Goal: Task Accomplishment & Management: Manage account settings

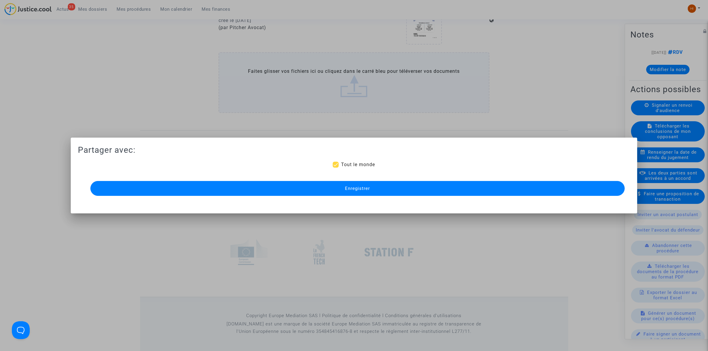
click at [202, 191] on button "Enregistrer" at bounding box center [357, 188] width 535 height 15
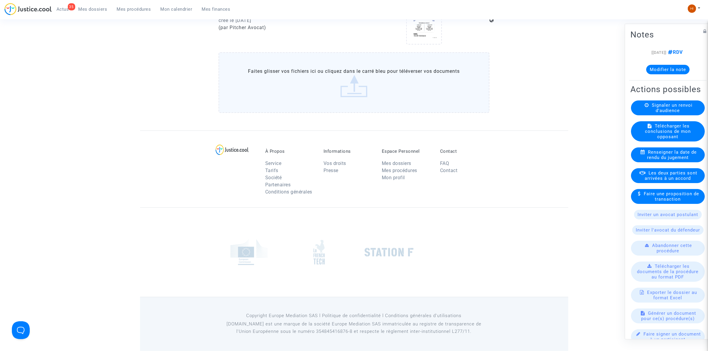
click at [146, 8] on span "Mes procédures" at bounding box center [134, 9] width 34 height 5
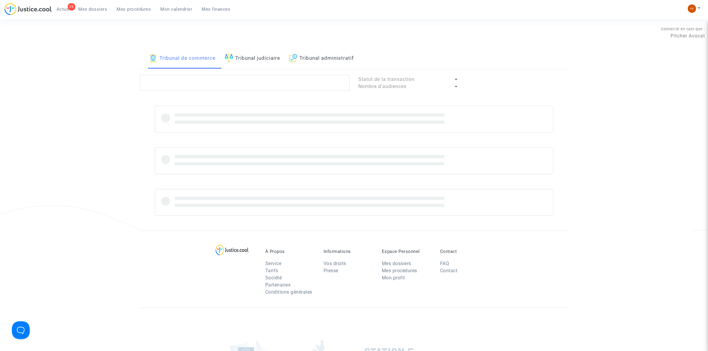
click at [335, 65] on link "Tribunal administratif" at bounding box center [321, 58] width 65 height 20
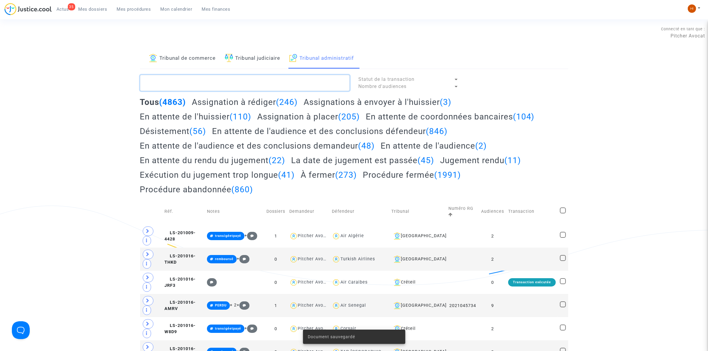
click at [334, 87] on textarea at bounding box center [245, 83] width 210 height 16
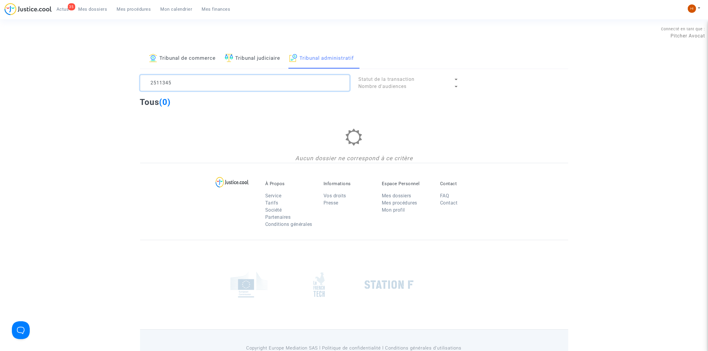
drag, startPoint x: 199, startPoint y: 84, endPoint x: 30, endPoint y: 94, distance: 169.0
click at [37, 96] on div "Tribunal de commerce Tribunal judiciaire Tribunal administratif 2511345 Statut …" at bounding box center [354, 105] width 708 height 115
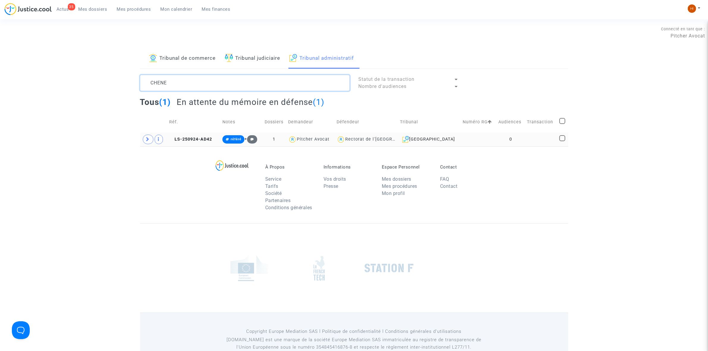
type textarea "CHENE"
click at [496, 142] on td "0" at bounding box center [510, 140] width 29 height 14
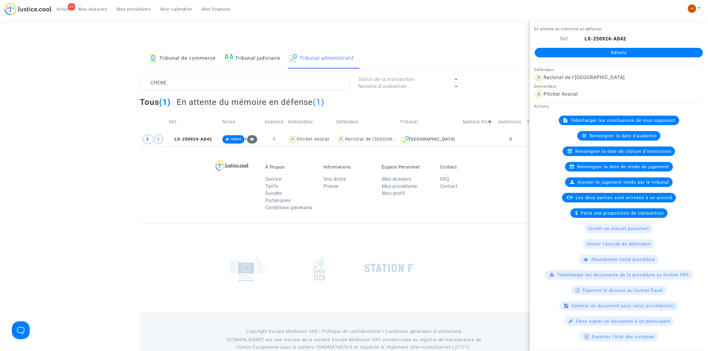
click at [554, 51] on link "Détails" at bounding box center [619, 53] width 168 height 10
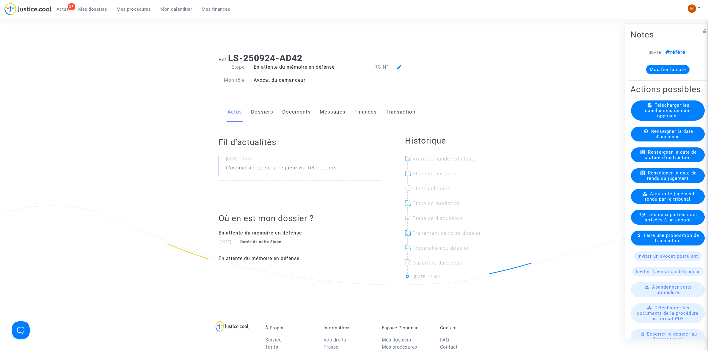
click at [265, 107] on link "Dossiers" at bounding box center [262, 112] width 22 height 20
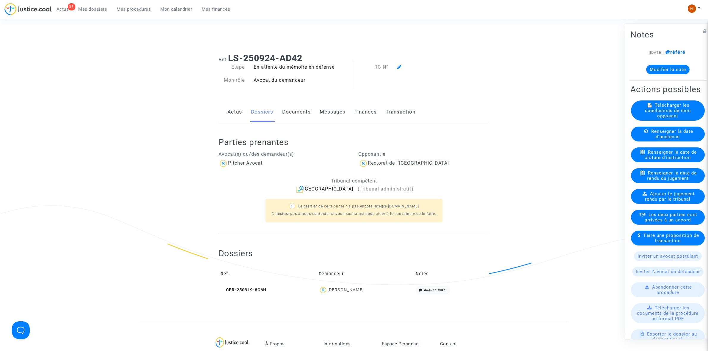
click at [404, 68] on div at bounding box center [432, 67] width 78 height 7
click at [402, 66] on icon at bounding box center [399, 67] width 4 height 5
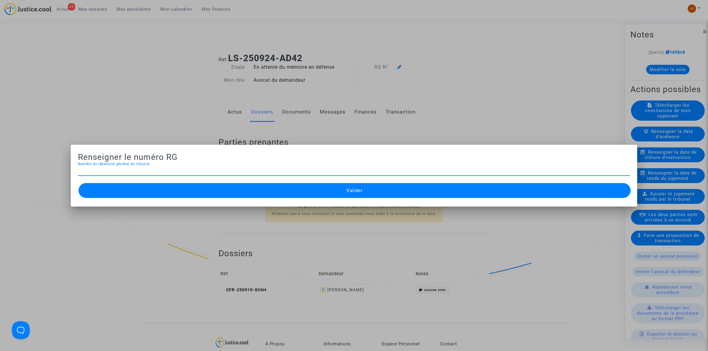
paste input "2511345"
type input "2511345"
drag, startPoint x: 337, startPoint y: 195, endPoint x: 340, endPoint y: 167, distance: 28.1
click at [338, 195] on button "Valider" at bounding box center [355, 190] width 552 height 15
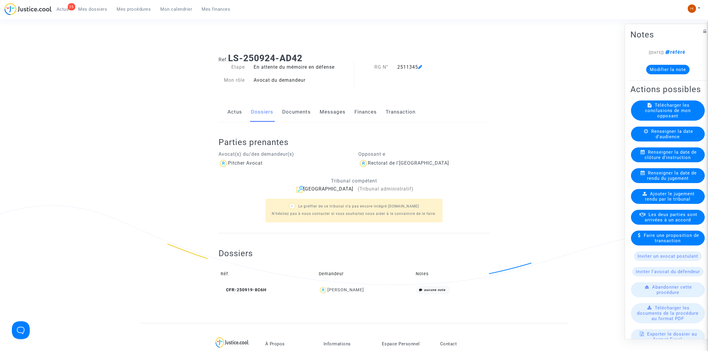
click at [123, 8] on span "Mes procédures" at bounding box center [134, 9] width 34 height 5
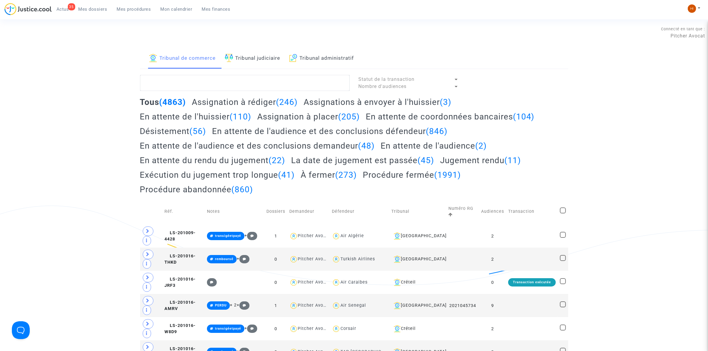
click at [313, 64] on link "Tribunal administratif" at bounding box center [321, 58] width 65 height 20
click at [306, 81] on textarea at bounding box center [245, 83] width 210 height 16
paste textarea "DEVIENNE AUDREY"
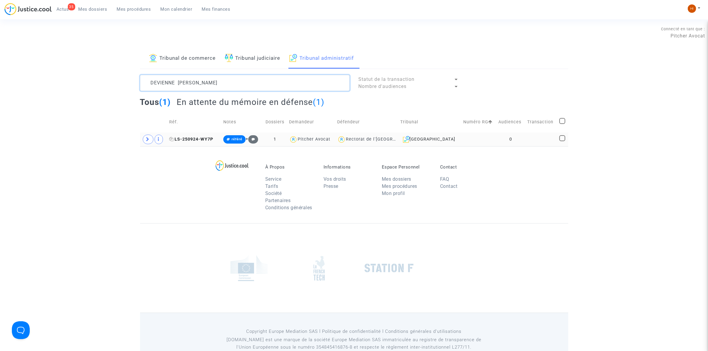
type textarea "DEVIENNE AUDREY"
click at [189, 139] on span "LS-250924-WY7P" at bounding box center [191, 139] width 44 height 5
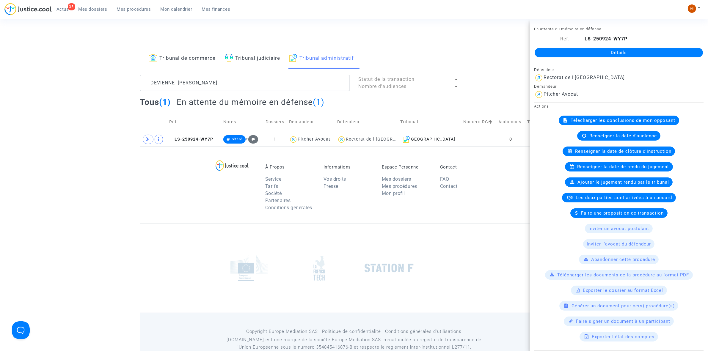
click at [578, 49] on link "Détails" at bounding box center [619, 53] width 168 height 10
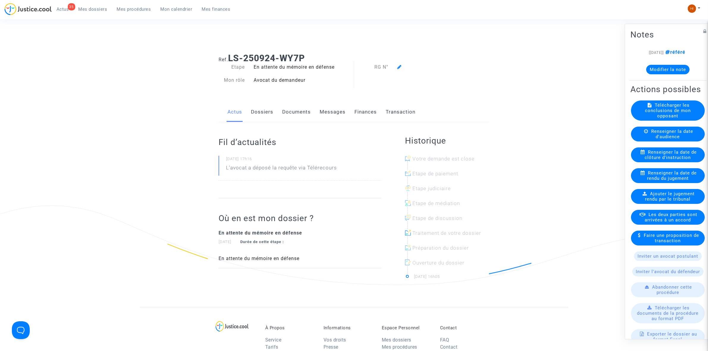
drag, startPoint x: 395, startPoint y: 65, endPoint x: 400, endPoint y: 66, distance: 5.1
click at [396, 65] on div at bounding box center [432, 67] width 78 height 7
click at [400, 66] on icon at bounding box center [399, 67] width 4 height 5
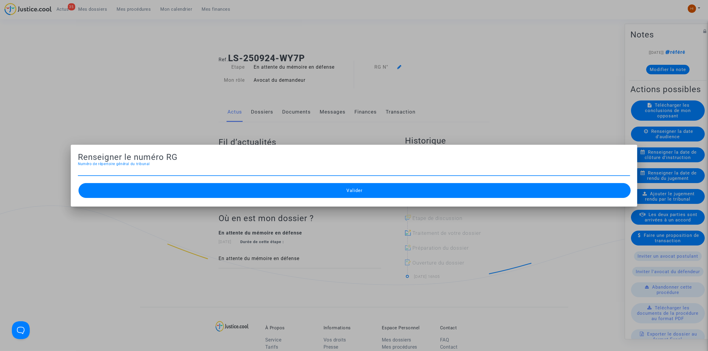
paste input "2511341"
type input "2511341"
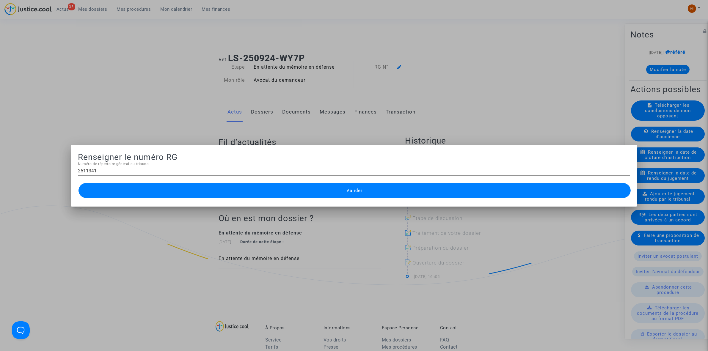
click at [304, 199] on div "Valider" at bounding box center [354, 191] width 552 height 18
drag, startPoint x: 344, startPoint y: 194, endPoint x: 427, endPoint y: 102, distance: 124.1
click at [344, 194] on button "Valider" at bounding box center [355, 190] width 552 height 15
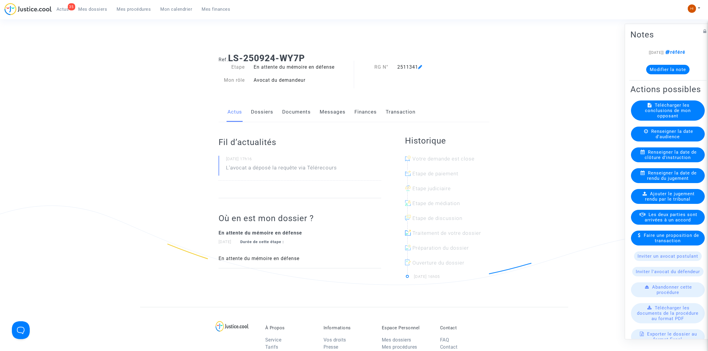
click at [140, 5] on link "Mes procédures" at bounding box center [134, 9] width 44 height 9
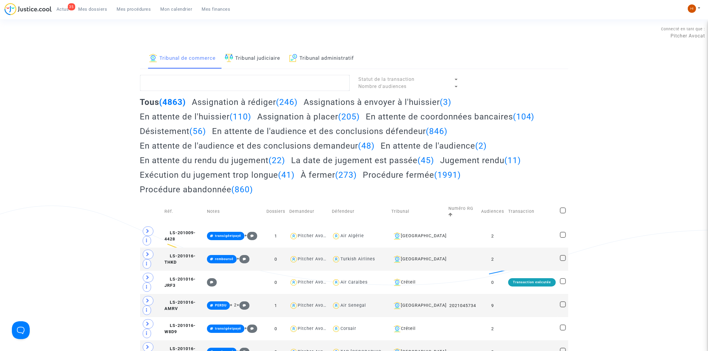
click at [332, 53] on link "Tribunal administratif" at bounding box center [321, 58] width 65 height 20
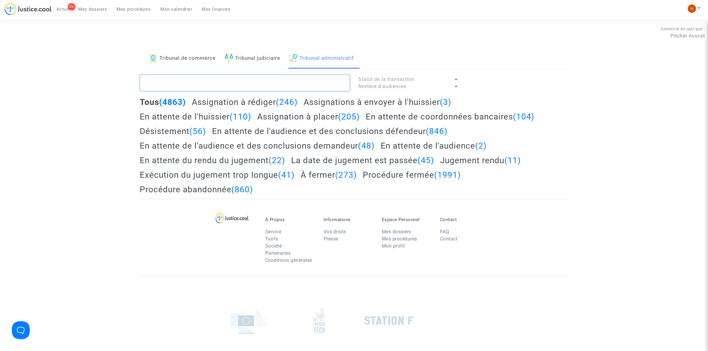
drag, startPoint x: 308, startPoint y: 91, endPoint x: 314, endPoint y: 82, distance: 10.8
click at [308, 90] on textarea at bounding box center [245, 83] width 210 height 16
paste textarea "DUFOUR MARLENE"
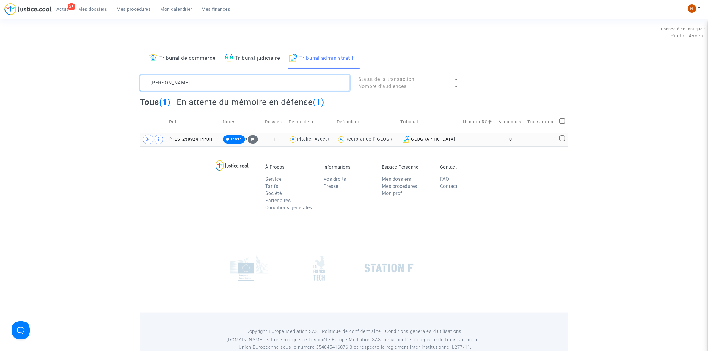
type textarea "DUFOUR MARLENE"
click at [196, 140] on span "LS-250924-PPCH" at bounding box center [190, 139] width 43 height 5
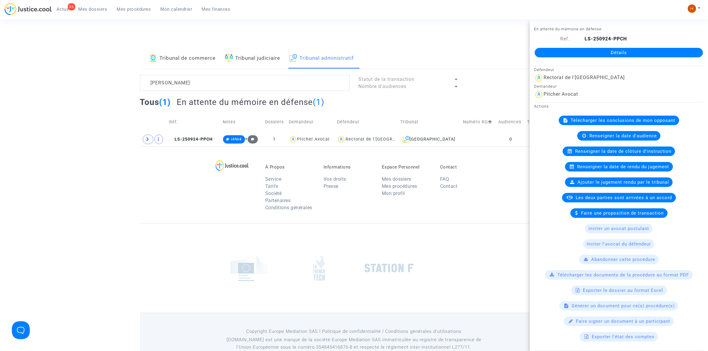
drag, startPoint x: 662, startPoint y: 44, endPoint x: 659, endPoint y: 50, distance: 6.9
click at [661, 44] on div "Détails" at bounding box center [619, 53] width 178 height 20
click at [659, 50] on link "Détails" at bounding box center [619, 53] width 168 height 10
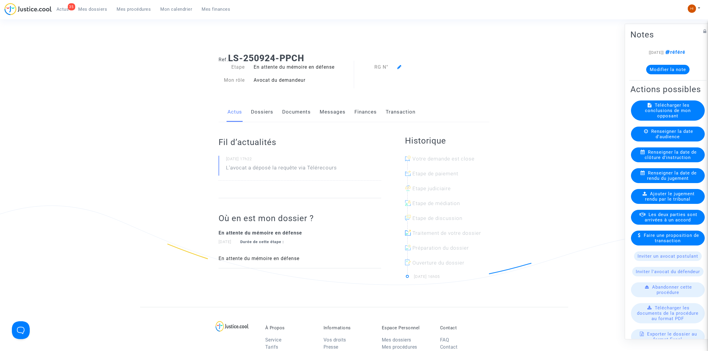
click at [399, 65] on span at bounding box center [399, 50] width 4 height 40
click at [399, 65] on icon at bounding box center [399, 67] width 4 height 5
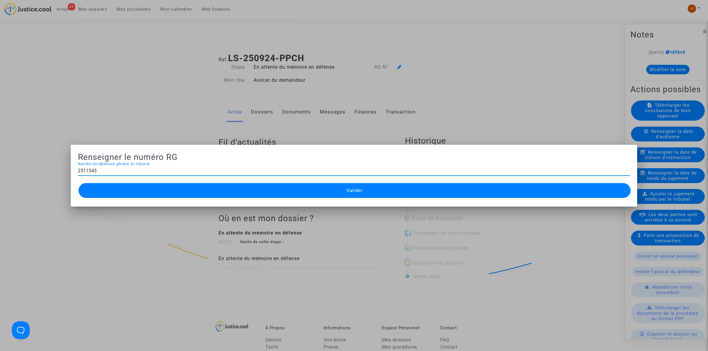
type input "2511343"
drag, startPoint x: 350, startPoint y: 194, endPoint x: 363, endPoint y: 179, distance: 19.2
click at [360, 182] on div "Valider" at bounding box center [354, 191] width 552 height 18
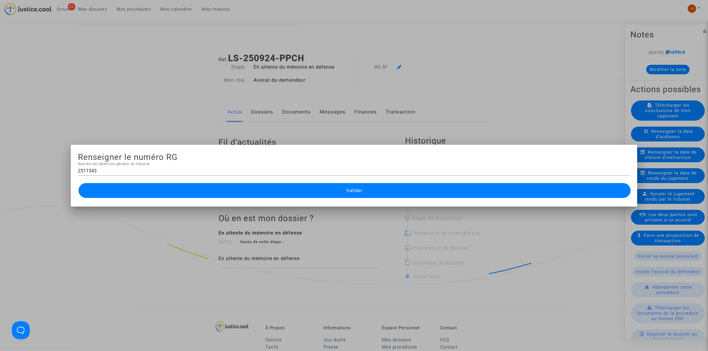
click at [307, 190] on button "Valider" at bounding box center [355, 190] width 552 height 15
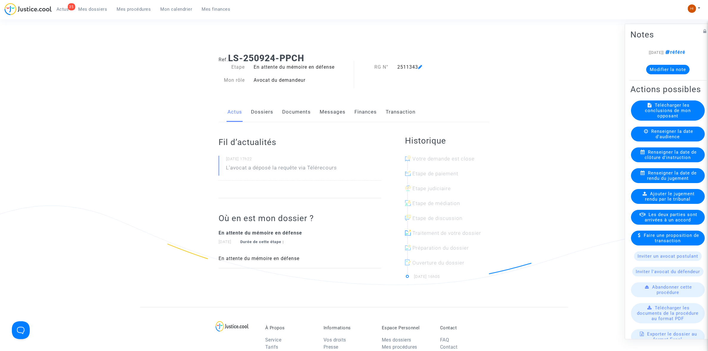
click at [127, 7] on span "Mes procédures" at bounding box center [134, 9] width 34 height 5
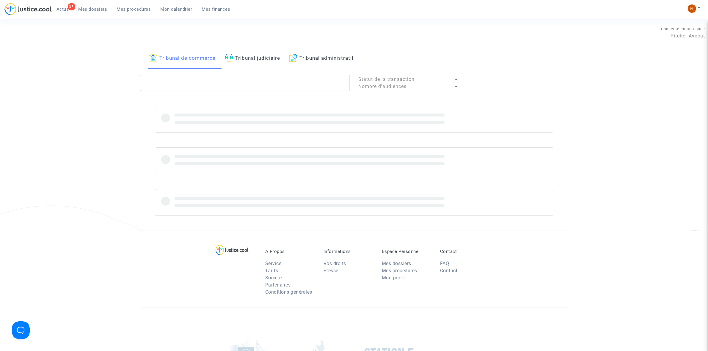
click at [297, 59] on img at bounding box center [293, 58] width 8 height 8
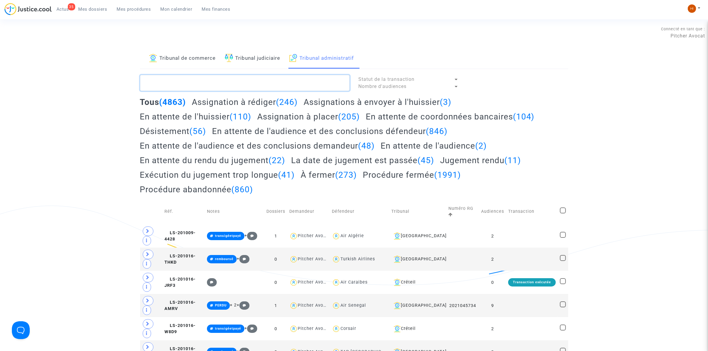
click at [283, 87] on textarea at bounding box center [245, 83] width 210 height 16
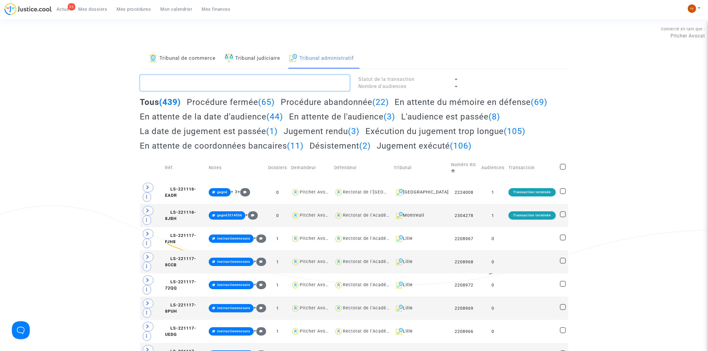
paste textarea "SOREAU LAETITIA"
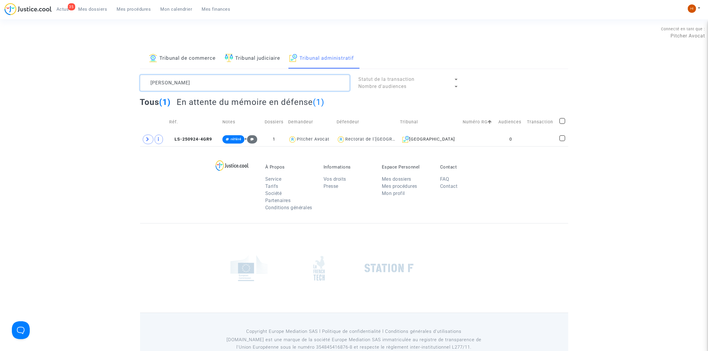
type textarea "SOREAU LAETITIA"
click at [491, 136] on td at bounding box center [478, 140] width 35 height 14
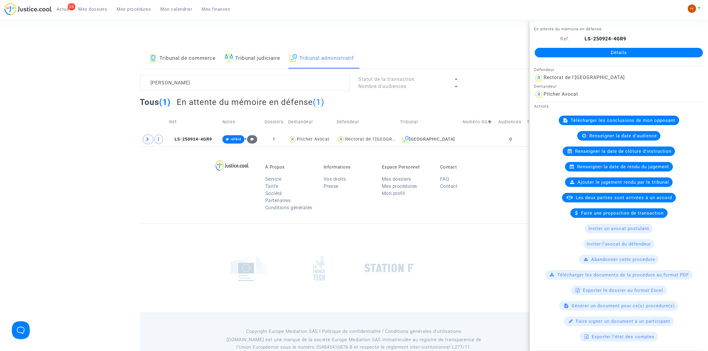
click at [576, 48] on link "Détails" at bounding box center [619, 53] width 168 height 10
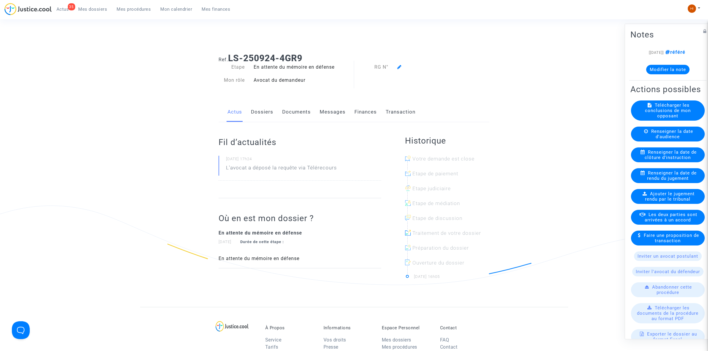
click at [400, 69] on icon at bounding box center [399, 67] width 4 height 5
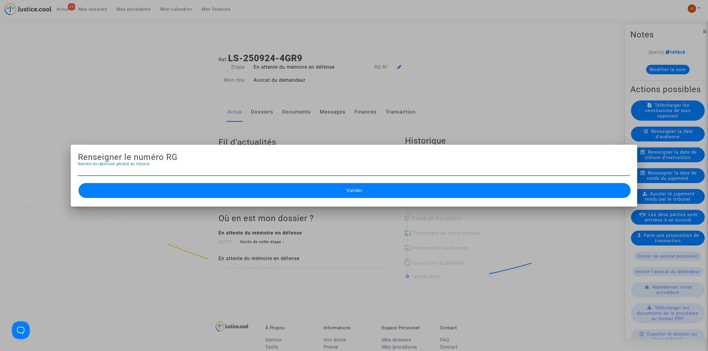
click at [134, 168] on input "Numéro de répertoire général du tribunal" at bounding box center [354, 170] width 552 height 5
paste input "2511342"
type input "2511342"
click at [156, 189] on button "Valider" at bounding box center [355, 190] width 552 height 15
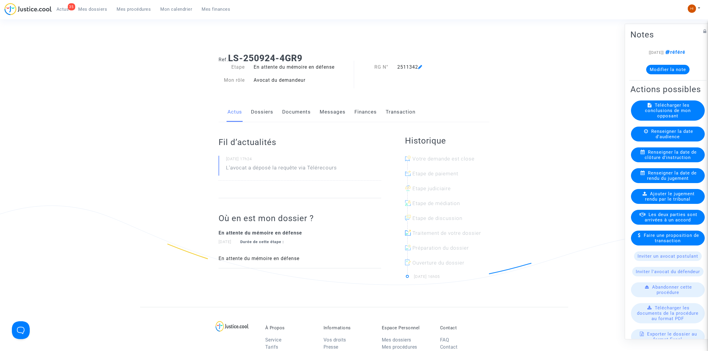
drag, startPoint x: 134, startPoint y: 7, endPoint x: 199, endPoint y: 24, distance: 67.1
click at [134, 7] on span "Mes procédures" at bounding box center [134, 9] width 34 height 5
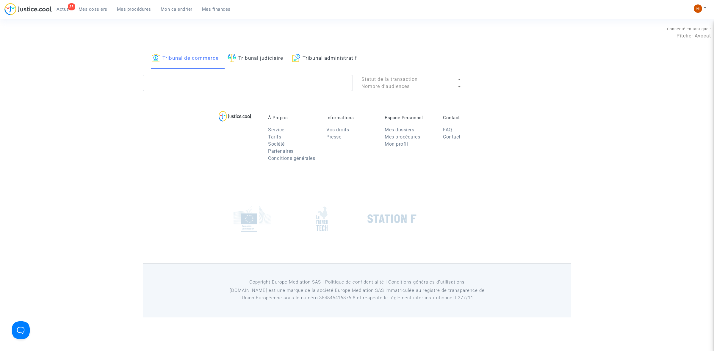
click at [347, 64] on link "Tribunal administratif" at bounding box center [324, 58] width 65 height 20
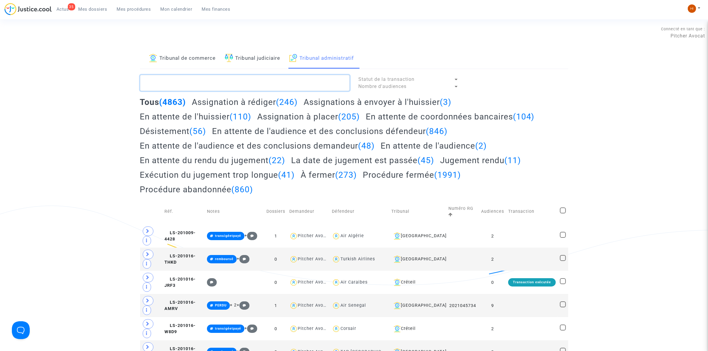
click at [316, 80] on textarea at bounding box center [245, 83] width 210 height 16
paste textarea "FRETEL CELINE"
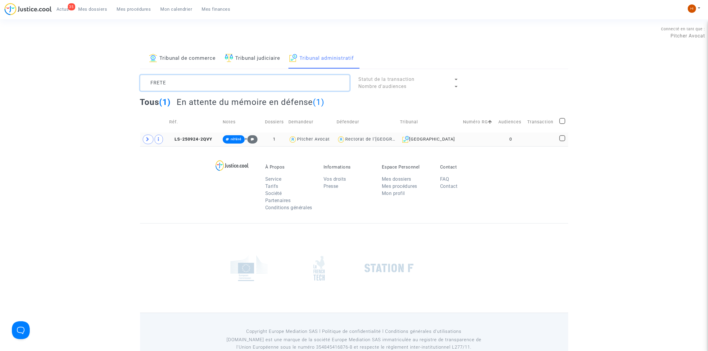
type textarea "FRETE"
click at [540, 142] on td at bounding box center [541, 140] width 32 height 14
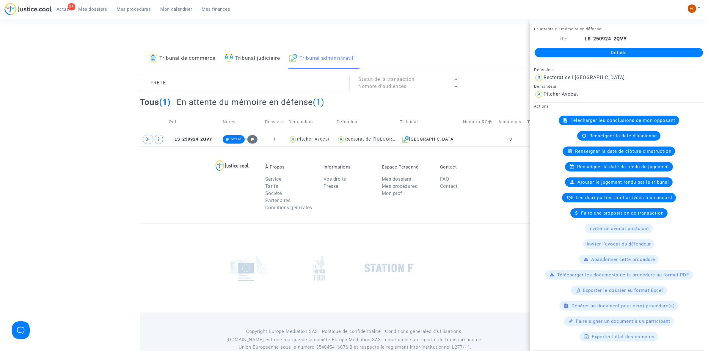
click at [619, 45] on div "Détails" at bounding box center [619, 53] width 178 height 20
click at [618, 52] on link "Détails" at bounding box center [619, 53] width 168 height 10
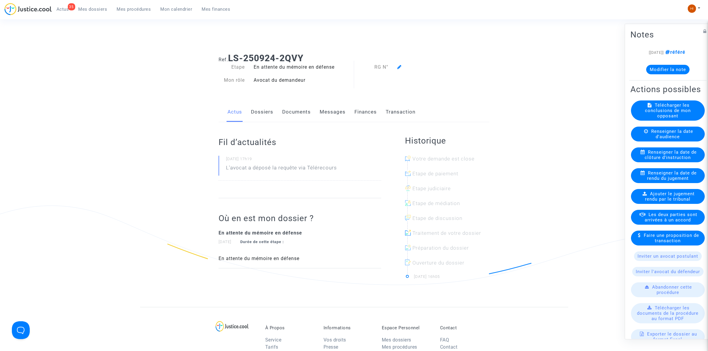
click at [399, 67] on icon at bounding box center [399, 67] width 4 height 5
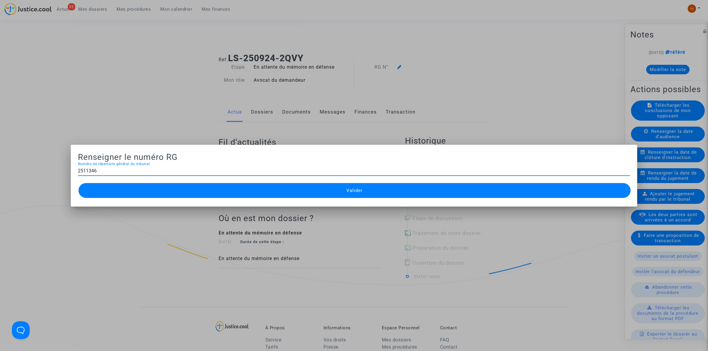
type input "2511346"
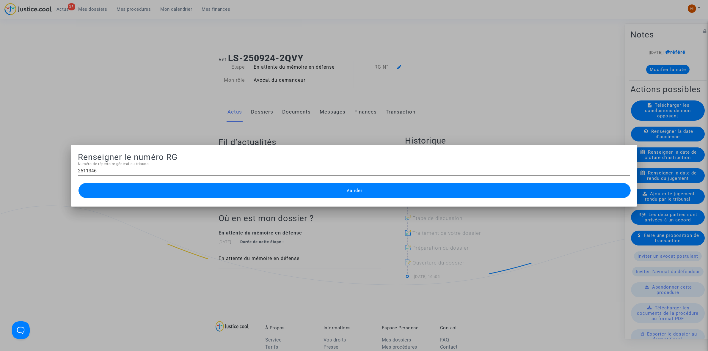
drag, startPoint x: 336, startPoint y: 187, endPoint x: 338, endPoint y: 123, distance: 63.4
click at [336, 187] on button "Valider" at bounding box center [355, 190] width 552 height 15
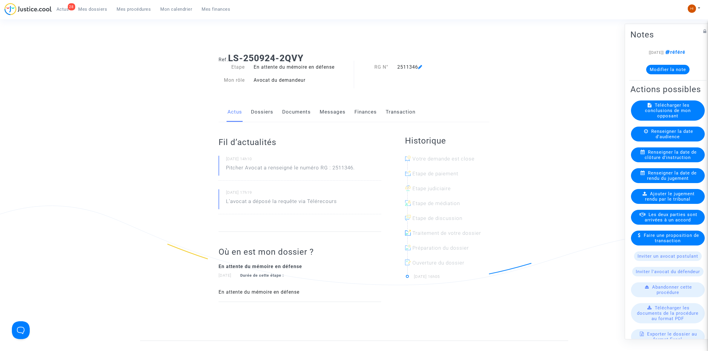
click at [141, 8] on span "Mes procédures" at bounding box center [134, 9] width 34 height 5
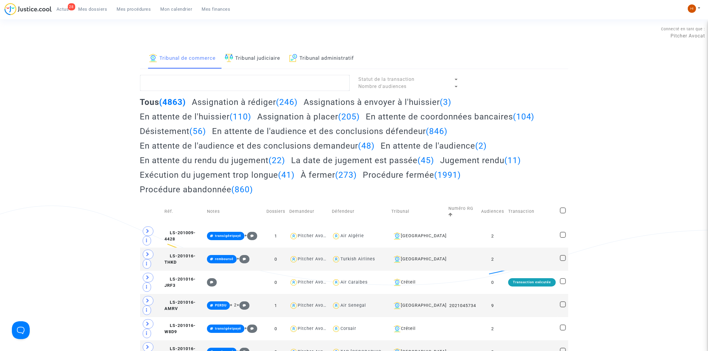
click at [250, 60] on link "Tribunal judiciaire" at bounding box center [253, 58] width 56 height 20
click at [242, 81] on textarea at bounding box center [245, 83] width 210 height 16
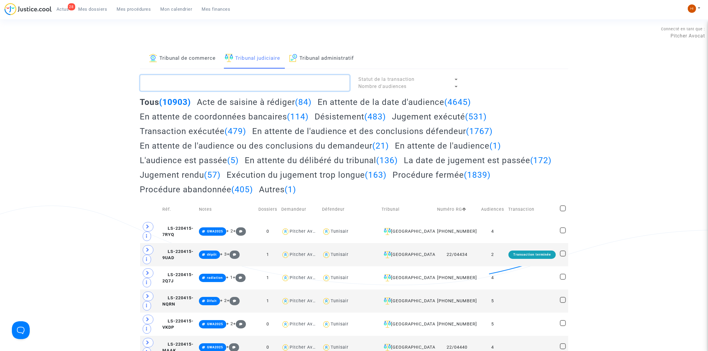
drag, startPoint x: 244, startPoint y: 90, endPoint x: 250, endPoint y: 88, distance: 6.5
click at [244, 90] on textarea at bounding box center [245, 83] width 210 height 16
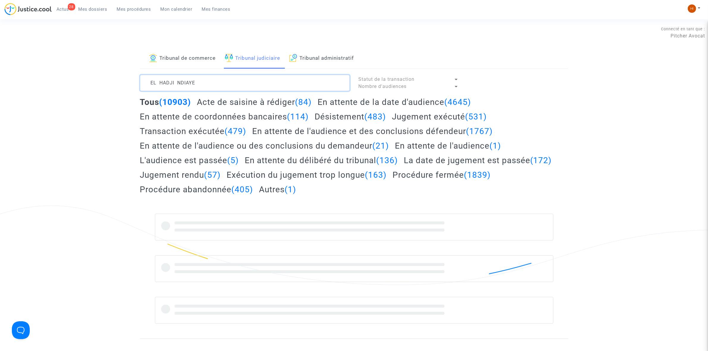
type textarea "EL HADJI NDIAYE"
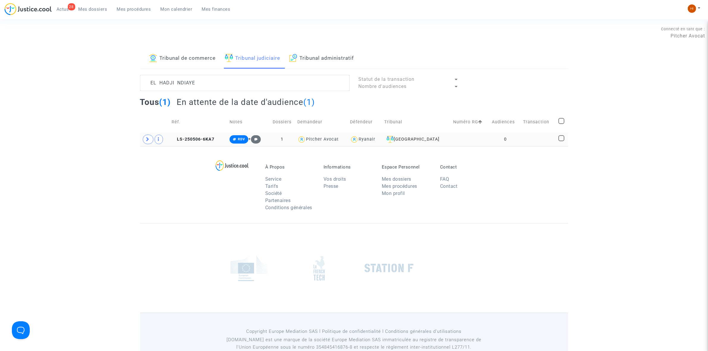
drag, startPoint x: 508, startPoint y: 142, endPoint x: 518, endPoint y: 133, distance: 13.8
click at [508, 142] on td "0" at bounding box center [506, 140] width 32 height 14
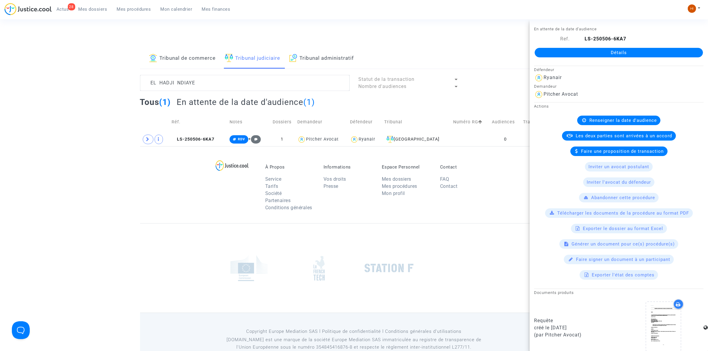
click at [642, 46] on div "Détails" at bounding box center [619, 53] width 178 height 20
click at [642, 50] on link "Détails" at bounding box center [619, 53] width 168 height 10
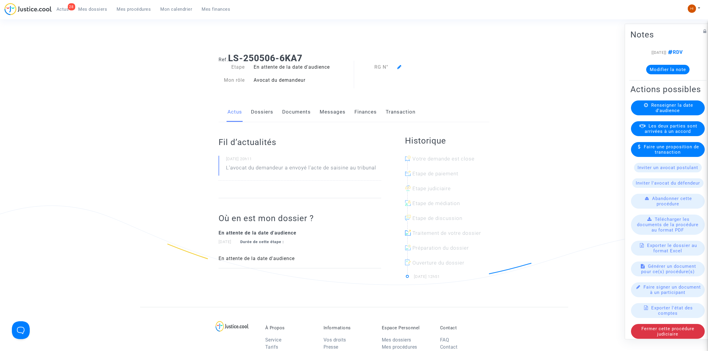
click at [674, 113] on span "Renseigner la date d'audience" at bounding box center [672, 107] width 42 height 11
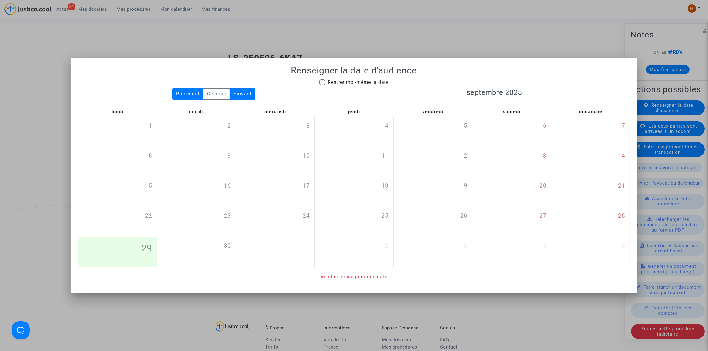
click at [364, 71] on h1 "Renseigner la date d'audience" at bounding box center [354, 70] width 552 height 11
drag, startPoint x: 359, startPoint y: 80, endPoint x: 371, endPoint y: 80, distance: 11.9
click at [359, 80] on span "Rentrer moi-même la date" at bounding box center [358, 82] width 61 height 6
click at [322, 85] on input "Rentrer moi-même la date" at bounding box center [322, 85] width 0 height 0
checkbox input "true"
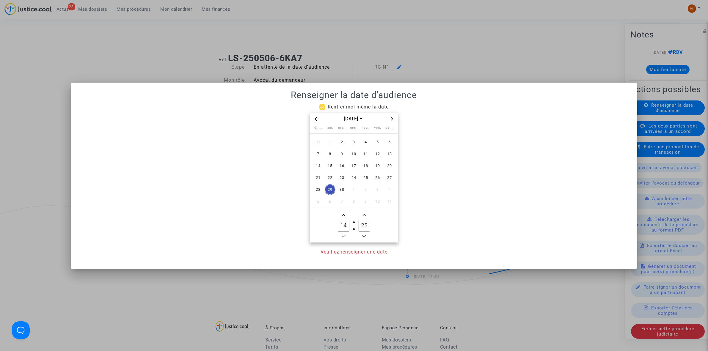
click at [392, 123] on div "sept. 2025" at bounding box center [354, 119] width 88 height 12
click at [394, 119] on span "Next month" at bounding box center [391, 118] width 7 height 7
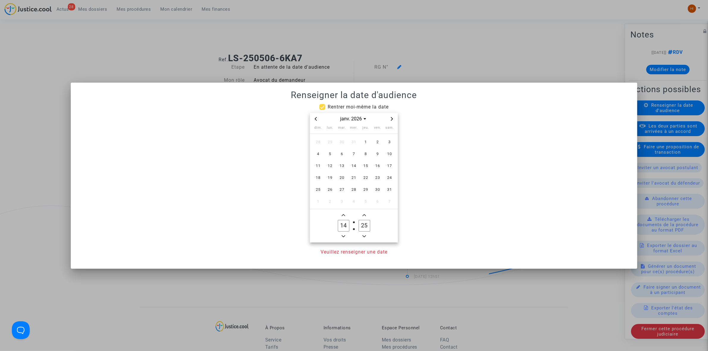
click at [394, 119] on span "Next month" at bounding box center [391, 118] width 7 height 7
click at [376, 150] on span "13" at bounding box center [377, 154] width 11 height 11
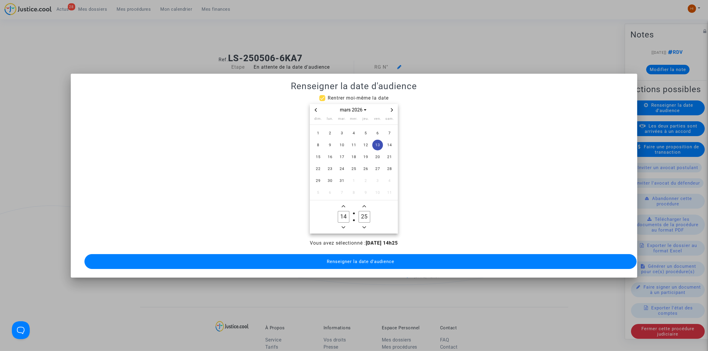
click at [344, 220] on label "14 Hour" at bounding box center [343, 217] width 21 height 12
click at [344, 220] on input "14" at bounding box center [343, 216] width 11 height 11
click at [344, 220] on label "14 Hour" at bounding box center [343, 217] width 21 height 12
click at [344, 220] on input "14" at bounding box center [343, 216] width 11 height 11
click at [344, 220] on label "14 Hour" at bounding box center [343, 217] width 21 height 12
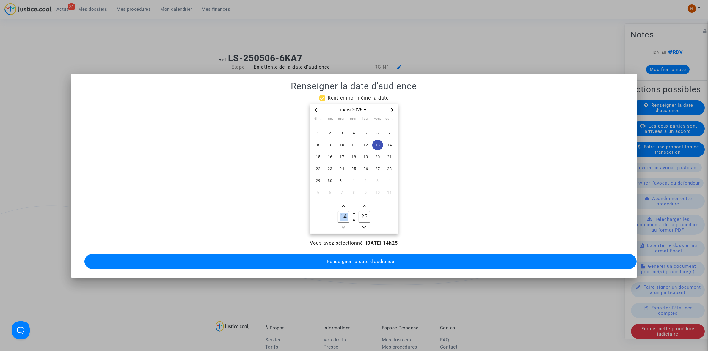
click at [344, 220] on input "14" at bounding box center [343, 216] width 11 height 11
click at [344, 220] on label "14 Hour" at bounding box center [343, 217] width 21 height 12
click at [344, 220] on input "14" at bounding box center [343, 216] width 11 height 11
click at [344, 220] on label "14 Hour" at bounding box center [343, 217] width 21 height 12
click at [344, 220] on input "14" at bounding box center [343, 216] width 11 height 11
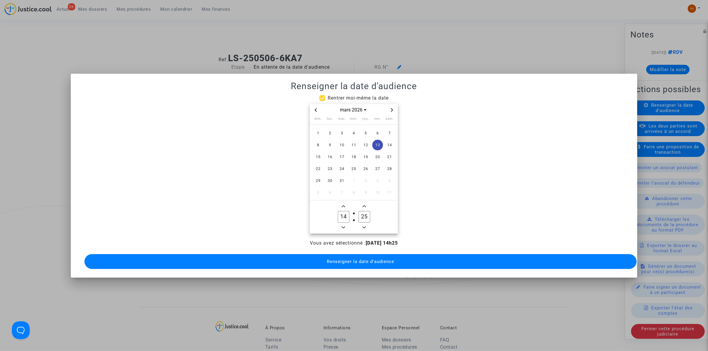
click at [341, 220] on label "14 Hour" at bounding box center [343, 217] width 21 height 12
click at [341, 220] on input "14" at bounding box center [343, 216] width 11 height 11
click at [343, 226] on icon "Minus a hour" at bounding box center [344, 228] width 4 height 4
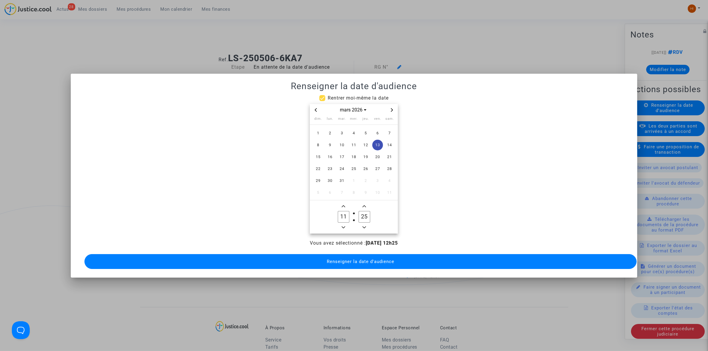
click at [343, 226] on icon "Minus a hour" at bounding box center [344, 228] width 4 height 4
type input "09"
click at [362, 211] on input "25" at bounding box center [364, 216] width 11 height 11
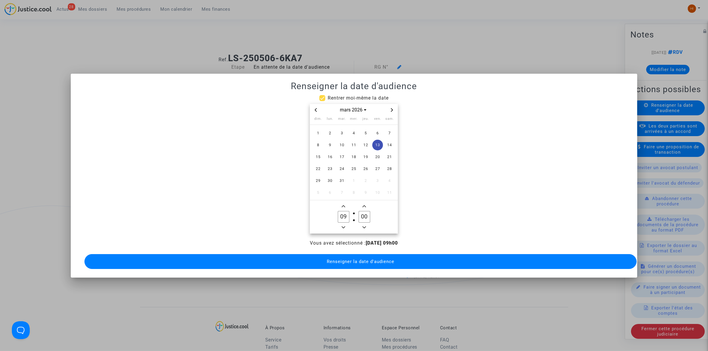
type input "00"
click at [367, 260] on span "Renseigner la date d'audience" at bounding box center [361, 261] width 68 height 5
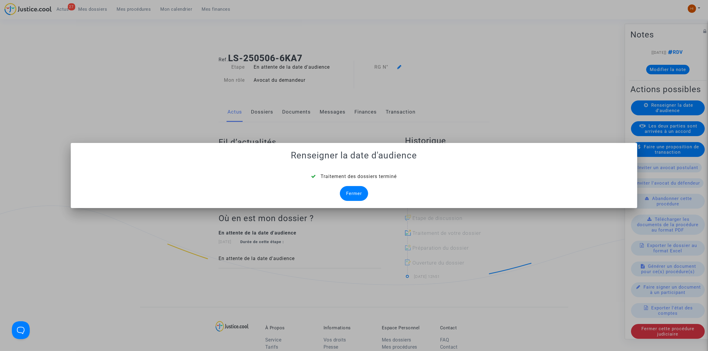
click at [350, 192] on div "Fermer" at bounding box center [354, 193] width 28 height 15
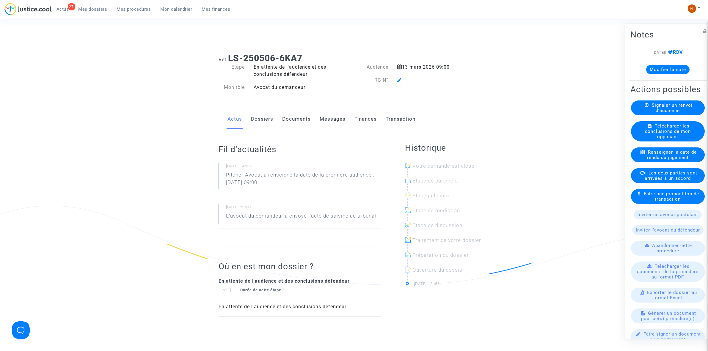
click at [252, 115] on link "Dossiers" at bounding box center [262, 119] width 22 height 20
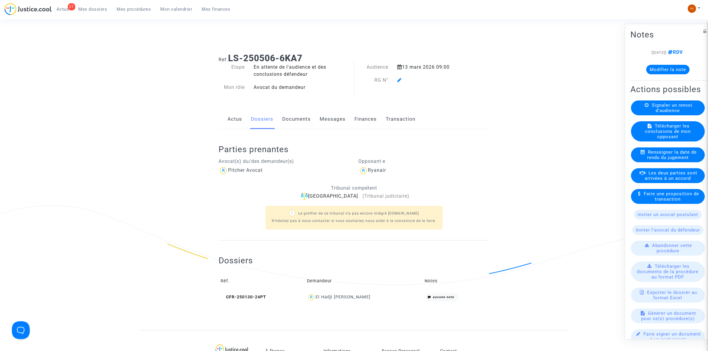
click at [399, 78] on icon at bounding box center [399, 80] width 4 height 5
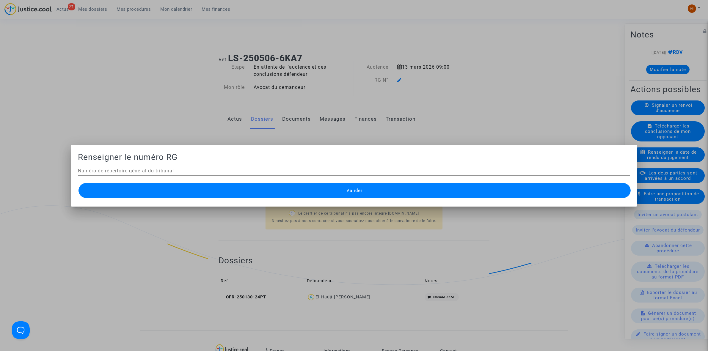
click at [328, 165] on div "Numéro de répertoire général du tribunal" at bounding box center [354, 168] width 552 height 13
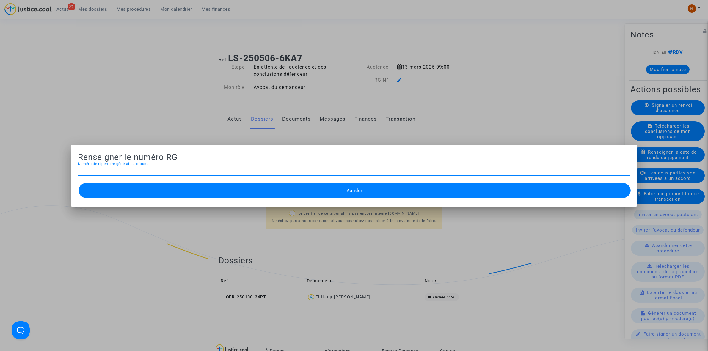
click at [328, 166] on div "Numéro de répertoire général du tribunal" at bounding box center [354, 168] width 552 height 13
type input "25/01882"
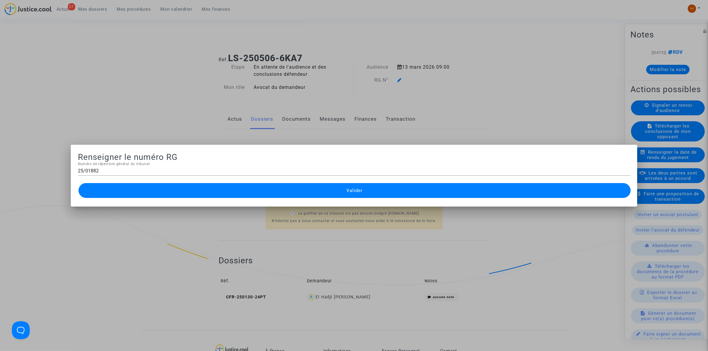
click at [316, 195] on button "Valider" at bounding box center [355, 190] width 552 height 15
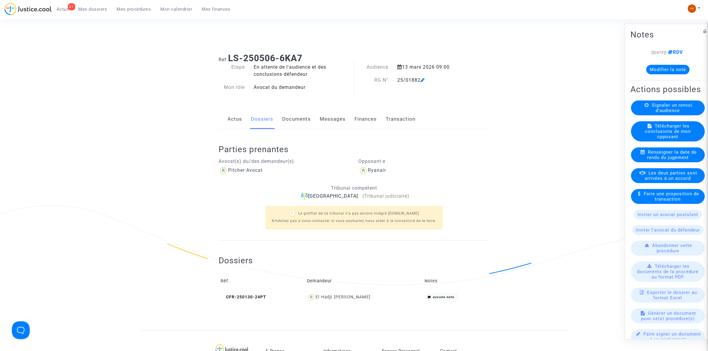
click at [299, 118] on link "Documents" at bounding box center [296, 119] width 29 height 20
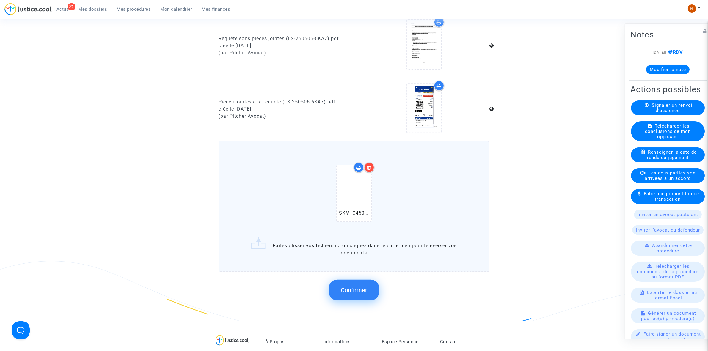
scroll to position [521, 0]
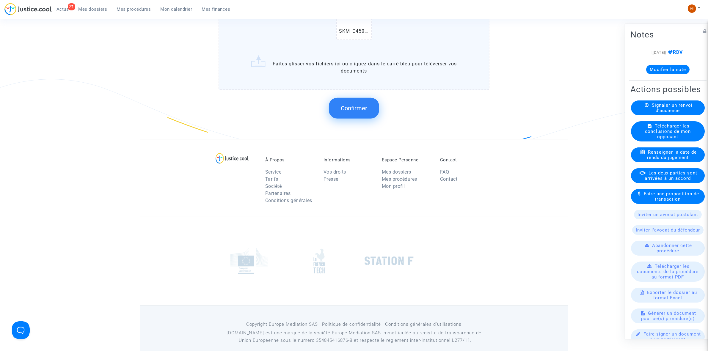
click at [338, 102] on button "Confirmer" at bounding box center [354, 108] width 50 height 21
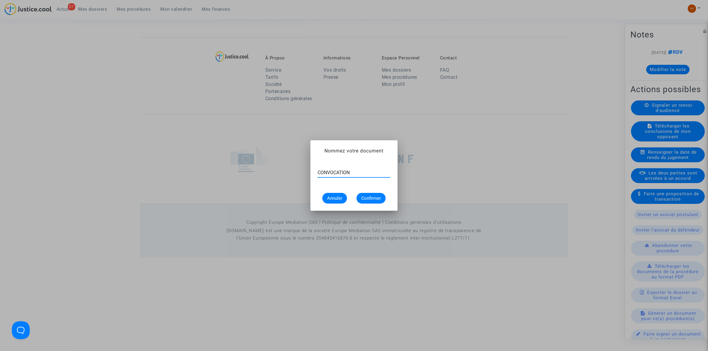
type input "CONVOCATION"
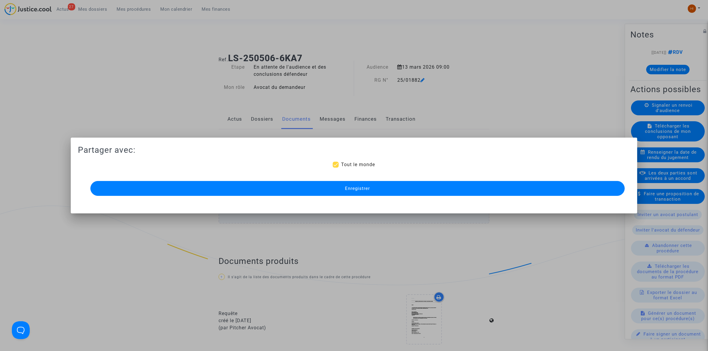
scroll to position [425, 0]
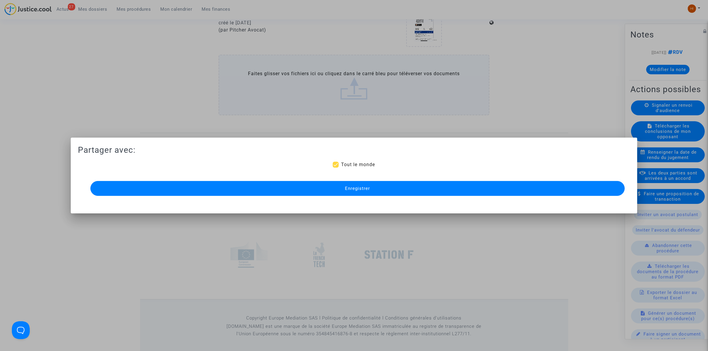
click at [335, 185] on button "Enregistrer" at bounding box center [357, 188] width 535 height 15
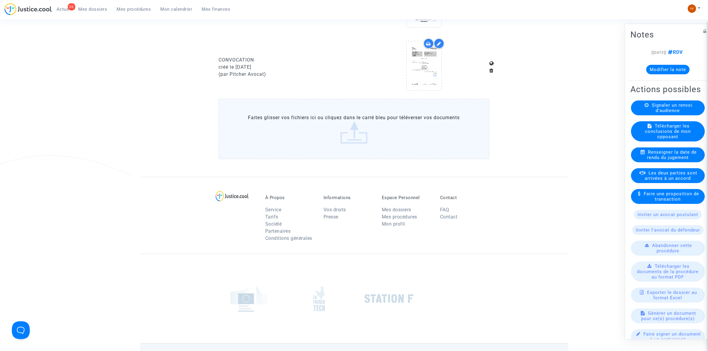
scroll to position [446, 0]
click at [433, 60] on icon at bounding box center [423, 63] width 19 height 19
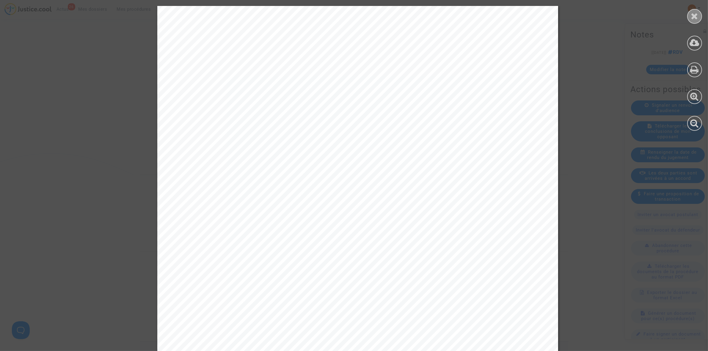
click at [698, 14] on icon at bounding box center [694, 16] width 7 height 9
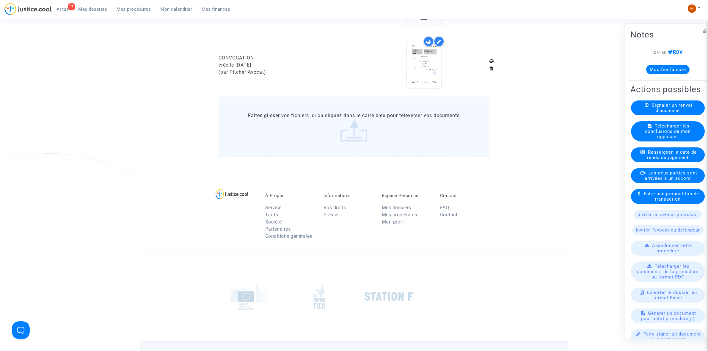
click at [134, 10] on span "Mes procédures" at bounding box center [134, 9] width 34 height 5
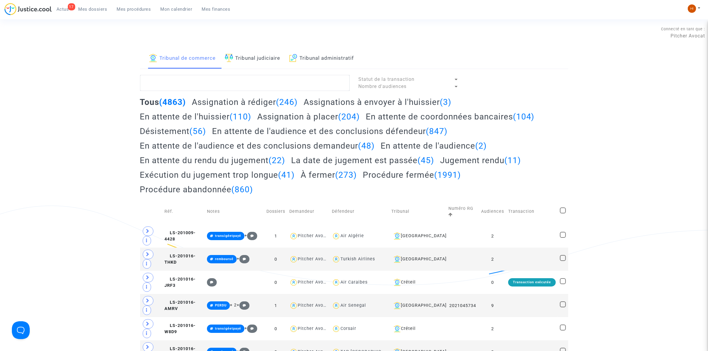
click at [239, 51] on link "Tribunal judiciaire" at bounding box center [253, 58] width 56 height 20
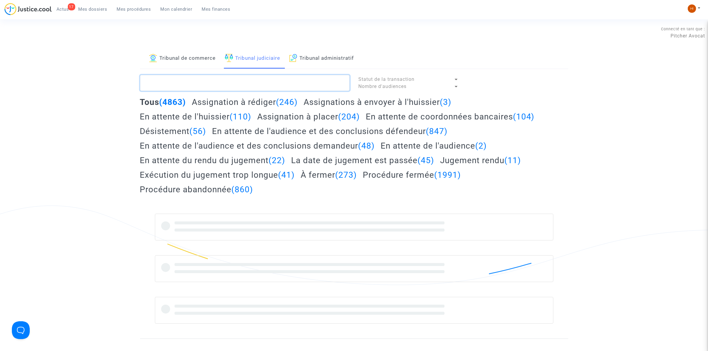
click at [236, 84] on textarea at bounding box center [245, 83] width 210 height 16
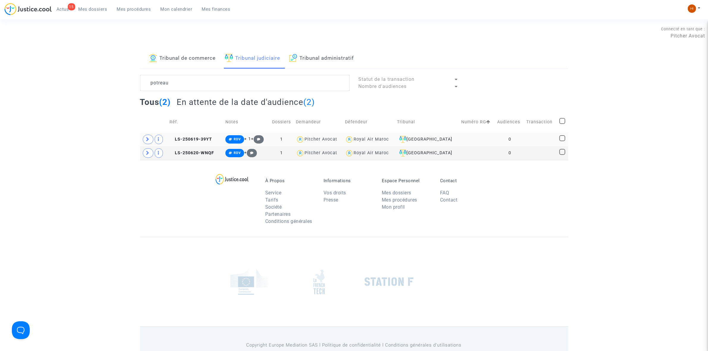
click at [198, 136] on td "LS-250619-39YT" at bounding box center [195, 140] width 56 height 14
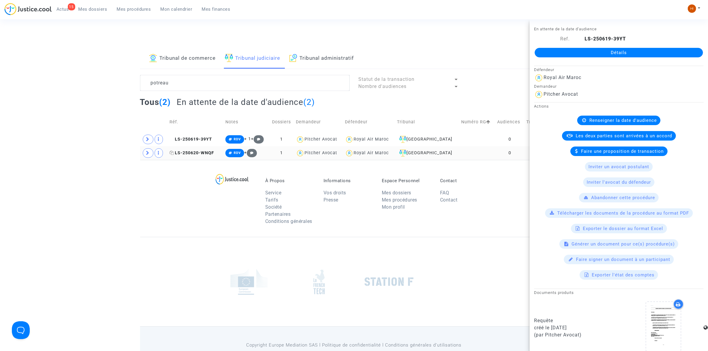
click at [181, 153] on span "LS-250620-WNQF" at bounding box center [192, 153] width 45 height 5
click at [200, 137] on span "LS-250619-39YT" at bounding box center [191, 139] width 43 height 5
click at [272, 86] on textarea at bounding box center [245, 83] width 210 height 16
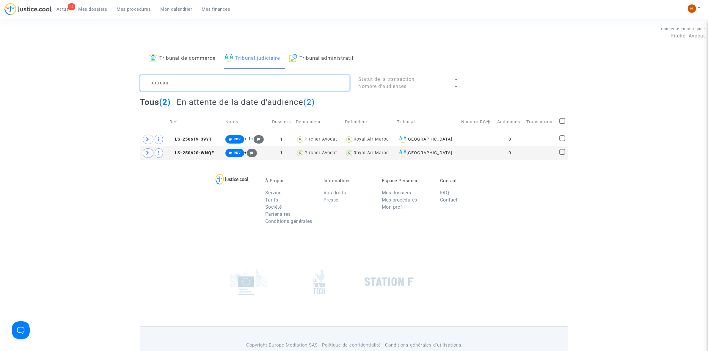
click at [272, 86] on textarea at bounding box center [245, 83] width 210 height 16
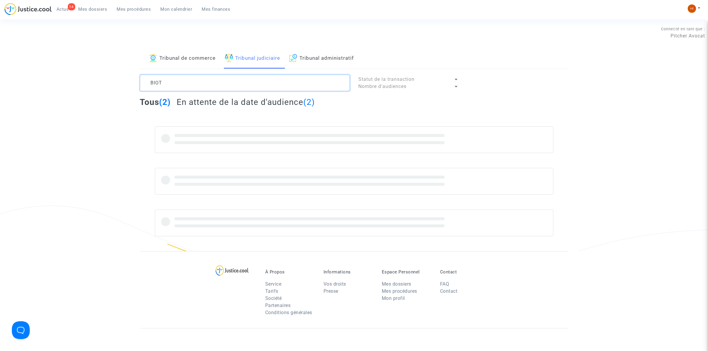
type textarea "BIOT"
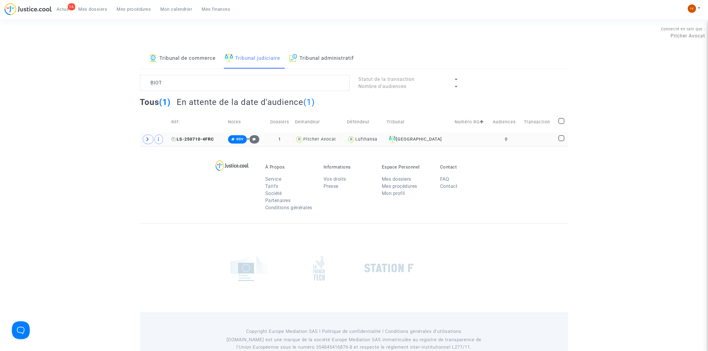
click at [212, 137] on span "LS-250710-4FRC" at bounding box center [192, 139] width 43 height 5
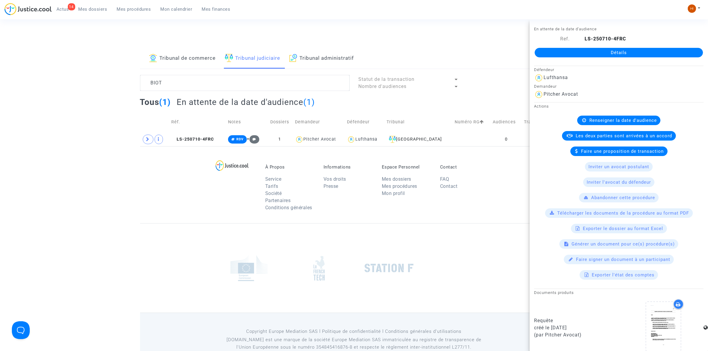
click at [613, 52] on link "Détails" at bounding box center [619, 53] width 168 height 10
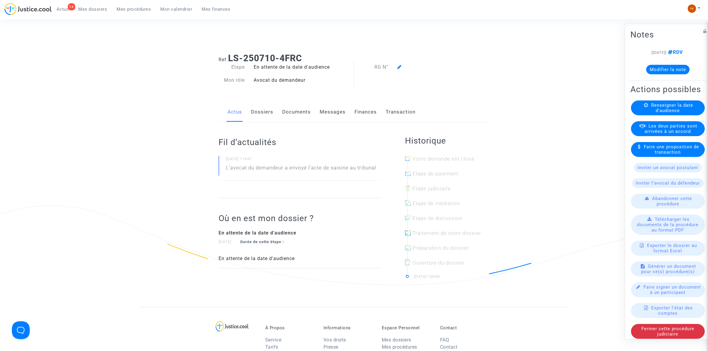
click at [645, 115] on div "Renseigner la date d'audience" at bounding box center [668, 107] width 74 height 15
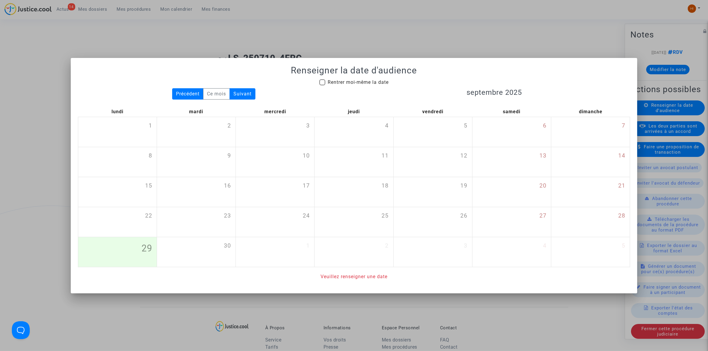
click at [331, 78] on div "Renseigner la date d'audience Rentrer moi-même la date Précédent Ce mois Suivan…" at bounding box center [354, 172] width 552 height 215
click at [377, 82] on span "Rentrer moi-même la date" at bounding box center [358, 82] width 61 height 6
click at [322, 85] on input "Rentrer moi-même la date" at bounding box center [322, 85] width 0 height 0
checkbox input "true"
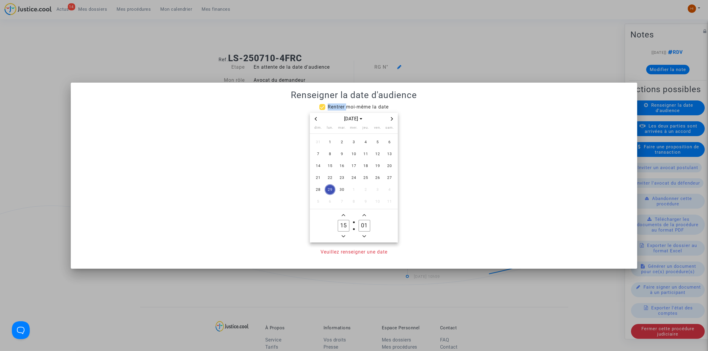
click at [392, 115] on span "Next month" at bounding box center [391, 118] width 7 height 7
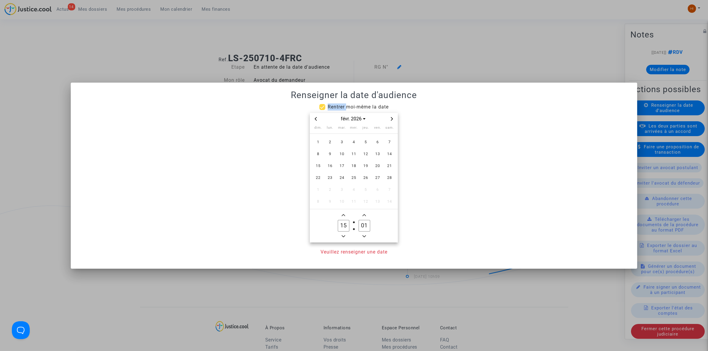
click at [391, 115] on span "Next month" at bounding box center [391, 118] width 7 height 7
click at [378, 189] on span "29" at bounding box center [377, 189] width 11 height 11
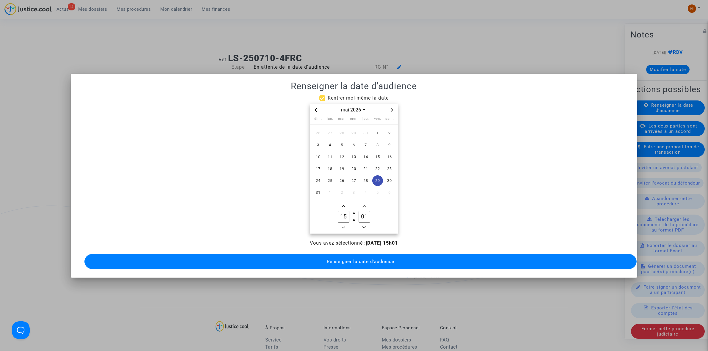
click at [343, 226] on icon "Minus a hour" at bounding box center [344, 228] width 4 height 4
click at [344, 226] on icon "Minus a hour" at bounding box center [344, 228] width 4 height 4
click at [346, 224] on span "Minus a hour" at bounding box center [343, 227] width 7 height 7
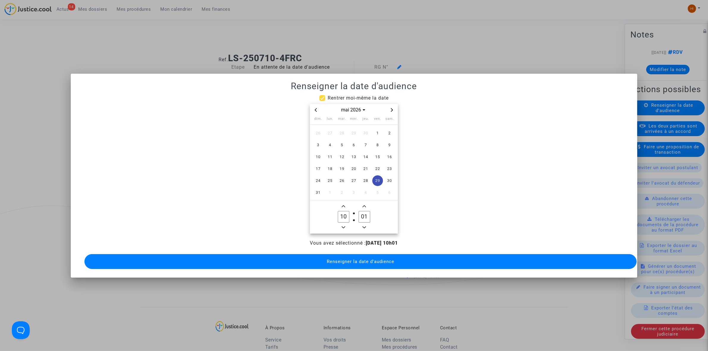
click at [346, 224] on span "Minus a hour" at bounding box center [343, 227] width 7 height 7
type input "09"
click at [365, 215] on input "01" at bounding box center [364, 216] width 11 height 11
click at [365, 214] on input "01" at bounding box center [364, 216] width 11 height 11
type input "00"
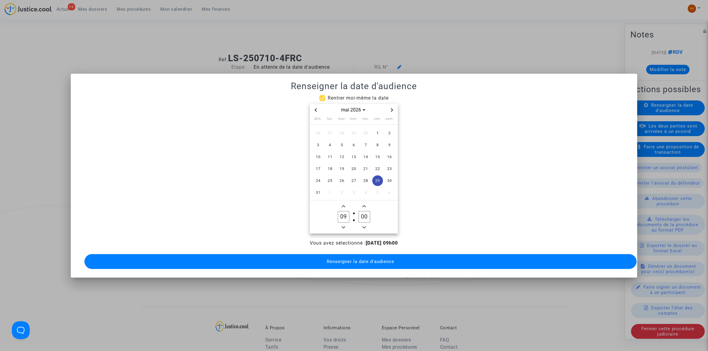
drag, startPoint x: 355, startPoint y: 257, endPoint x: 555, endPoint y: 349, distance: 219.8
click at [356, 259] on span "Renseigner la date d'audience" at bounding box center [361, 261] width 68 height 5
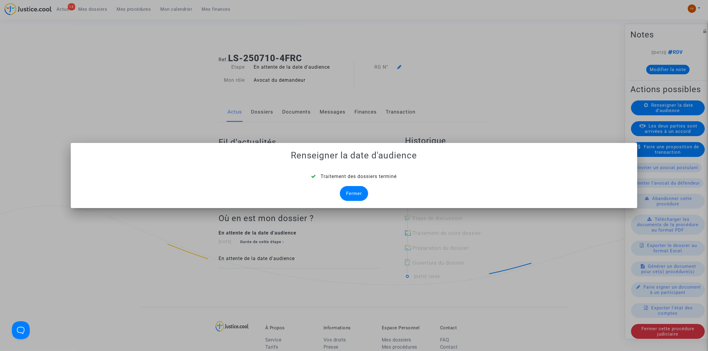
drag, startPoint x: 358, startPoint y: 192, endPoint x: 417, endPoint y: 95, distance: 113.2
click at [376, 157] on div "Renseigner la date d'audience Traitement des dossiers terminé Fermer" at bounding box center [354, 175] width 552 height 51
click at [350, 197] on div "Fermer" at bounding box center [354, 193] width 28 height 15
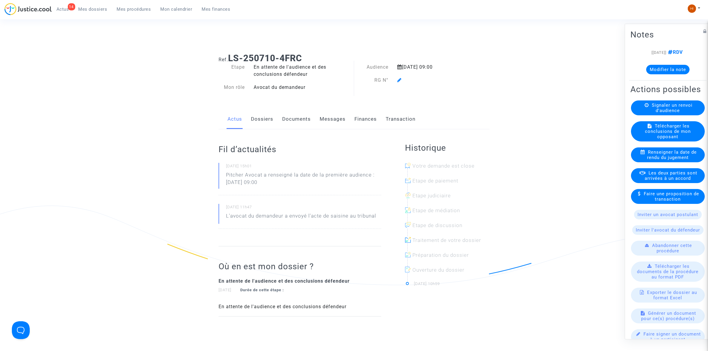
click at [399, 81] on icon at bounding box center [399, 80] width 4 height 5
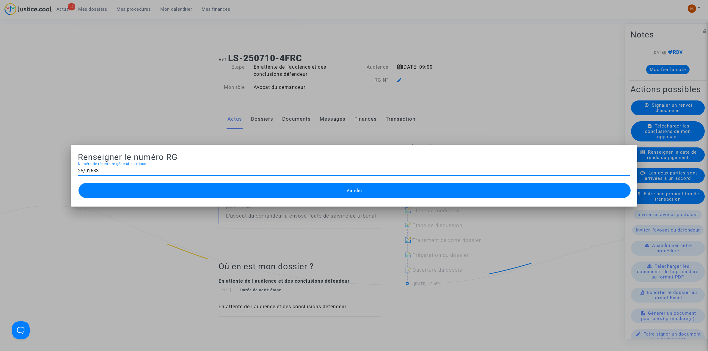
type input "25/02633"
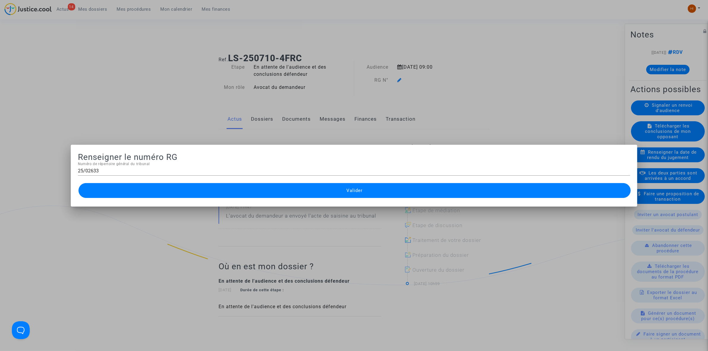
click at [380, 189] on button "Valider" at bounding box center [355, 190] width 552 height 15
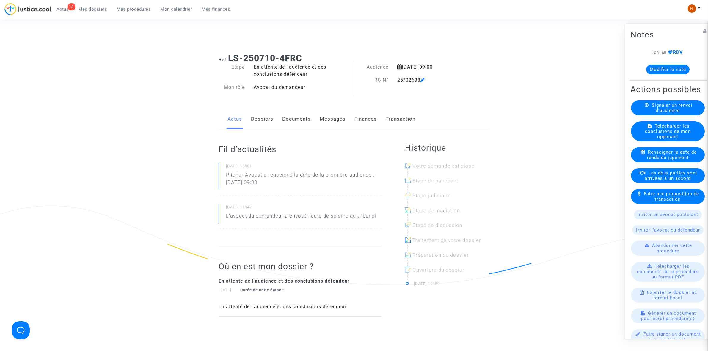
click at [290, 121] on link "Documents" at bounding box center [296, 119] width 29 height 20
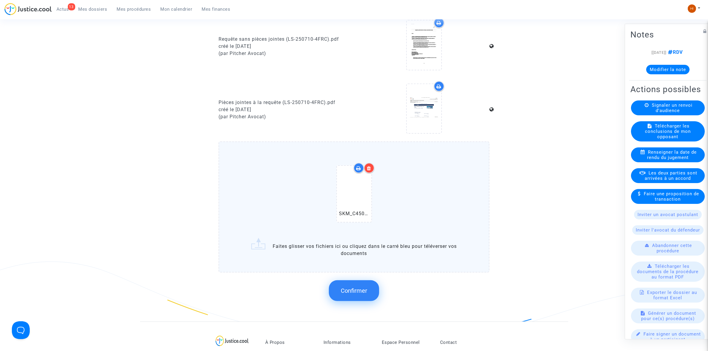
scroll to position [409, 0]
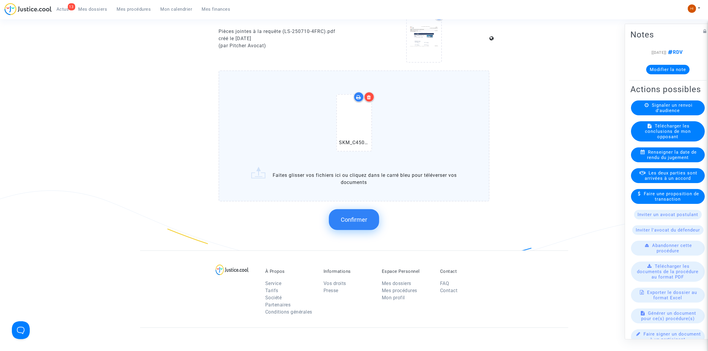
click at [357, 216] on span "Confirmer" at bounding box center [354, 219] width 26 height 7
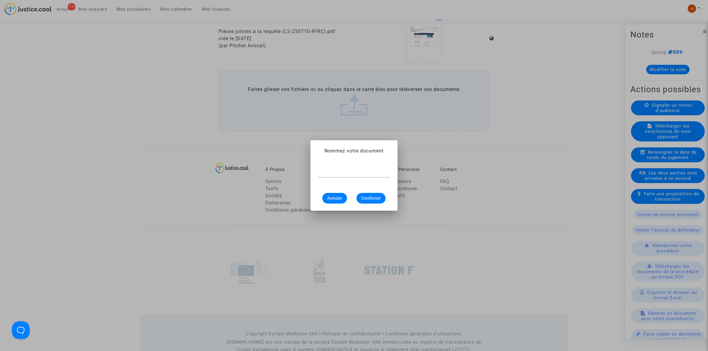
scroll to position [0, 0]
type input "C"
type input "CONVOCATION"
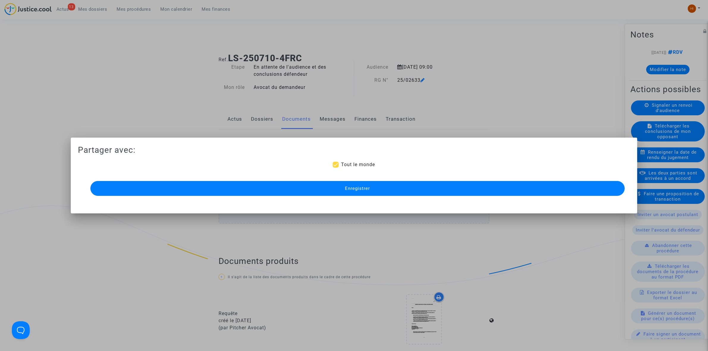
scroll to position [409, 0]
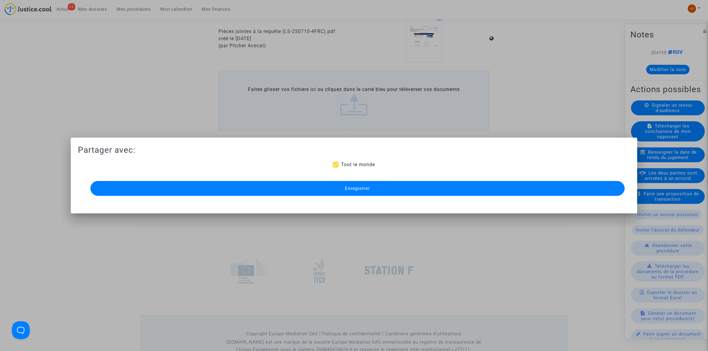
click at [378, 186] on button "Enregistrer" at bounding box center [357, 188] width 535 height 15
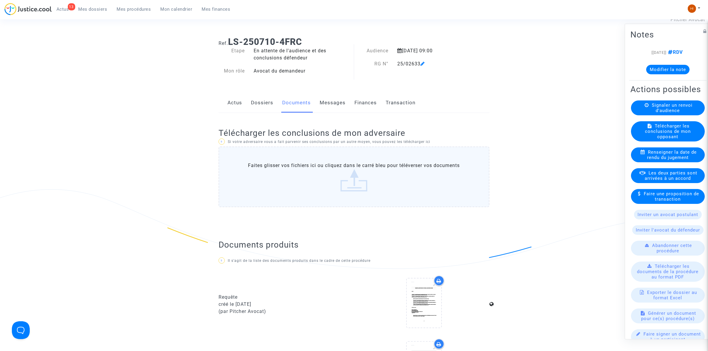
scroll to position [0, 0]
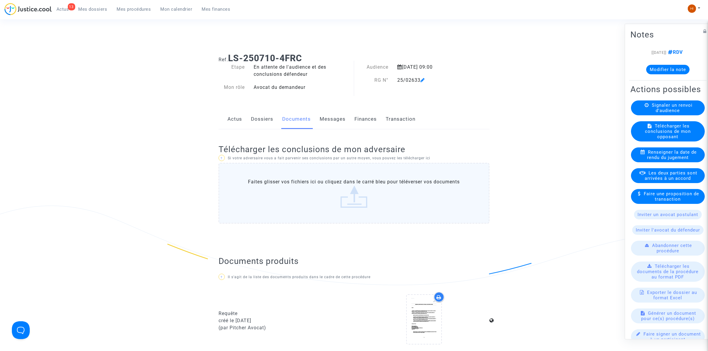
drag, startPoint x: 395, startPoint y: 78, endPoint x: 419, endPoint y: 82, distance: 24.1
click at [420, 82] on div "25/02633" at bounding box center [432, 80] width 78 height 7
copy div "25/02633"
click at [129, 10] on span "Mes procédures" at bounding box center [134, 9] width 34 height 5
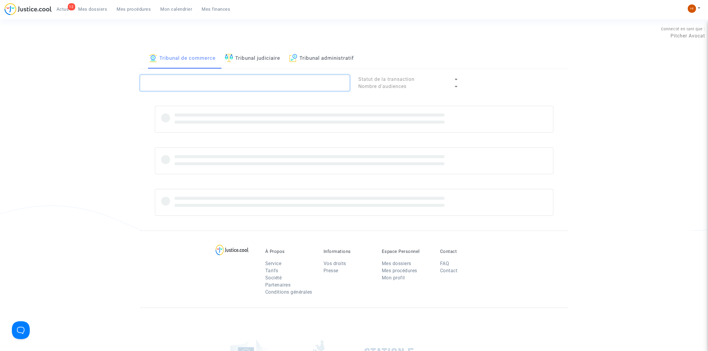
click at [232, 89] on textarea at bounding box center [245, 83] width 210 height 16
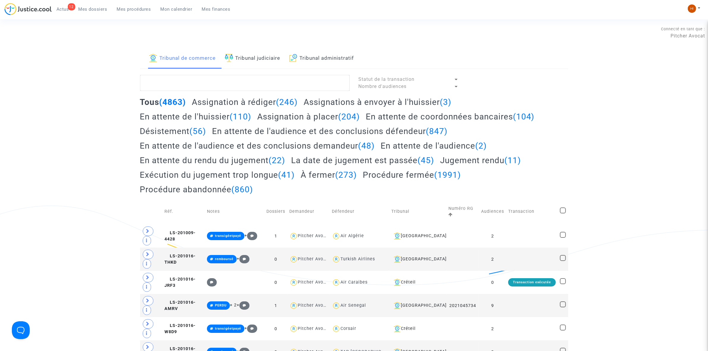
click at [262, 63] on link "Tribunal judiciaire" at bounding box center [253, 58] width 56 height 20
click at [249, 84] on textarea at bounding box center [245, 83] width 210 height 16
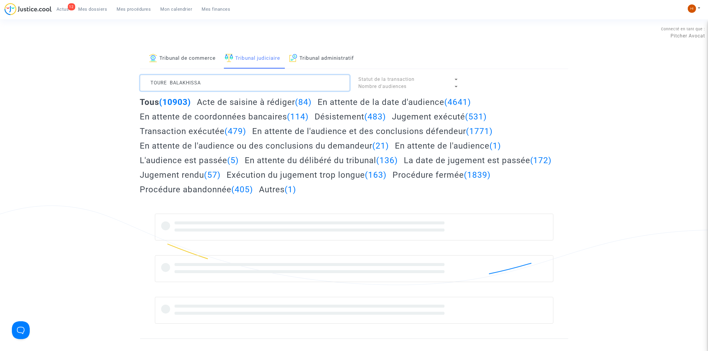
type textarea "TOURE BALAKHISSA"
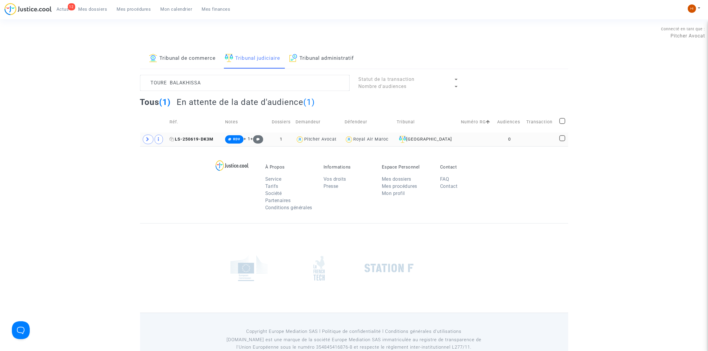
click at [194, 141] on span "LS-250619-DK3M" at bounding box center [192, 139] width 44 height 5
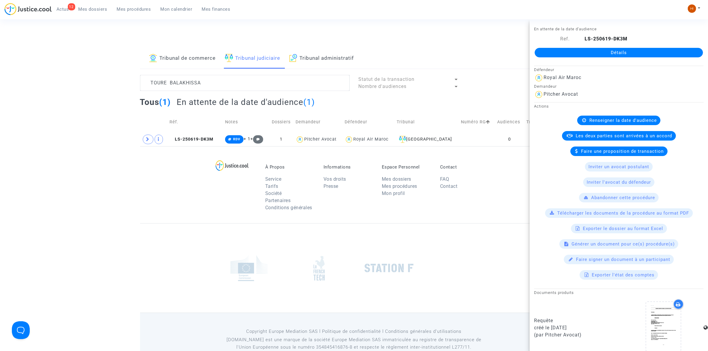
click at [607, 47] on div "Détails" at bounding box center [619, 53] width 178 height 20
click at [608, 48] on link "Détails" at bounding box center [619, 53] width 168 height 10
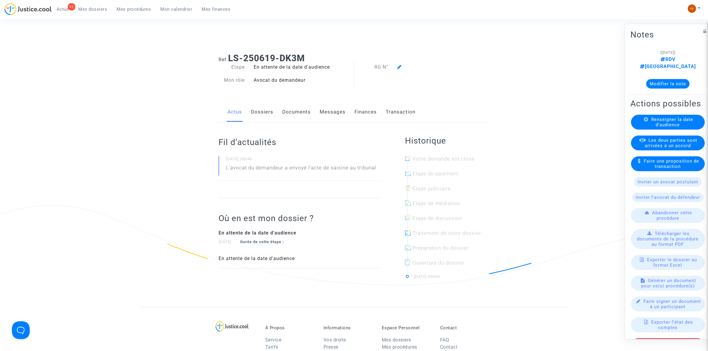
click at [678, 120] on span "Renseigner la date d'audience" at bounding box center [672, 122] width 42 height 11
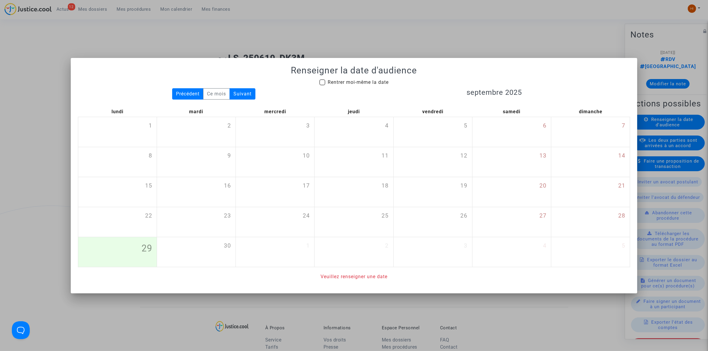
click at [346, 86] on mat-checkbox "Rentrer moi-même la date" at bounding box center [353, 84] width 69 height 10
click at [376, 84] on span "Rentrer moi-même la date" at bounding box center [358, 82] width 61 height 6
click at [322, 85] on input "Rentrer moi-même la date" at bounding box center [322, 85] width 0 height 0
checkbox input "true"
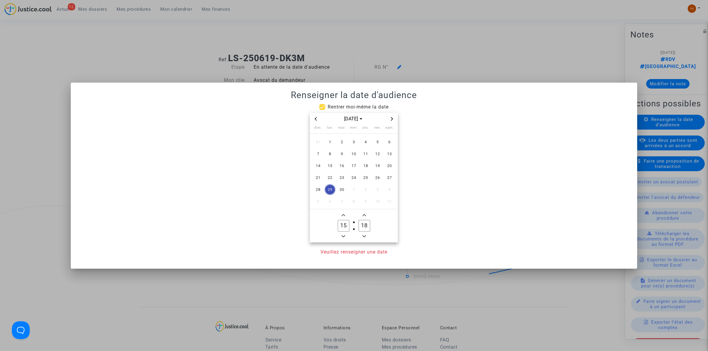
click at [394, 121] on span "Next month" at bounding box center [391, 118] width 7 height 7
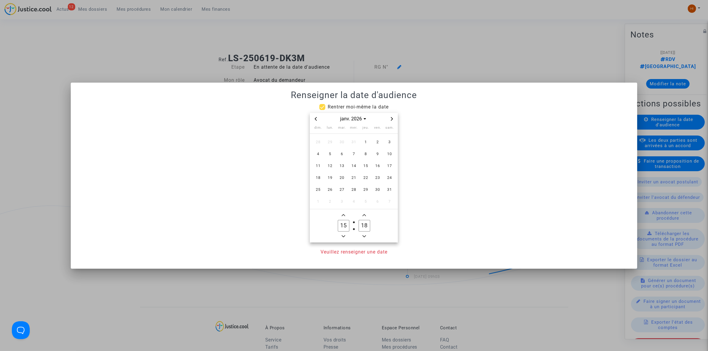
click at [394, 121] on span "Next month" at bounding box center [391, 118] width 7 height 7
click at [377, 192] on span "29" at bounding box center [377, 189] width 11 height 11
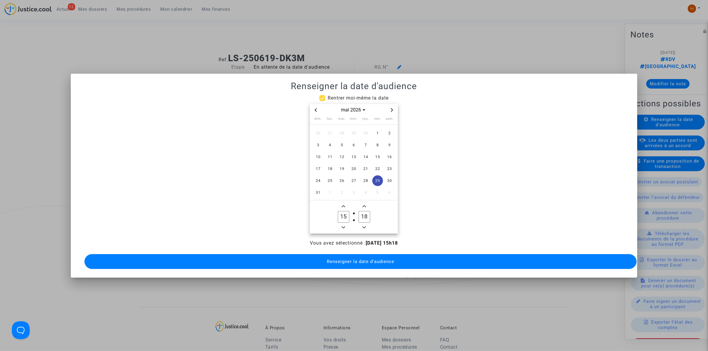
click at [344, 226] on icon "Minus a hour" at bounding box center [344, 228] width 4 height 4
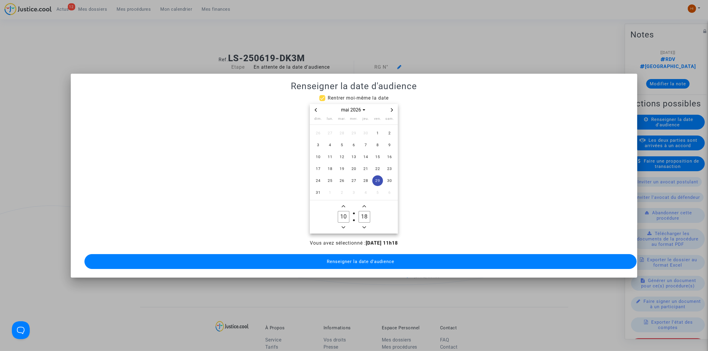
click at [344, 226] on icon "Minus a hour" at bounding box center [344, 228] width 4 height 4
click at [341, 204] on span "Add a hour" at bounding box center [343, 206] width 7 height 7
type input "09"
type input "00"
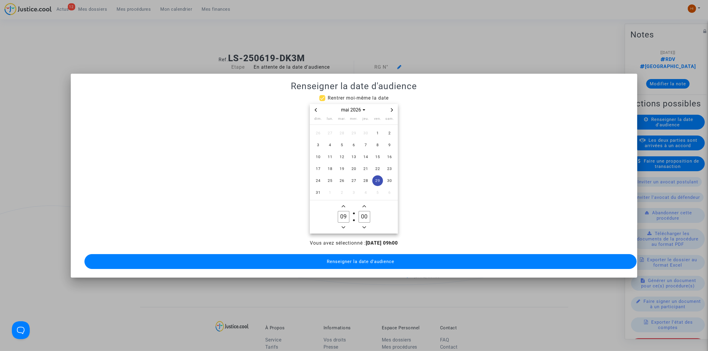
drag, startPoint x: 341, startPoint y: 262, endPoint x: 201, endPoint y: 104, distance: 210.7
click at [344, 262] on button "Renseigner la date d'audience" at bounding box center [360, 261] width 552 height 15
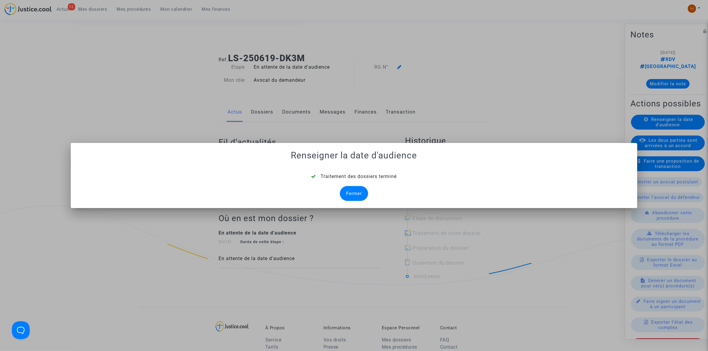
click at [350, 194] on div "Fermer" at bounding box center [354, 193] width 28 height 15
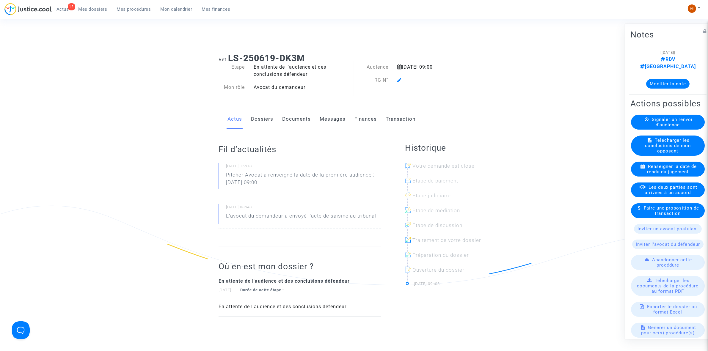
click at [399, 79] on span at bounding box center [399, 63] width 4 height 40
click at [399, 79] on icon at bounding box center [399, 80] width 4 height 5
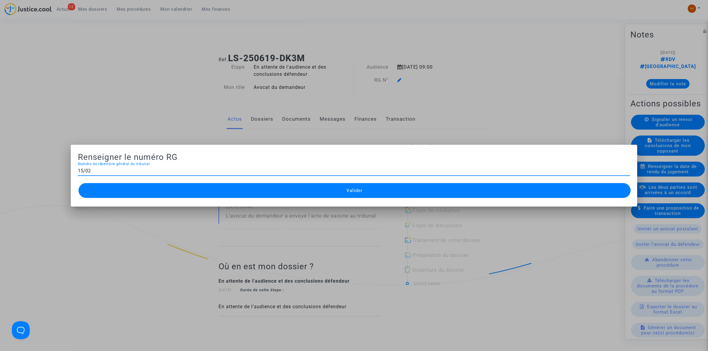
type input "15/024"
type input "25/02476"
click at [289, 185] on button "Valider" at bounding box center [355, 190] width 552 height 15
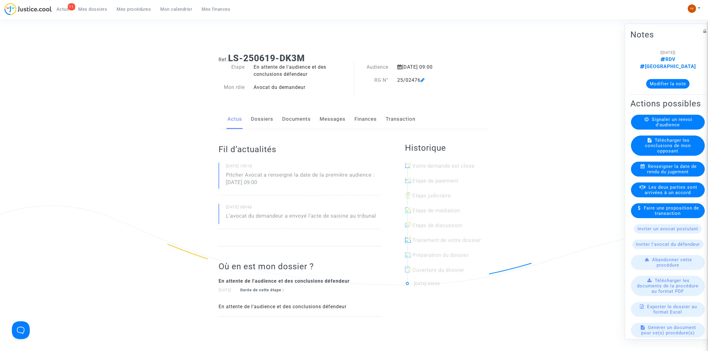
click at [287, 123] on link "Documents" at bounding box center [296, 119] width 29 height 20
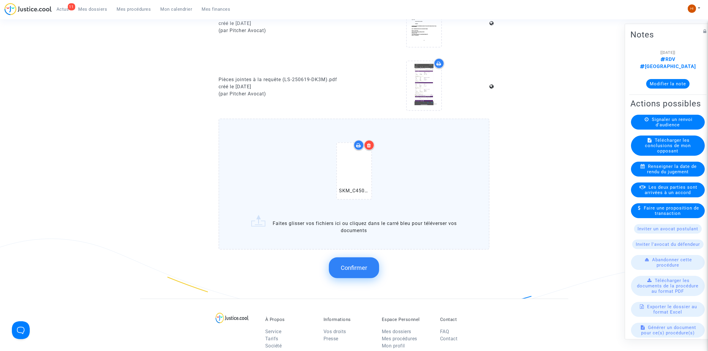
scroll to position [372, 0]
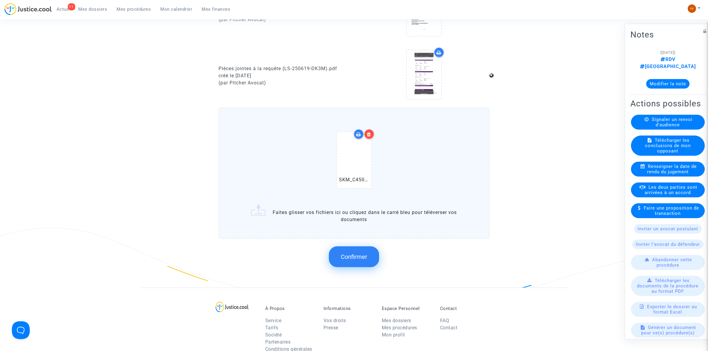
click at [347, 256] on span "Confirmer" at bounding box center [354, 256] width 26 height 7
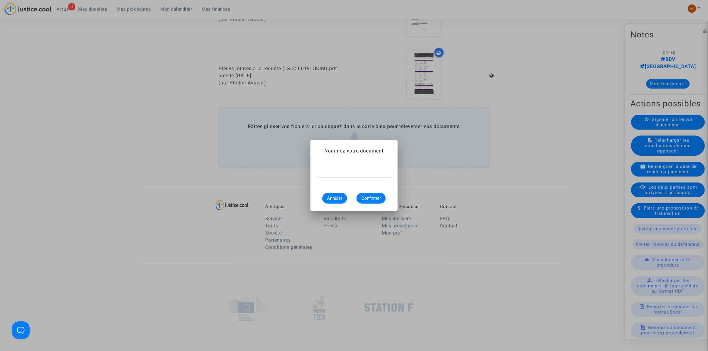
scroll to position [0, 0]
type input "CONVOCATION"
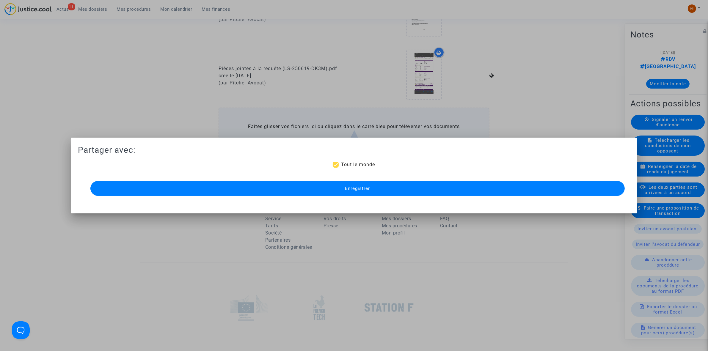
click at [347, 181] on button "Enregistrer" at bounding box center [357, 188] width 535 height 15
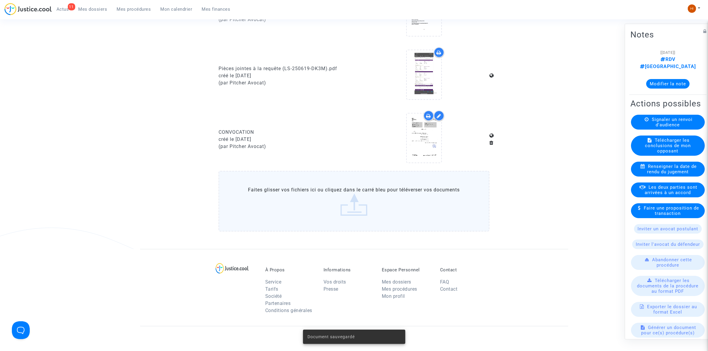
click at [124, 9] on span "Mes procédures" at bounding box center [134, 9] width 34 height 5
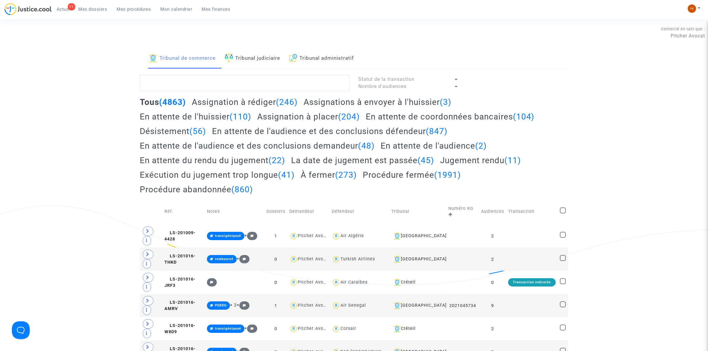
click at [262, 63] on link "Tribunal judiciaire" at bounding box center [253, 58] width 56 height 20
click at [255, 89] on textarea at bounding box center [245, 83] width 210 height 16
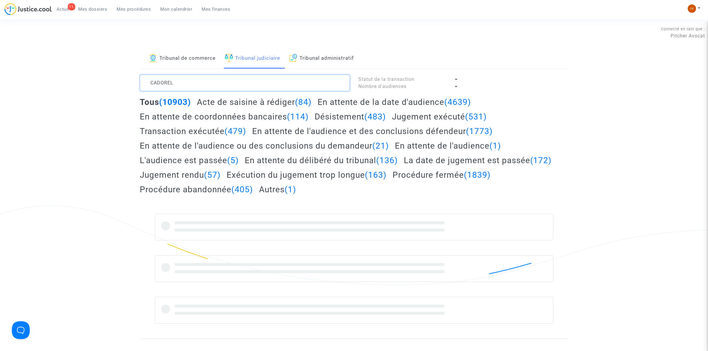
type textarea "CADOREL"
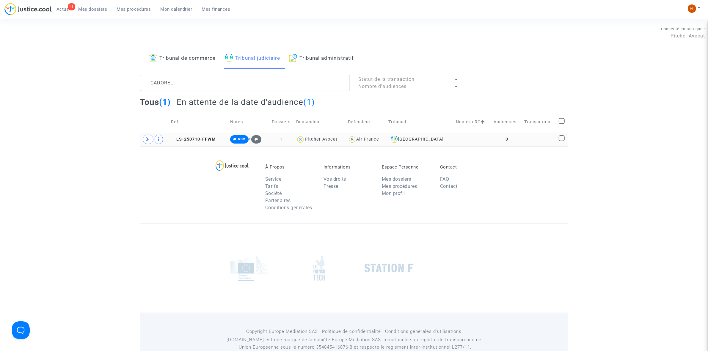
click at [211, 144] on td "LS-250710-FFWM" at bounding box center [198, 140] width 59 height 14
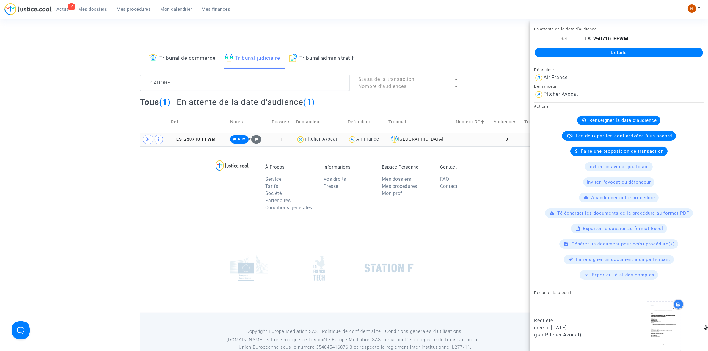
click at [189, 136] on td "LS-250710-FFWM" at bounding box center [198, 140] width 59 height 14
click at [567, 50] on link "Détails" at bounding box center [619, 53] width 168 height 10
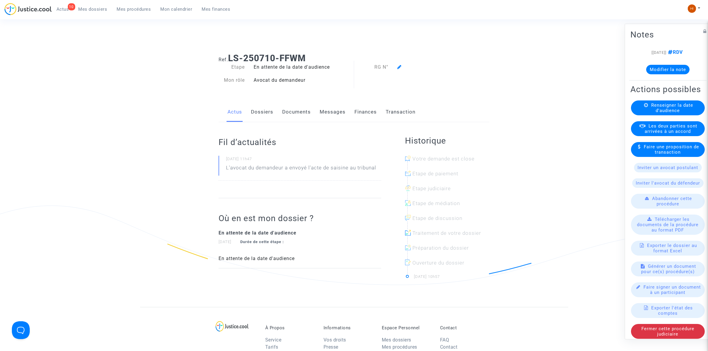
click at [653, 113] on span "Renseigner la date d'audience" at bounding box center [672, 107] width 42 height 11
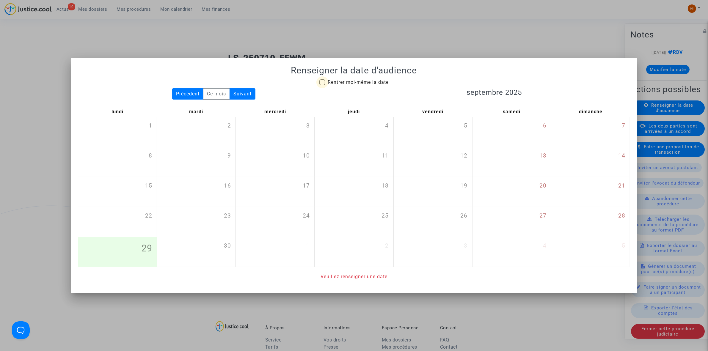
click at [372, 82] on span "Rentrer moi-même la date" at bounding box center [358, 82] width 61 height 6
click at [322, 85] on input "Rentrer moi-même la date" at bounding box center [322, 85] width 0 height 0
checkbox input "true"
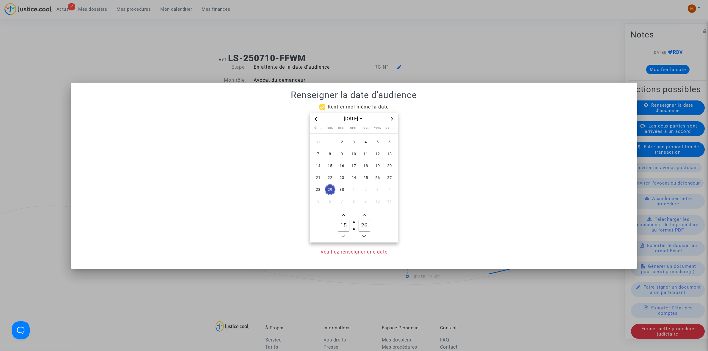
click at [393, 118] on icon "Next month" at bounding box center [392, 119] width 4 height 4
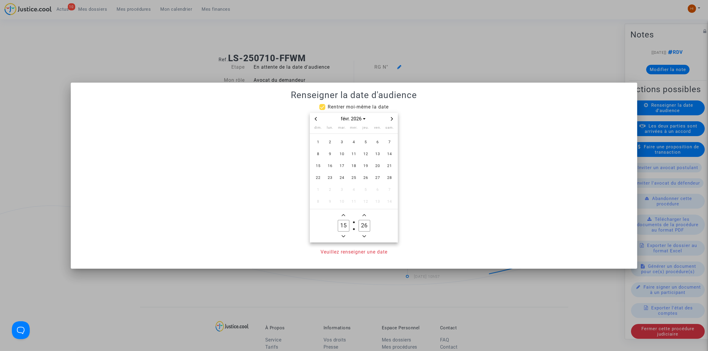
click at [393, 118] on icon "Next month" at bounding box center [392, 119] width 4 height 4
click at [312, 120] on span "Previous month" at bounding box center [315, 118] width 7 height 7
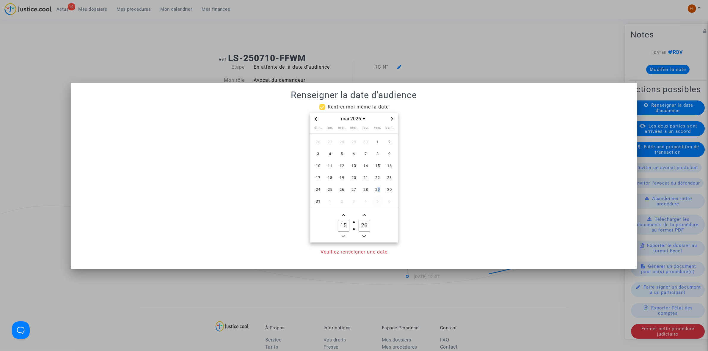
click at [376, 193] on span "29" at bounding box center [377, 189] width 11 height 11
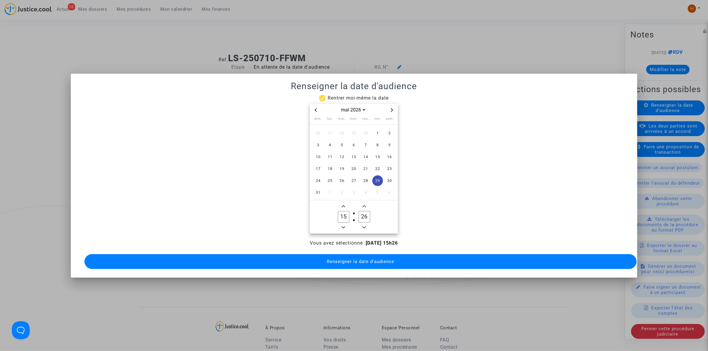
click at [344, 211] on input "15" at bounding box center [343, 216] width 11 height 11
click at [345, 211] on input "15" at bounding box center [343, 216] width 11 height 11
type input "09"
type input "00"
drag, startPoint x: 341, startPoint y: 260, endPoint x: 336, endPoint y: 258, distance: 5.1
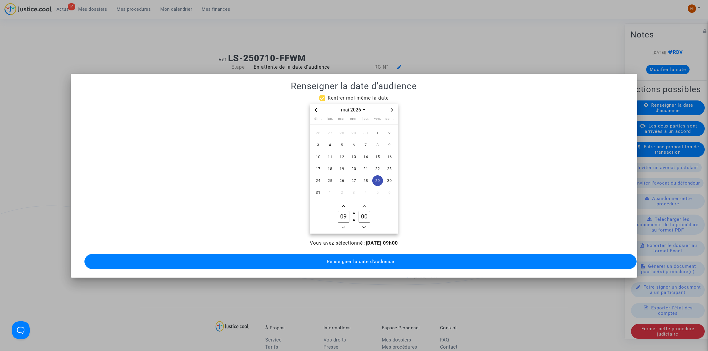
click at [340, 260] on span "Renseigner la date d'audience" at bounding box center [361, 261] width 68 height 5
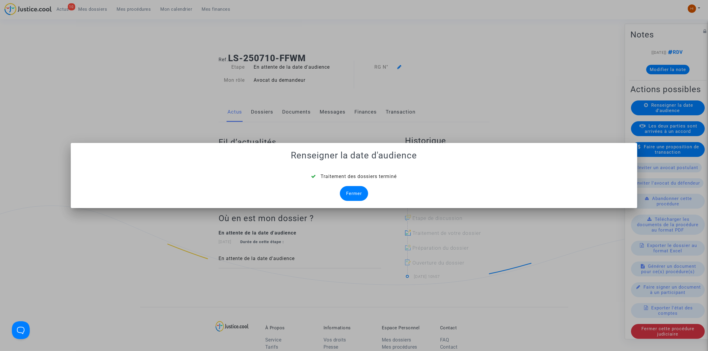
click at [356, 189] on div "Fermer" at bounding box center [354, 193] width 28 height 15
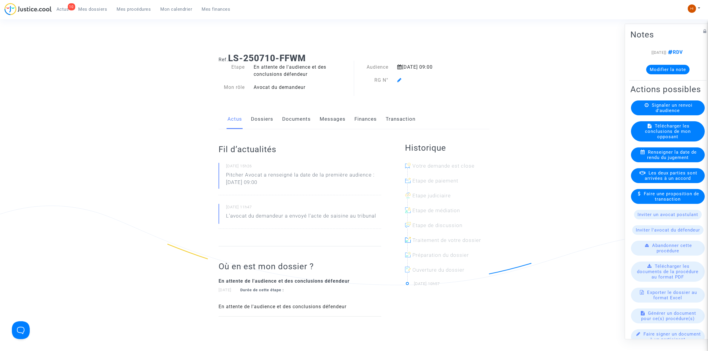
click at [400, 79] on icon at bounding box center [399, 80] width 4 height 5
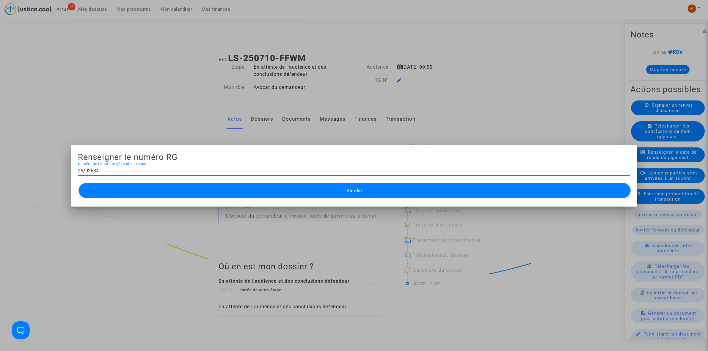
type input "25/02634"
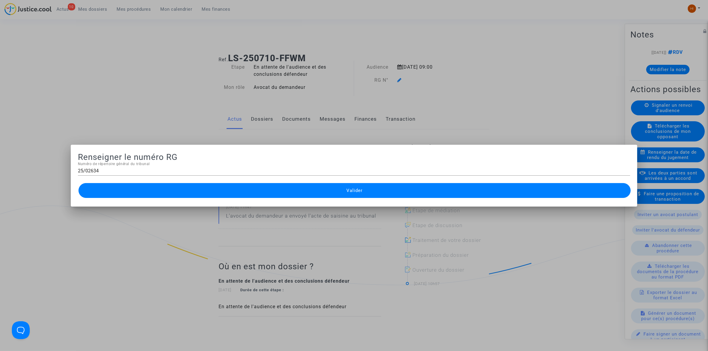
click at [207, 189] on button "Valider" at bounding box center [355, 190] width 552 height 15
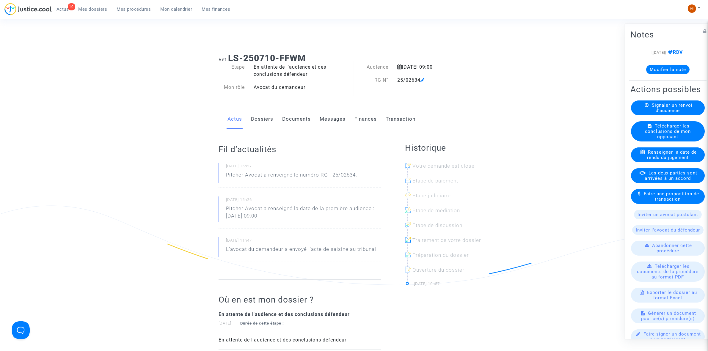
click at [292, 121] on link "Documents" at bounding box center [296, 119] width 29 height 20
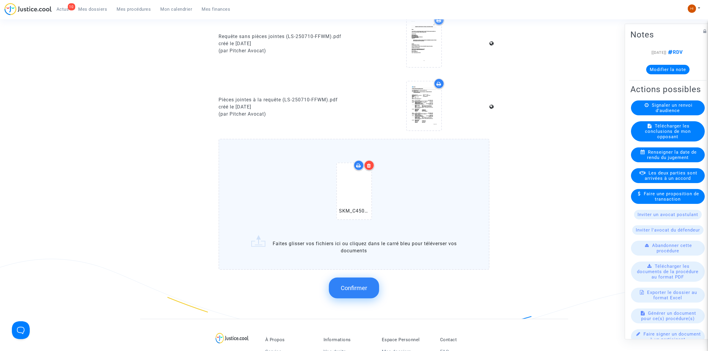
scroll to position [483, 0]
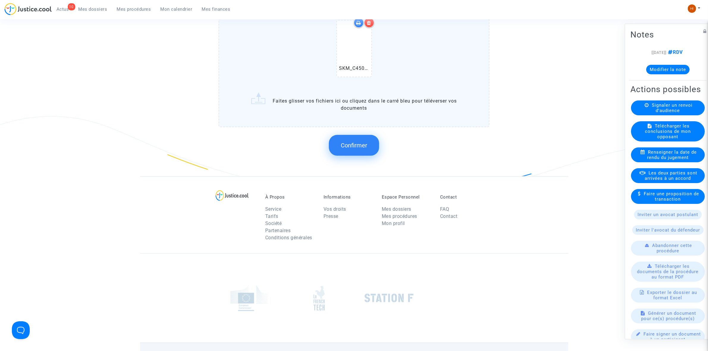
click at [353, 143] on span "Confirmer" at bounding box center [354, 145] width 26 height 7
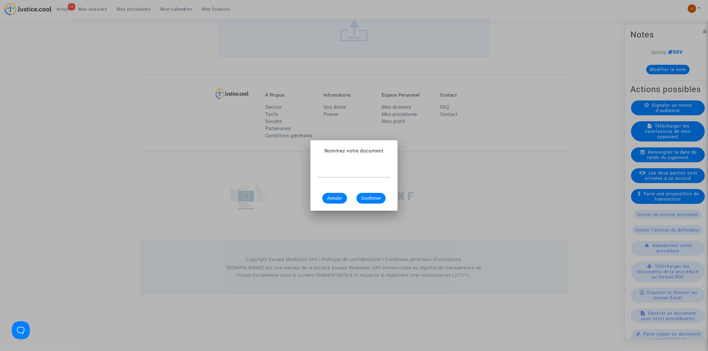
scroll to position [0, 0]
type input "CONVOCATION"
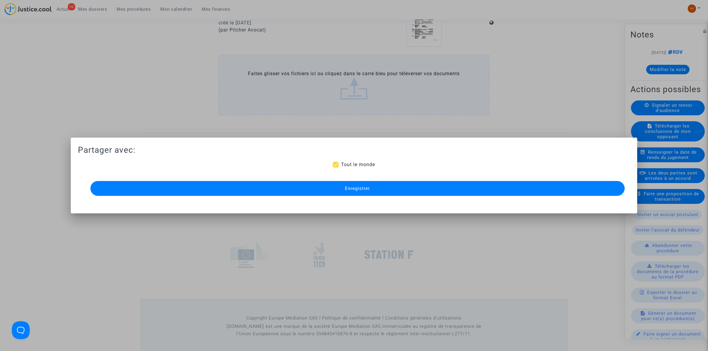
click at [363, 191] on span "Enregistrer" at bounding box center [357, 188] width 25 height 5
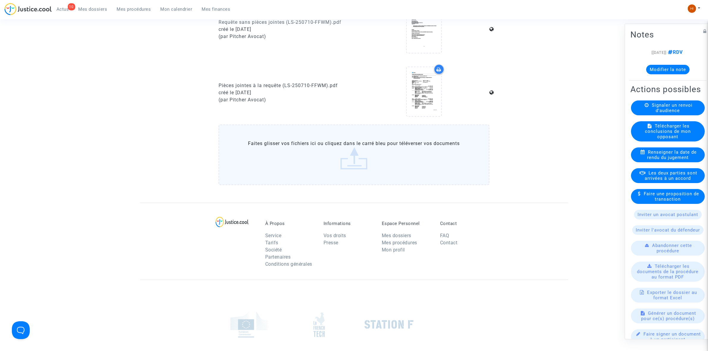
scroll to position [350, 0]
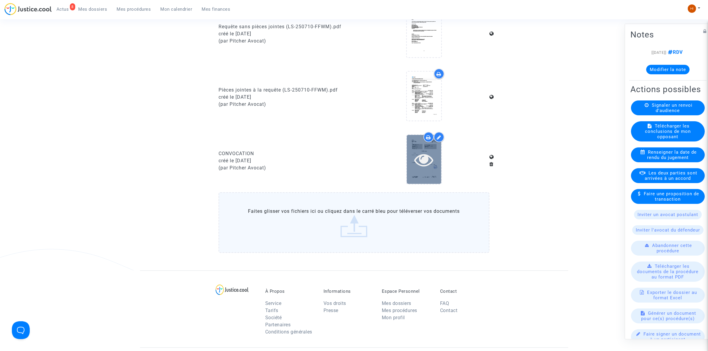
click at [435, 158] on div at bounding box center [424, 159] width 35 height 19
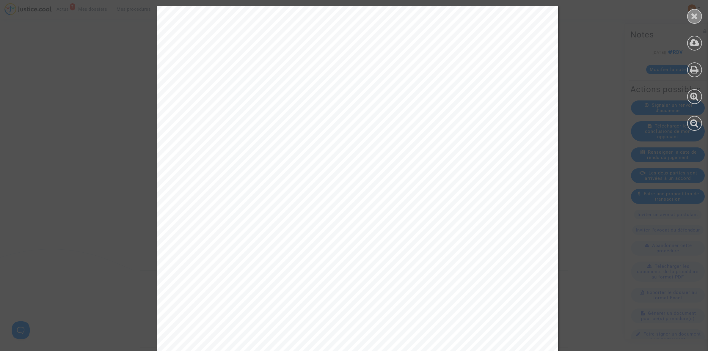
click at [695, 20] on icon at bounding box center [694, 16] width 7 height 9
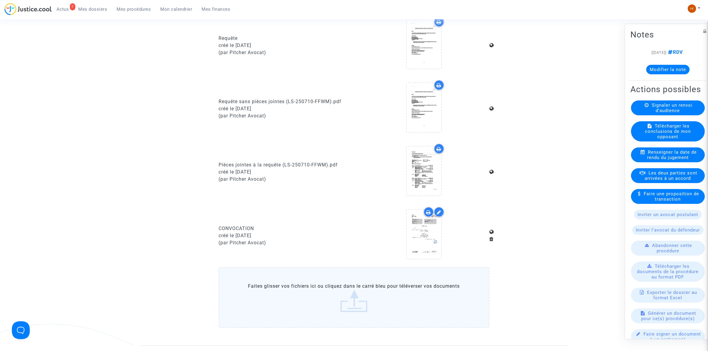
scroll to position [265, 0]
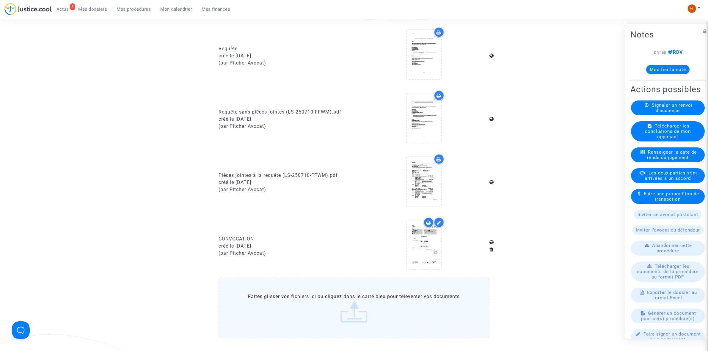
click at [138, 7] on span "Mes procédures" at bounding box center [134, 9] width 34 height 5
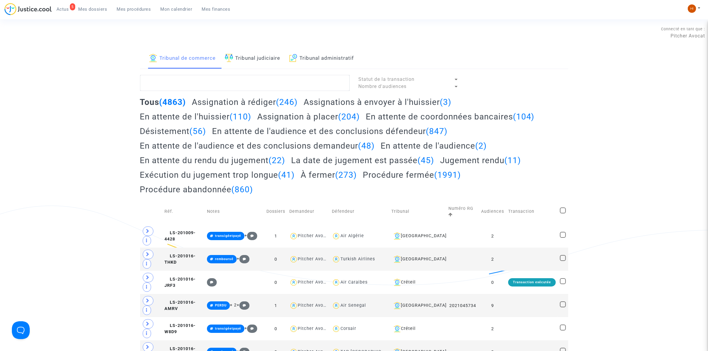
drag, startPoint x: 243, startPoint y: 54, endPoint x: 241, endPoint y: 64, distance: 10.0
click at [244, 54] on link "Tribunal judiciaire" at bounding box center [253, 58] width 56 height 20
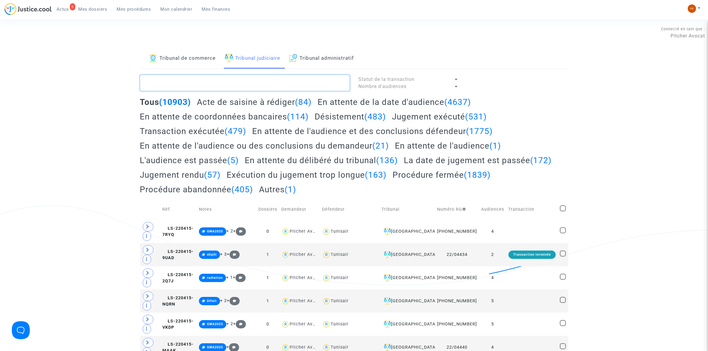
click at [257, 84] on textarea at bounding box center [245, 83] width 210 height 16
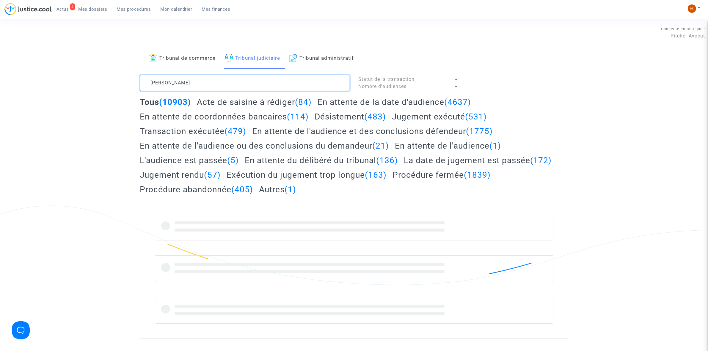
type textarea "GUIHARD"
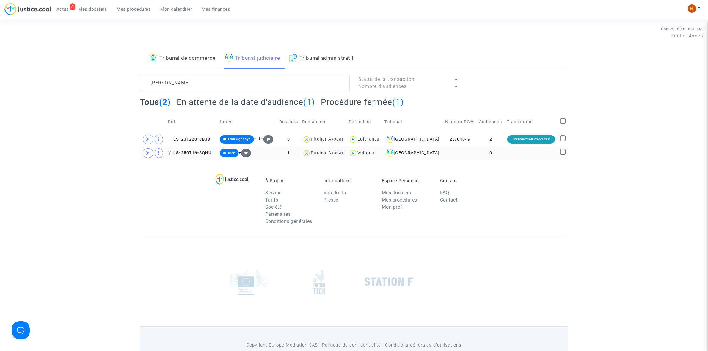
click at [198, 151] on span "LS-250716-8QHU" at bounding box center [189, 153] width 43 height 5
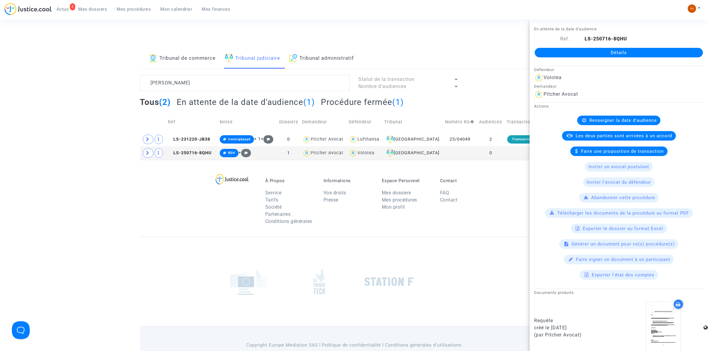
click at [585, 52] on link "Détails" at bounding box center [619, 53] width 168 height 10
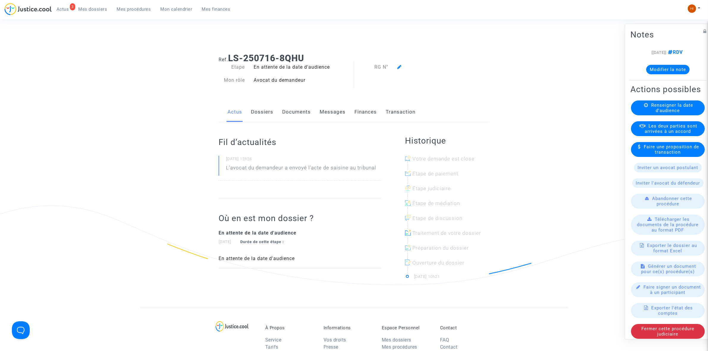
click at [258, 112] on link "Dossiers" at bounding box center [262, 112] width 22 height 20
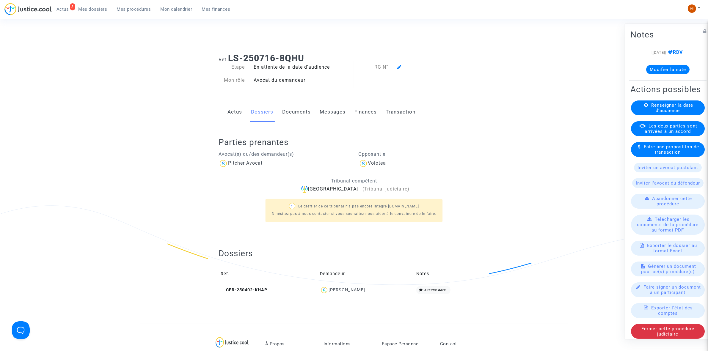
click at [656, 113] on span "Renseigner la date d'audience" at bounding box center [672, 107] width 42 height 11
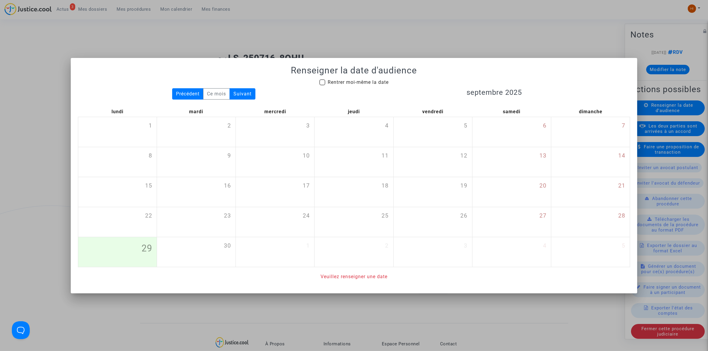
click at [366, 84] on span "Rentrer moi-même la date" at bounding box center [358, 82] width 61 height 6
click at [322, 85] on input "Rentrer moi-même la date" at bounding box center [322, 85] width 0 height 0
checkbox input "true"
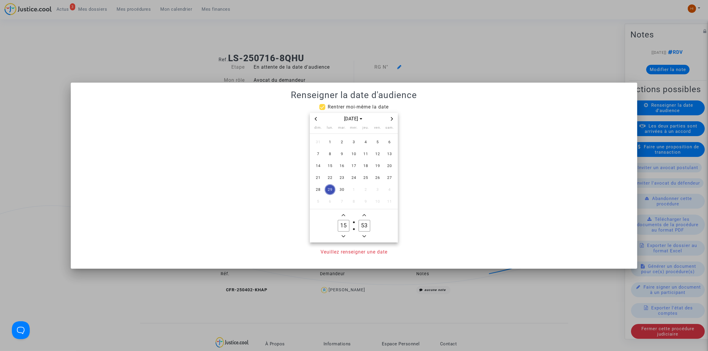
click at [393, 118] on icon "Next month" at bounding box center [392, 119] width 4 height 4
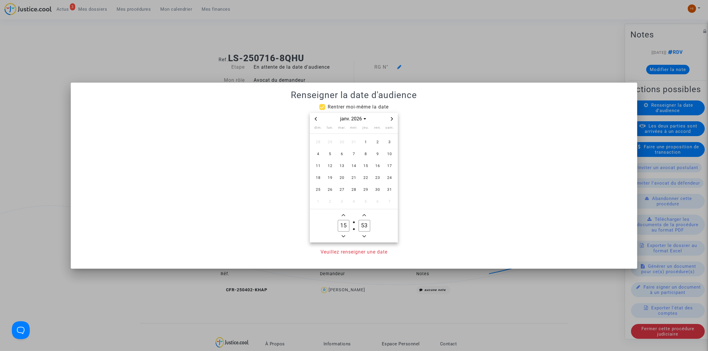
click at [393, 118] on icon "Next month" at bounding box center [392, 119] width 4 height 4
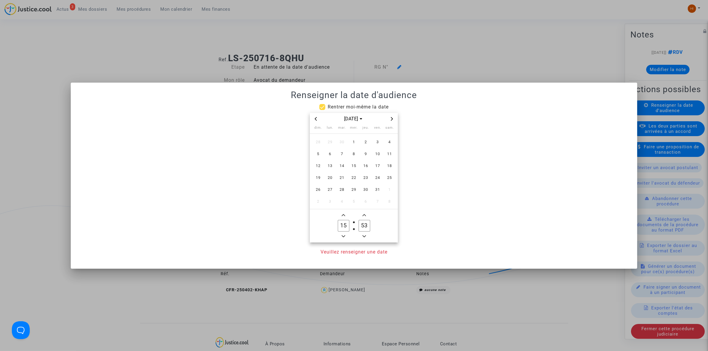
click at [315, 119] on icon "Previous month" at bounding box center [316, 119] width 4 height 4
click at [374, 191] on span "29" at bounding box center [377, 189] width 11 height 11
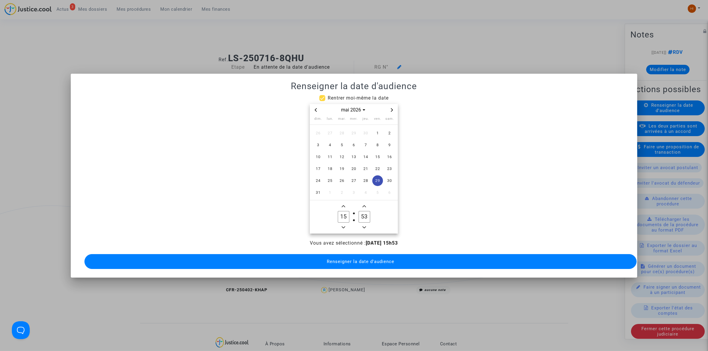
click at [344, 212] on input "15" at bounding box center [343, 216] width 11 height 11
type input "09"
type input "00"
click at [356, 268] on mat-dialog-container "Renseigner la date d'audience Rentrer moi-même la date mai 2026 dim. lun. mar. …" at bounding box center [354, 176] width 567 height 204
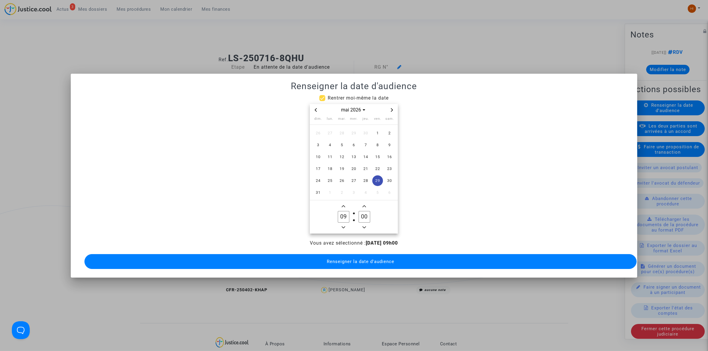
click at [355, 259] on span "Renseigner la date d'audience" at bounding box center [361, 261] width 68 height 5
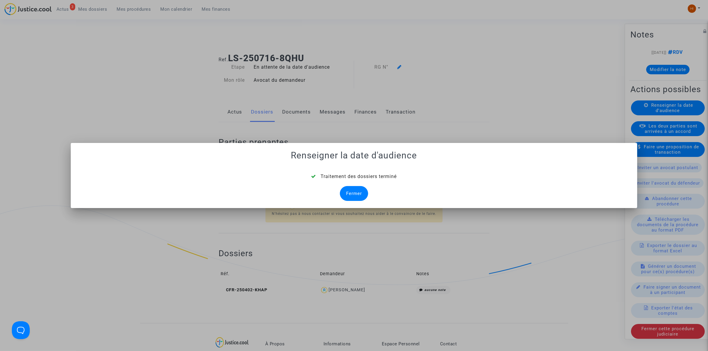
click at [356, 196] on div "Fermer" at bounding box center [354, 193] width 28 height 15
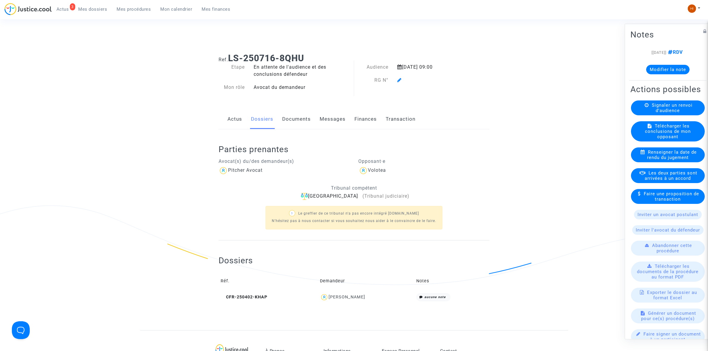
click at [401, 80] on icon at bounding box center [399, 80] width 4 height 5
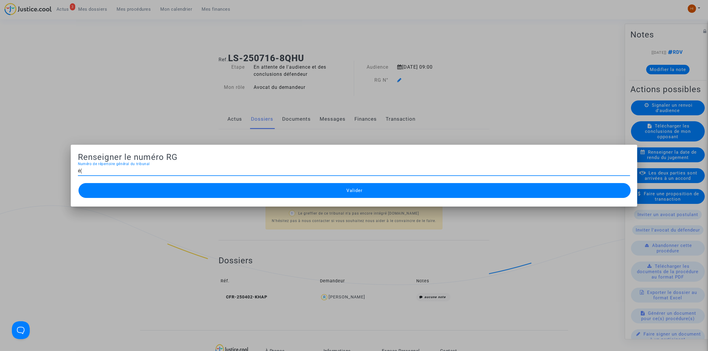
type input "é"
type input "25/02636"
click at [332, 189] on button "Valider" at bounding box center [355, 190] width 552 height 15
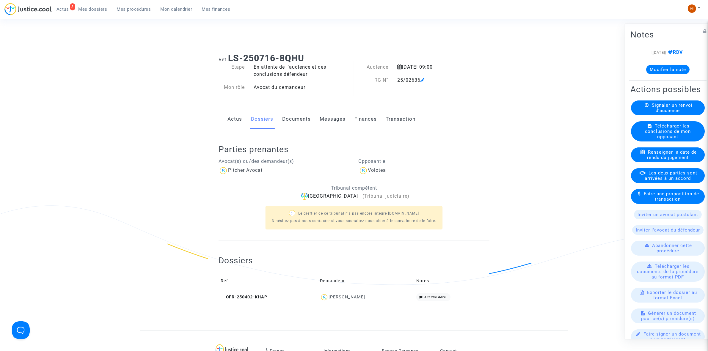
click at [297, 123] on link "Documents" at bounding box center [296, 119] width 29 height 20
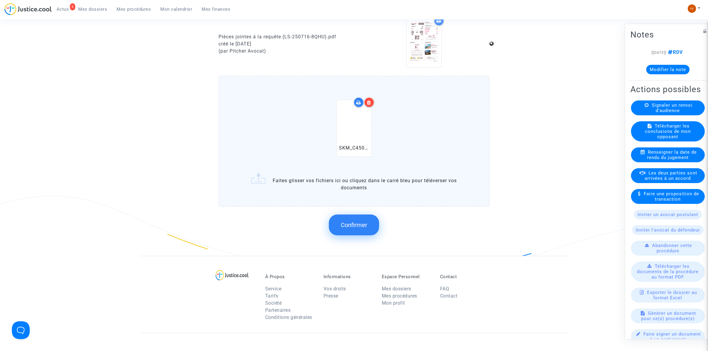
scroll to position [409, 0]
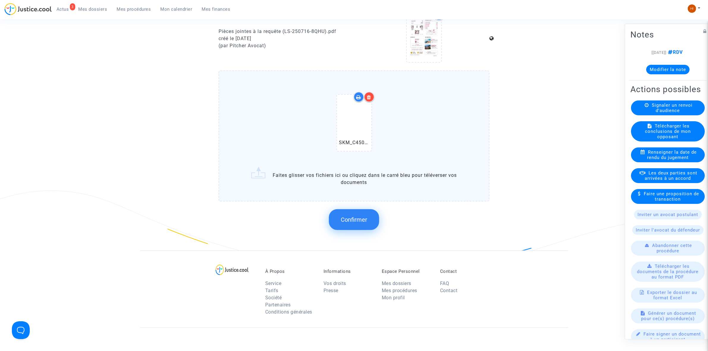
click at [351, 216] on span "Confirmer" at bounding box center [354, 219] width 26 height 7
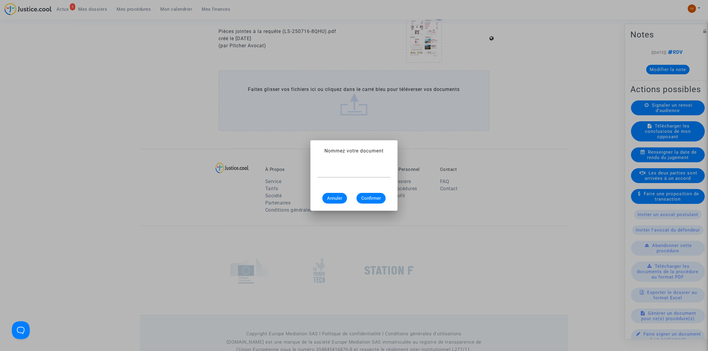
scroll to position [0, 0]
type input "CONVOCATION"
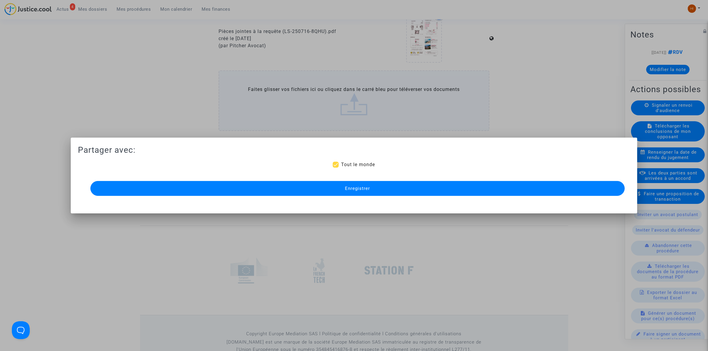
click at [401, 187] on button "Enregistrer" at bounding box center [357, 188] width 535 height 15
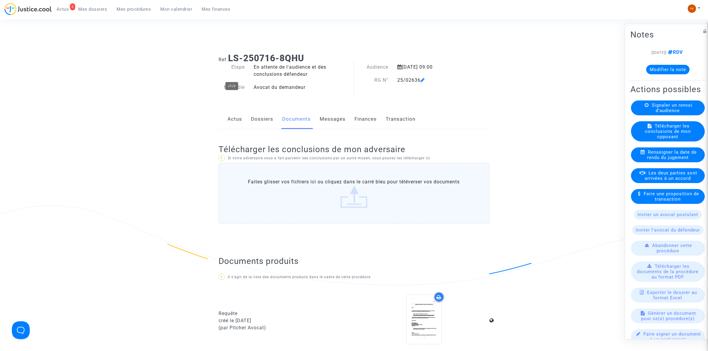
scroll to position [260, 0]
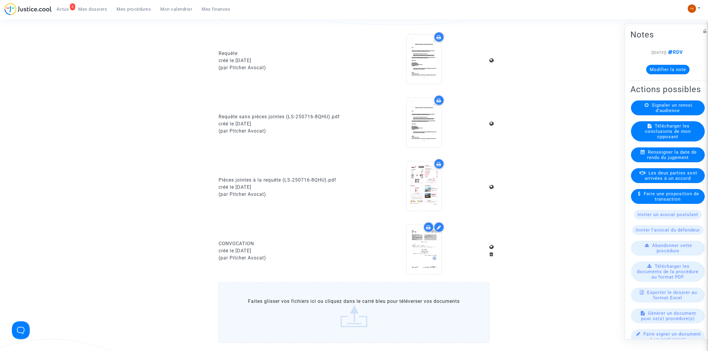
click at [123, 11] on span "Mes procédures" at bounding box center [134, 9] width 34 height 5
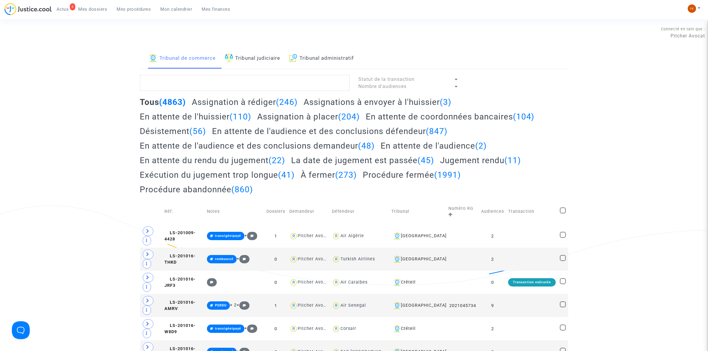
click at [255, 60] on link "Tribunal judiciaire" at bounding box center [253, 58] width 56 height 20
click at [240, 86] on textarea at bounding box center [245, 83] width 210 height 16
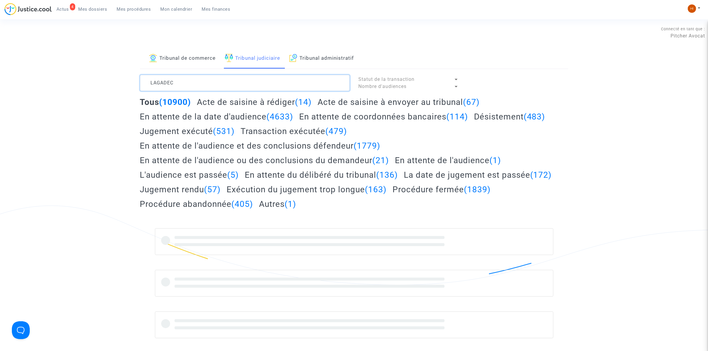
type textarea "LAGADEC"
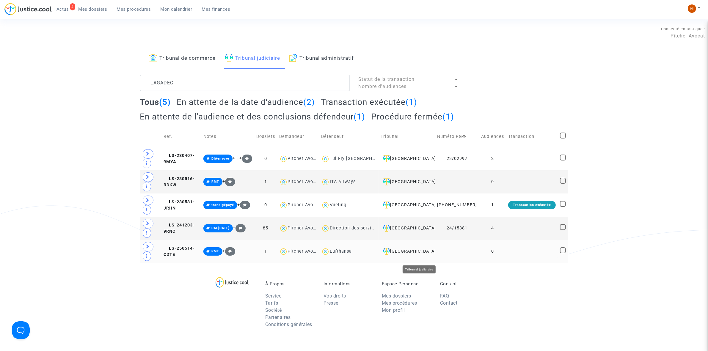
click at [421, 255] on div "[GEOGRAPHIC_DATA]" at bounding box center [407, 251] width 52 height 7
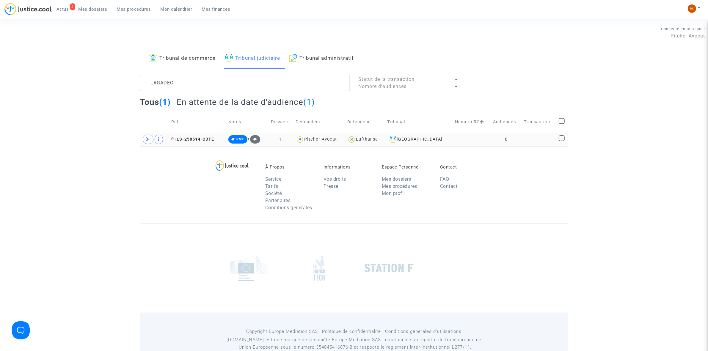
click at [196, 140] on span "LS-250514-CDTE" at bounding box center [192, 139] width 43 height 5
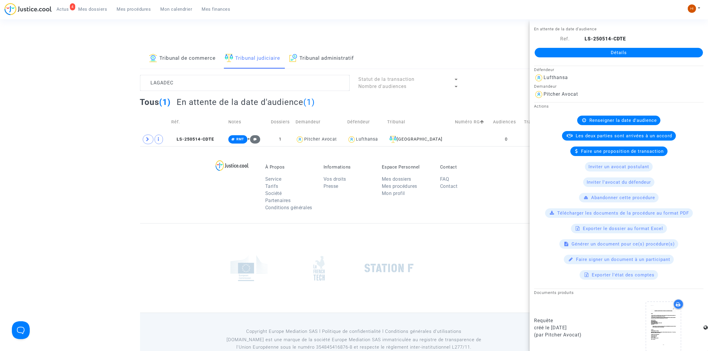
drag, startPoint x: 605, startPoint y: 51, endPoint x: 607, endPoint y: 57, distance: 5.7
click at [605, 51] on link "Détails" at bounding box center [619, 53] width 168 height 10
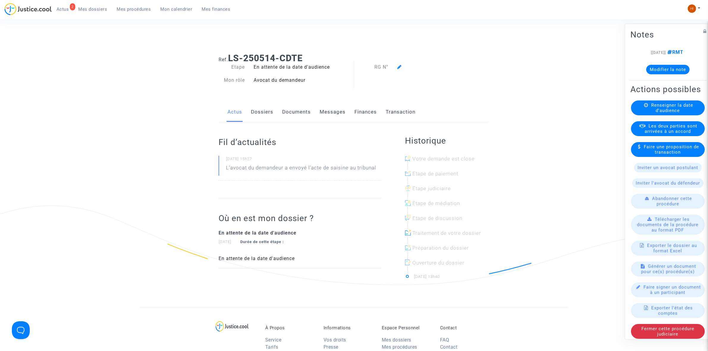
click at [676, 113] on span "Renseigner la date d'audience" at bounding box center [672, 107] width 42 height 11
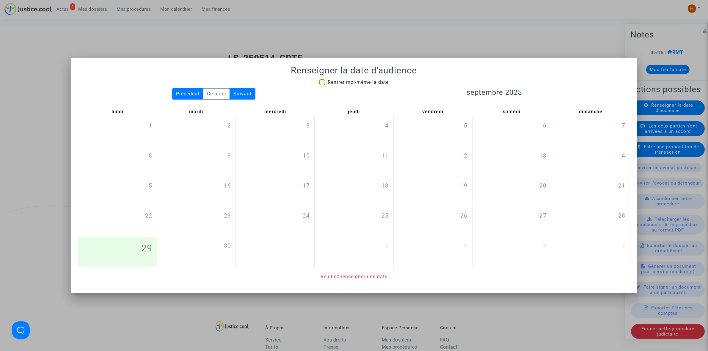
click at [323, 79] on span at bounding box center [322, 82] width 6 height 6
click at [322, 85] on input "Rentrer moi-même la date" at bounding box center [322, 85] width 0 height 0
checkbox input "true"
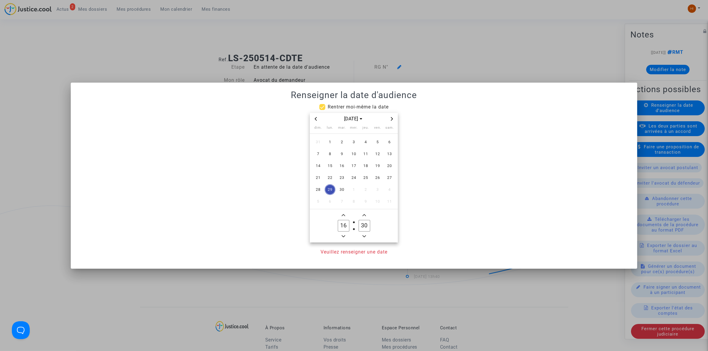
click at [391, 118] on icon "Next month" at bounding box center [392, 119] width 4 height 4
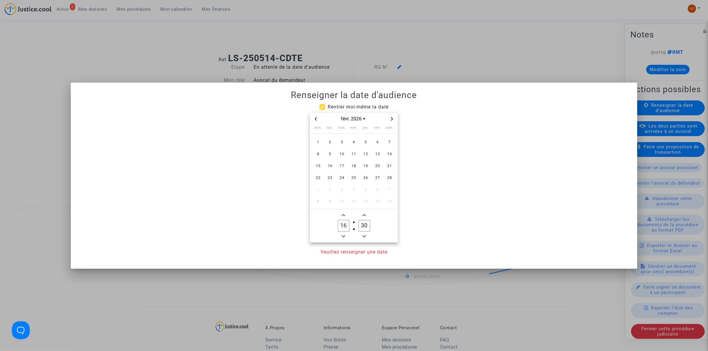
click at [391, 118] on icon "Next month" at bounding box center [392, 119] width 4 height 4
click at [313, 117] on span "Previous month" at bounding box center [315, 118] width 7 height 7
click at [378, 178] on span "27" at bounding box center [377, 178] width 11 height 11
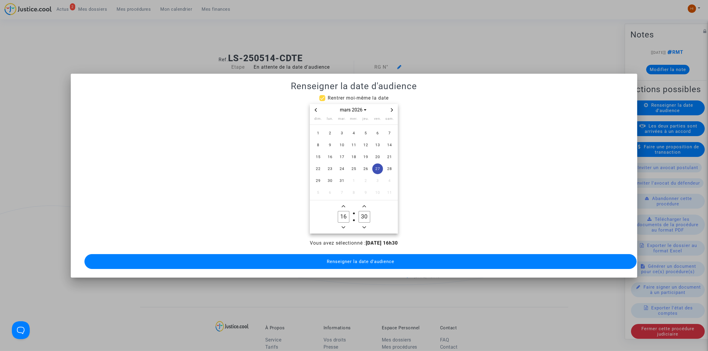
click at [344, 213] on input "16" at bounding box center [343, 216] width 11 height 11
type input "09"
type input "00"
click at [355, 255] on button "Renseigner la date d'audience" at bounding box center [360, 261] width 552 height 15
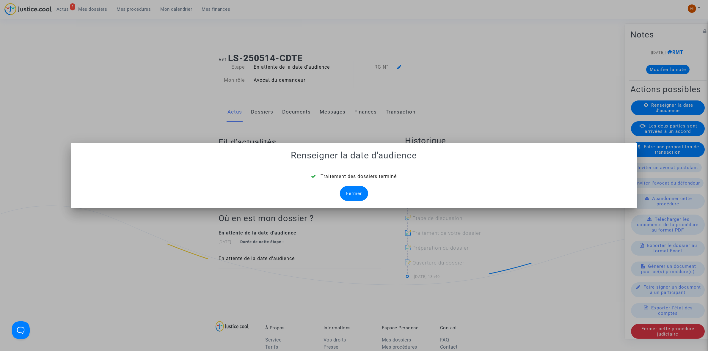
click at [356, 196] on div "Fermer" at bounding box center [354, 193] width 28 height 15
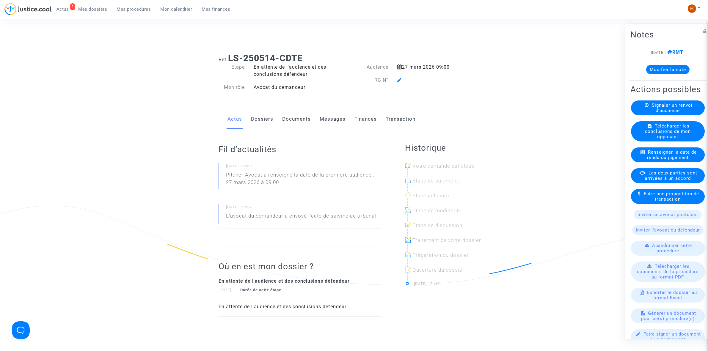
click at [259, 113] on link "Dossiers" at bounding box center [262, 119] width 22 height 20
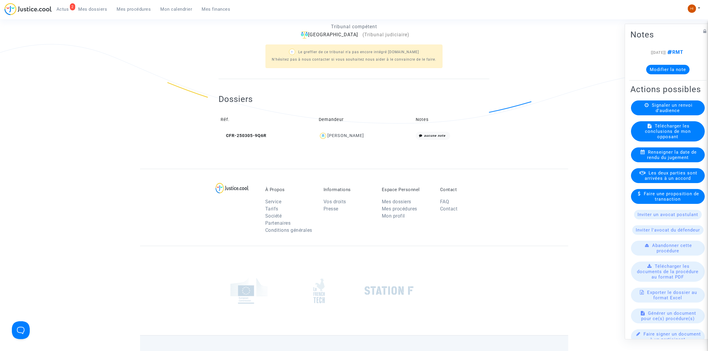
scroll to position [186, 0]
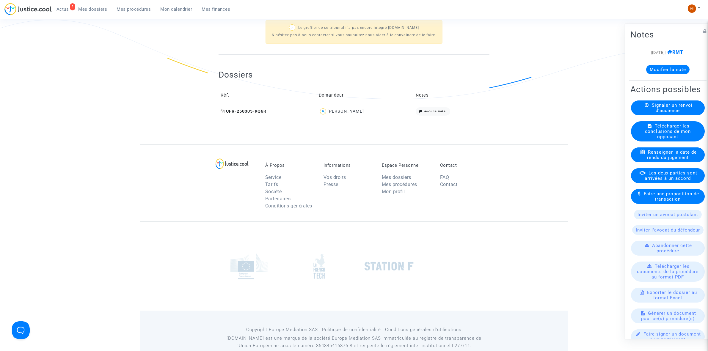
click at [223, 112] on icon at bounding box center [223, 111] width 4 height 4
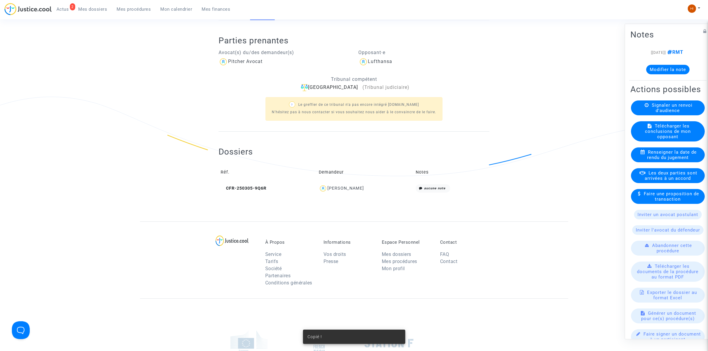
scroll to position [0, 0]
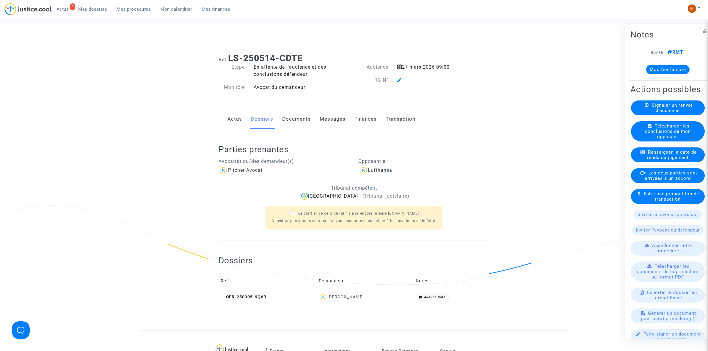
click at [401, 78] on icon at bounding box center [399, 80] width 4 height 5
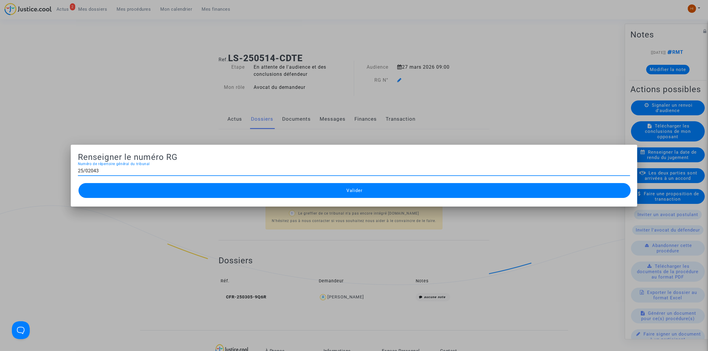
type input "25/02043"
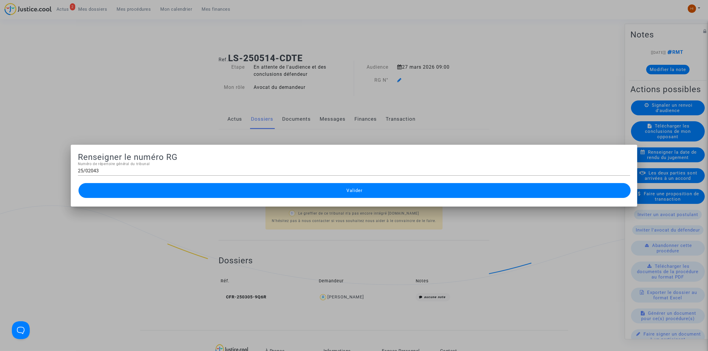
click at [357, 194] on button "Valider" at bounding box center [355, 190] width 552 height 15
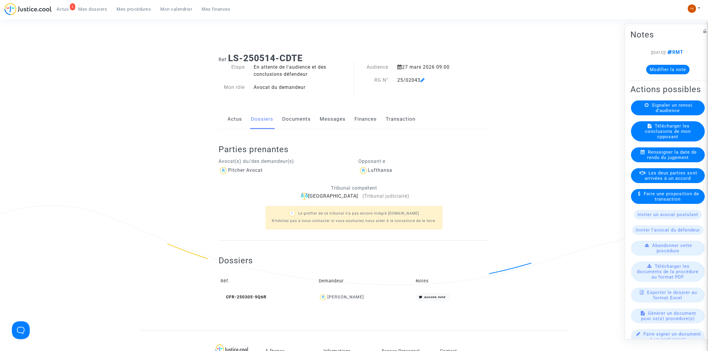
click at [289, 117] on link "Documents" at bounding box center [296, 119] width 29 height 20
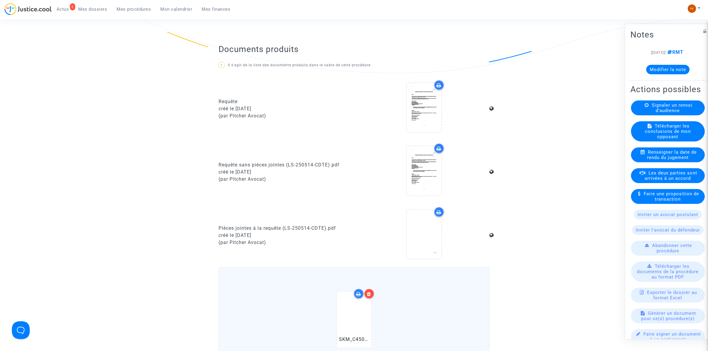
scroll to position [446, 0]
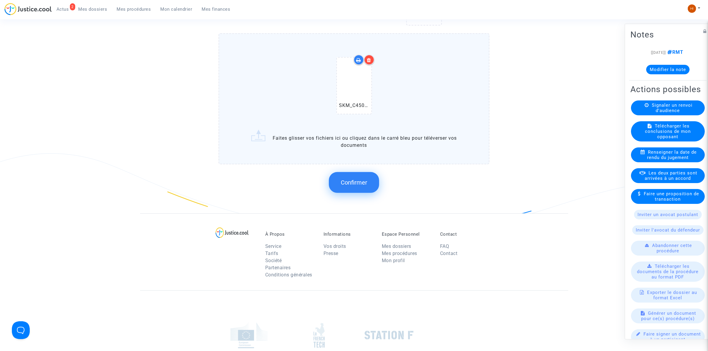
click at [352, 179] on span "Confirmer" at bounding box center [354, 182] width 26 height 7
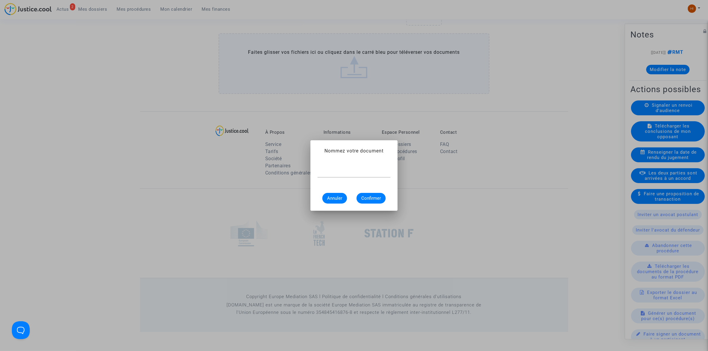
scroll to position [0, 0]
type input "CONVOCATION"
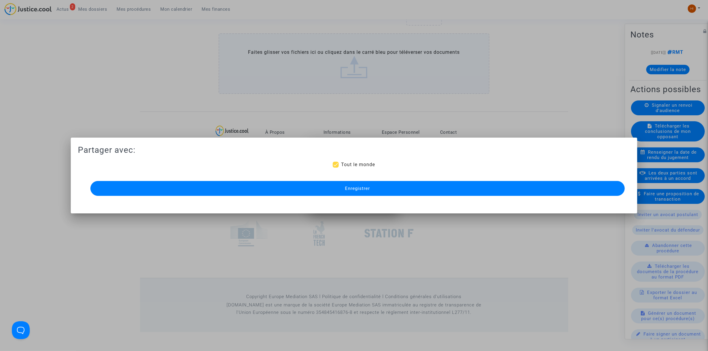
scroll to position [425, 0]
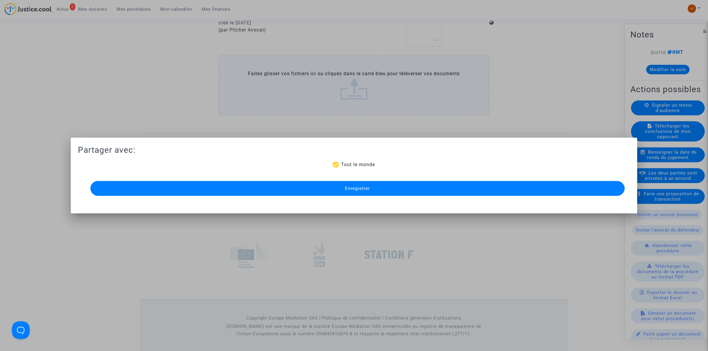
click at [354, 187] on span "Enregistrer" at bounding box center [357, 188] width 25 height 5
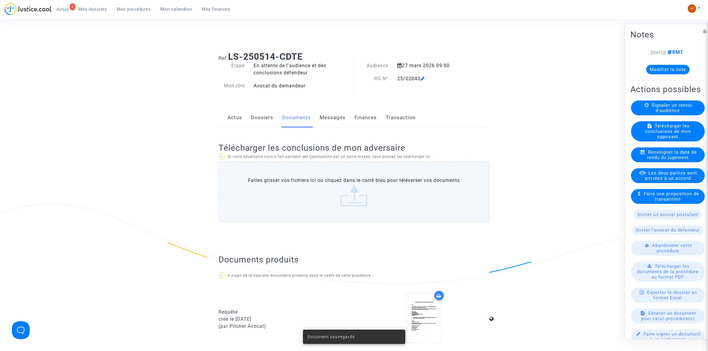
scroll to position [0, 0]
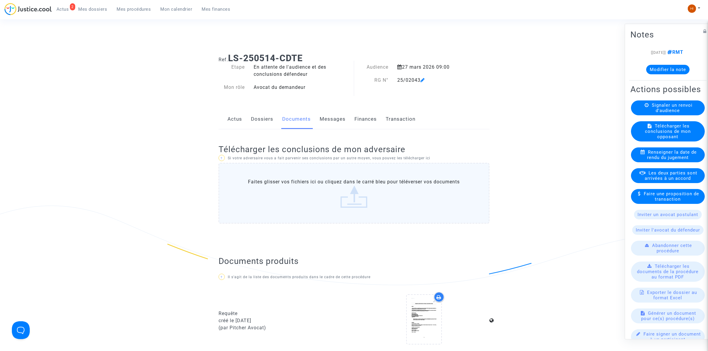
drag, startPoint x: 396, startPoint y: 78, endPoint x: 420, endPoint y: 83, distance: 25.1
click at [420, 83] on div "25/02043" at bounding box center [432, 80] width 78 height 7
copy div "25/02043"
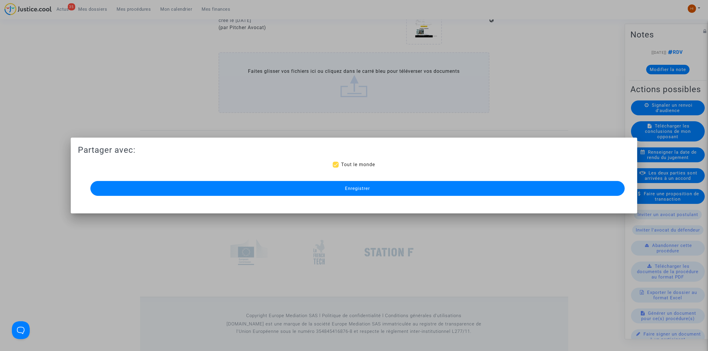
drag, startPoint x: 188, startPoint y: 186, endPoint x: 146, endPoint y: 192, distance: 42.7
click at [188, 185] on button "Enregistrer" at bounding box center [357, 188] width 535 height 15
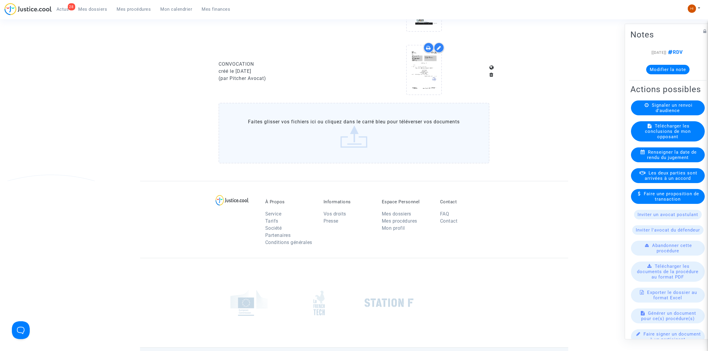
drag, startPoint x: 148, startPoint y: 13, endPoint x: 179, endPoint y: 16, distance: 31.4
click at [147, 12] on link "Mes procédures" at bounding box center [134, 9] width 44 height 9
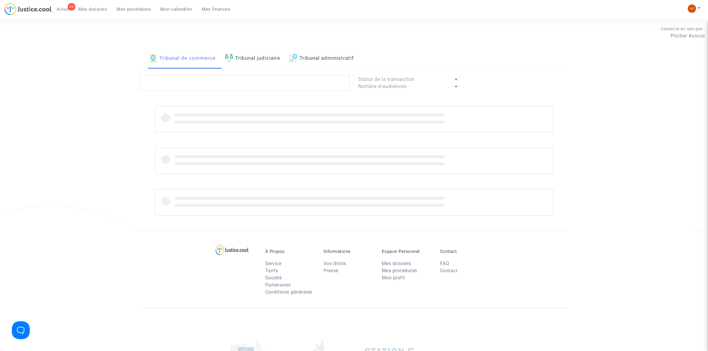
click at [255, 55] on link "Tribunal judiciaire" at bounding box center [253, 58] width 56 height 20
click at [249, 84] on textarea at bounding box center [245, 83] width 210 height 16
click at [160, 86] on textarea at bounding box center [245, 83] width 210 height 16
click at [156, 82] on textarea at bounding box center [245, 83] width 210 height 16
type textarea "TEYSSIER"
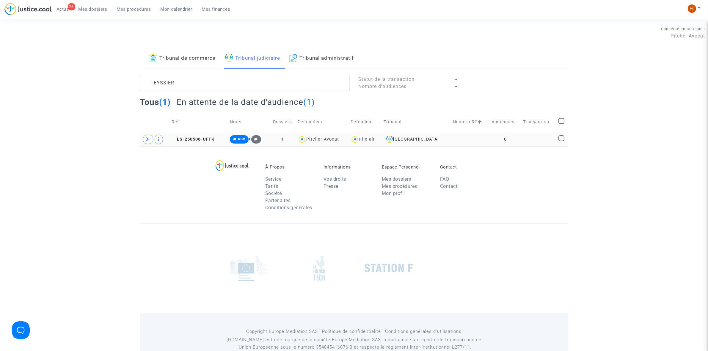
click at [452, 138] on td at bounding box center [470, 140] width 39 height 14
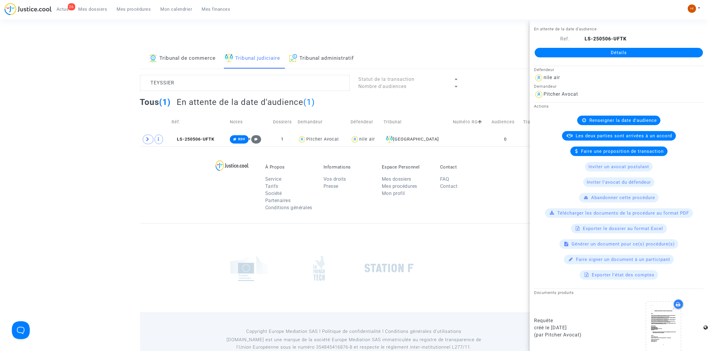
click at [574, 52] on link "Détails" at bounding box center [619, 53] width 168 height 10
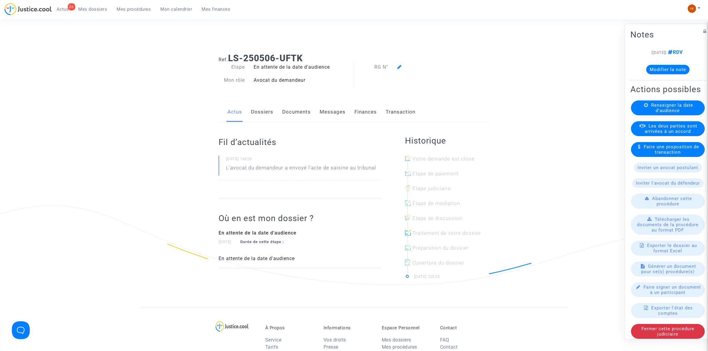
click at [667, 113] on span "Renseigner la date d'audience" at bounding box center [672, 107] width 42 height 11
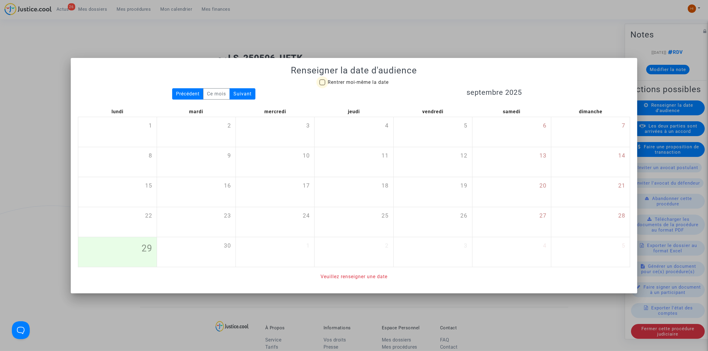
click at [347, 83] on span "Rentrer moi-même la date" at bounding box center [358, 82] width 61 height 6
click at [322, 85] on input "Rentrer moi-même la date" at bounding box center [322, 85] width 0 height 0
checkbox input "true"
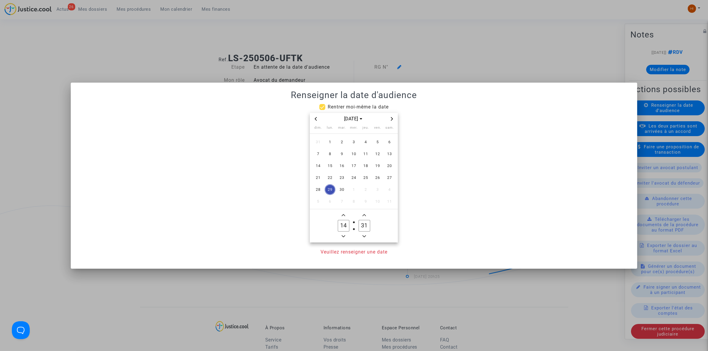
click at [391, 118] on icon "Next month" at bounding box center [392, 119] width 4 height 4
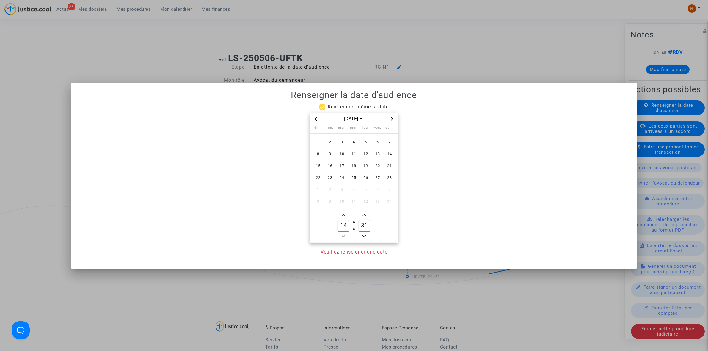
click at [391, 118] on icon "Next month" at bounding box center [392, 119] width 4 height 4
click at [378, 156] on span "13" at bounding box center [377, 154] width 11 height 11
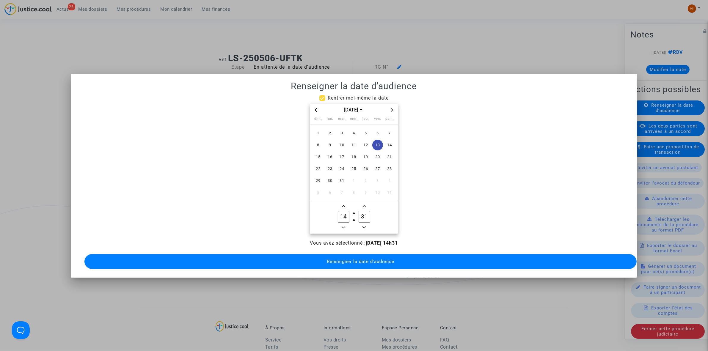
click at [345, 224] on span "Minus a hour" at bounding box center [343, 227] width 7 height 7
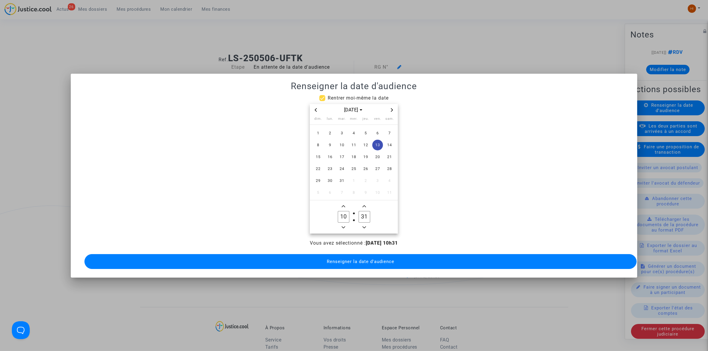
type input "09"
click at [367, 213] on input "31" at bounding box center [364, 216] width 11 height 11
type input "00"
click at [365, 261] on button "Renseigner la date d'audience" at bounding box center [360, 261] width 552 height 15
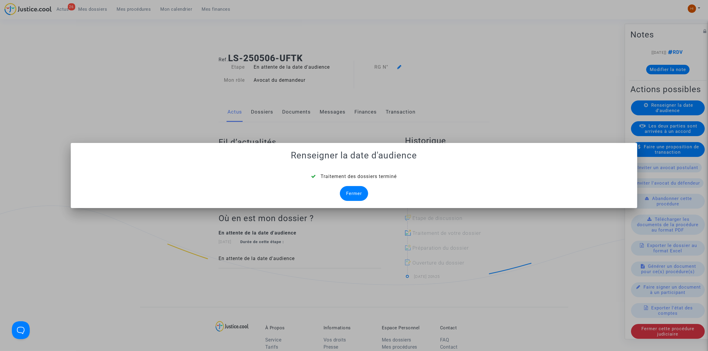
drag, startPoint x: 351, startPoint y: 196, endPoint x: 402, endPoint y: 101, distance: 107.9
click at [351, 195] on div "Fermer" at bounding box center [354, 193] width 28 height 15
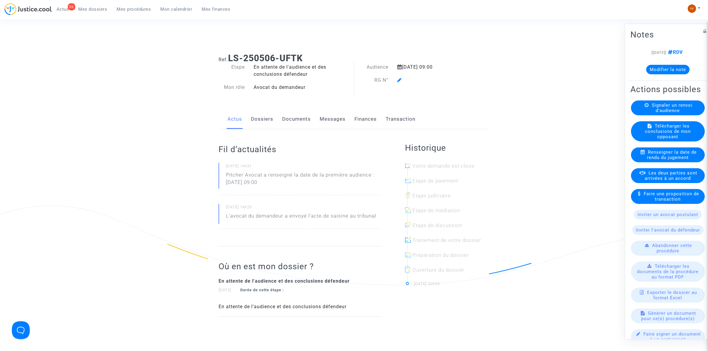
click at [400, 84] on div at bounding box center [432, 80] width 78 height 7
click at [398, 80] on icon at bounding box center [399, 80] width 4 height 5
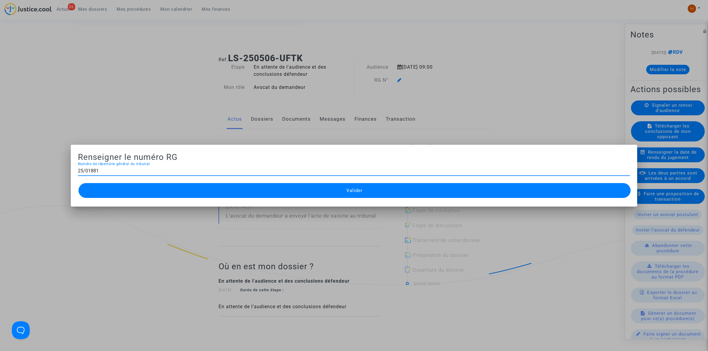
type input "25/01881"
click at [292, 188] on button "Valider" at bounding box center [355, 190] width 552 height 15
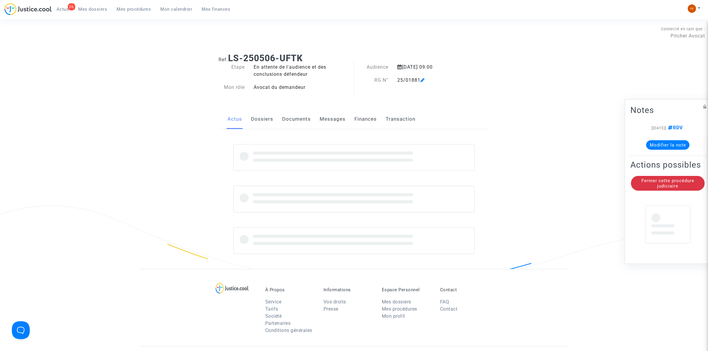
click at [295, 120] on link "Documents" at bounding box center [296, 119] width 29 height 20
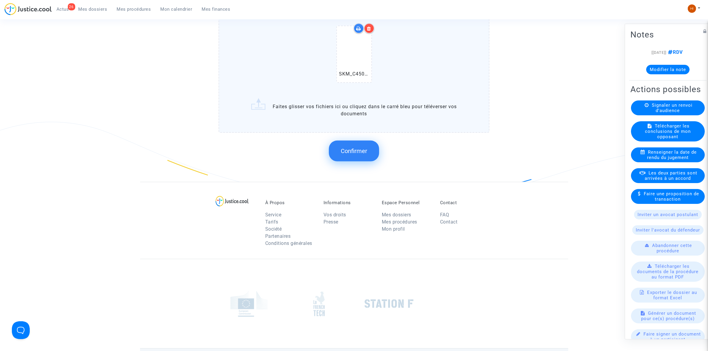
scroll to position [483, 0]
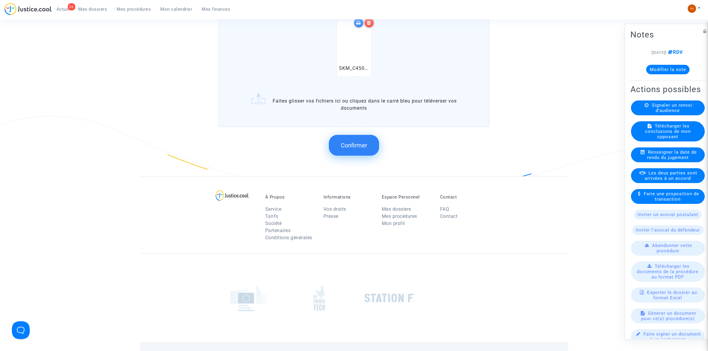
click at [350, 142] on span "Confirmer" at bounding box center [354, 145] width 26 height 7
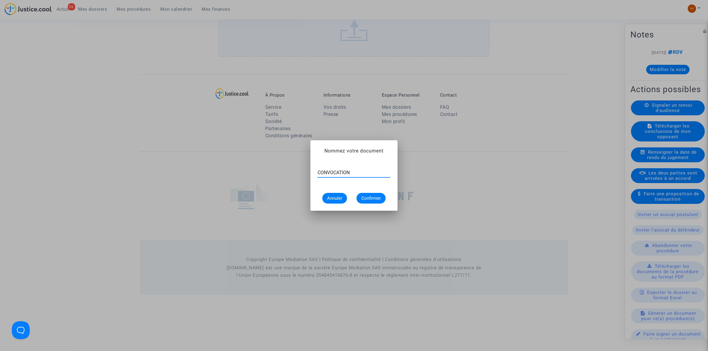
type input "CONVOCATION"
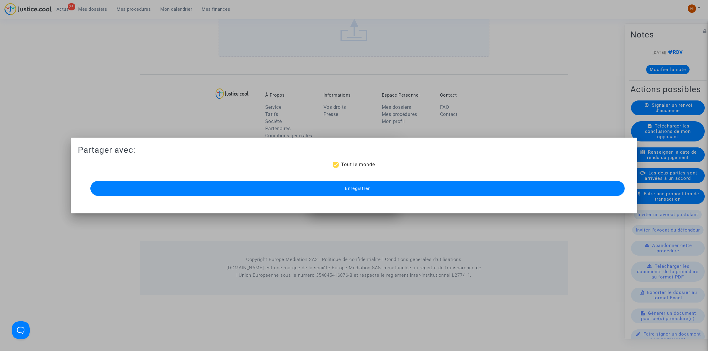
scroll to position [425, 0]
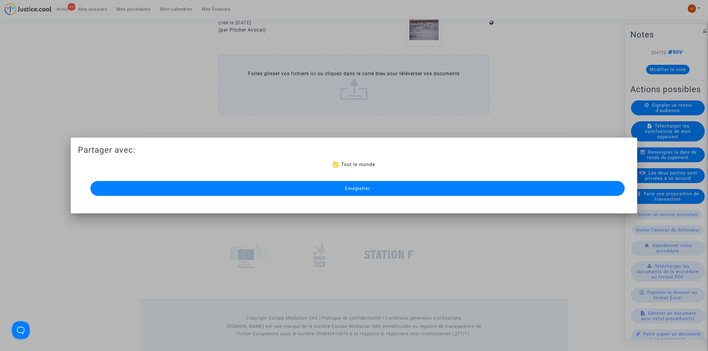
click at [436, 187] on button "Enregistrer" at bounding box center [357, 188] width 535 height 15
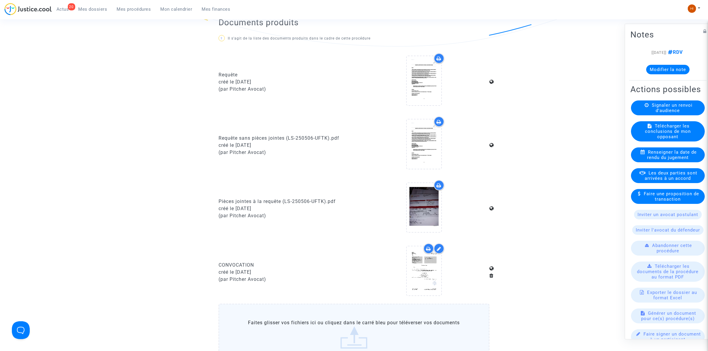
scroll to position [0, 0]
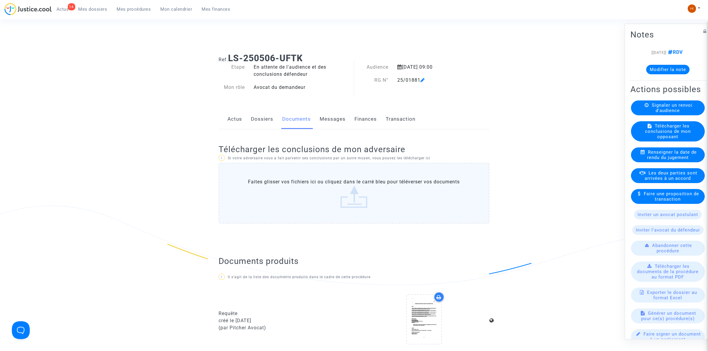
click at [136, 9] on span "Mes procédures" at bounding box center [134, 9] width 34 height 5
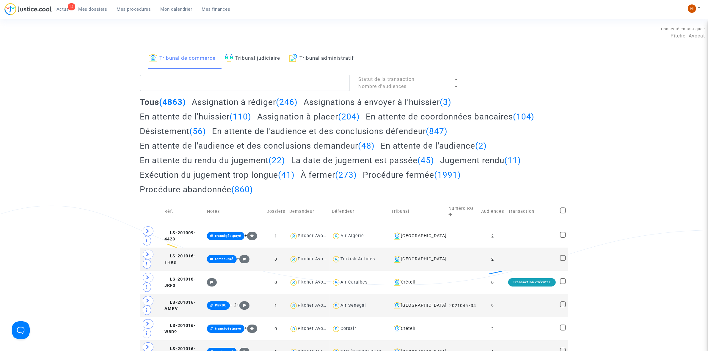
click at [266, 87] on textarea at bounding box center [245, 83] width 210 height 16
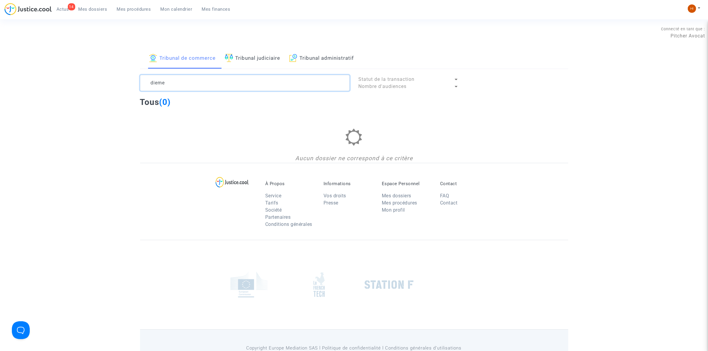
type textarea "dieme"
click at [256, 63] on link "Tribunal judiciaire" at bounding box center [253, 58] width 56 height 20
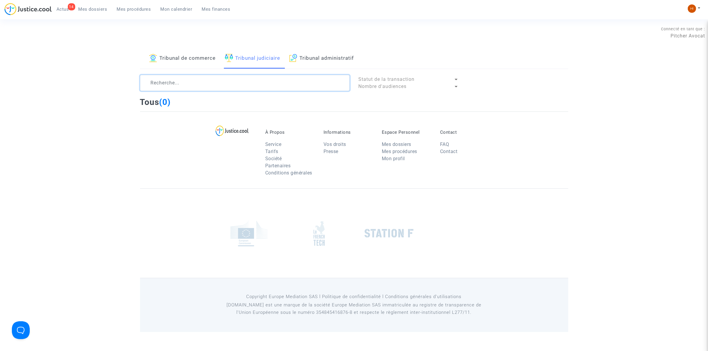
click at [237, 83] on textarea at bounding box center [245, 83] width 210 height 16
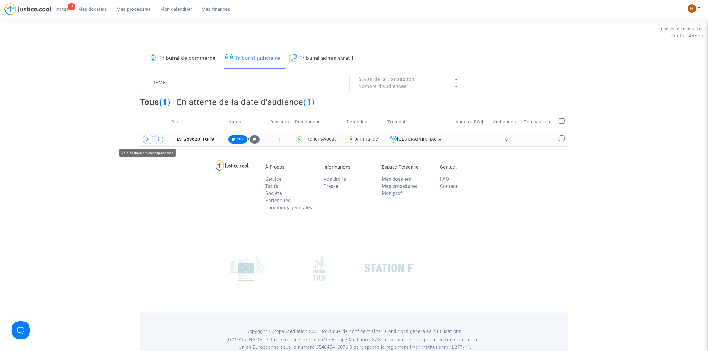
click at [145, 140] on span at bounding box center [148, 140] width 11 height 10
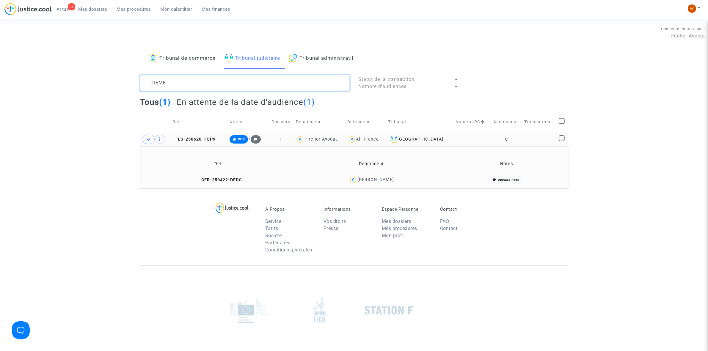
drag, startPoint x: 185, startPoint y: 77, endPoint x: 146, endPoint y: 79, distance: 39.1
click at [147, 79] on textarea at bounding box center [245, 83] width 210 height 16
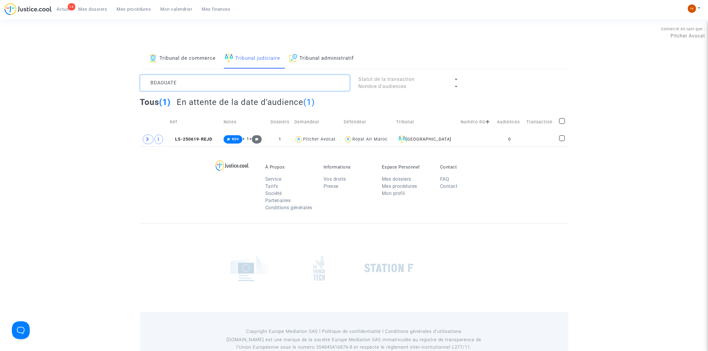
type textarea "BDAOUATE"
click at [519, 145] on td "0" at bounding box center [509, 140] width 29 height 14
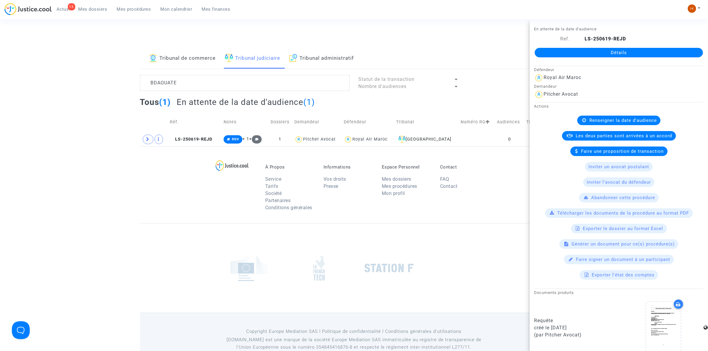
click at [600, 50] on link "Détails" at bounding box center [619, 53] width 168 height 10
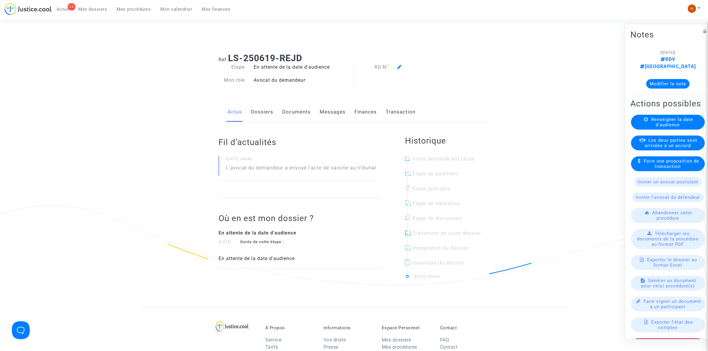
click at [655, 129] on div "Renseigner la date d'audience" at bounding box center [668, 122] width 74 height 15
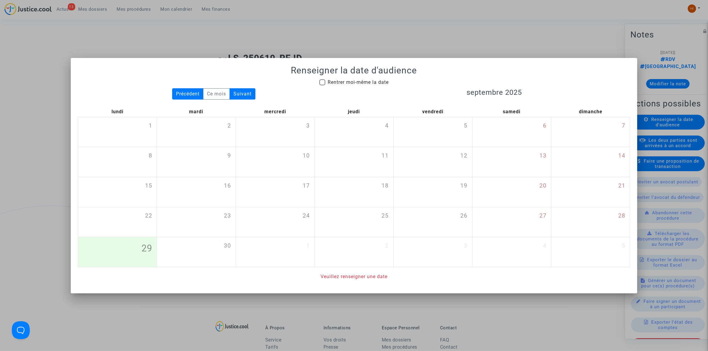
click at [360, 86] on mat-checkbox "Rentrer moi-même la date" at bounding box center [353, 84] width 69 height 10
click at [371, 81] on span "Rentrer moi-même la date" at bounding box center [358, 82] width 61 height 6
click at [322, 85] on input "Rentrer moi-même la date" at bounding box center [322, 85] width 0 height 0
checkbox input "true"
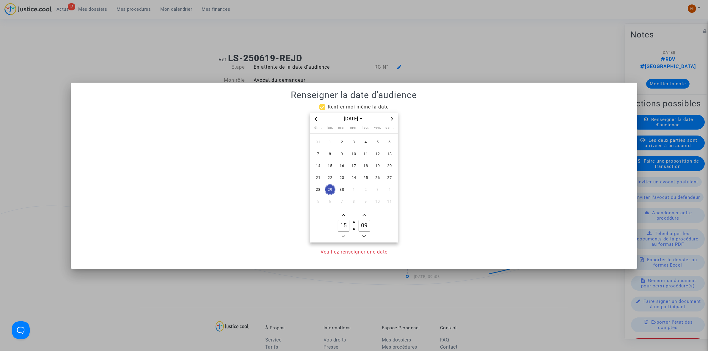
click at [389, 118] on span "Next month" at bounding box center [391, 118] width 7 height 7
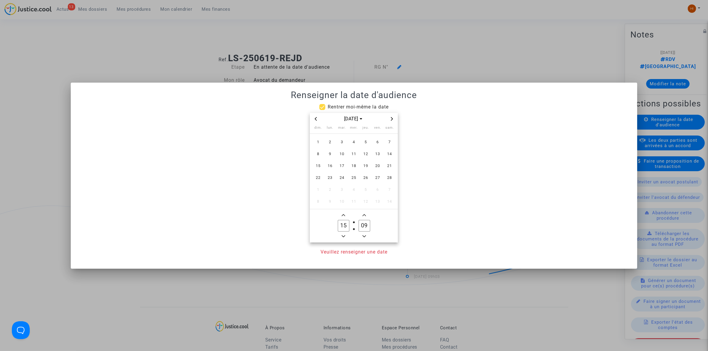
click at [389, 118] on span "Next month" at bounding box center [391, 118] width 7 height 7
click at [375, 190] on span "29" at bounding box center [377, 189] width 11 height 11
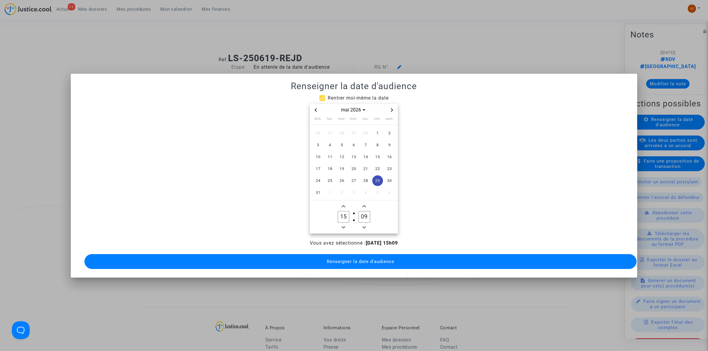
click at [345, 227] on span "Minus a hour" at bounding box center [343, 227] width 7 height 7
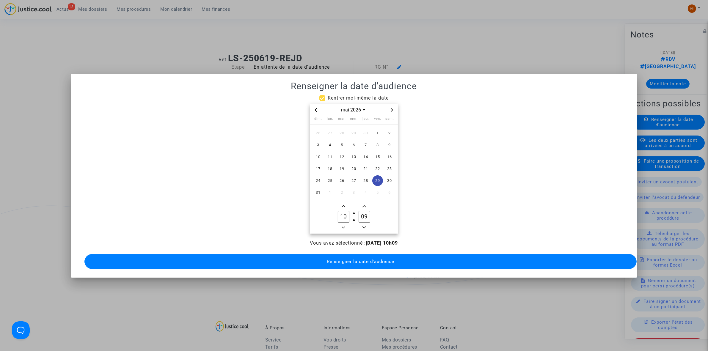
click at [345, 227] on span "Minus a hour" at bounding box center [343, 227] width 7 height 7
type input "09"
click at [369, 213] on input "09" at bounding box center [364, 216] width 11 height 11
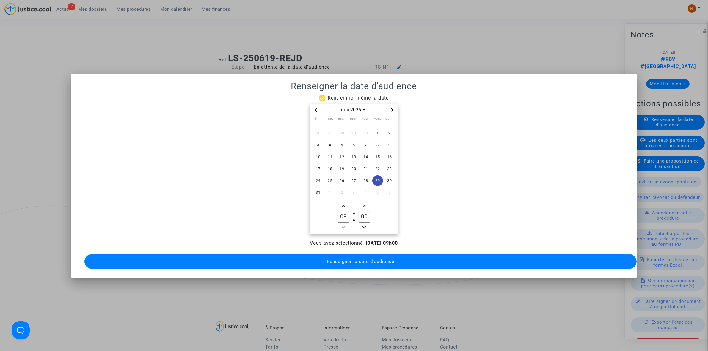
type input "00"
click at [372, 259] on span "Renseigner la date d'audience" at bounding box center [361, 261] width 68 height 5
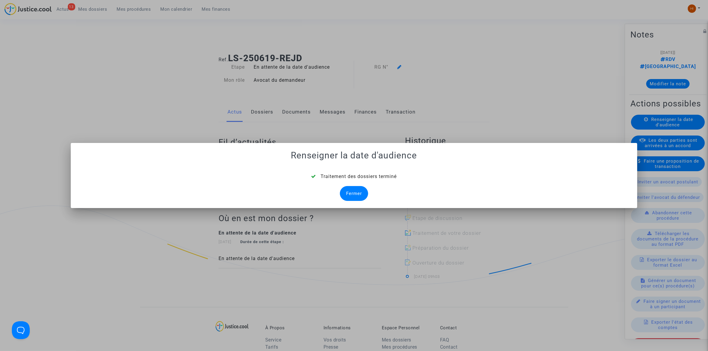
click at [366, 192] on div "Fermer" at bounding box center [354, 193] width 28 height 15
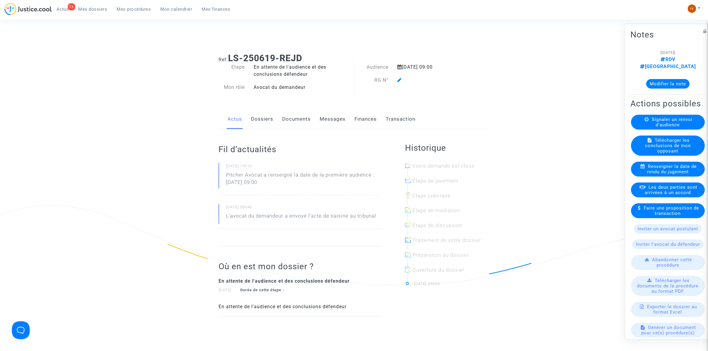
click at [401, 79] on icon at bounding box center [399, 80] width 4 height 5
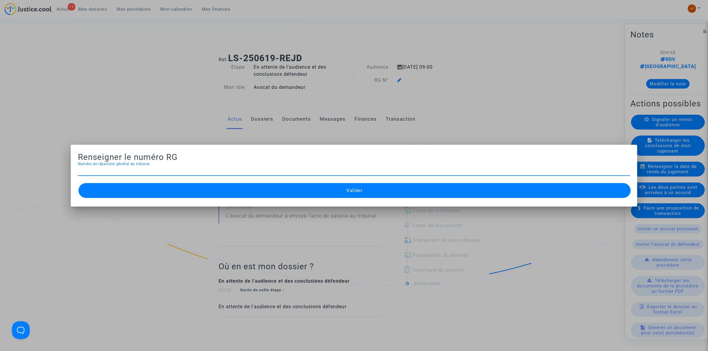
paste input "25/02633"
type input "25/02475"
click at [316, 186] on button "Valider" at bounding box center [355, 190] width 552 height 15
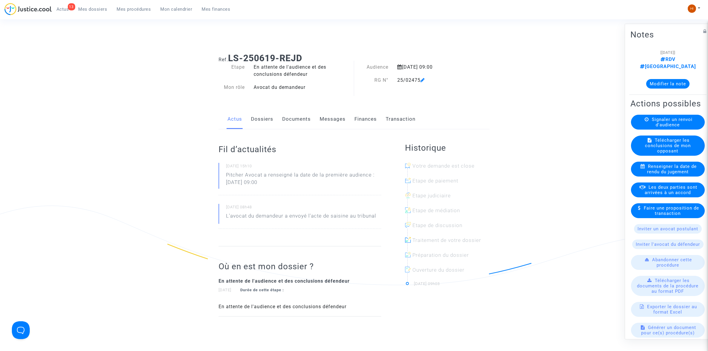
click at [295, 127] on link "Documents" at bounding box center [296, 119] width 29 height 20
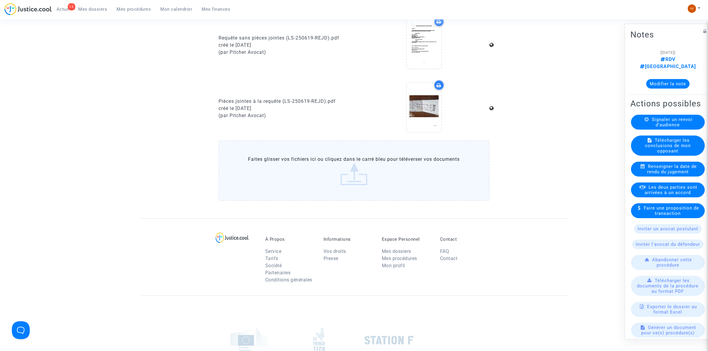
scroll to position [372, 0]
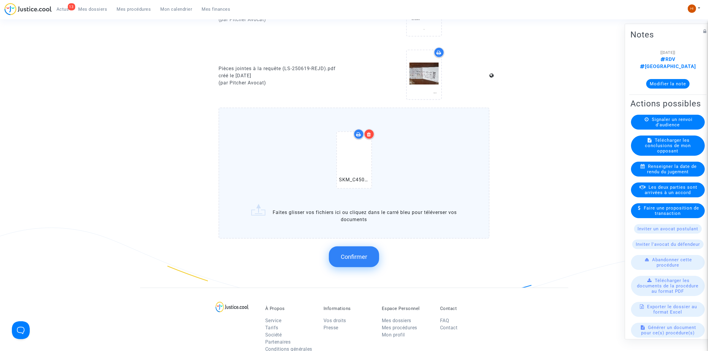
drag, startPoint x: 379, startPoint y: 259, endPoint x: 345, endPoint y: 250, distance: 34.3
click at [374, 258] on div "Confirmer" at bounding box center [354, 257] width 271 height 32
click at [344, 253] on span "Confirmer" at bounding box center [354, 256] width 26 height 7
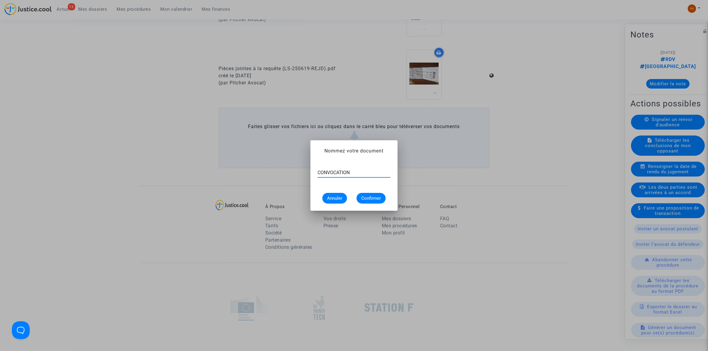
type input "CONVOCATION"
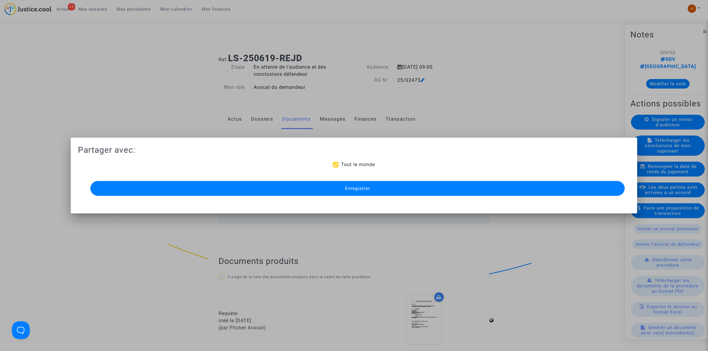
scroll to position [372, 0]
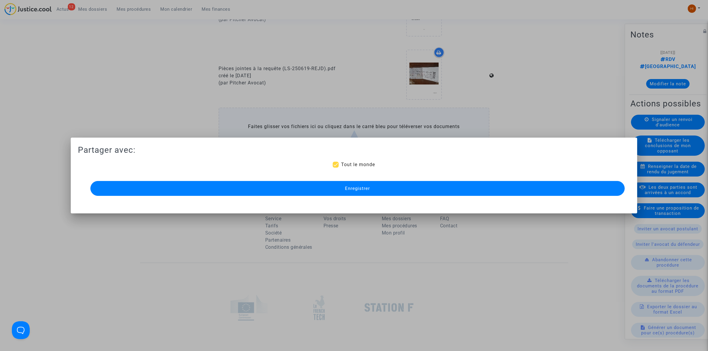
click at [300, 192] on button "Enregistrer" at bounding box center [357, 188] width 535 height 15
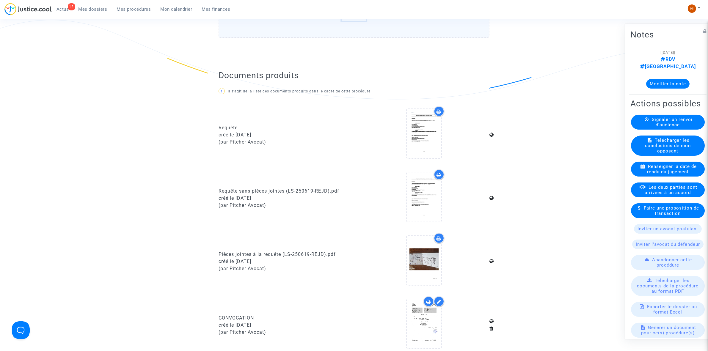
click at [414, 35] on label "Faites glisser vos fichiers ici ou cliquez dans le carré bleu pour téléverser v…" at bounding box center [354, 7] width 271 height 61
click at [0, 0] on input "Faites glisser vos fichiers ici ou cliquez dans le carré bleu pour téléverser v…" at bounding box center [0, 0] width 0 height 0
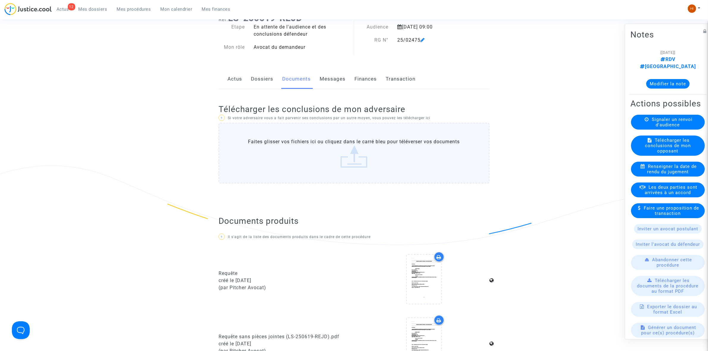
scroll to position [0, 0]
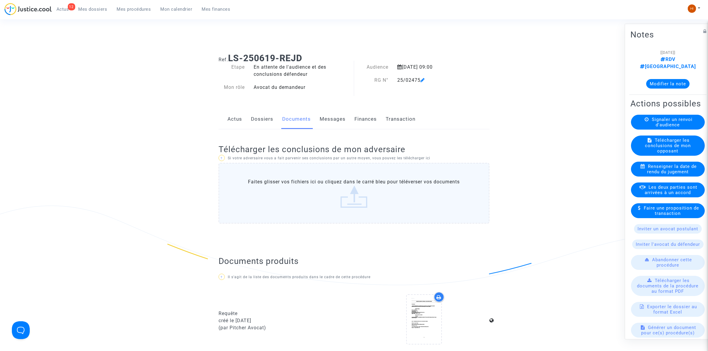
drag, startPoint x: 396, startPoint y: 79, endPoint x: 420, endPoint y: 78, distance: 23.8
click at [420, 78] on div "25/02475" at bounding box center [432, 80] width 78 height 7
copy div "25/02475"
click at [133, 10] on span "Mes procédures" at bounding box center [134, 9] width 34 height 5
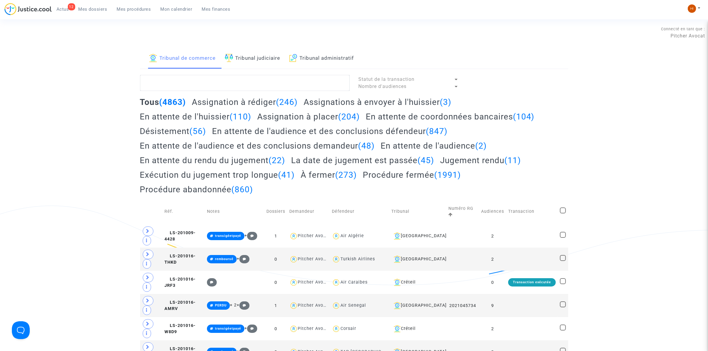
click at [247, 65] on link "Tribunal judiciaire" at bounding box center [253, 58] width 56 height 20
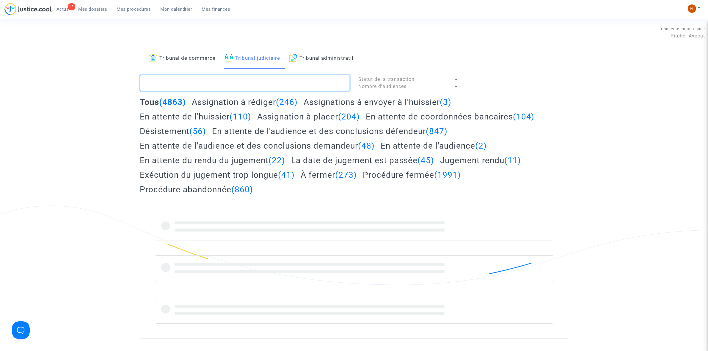
click at [256, 82] on textarea at bounding box center [245, 83] width 210 height 16
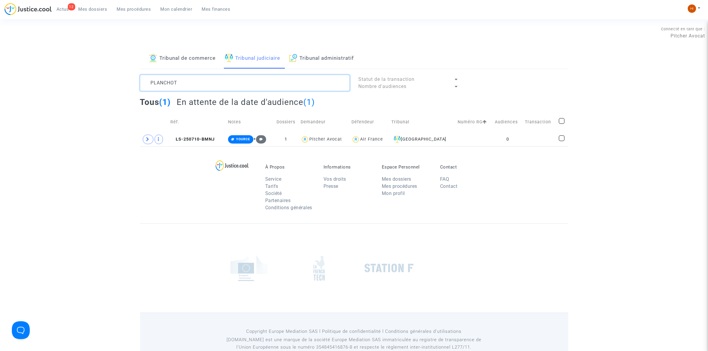
type textarea "PLANCHOT"
click at [479, 141] on td at bounding box center [474, 140] width 37 height 14
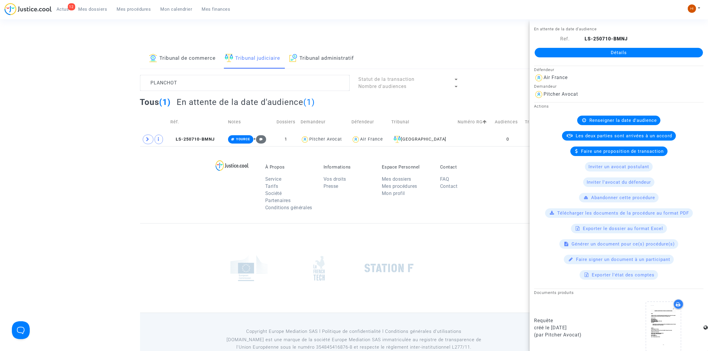
click at [573, 53] on link "Détails" at bounding box center [619, 53] width 168 height 10
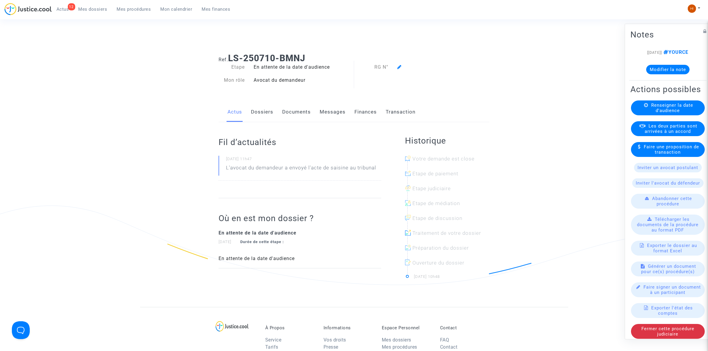
click at [668, 113] on span "Renseigner la date d'audience" at bounding box center [672, 107] width 42 height 11
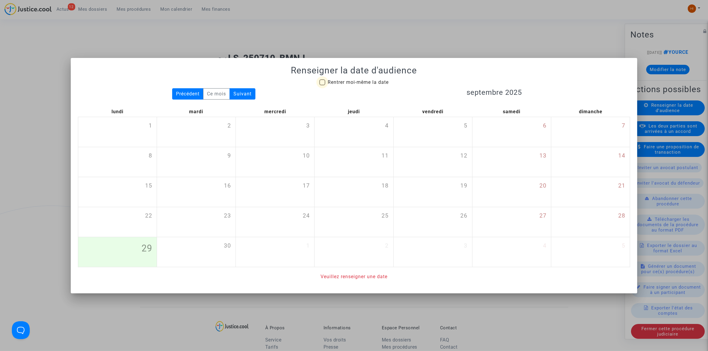
click at [369, 83] on span "Rentrer moi-même la date" at bounding box center [358, 82] width 61 height 6
click at [322, 85] on input "Rentrer moi-même la date" at bounding box center [322, 85] width 0 height 0
checkbox input "true"
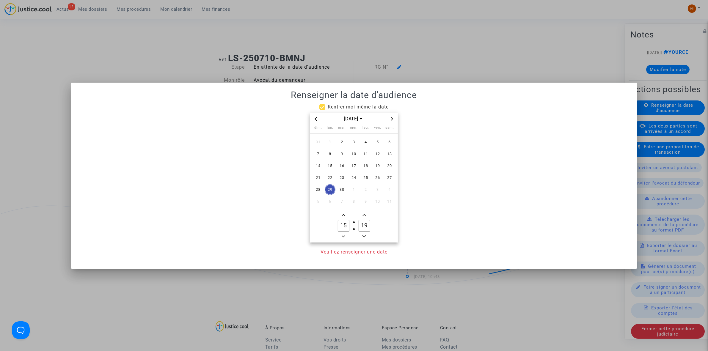
click at [391, 119] on icon "Next month" at bounding box center [392, 119] width 4 height 4
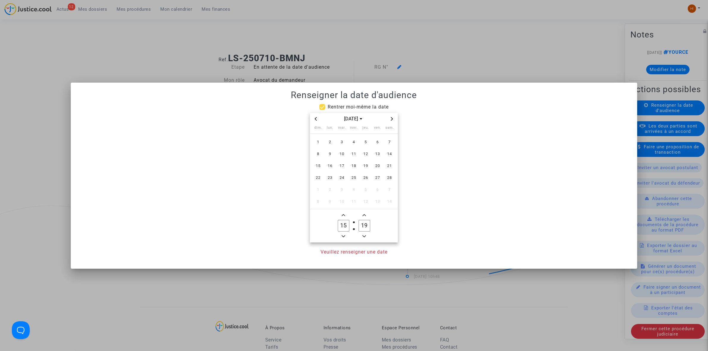
click at [391, 119] on icon "Next month" at bounding box center [392, 119] width 4 height 4
click at [374, 190] on span "29" at bounding box center [377, 189] width 11 height 11
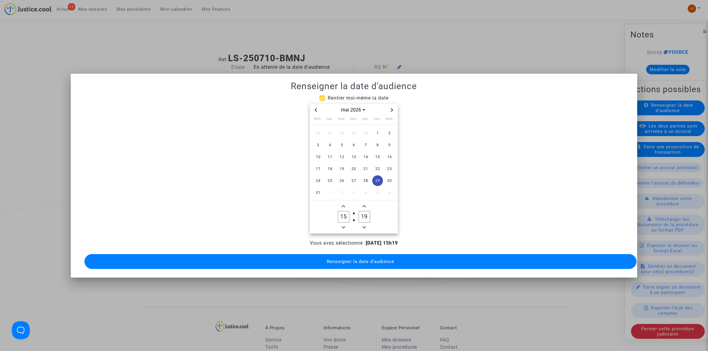
click at [341, 214] on input "15" at bounding box center [343, 216] width 11 height 11
type input "09"
type input "00"
click at [347, 259] on span "Renseigner la date d'audience" at bounding box center [361, 261] width 68 height 5
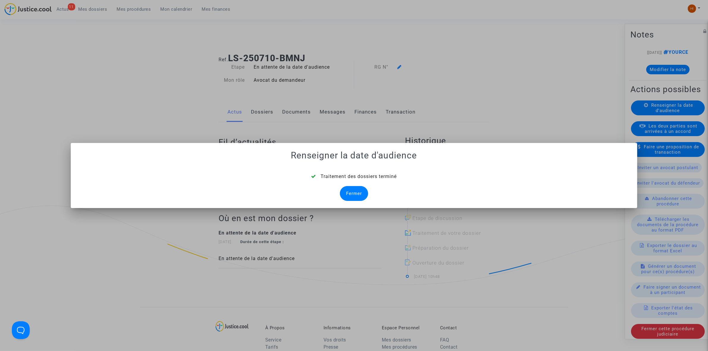
click at [353, 195] on div "Fermer" at bounding box center [354, 193] width 28 height 15
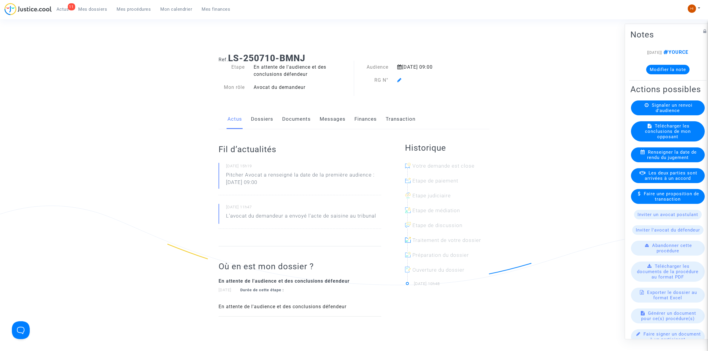
click at [400, 80] on icon at bounding box center [399, 80] width 4 height 5
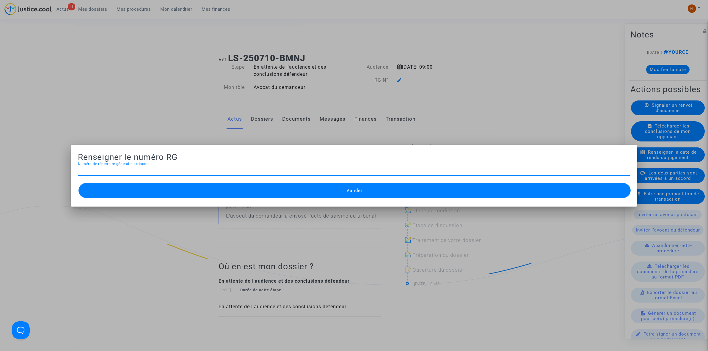
paste input "25/02475"
type input "25/02635"
click at [236, 189] on button "Valider" at bounding box center [355, 190] width 552 height 15
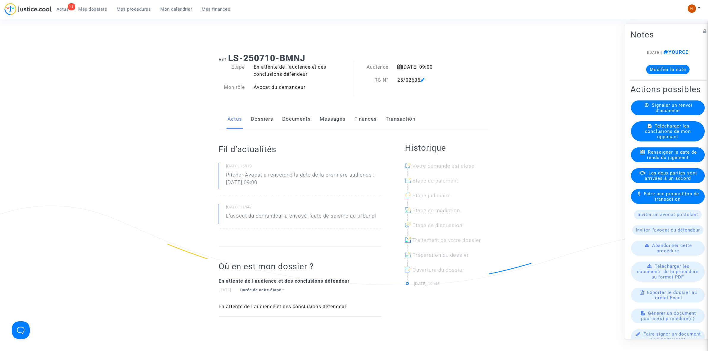
click at [284, 115] on link "Documents" at bounding box center [296, 119] width 29 height 20
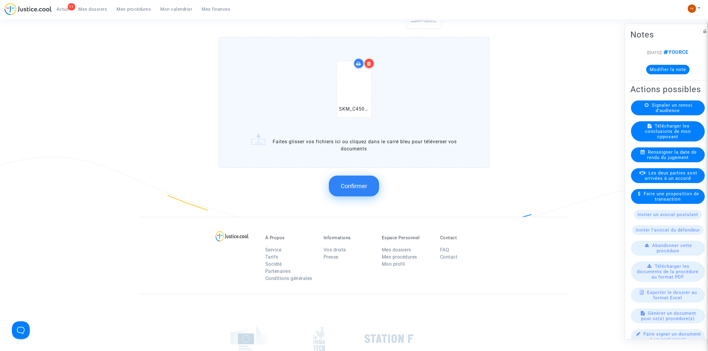
scroll to position [483, 0]
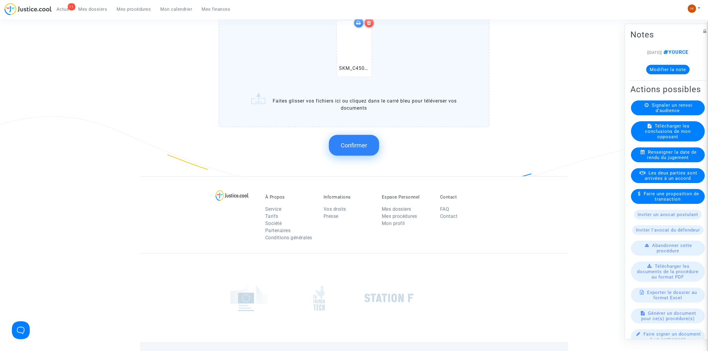
click at [362, 148] on button "Confirmer" at bounding box center [354, 145] width 50 height 21
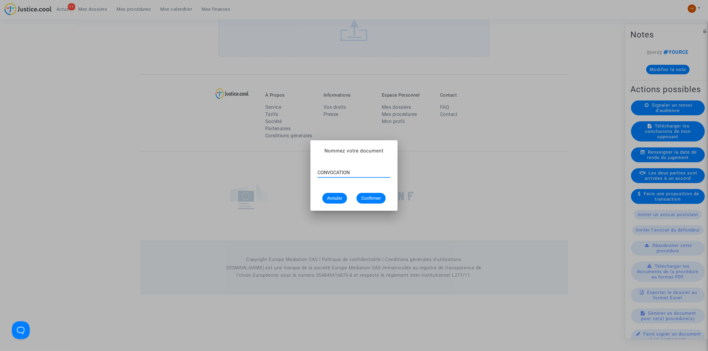
type input "CONVOCATION"
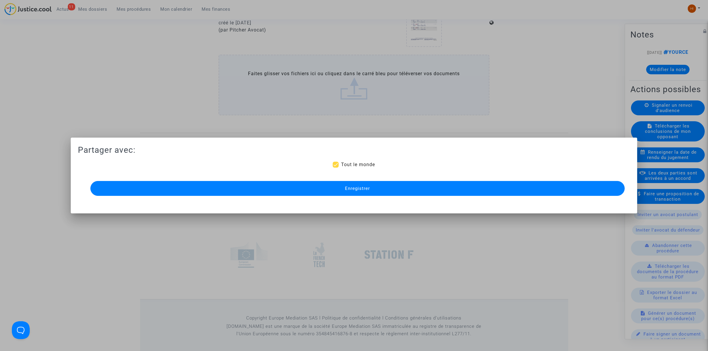
click at [391, 193] on button "Enregistrer" at bounding box center [357, 188] width 535 height 15
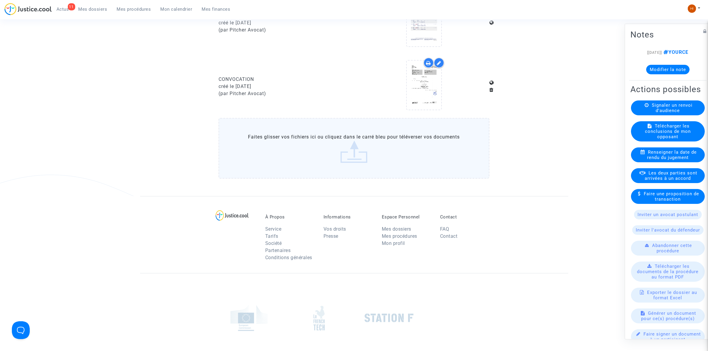
click at [132, 14] on div "11 Actus Mes dossiers Mes procédures Mon calendrier Mes finances" at bounding box center [119, 11] width 231 height 16
click at [139, 8] on span "Mes procédures" at bounding box center [134, 9] width 34 height 5
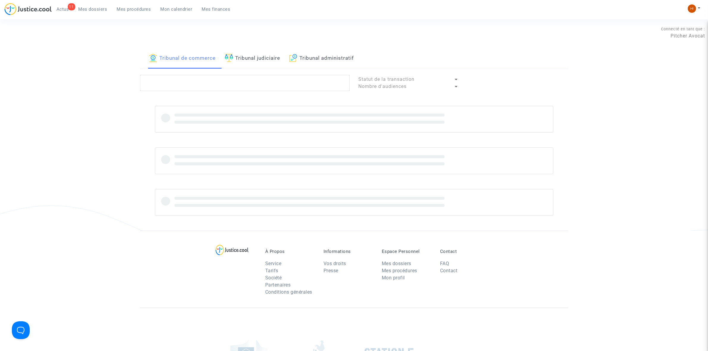
click at [252, 66] on link "Tribunal judiciaire" at bounding box center [253, 58] width 56 height 20
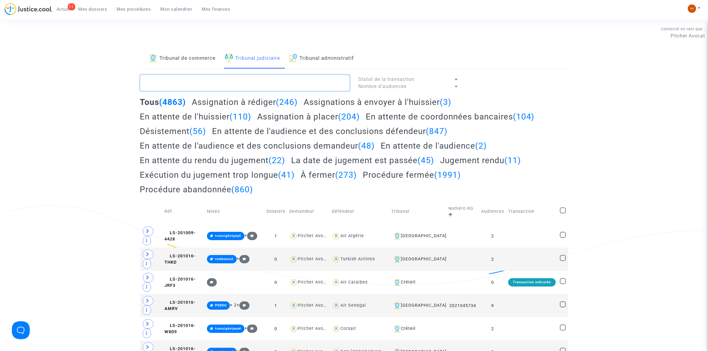
click at [241, 87] on textarea at bounding box center [245, 83] width 210 height 16
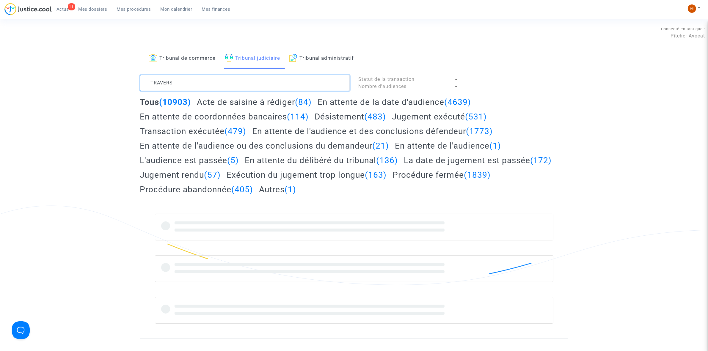
type textarea "TRAVERS"
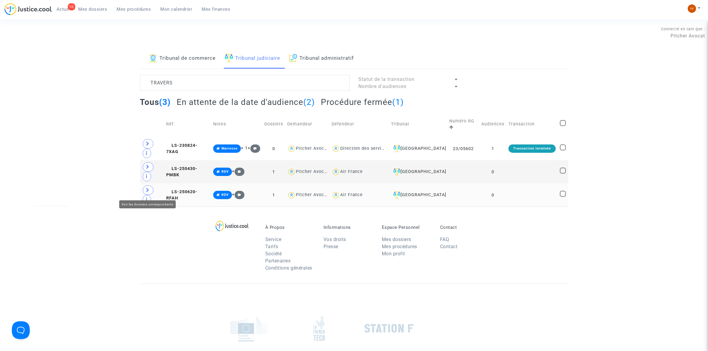
click at [148, 193] on span at bounding box center [148, 191] width 11 height 10
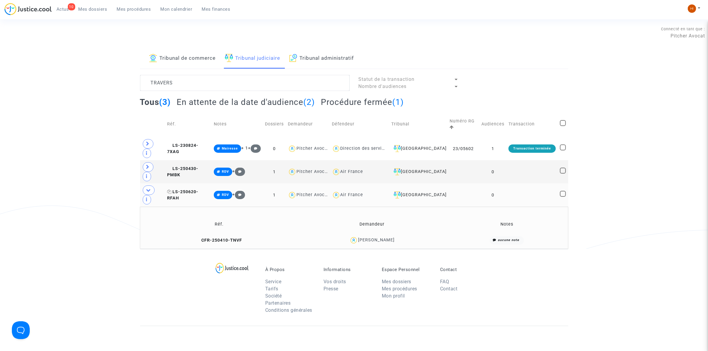
click at [174, 199] on span "LS-250620-RFAH" at bounding box center [182, 195] width 31 height 12
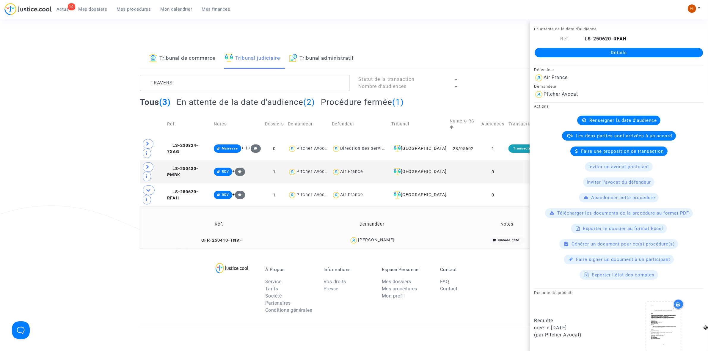
click at [591, 54] on link "Détails" at bounding box center [619, 53] width 168 height 10
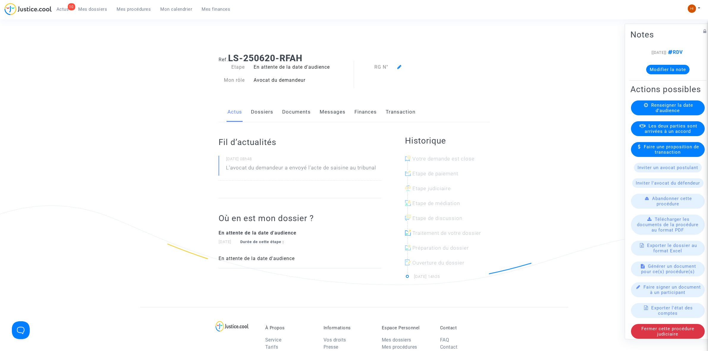
click at [664, 113] on span "Renseigner la date d'audience" at bounding box center [672, 107] width 42 height 11
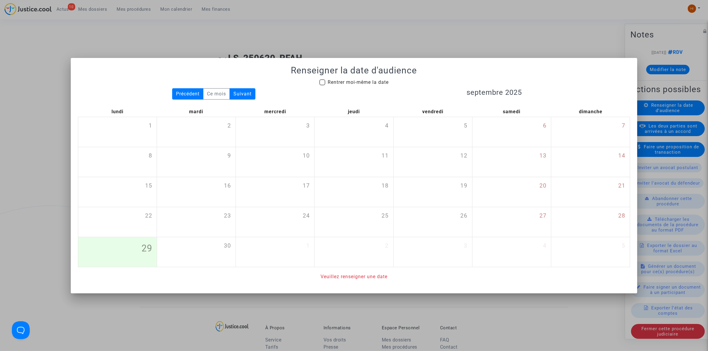
click at [332, 84] on span "Rentrer moi-même la date" at bounding box center [358, 82] width 61 height 6
click at [322, 85] on input "Rentrer moi-même la date" at bounding box center [322, 85] width 0 height 0
checkbox input "true"
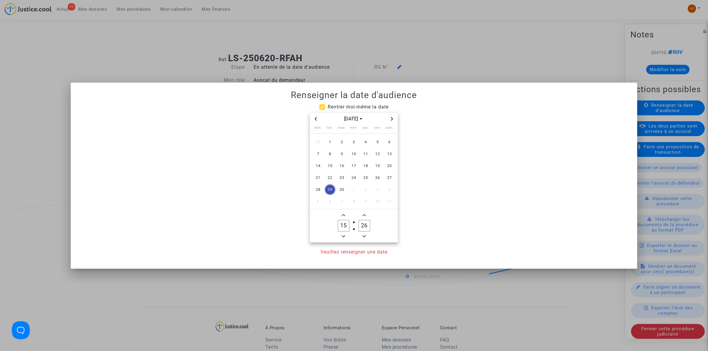
click at [393, 120] on icon "Next month" at bounding box center [392, 119] width 4 height 4
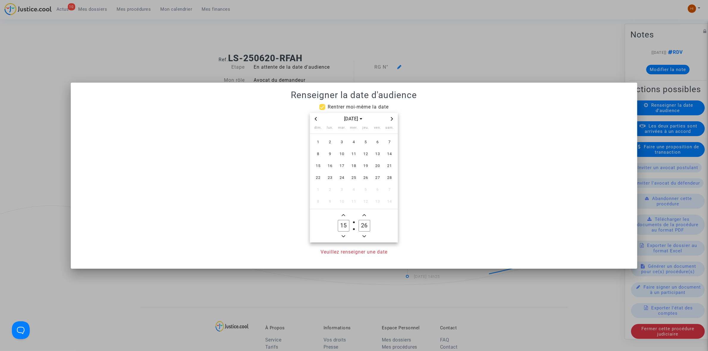
click at [392, 120] on icon "Next month" at bounding box center [392, 119] width 4 height 4
click at [391, 120] on icon "Next month" at bounding box center [392, 119] width 4 height 4
click at [391, 120] on icon "Next month" at bounding box center [392, 119] width 2 height 4
click at [375, 187] on span "29" at bounding box center [377, 189] width 11 height 11
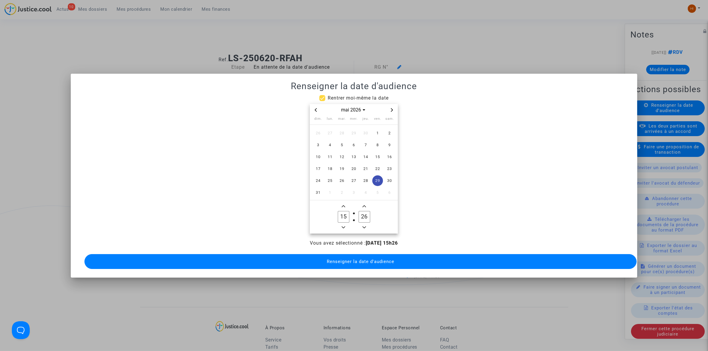
click at [344, 215] on input "15" at bounding box center [343, 216] width 11 height 11
type input "09"
type input "00"
click at [341, 259] on span "Renseigner la date d'audience" at bounding box center [361, 261] width 68 height 5
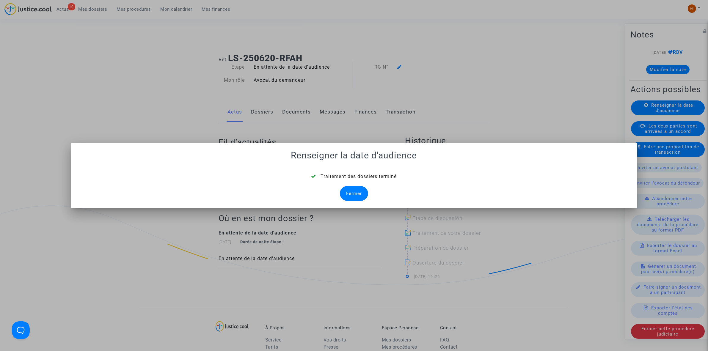
click at [362, 195] on div "Fermer" at bounding box center [354, 193] width 28 height 15
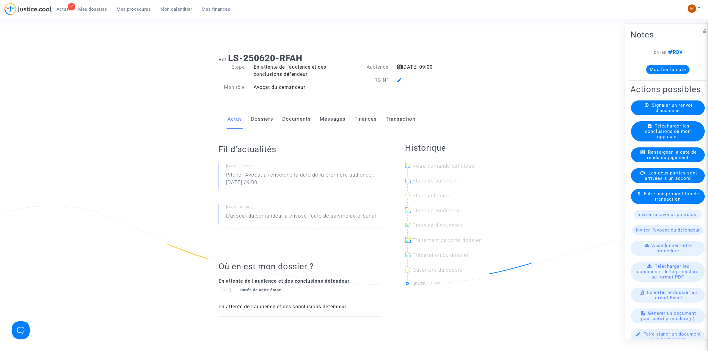
click at [400, 79] on icon at bounding box center [399, 80] width 4 height 5
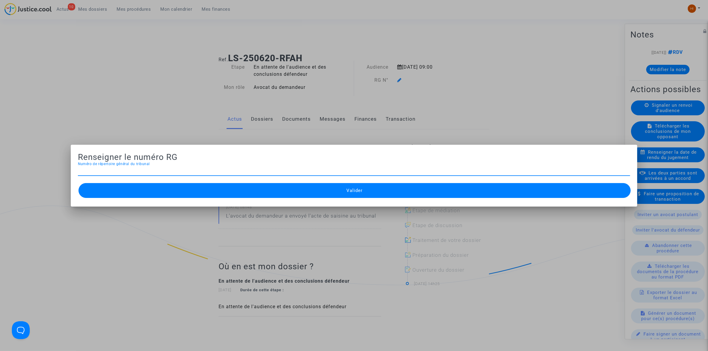
paste input "25/02634"
type input "25/02477"
click at [352, 198] on div "Valider" at bounding box center [354, 191] width 552 height 18
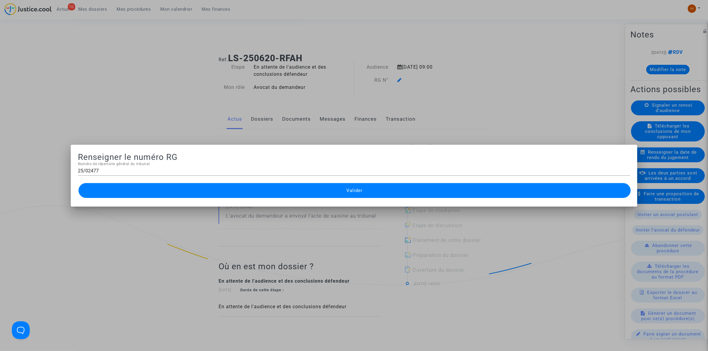
drag, startPoint x: 241, startPoint y: 193, endPoint x: 176, endPoint y: 148, distance: 79.7
click at [241, 193] on button "Valider" at bounding box center [355, 190] width 552 height 15
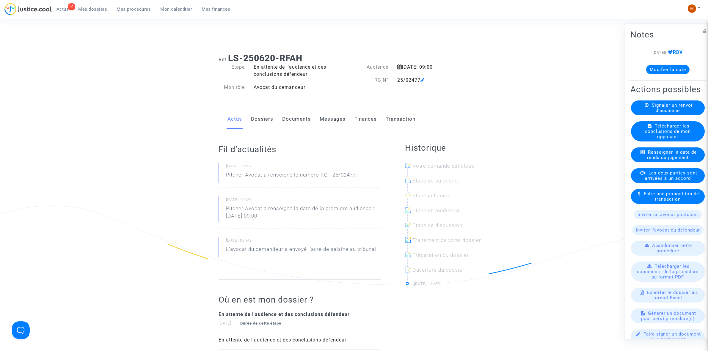
click at [300, 116] on link "Documents" at bounding box center [296, 119] width 29 height 20
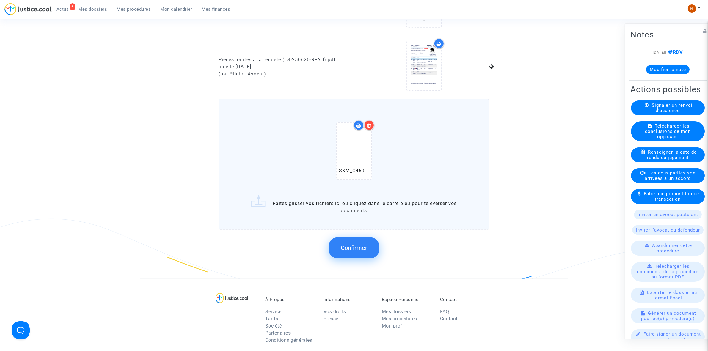
scroll to position [409, 0]
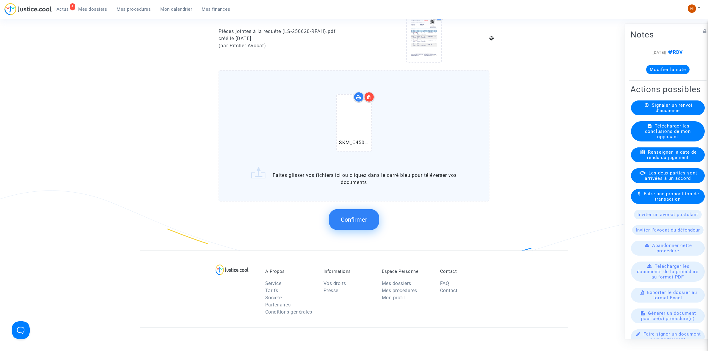
click at [353, 226] on button "Confirmer" at bounding box center [354, 219] width 50 height 21
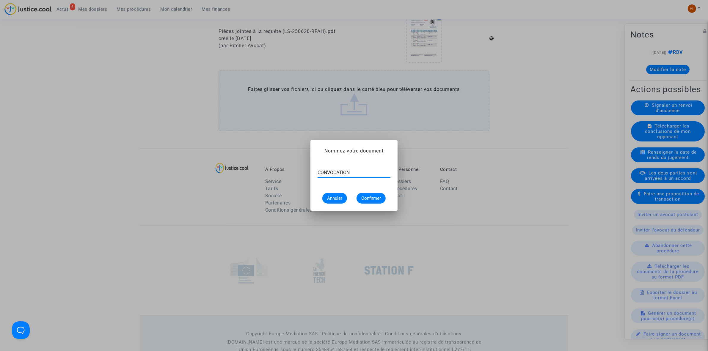
type input "CONVOCATION"
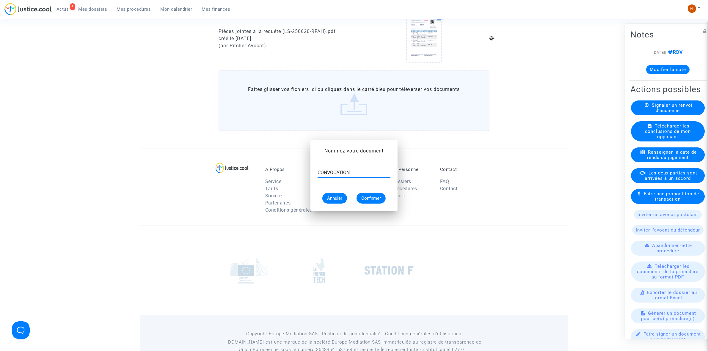
scroll to position [409, 0]
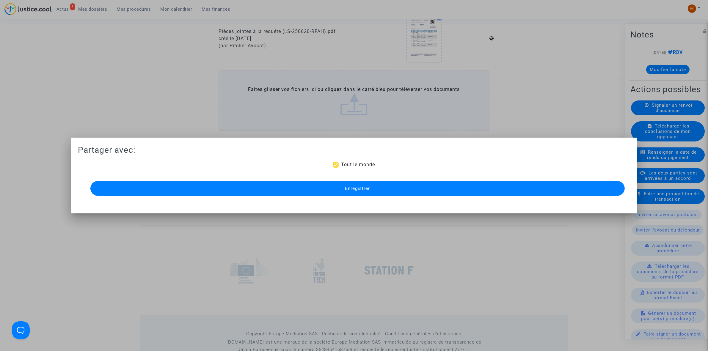
click at [431, 190] on button "Enregistrer" at bounding box center [357, 188] width 535 height 15
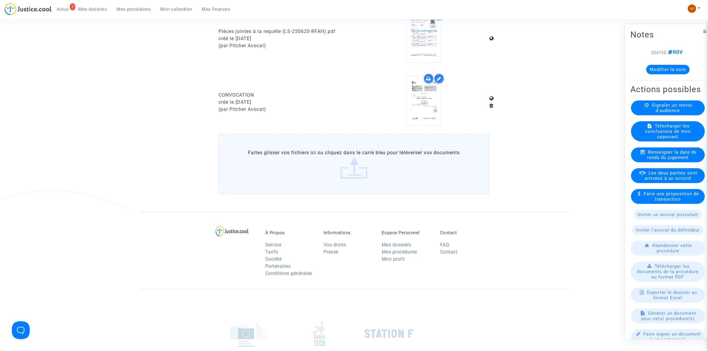
click at [136, 15] on div "3 Actus Mes dossiers Mes procédures Mon calendrier Mes finances" at bounding box center [119, 11] width 231 height 16
click at [136, 10] on span "Mes procédures" at bounding box center [134, 9] width 34 height 5
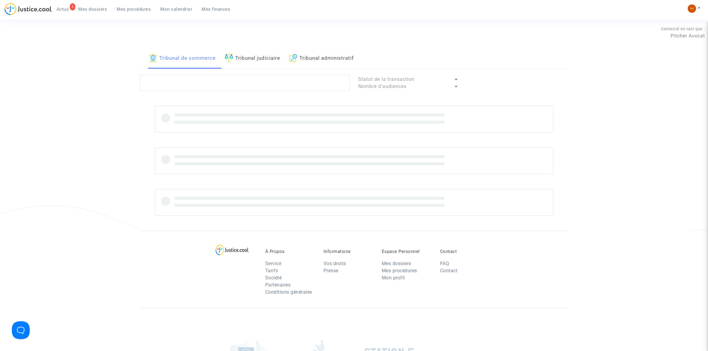
click at [245, 59] on link "Tribunal judiciaire" at bounding box center [253, 58] width 56 height 20
click at [245, 75] on textarea at bounding box center [245, 83] width 210 height 16
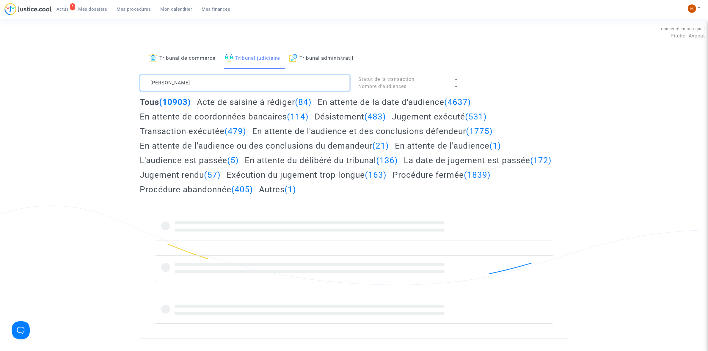
type textarea "LUCIANI"
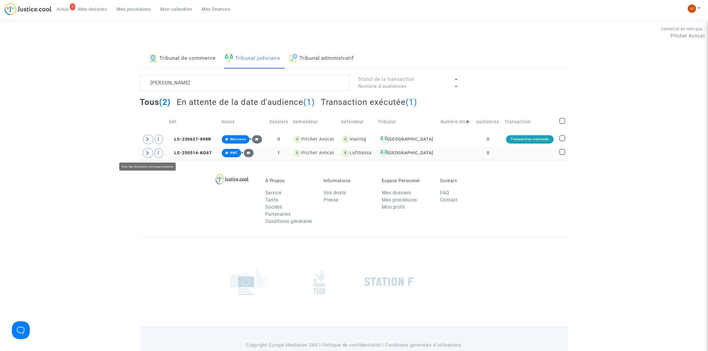
click at [149, 155] on icon at bounding box center [148, 153] width 4 height 4
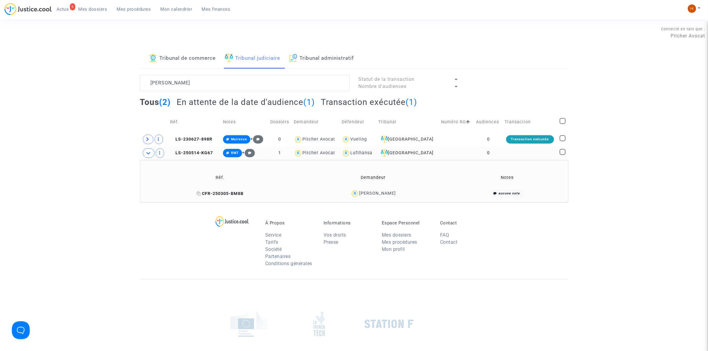
click at [201, 194] on icon at bounding box center [199, 194] width 4 height 4
drag, startPoint x: 202, startPoint y: 154, endPoint x: 408, endPoint y: 120, distance: 208.2
click at [202, 154] on span "LS-250514-KG67" at bounding box center [191, 153] width 43 height 5
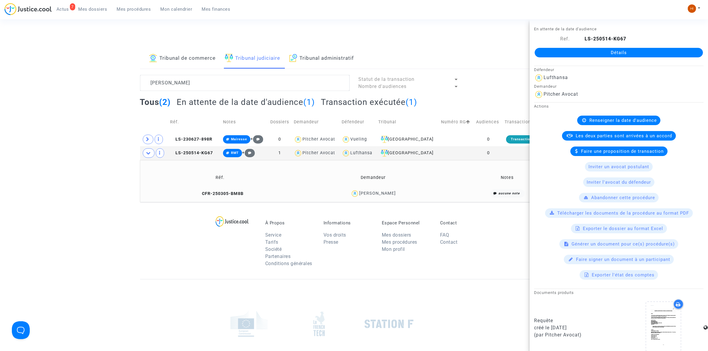
click at [606, 51] on link "Détails" at bounding box center [619, 53] width 168 height 10
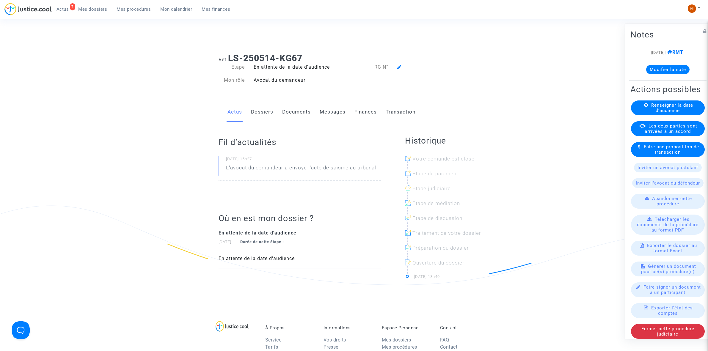
click at [678, 113] on span "Renseigner la date d'audience" at bounding box center [672, 107] width 42 height 11
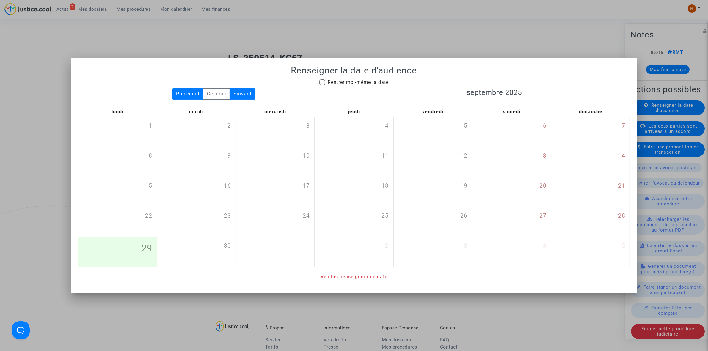
click at [371, 77] on div "Renseigner la date d'audience Rentrer moi-même la date Précédent Ce mois Suivan…" at bounding box center [354, 172] width 552 height 215
click at [372, 82] on span "Rentrer moi-même la date" at bounding box center [358, 82] width 61 height 6
click at [322, 85] on input "Rentrer moi-même la date" at bounding box center [322, 85] width 0 height 0
checkbox input "true"
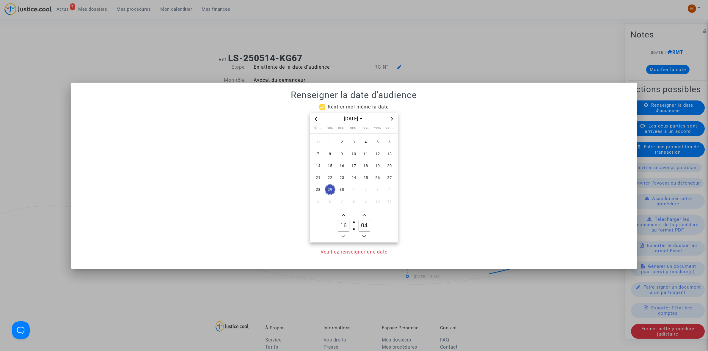
click at [393, 118] on icon "Next month" at bounding box center [392, 119] width 2 height 4
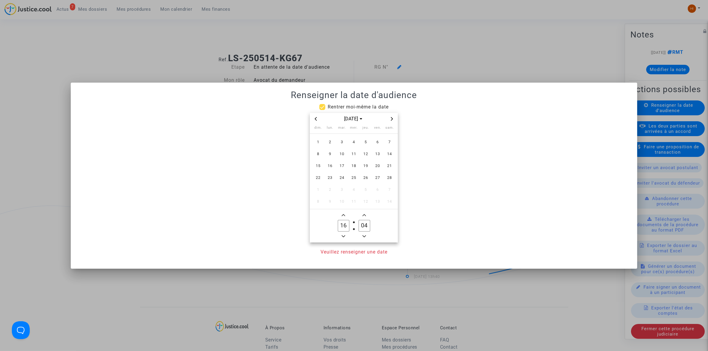
click at [393, 118] on icon "Next month" at bounding box center [392, 119] width 2 height 4
click at [375, 177] on span "27" at bounding box center [377, 178] width 11 height 11
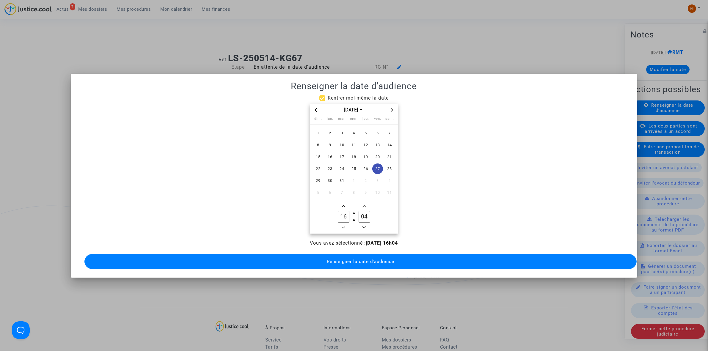
click at [342, 224] on span "Minus a hour" at bounding box center [343, 227] width 7 height 7
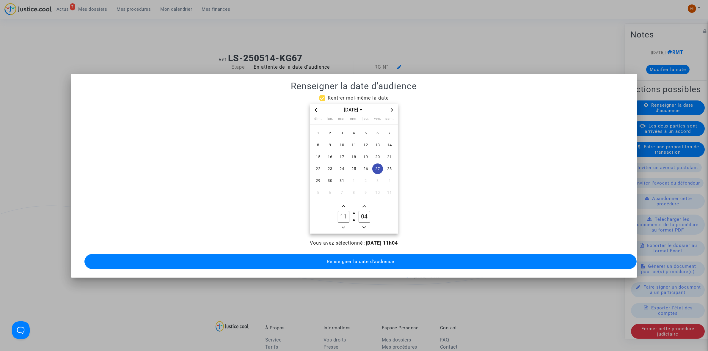
click at [342, 224] on span "Minus a hour" at bounding box center [343, 227] width 7 height 7
type input "09"
click at [361, 213] on input "04" at bounding box center [364, 216] width 11 height 11
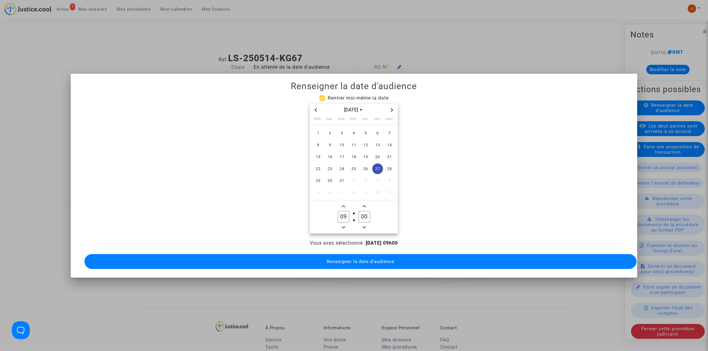
type input "00"
click at [353, 259] on span "Renseigner la date d'audience" at bounding box center [361, 261] width 68 height 5
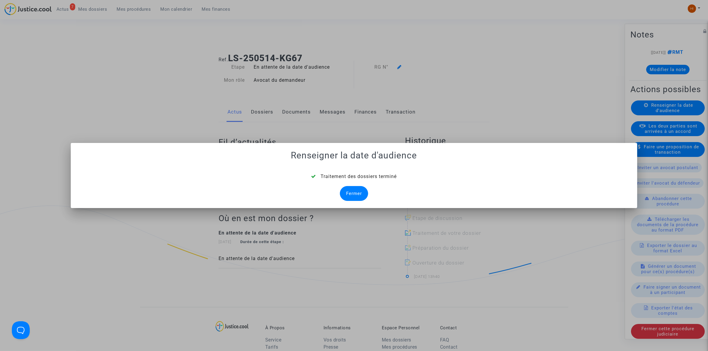
click at [349, 195] on div "Fermer" at bounding box center [354, 193] width 28 height 15
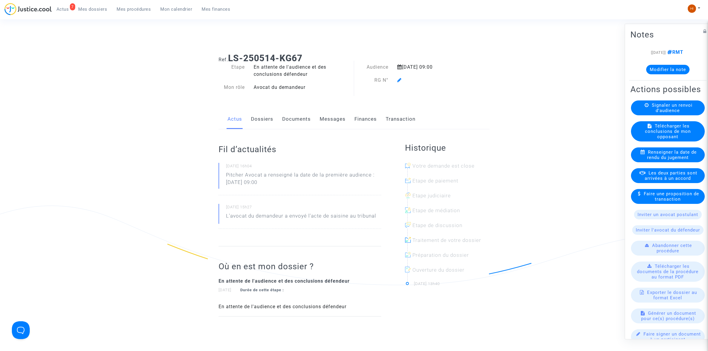
click at [399, 78] on icon at bounding box center [399, 80] width 4 height 5
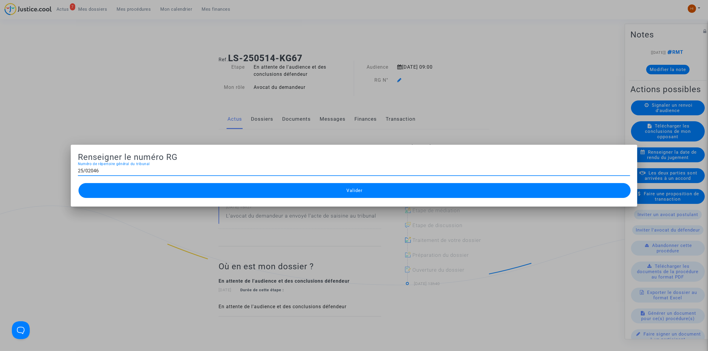
type input "25/02046"
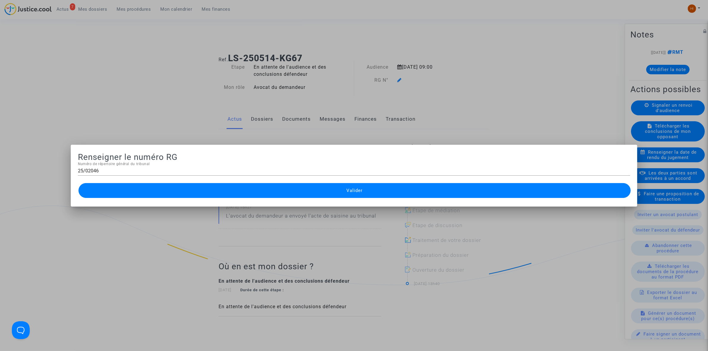
click at [345, 191] on button "Valider" at bounding box center [355, 190] width 552 height 15
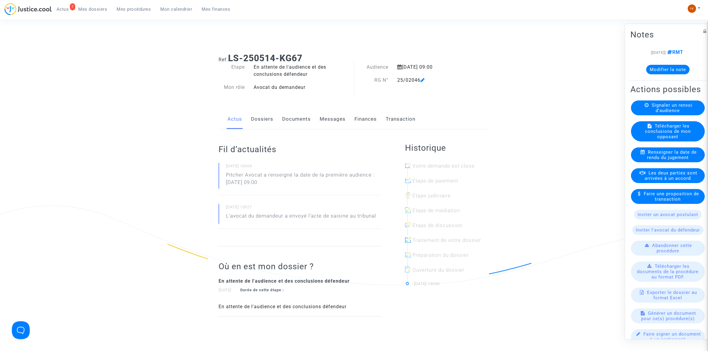
click at [298, 116] on link "Documents" at bounding box center [296, 119] width 29 height 20
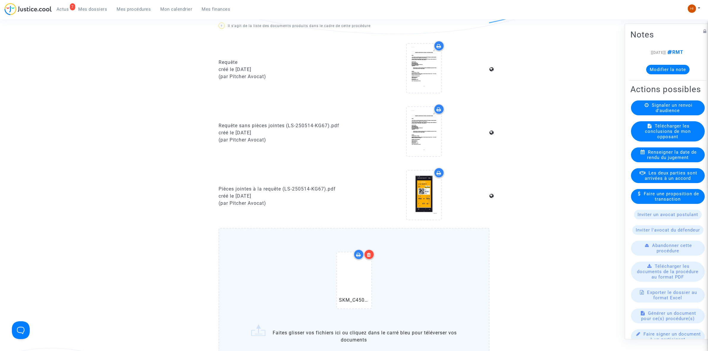
scroll to position [335, 0]
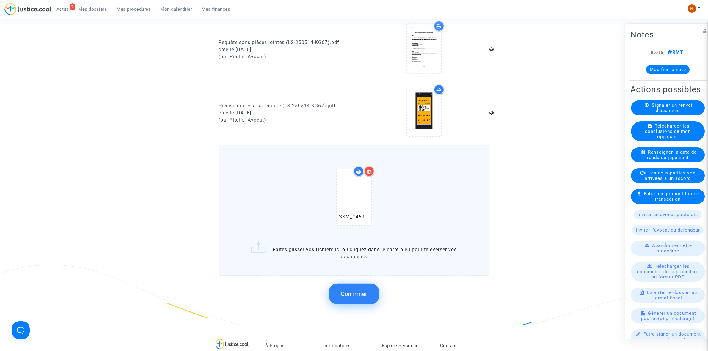
click at [353, 291] on span "Confirmer" at bounding box center [354, 294] width 26 height 7
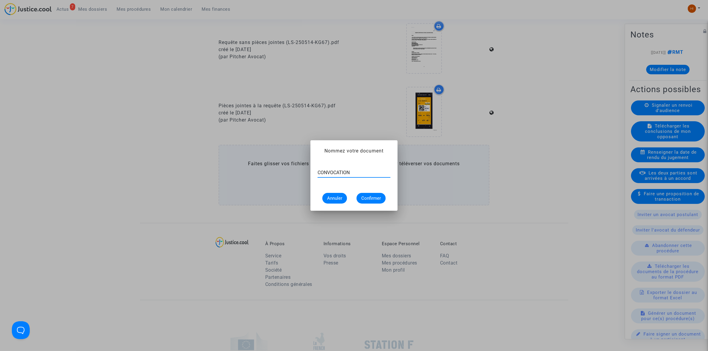
type input "CONVOCATION"
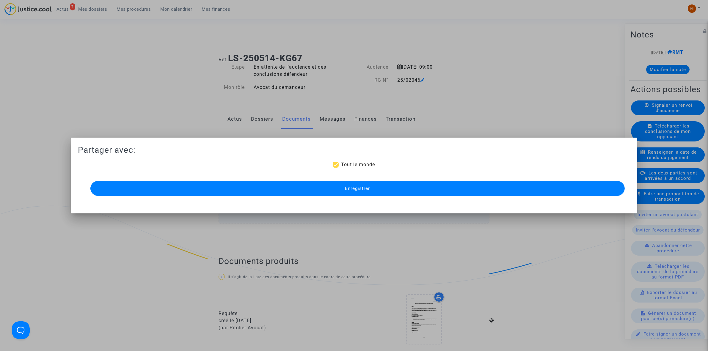
scroll to position [335, 0]
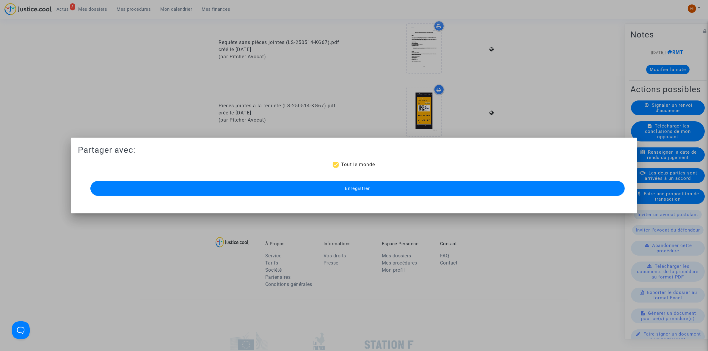
click at [373, 286] on div at bounding box center [354, 175] width 708 height 351
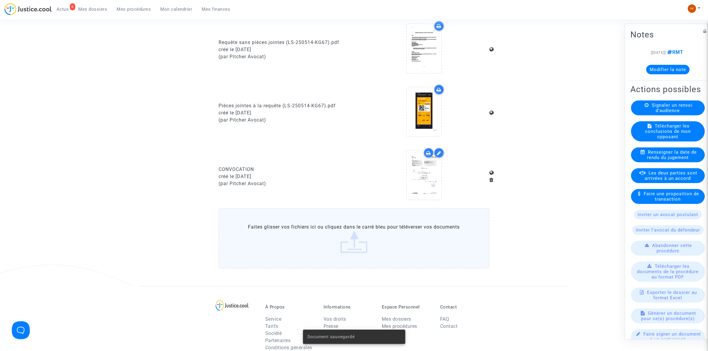
click at [373, 286] on div "À Propos Service Tarifs Société Partenaires Conditions générales Informations V…" at bounding box center [354, 324] width 428 height 77
click at [126, 12] on link "Mes procédures" at bounding box center [134, 9] width 44 height 9
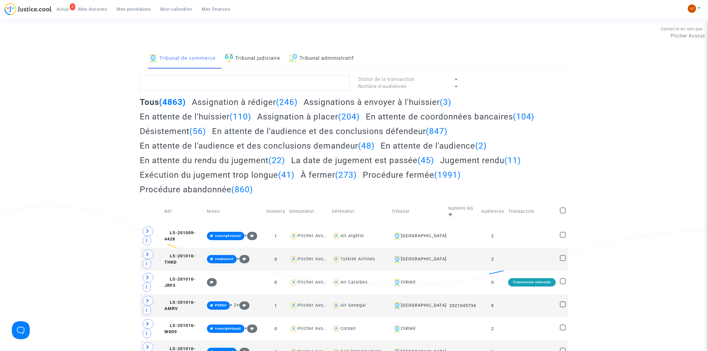
click at [264, 55] on link "Tribunal judiciaire" at bounding box center [253, 58] width 56 height 20
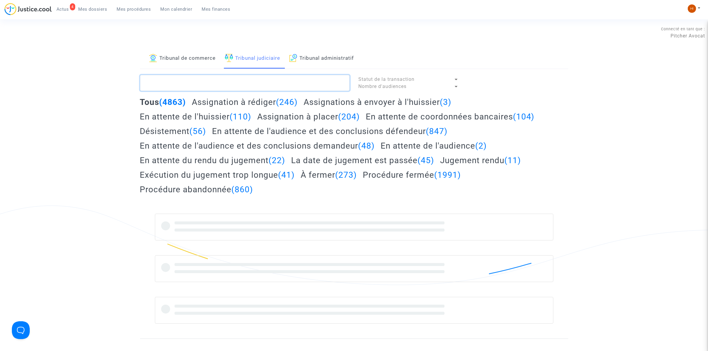
click at [247, 85] on textarea at bounding box center [245, 83] width 210 height 16
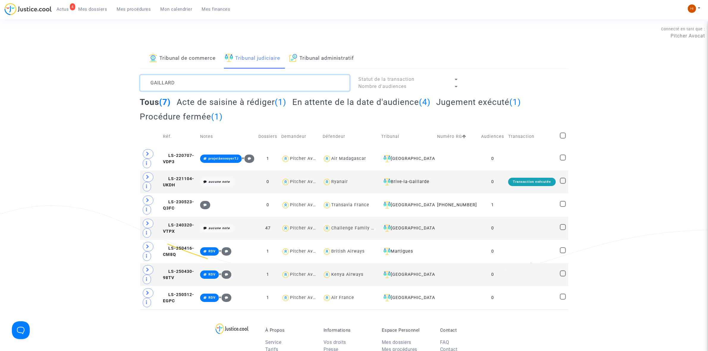
type textarea "GAILLARD"
click at [421, 302] on div "Nantes" at bounding box center [407, 297] width 52 height 7
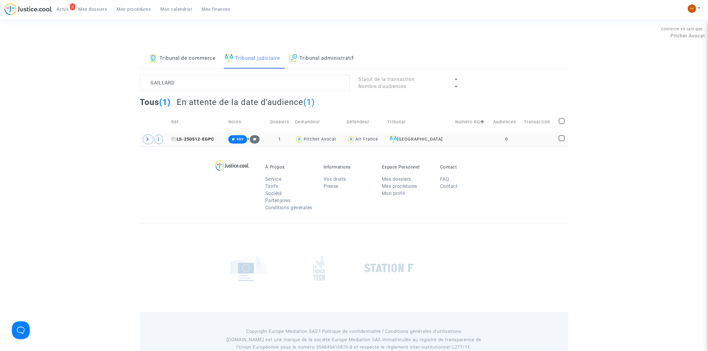
click at [208, 138] on span "LS-250512-EGPC" at bounding box center [192, 139] width 43 height 5
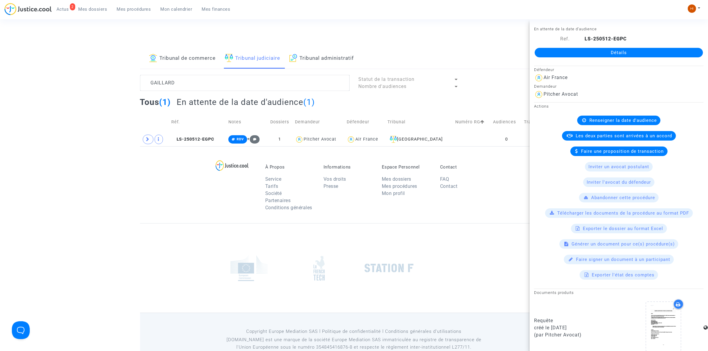
click at [590, 53] on link "Détails" at bounding box center [619, 53] width 168 height 10
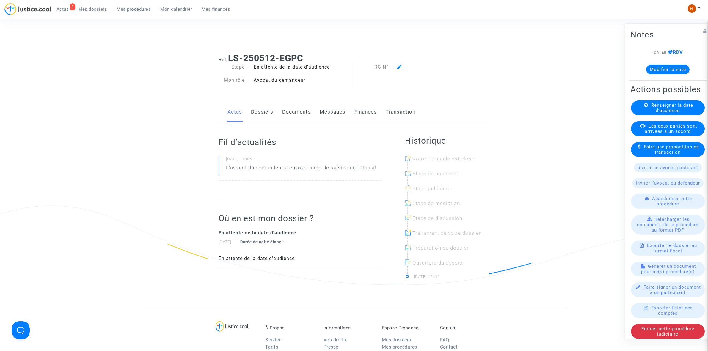
click at [688, 115] on div "Renseigner la date d'audience" at bounding box center [668, 107] width 74 height 15
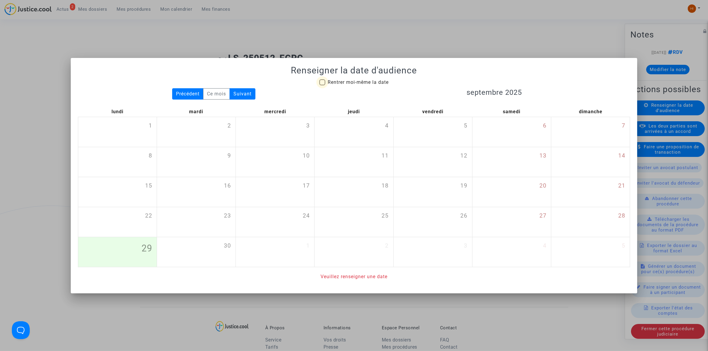
click at [376, 85] on span "Rentrer moi-même la date" at bounding box center [358, 82] width 61 height 7
click at [322, 85] on input "Rentrer moi-même la date" at bounding box center [322, 85] width 0 height 0
checkbox input "true"
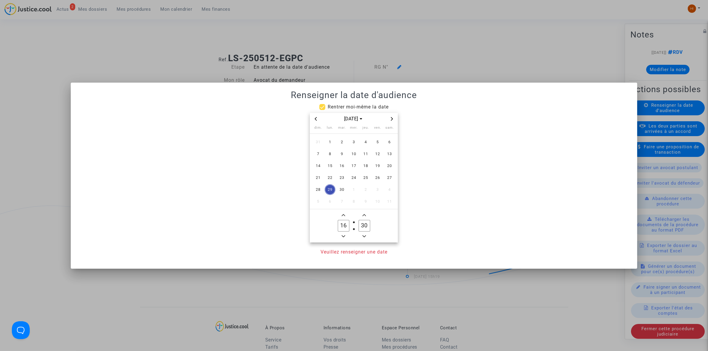
click at [395, 119] on span "Next month" at bounding box center [391, 118] width 7 height 7
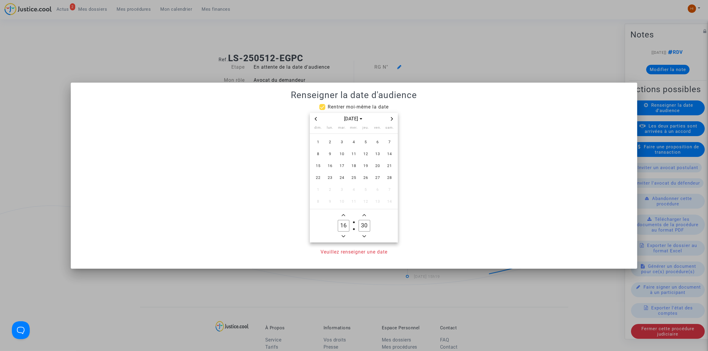
click at [395, 119] on span "Next month" at bounding box center [391, 118] width 7 height 7
drag, startPoint x: 317, startPoint y: 121, endPoint x: 322, endPoint y: 121, distance: 4.8
click at [318, 121] on span "Previous month" at bounding box center [315, 118] width 7 height 7
drag, startPoint x: 375, startPoint y: 178, endPoint x: 364, endPoint y: 195, distance: 20.3
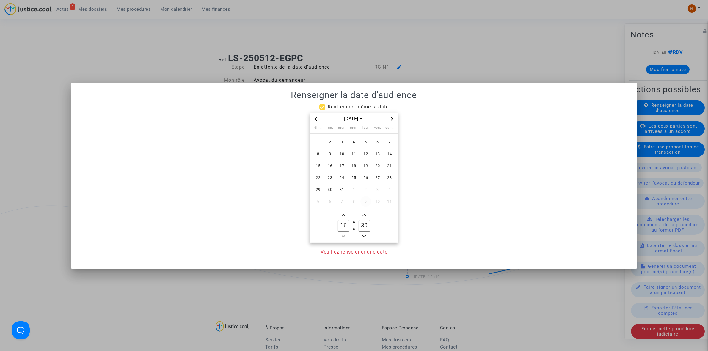
click at [375, 178] on span "27" at bounding box center [377, 178] width 11 height 11
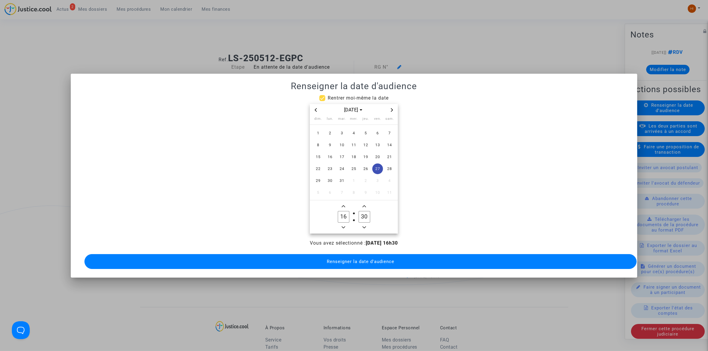
click at [347, 211] on input "16" at bounding box center [343, 216] width 11 height 11
type input "09"
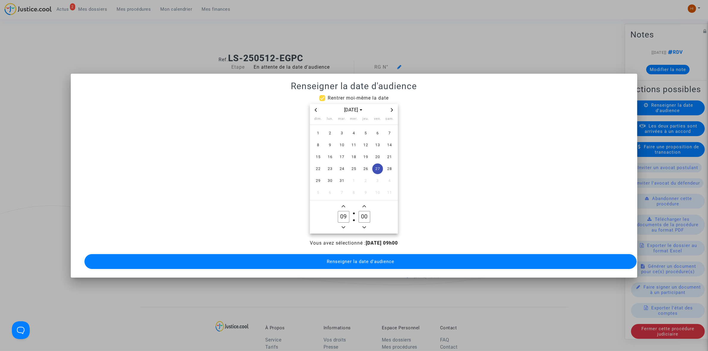
type input "00"
drag, startPoint x: 316, startPoint y: 260, endPoint x: 189, endPoint y: 68, distance: 230.3
click at [316, 259] on button "Renseigner la date d'audience" at bounding box center [360, 261] width 552 height 15
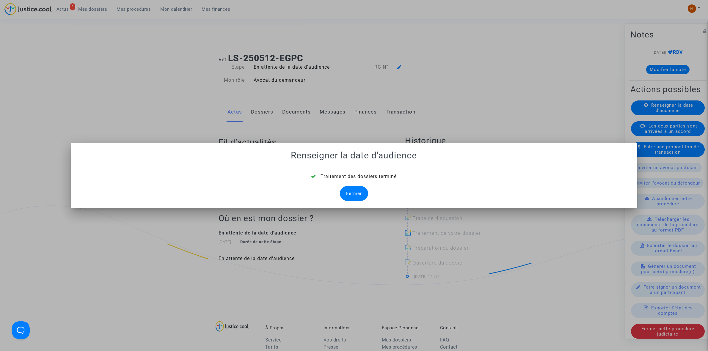
click at [352, 189] on div "Fermer" at bounding box center [354, 193] width 28 height 15
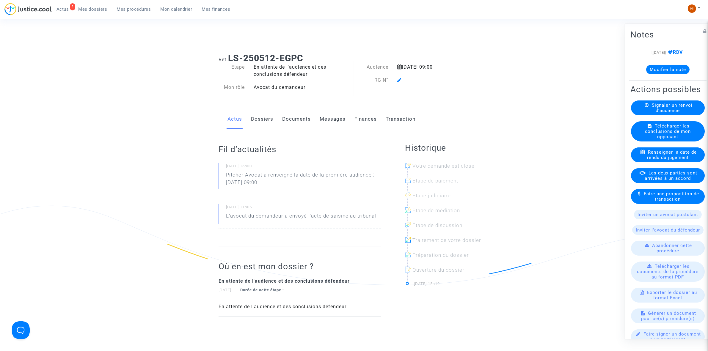
click at [271, 121] on link "Dossiers" at bounding box center [262, 119] width 22 height 20
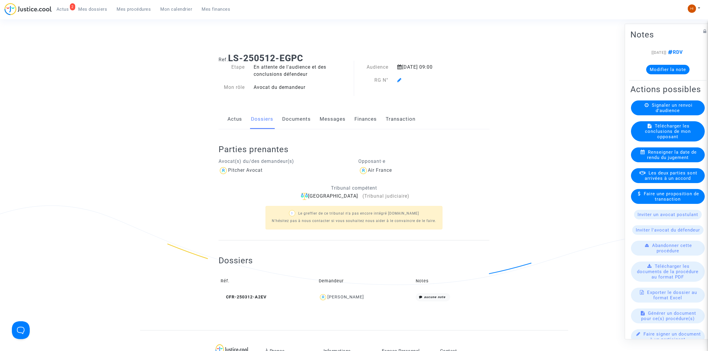
click at [400, 81] on icon at bounding box center [399, 80] width 4 height 5
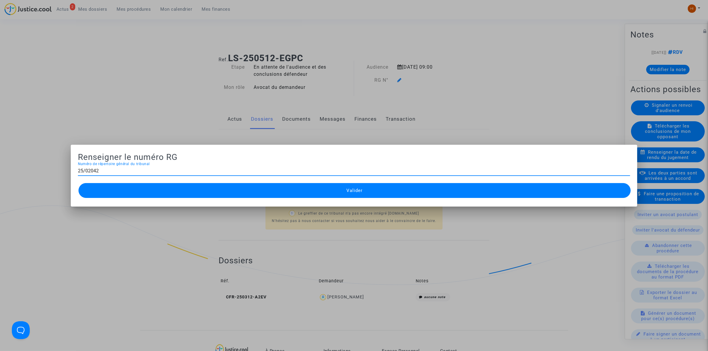
type input "25/02042"
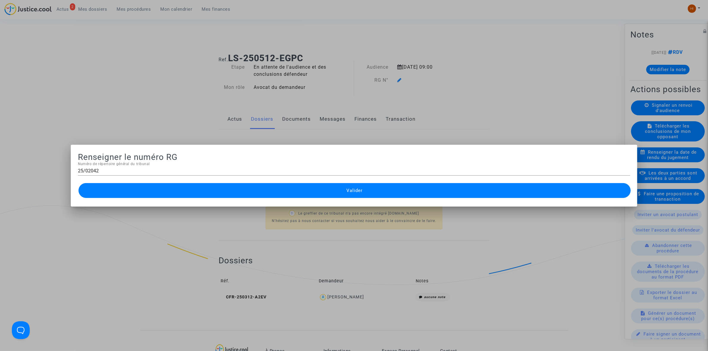
drag, startPoint x: 385, startPoint y: 189, endPoint x: 362, endPoint y: 176, distance: 26.3
click at [384, 190] on button "Valider" at bounding box center [355, 190] width 552 height 15
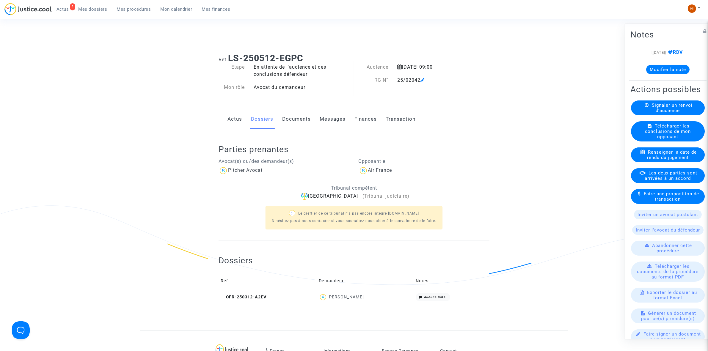
click at [289, 120] on link "Documents" at bounding box center [296, 119] width 29 height 20
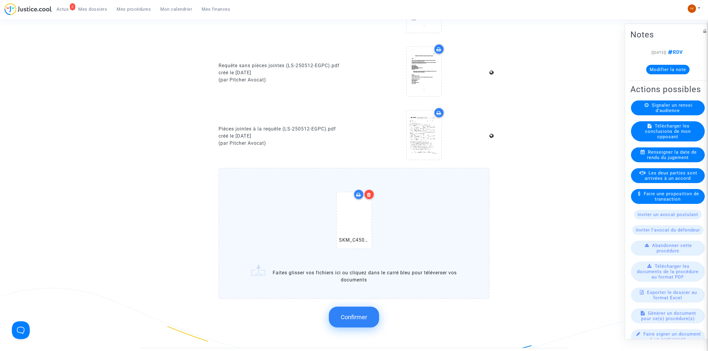
scroll to position [409, 0]
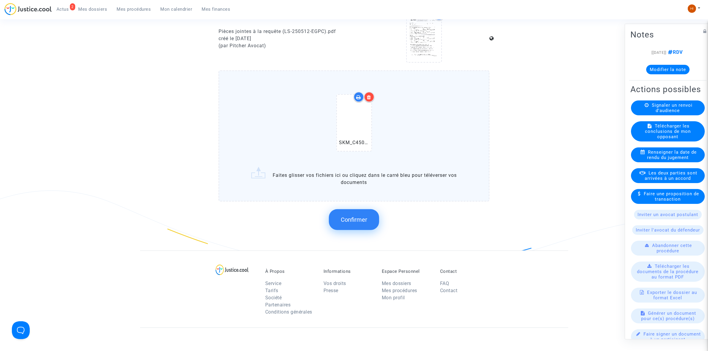
click at [369, 214] on button "Confirmer" at bounding box center [354, 219] width 50 height 21
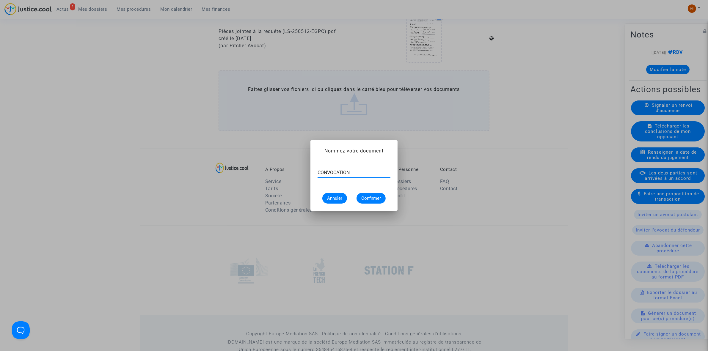
type input "CONVOCATION"
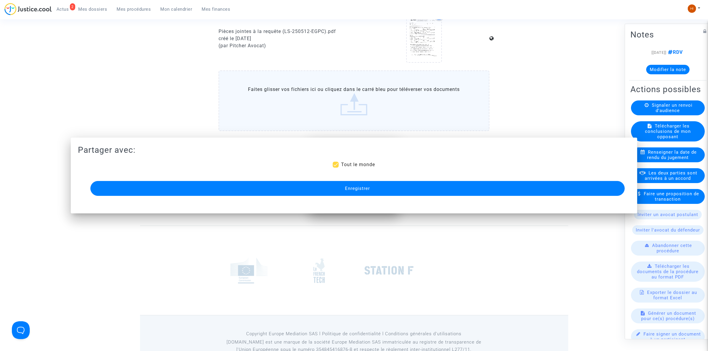
scroll to position [409, 0]
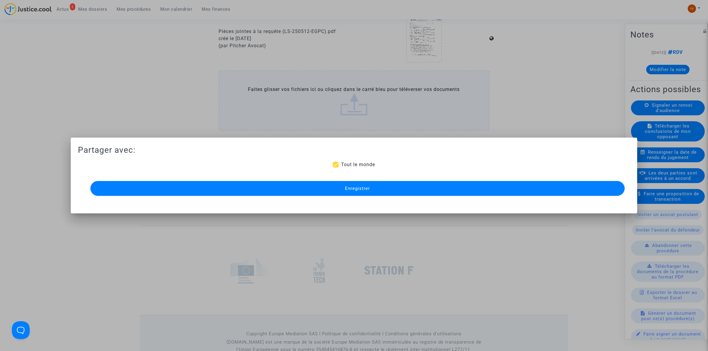
click at [396, 193] on button "Enregistrer" at bounding box center [357, 188] width 535 height 15
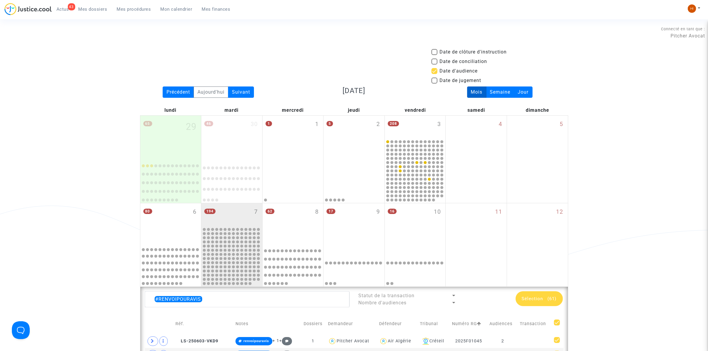
click at [88, 8] on span "Mes dossiers" at bounding box center [93, 9] width 29 height 5
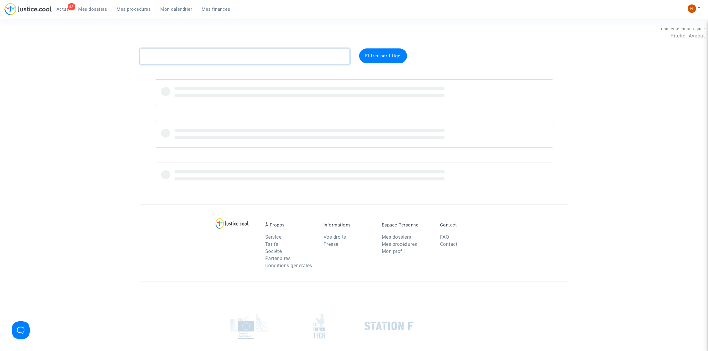
click at [184, 49] on textarea at bounding box center [245, 56] width 210 height 16
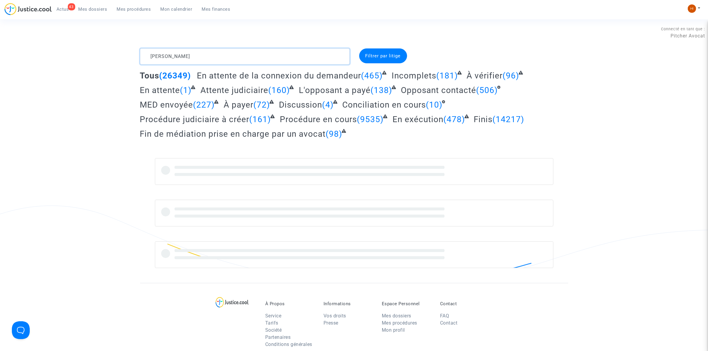
click at [167, 54] on textarea at bounding box center [245, 56] width 210 height 16
click at [179, 55] on textarea at bounding box center [245, 56] width 210 height 16
drag, startPoint x: 172, startPoint y: 57, endPoint x: 148, endPoint y: 56, distance: 24.1
click at [148, 56] on textarea at bounding box center [245, 56] width 210 height 16
type textarea "LAGAIZE"
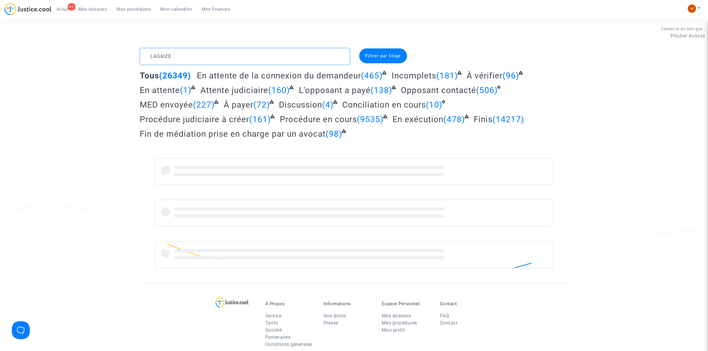
click at [265, 60] on textarea at bounding box center [245, 56] width 210 height 16
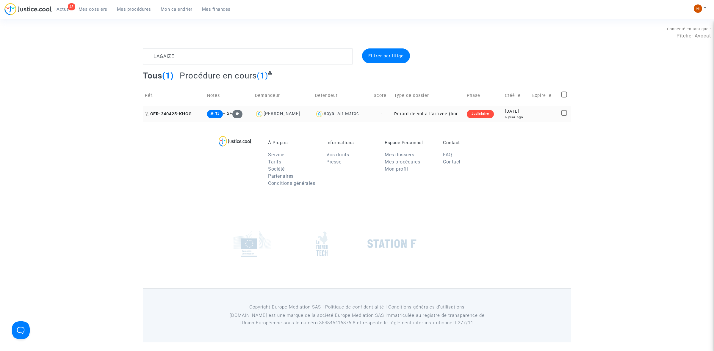
click at [178, 112] on span "CFR-240425-KHGG" at bounding box center [168, 114] width 47 height 5
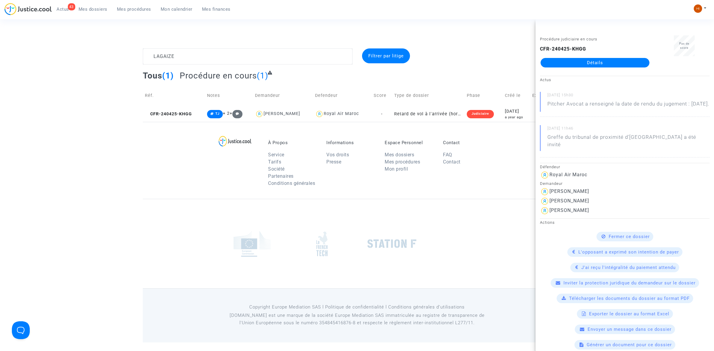
click at [630, 64] on link "Détails" at bounding box center [594, 63] width 109 height 10
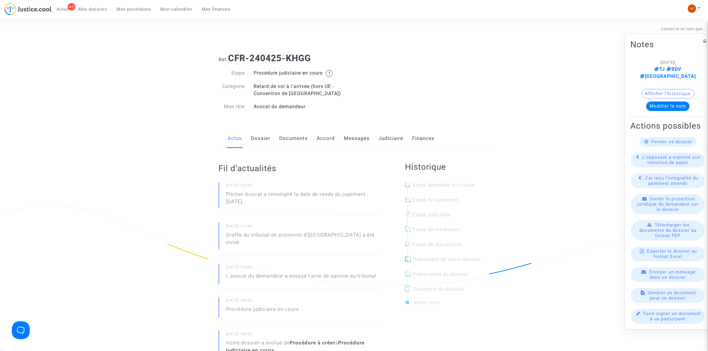
click at [383, 137] on link "Judiciaire" at bounding box center [391, 139] width 25 height 20
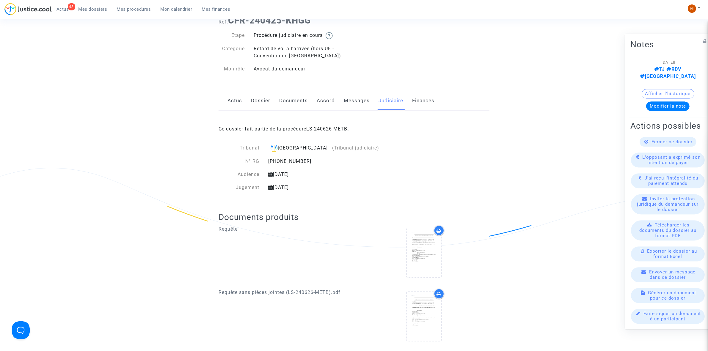
scroll to position [37, 0]
click at [269, 101] on link "Dossier" at bounding box center [260, 102] width 19 height 20
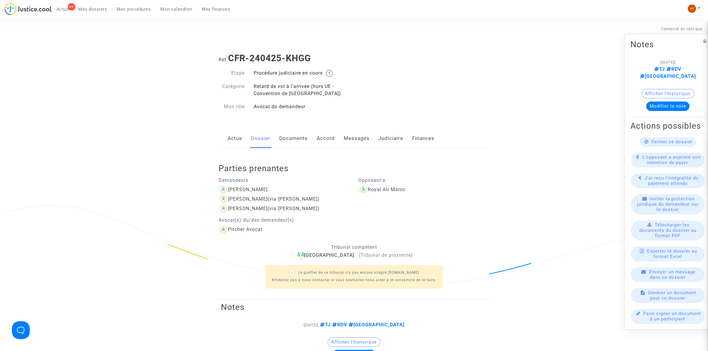
click at [100, 5] on link "Mes dossiers" at bounding box center [93, 9] width 38 height 9
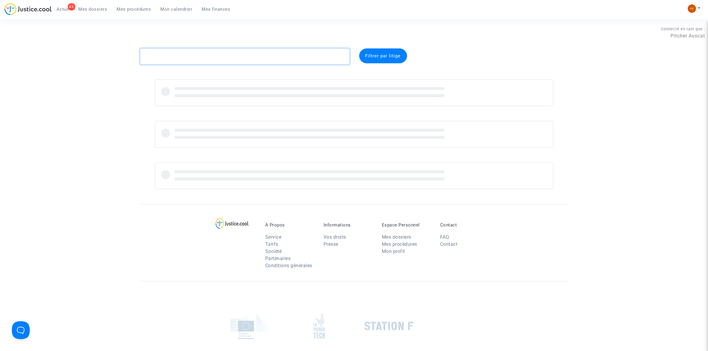
click at [187, 58] on textarea at bounding box center [245, 56] width 210 height 16
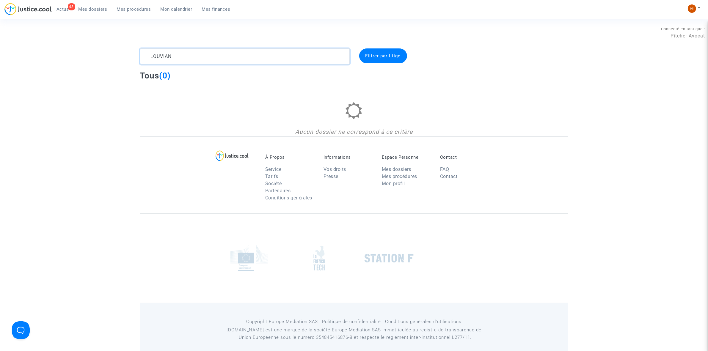
click at [191, 52] on textarea at bounding box center [245, 56] width 210 height 16
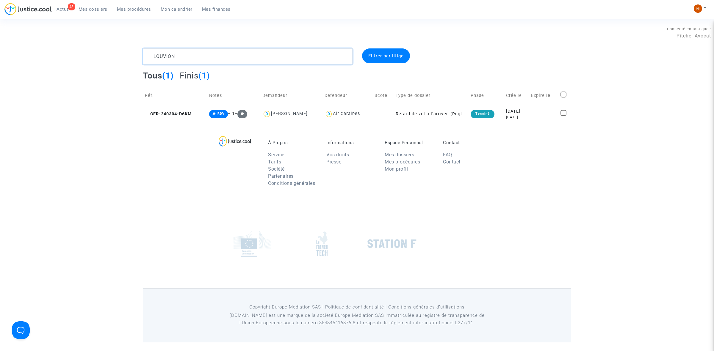
type textarea "LOUVION"
click at [521, 115] on div "[DATE]" at bounding box center [516, 117] width 21 height 5
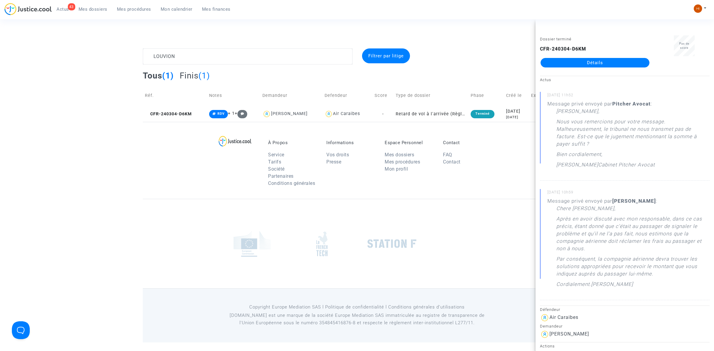
click at [593, 62] on link "Détails" at bounding box center [594, 63] width 109 height 10
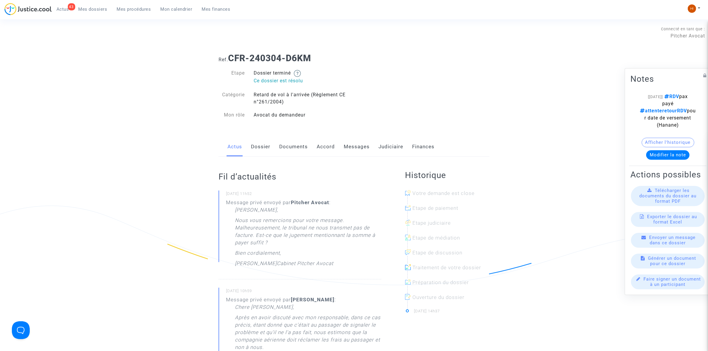
click at [389, 149] on link "Judiciaire" at bounding box center [391, 147] width 25 height 20
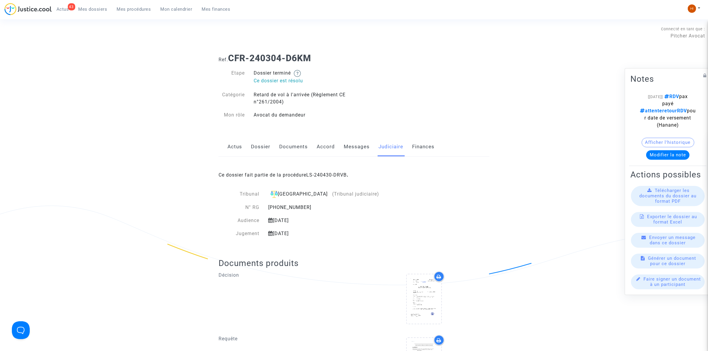
click at [345, 172] on div "Ce dossier fait partie de la procédure LS-240430-DRVB ." at bounding box center [354, 171] width 271 height 28
click at [338, 175] on link "LS-240430-DRVB" at bounding box center [326, 175] width 40 height 6
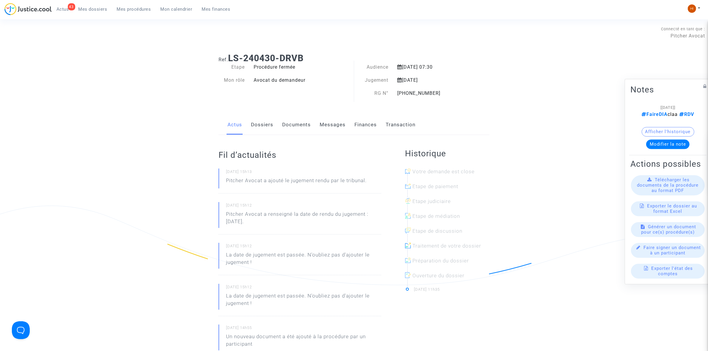
click at [289, 128] on link "Documents" at bounding box center [296, 125] width 29 height 20
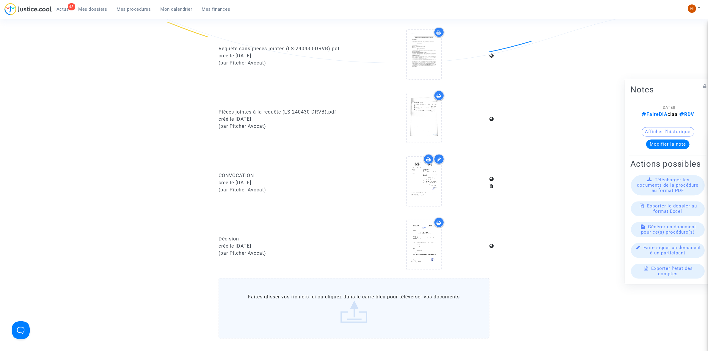
scroll to position [223, 0]
click at [421, 242] on icon at bounding box center [423, 244] width 19 height 19
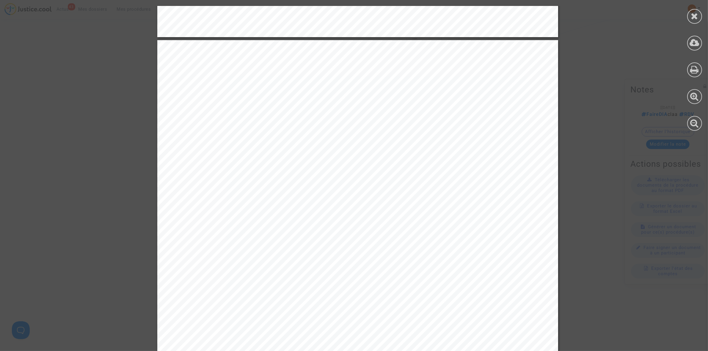
scroll to position [1078, 0]
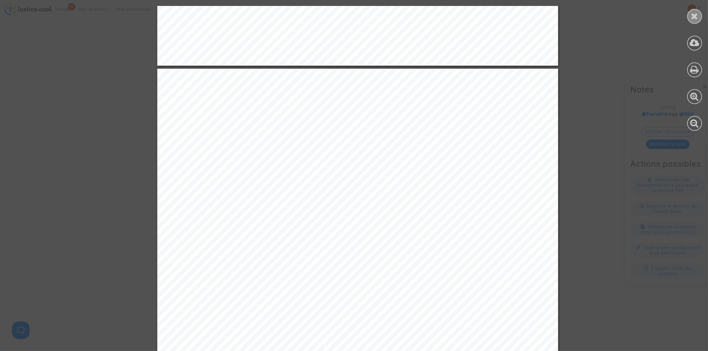
click at [699, 14] on div at bounding box center [694, 16] width 15 height 15
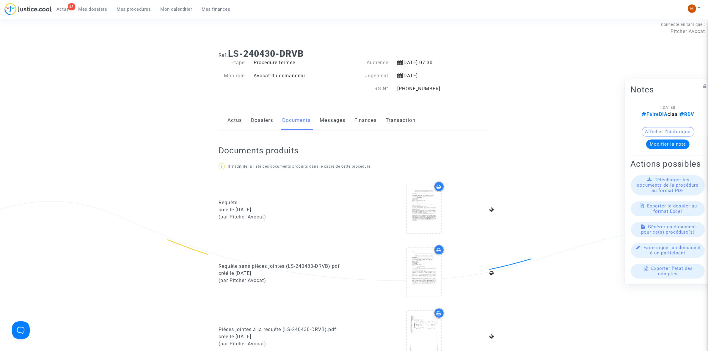
scroll to position [0, 0]
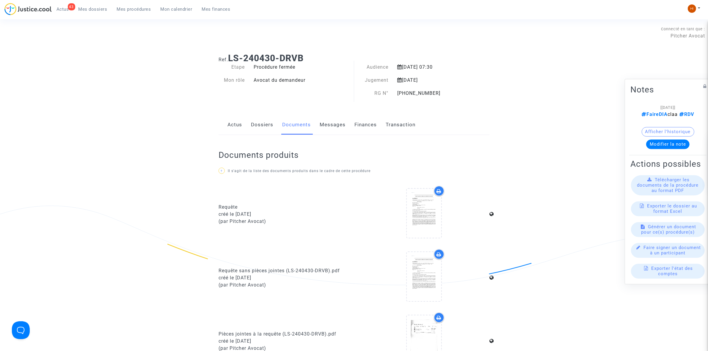
click at [265, 123] on link "Dossiers" at bounding box center [262, 125] width 22 height 20
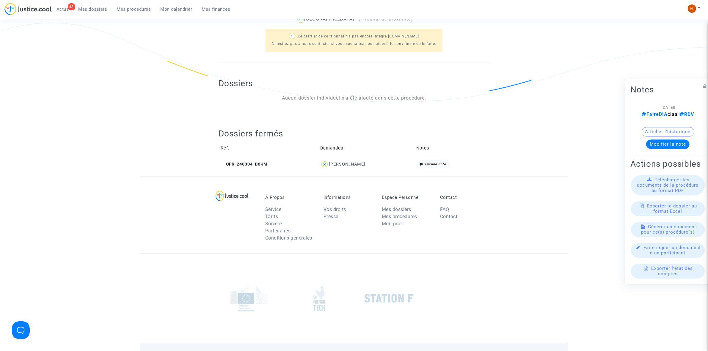
scroll to position [186, 0]
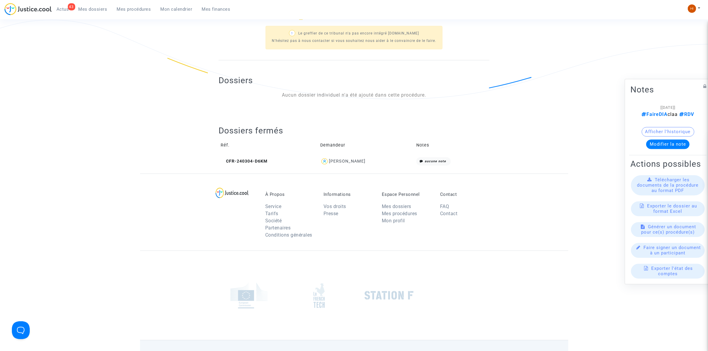
click at [247, 164] on td "CFR-240304-D6KM" at bounding box center [269, 161] width 100 height 13
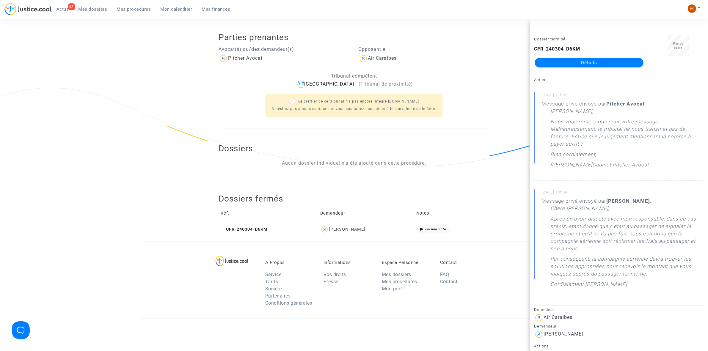
scroll to position [0, 0]
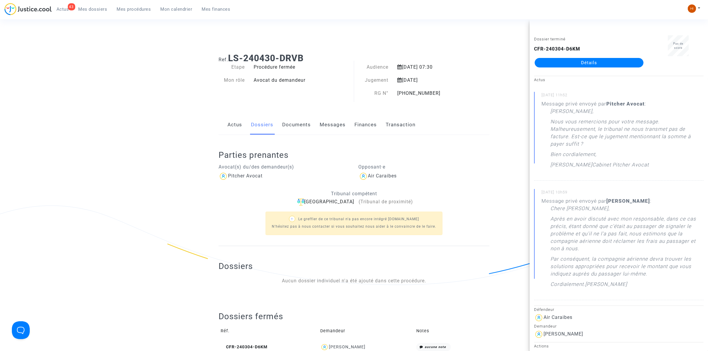
click at [299, 128] on link "Documents" at bounding box center [296, 125] width 29 height 20
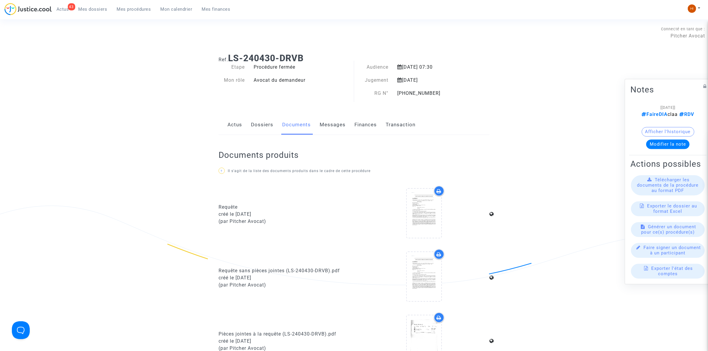
click at [265, 130] on link "Dossiers" at bounding box center [262, 125] width 22 height 20
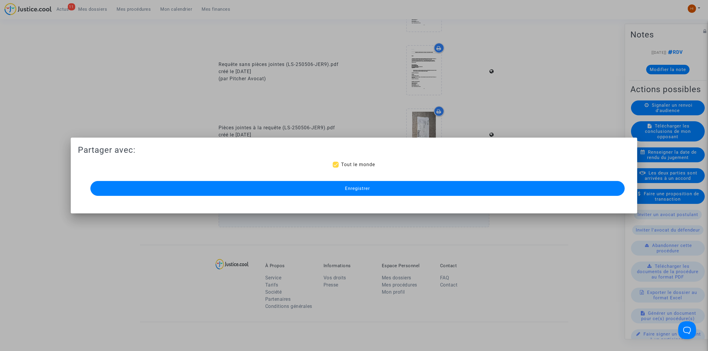
click at [217, 189] on button "Enregistrer" at bounding box center [357, 188] width 535 height 15
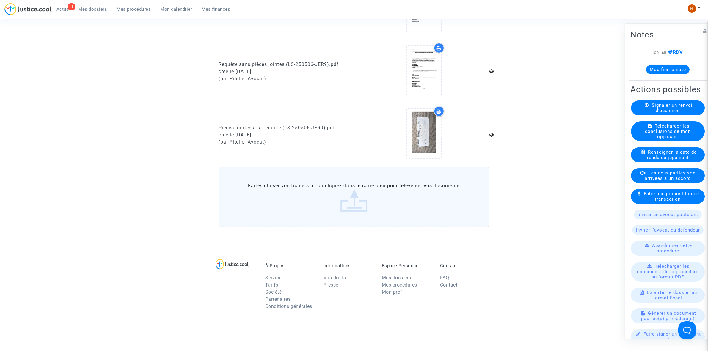
drag, startPoint x: 139, startPoint y: 6, endPoint x: 135, endPoint y: 7, distance: 3.3
click at [138, 6] on link "Mes procédures" at bounding box center [134, 9] width 44 height 9
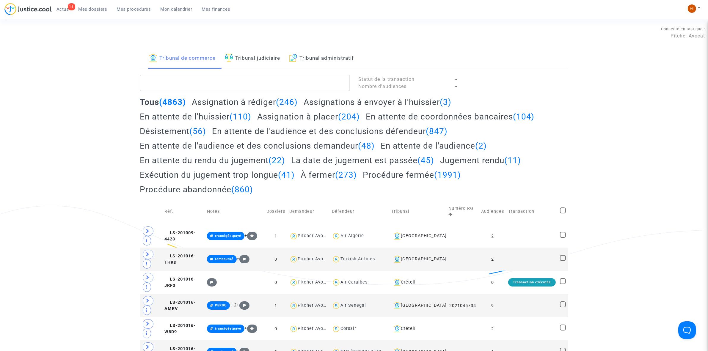
click at [278, 59] on link "Tribunal judiciaire" at bounding box center [253, 58] width 56 height 20
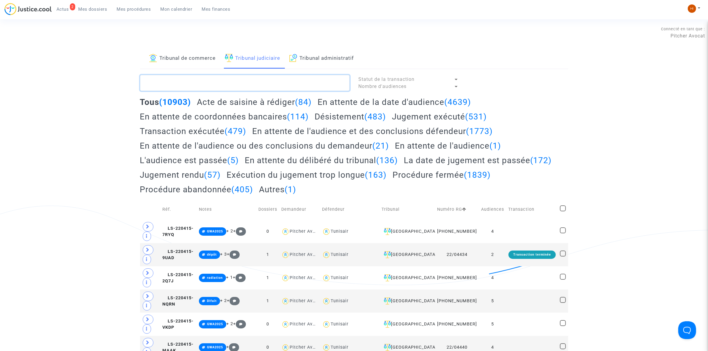
click at [247, 78] on textarea at bounding box center [245, 83] width 210 height 16
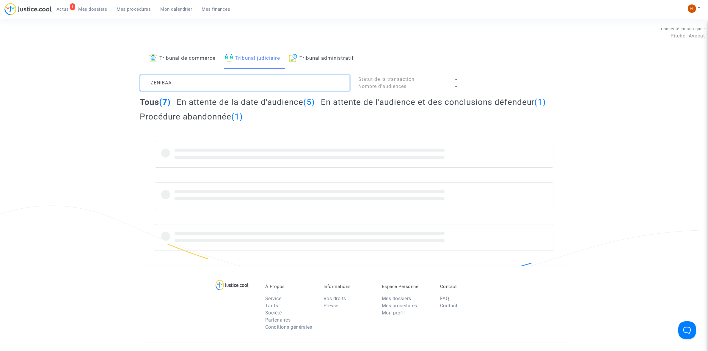
type textarea "ZENIBAA"
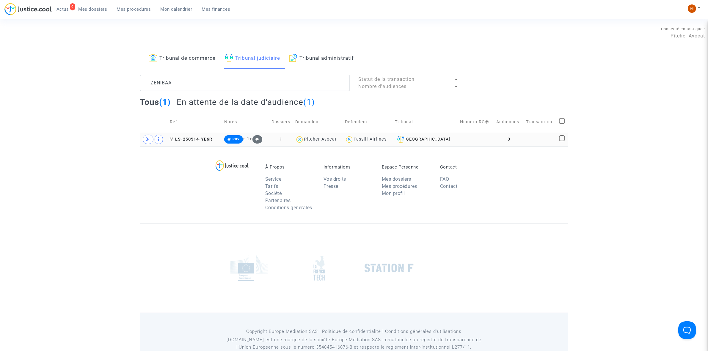
click at [207, 140] on span "LS-250514-YE6R" at bounding box center [191, 139] width 43 height 5
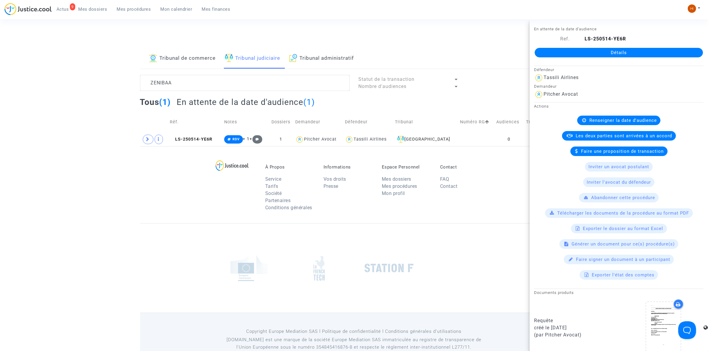
click at [603, 51] on link "Détails" at bounding box center [619, 53] width 168 height 10
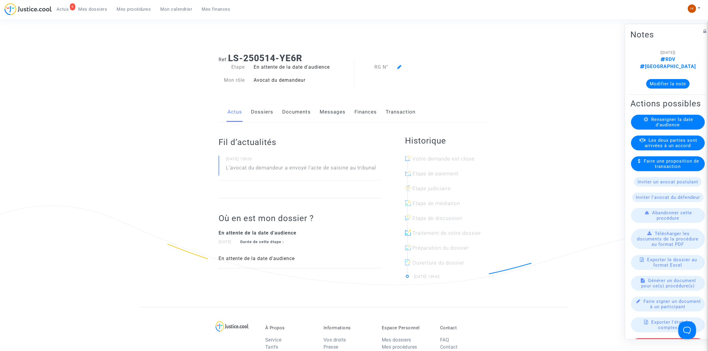
click at [670, 123] on span "Renseigner la date d'audience" at bounding box center [672, 122] width 42 height 11
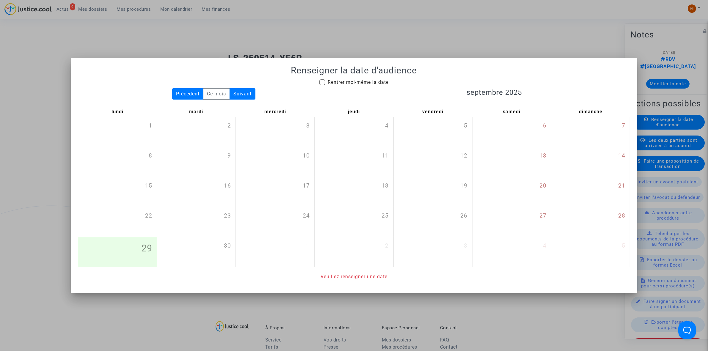
click at [344, 86] on mat-checkbox "Rentrer moi-même la date" at bounding box center [353, 84] width 69 height 10
click at [367, 84] on span "Rentrer moi-même la date" at bounding box center [358, 82] width 61 height 6
click at [322, 85] on input "Rentrer moi-même la date" at bounding box center [322, 85] width 0 height 0
checkbox input "true"
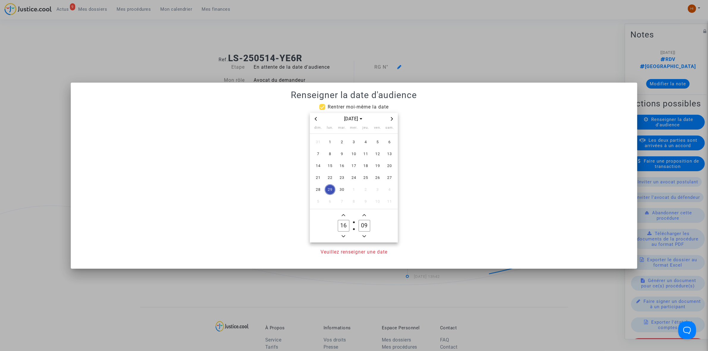
click at [393, 117] on icon "Next month" at bounding box center [392, 119] width 4 height 4
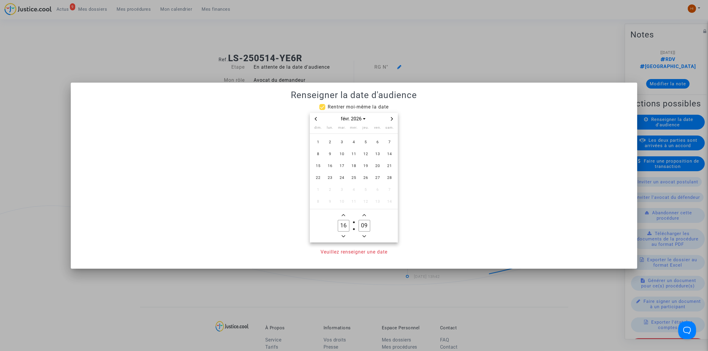
click at [393, 117] on icon "Next month" at bounding box center [392, 119] width 4 height 4
click at [315, 115] on div "avr. 2026" at bounding box center [354, 119] width 88 height 12
click at [315, 118] on icon "Previous month" at bounding box center [316, 119] width 4 height 4
click at [377, 177] on span "27" at bounding box center [377, 178] width 11 height 11
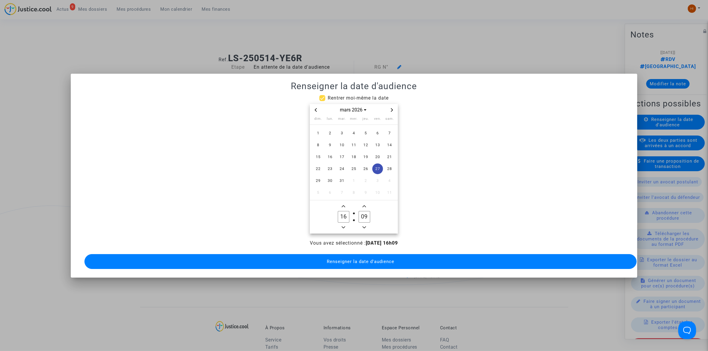
click at [342, 224] on span "Minus a hour" at bounding box center [343, 227] width 7 height 7
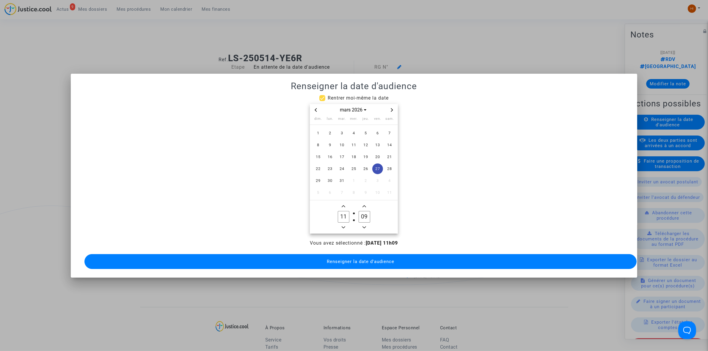
click at [342, 224] on span "Minus a hour" at bounding box center [343, 227] width 7 height 7
type input "09"
click at [371, 212] on label "09 Minute" at bounding box center [364, 217] width 21 height 12
click at [370, 212] on input "09" at bounding box center [364, 216] width 11 height 11
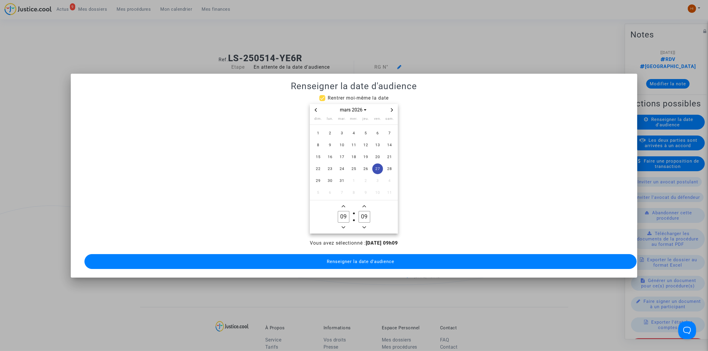
click at [368, 213] on input "09" at bounding box center [364, 216] width 11 height 11
type input "00"
click at [353, 255] on button "Renseigner la date d'audience" at bounding box center [360, 261] width 552 height 15
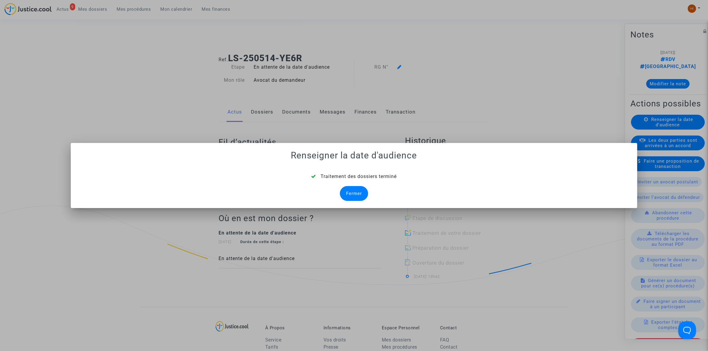
click at [350, 192] on div "Fermer" at bounding box center [354, 193] width 28 height 15
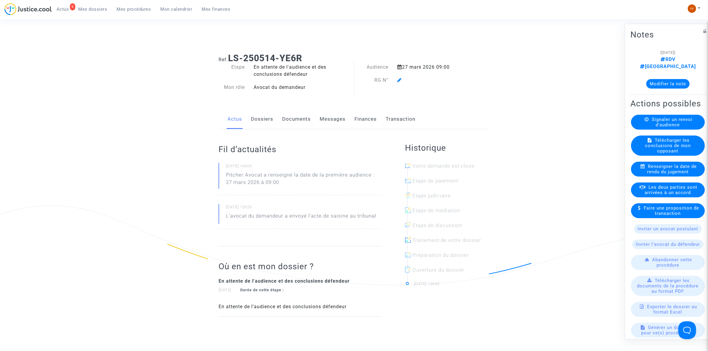
click at [402, 80] on icon at bounding box center [399, 80] width 4 height 5
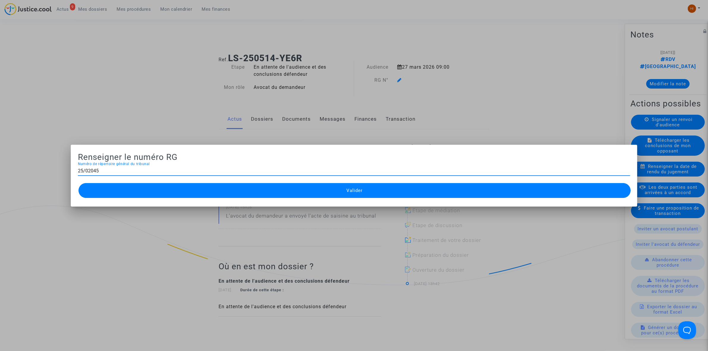
type input "25/02045"
click at [179, 193] on button "Valider" at bounding box center [355, 190] width 552 height 15
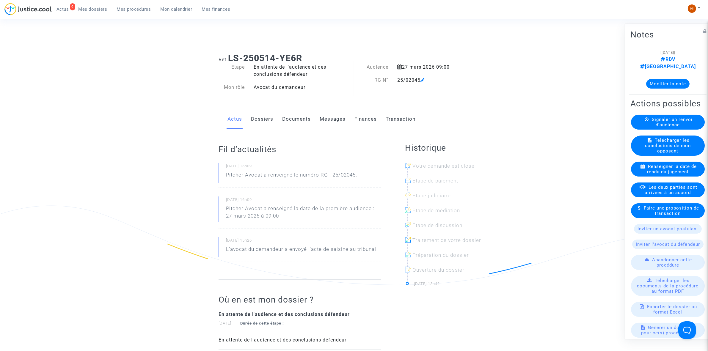
click at [293, 115] on link "Documents" at bounding box center [296, 119] width 29 height 20
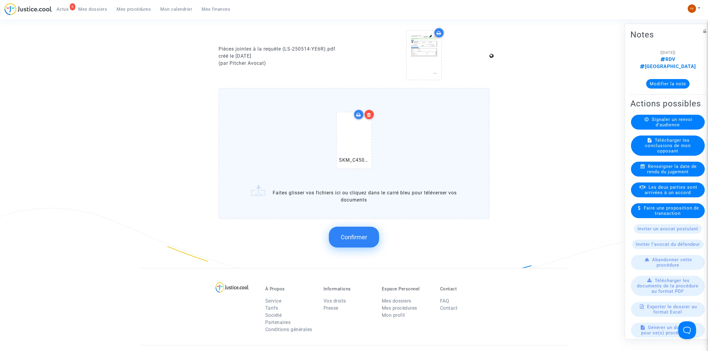
scroll to position [409, 0]
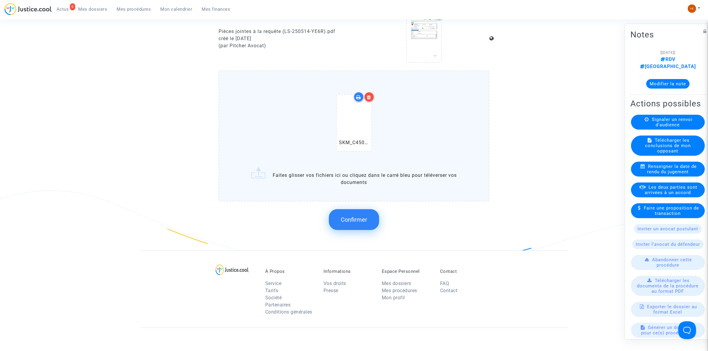
click at [347, 221] on button "Confirmer" at bounding box center [354, 219] width 50 height 21
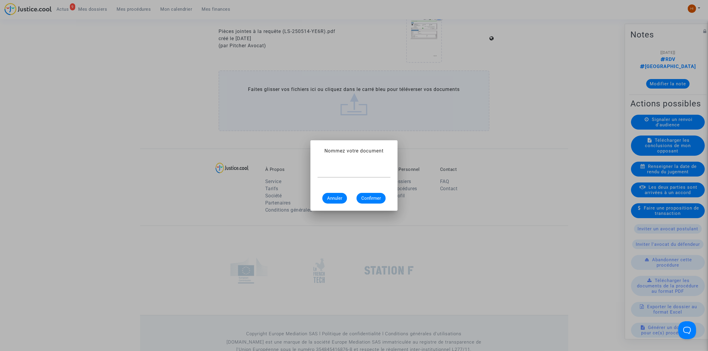
scroll to position [0, 0]
type input "CONVOCATION"
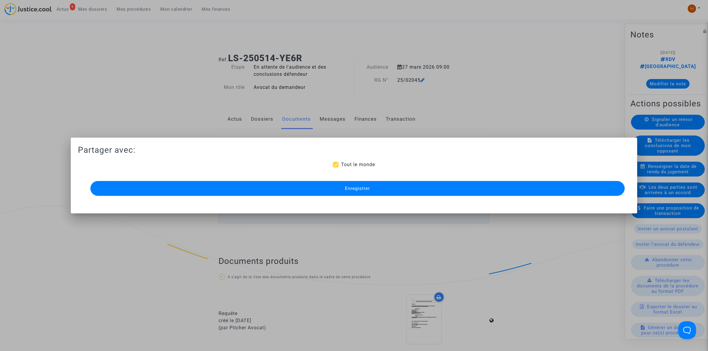
scroll to position [409, 0]
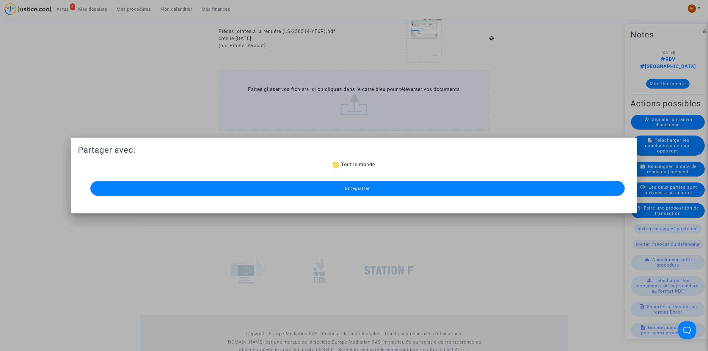
click at [384, 192] on button "Enregistrer" at bounding box center [357, 188] width 535 height 15
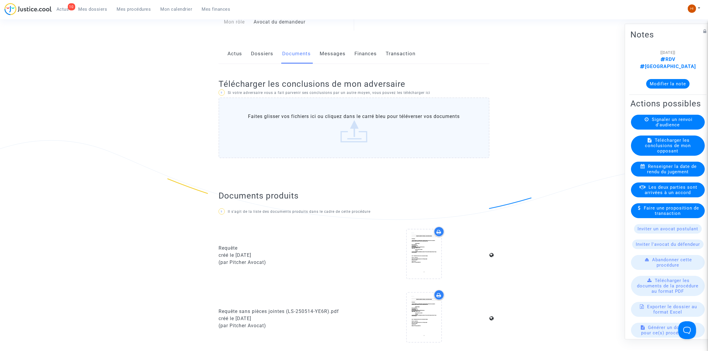
scroll to position [37, 0]
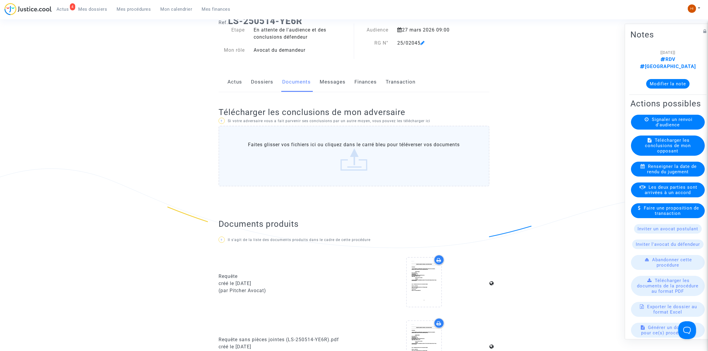
drag, startPoint x: 125, startPoint y: 8, endPoint x: 146, endPoint y: 10, distance: 21.4
click at [126, 9] on span "Mes procédures" at bounding box center [134, 9] width 34 height 5
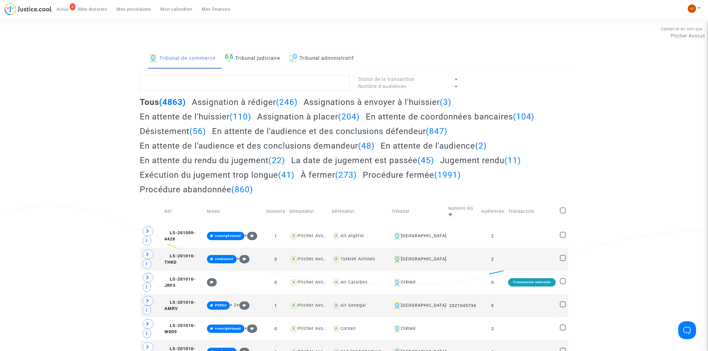
click at [261, 62] on link "Tribunal judiciaire" at bounding box center [253, 58] width 56 height 20
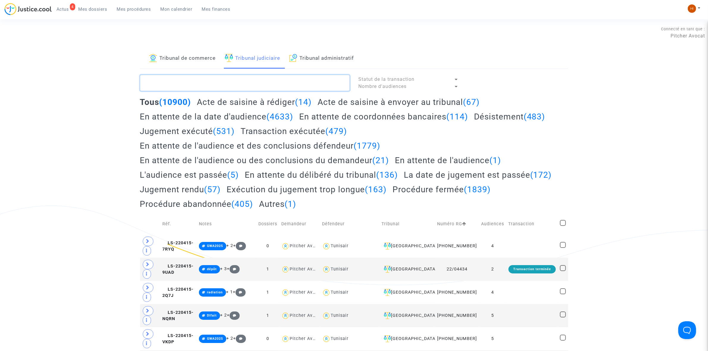
click at [268, 81] on textarea at bounding box center [245, 83] width 210 height 16
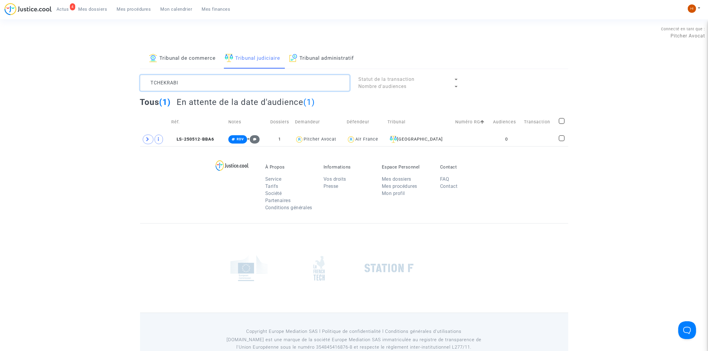
type textarea "TCHEKRABI"
click at [531, 139] on td at bounding box center [539, 140] width 35 height 14
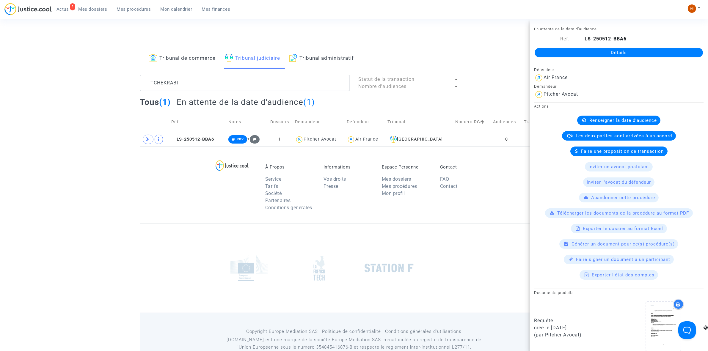
click at [637, 48] on link "Détails" at bounding box center [619, 53] width 168 height 10
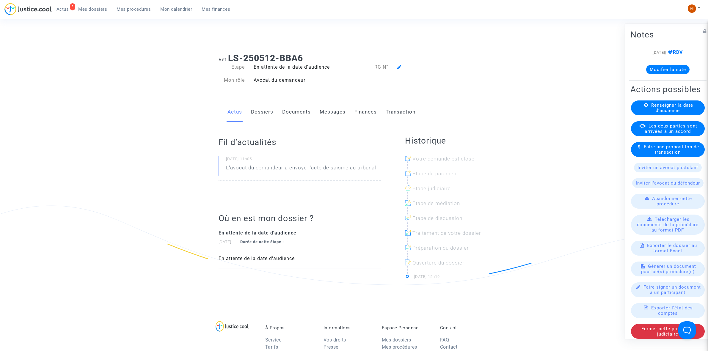
click at [692, 115] on div "Renseigner la date d'audience" at bounding box center [668, 107] width 74 height 15
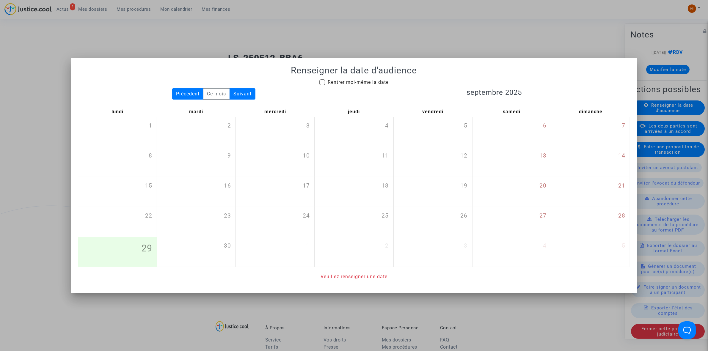
click at [333, 84] on span "Rentrer moi-même la date" at bounding box center [358, 82] width 61 height 6
click at [322, 85] on input "Rentrer moi-même la date" at bounding box center [322, 85] width 0 height 0
checkbox input "true"
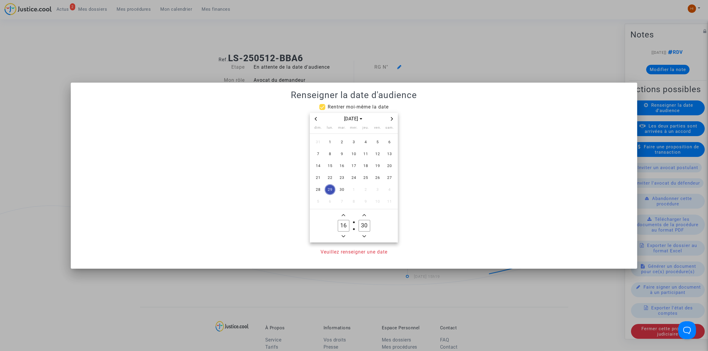
click at [395, 116] on span "Next month" at bounding box center [391, 118] width 7 height 7
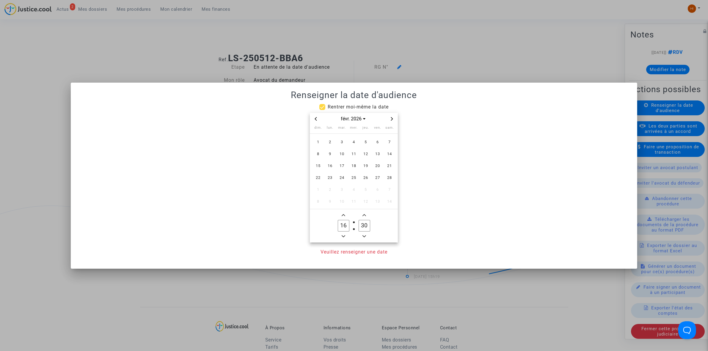
click at [394, 116] on span "Next month" at bounding box center [391, 118] width 7 height 7
drag, startPoint x: 377, startPoint y: 176, endPoint x: 352, endPoint y: 209, distance: 41.3
click at [377, 176] on span "27" at bounding box center [377, 178] width 11 height 11
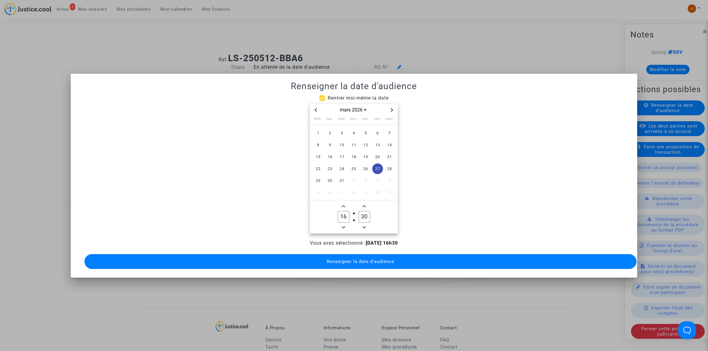
click at [344, 216] on input "16" at bounding box center [343, 216] width 11 height 11
click at [344, 217] on input "16" at bounding box center [343, 216] width 11 height 11
type input "09"
type input "00"
click at [328, 255] on button "Renseigner la date d'audience" at bounding box center [360, 261] width 552 height 15
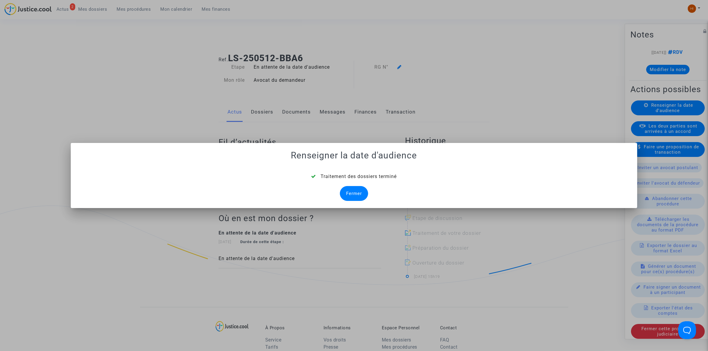
click at [362, 196] on div "Fermer" at bounding box center [354, 193] width 28 height 15
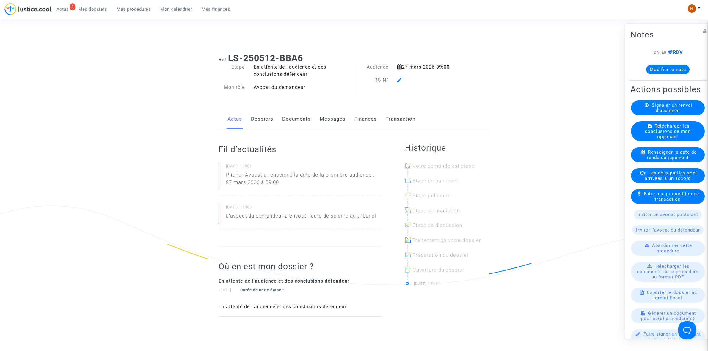
click at [262, 118] on link "Dossiers" at bounding box center [262, 119] width 22 height 20
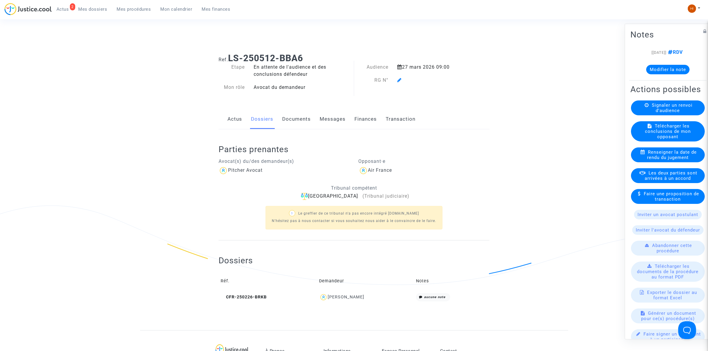
click at [399, 80] on icon at bounding box center [399, 80] width 4 height 5
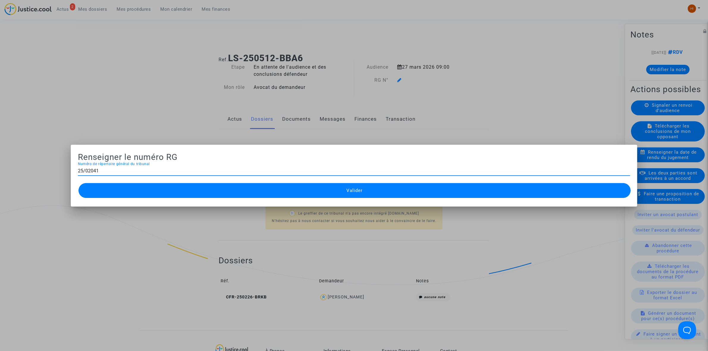
type input "25/02041"
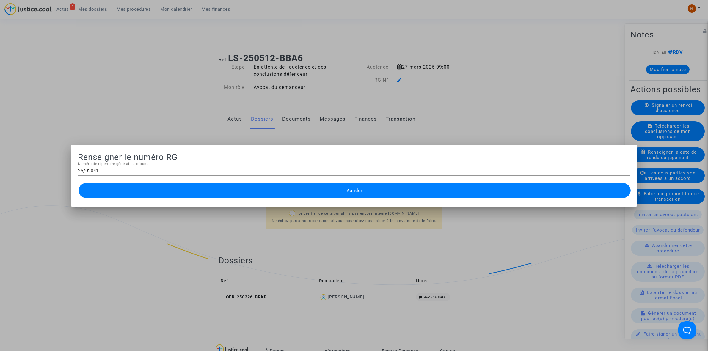
click at [347, 194] on button "Valider" at bounding box center [355, 190] width 552 height 15
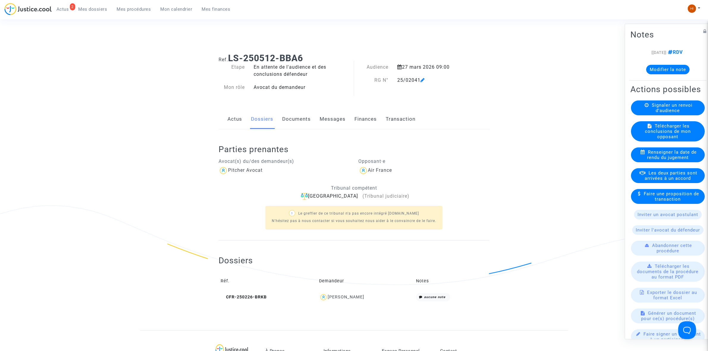
click at [287, 112] on link "Documents" at bounding box center [296, 119] width 29 height 20
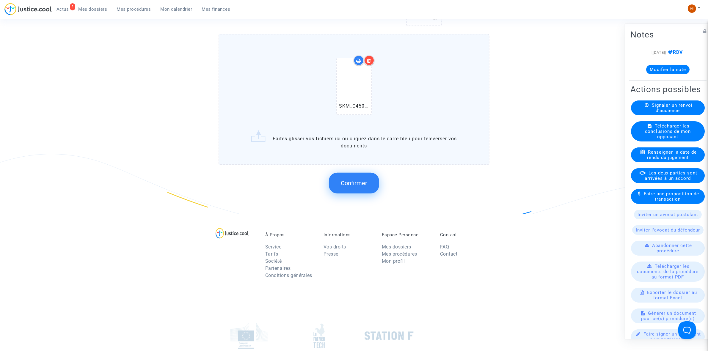
scroll to position [446, 0]
click at [359, 172] on button "Confirmer" at bounding box center [354, 182] width 50 height 21
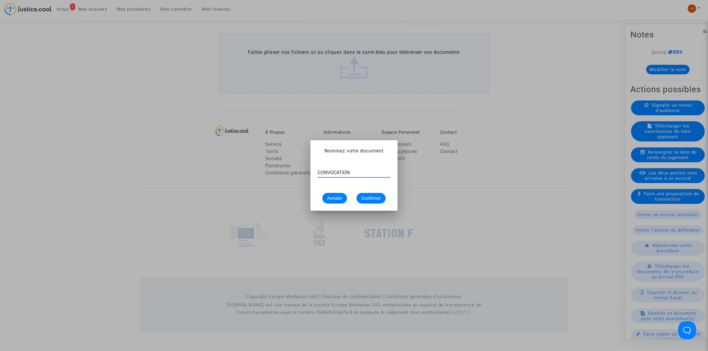
type input "CONVOCATION"
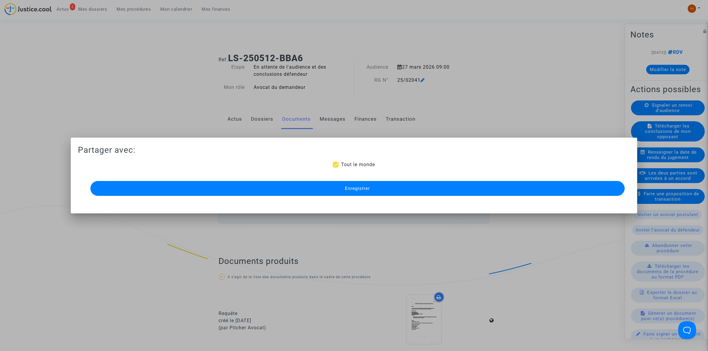
scroll to position [425, 0]
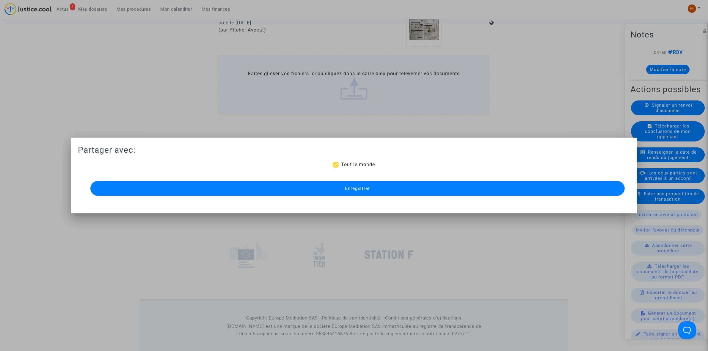
click at [352, 187] on span "Enregistrer" at bounding box center [357, 188] width 25 height 5
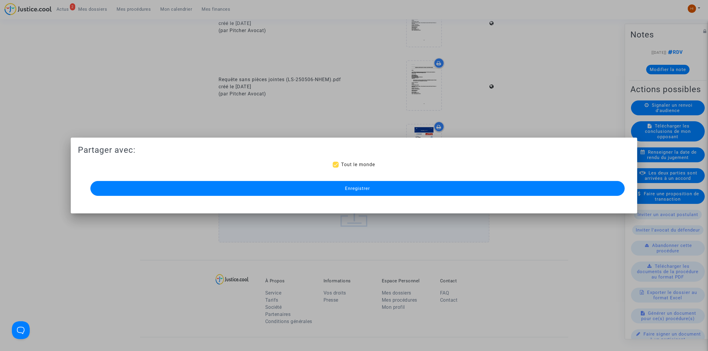
click at [182, 188] on button "Enregistrer" at bounding box center [357, 188] width 535 height 15
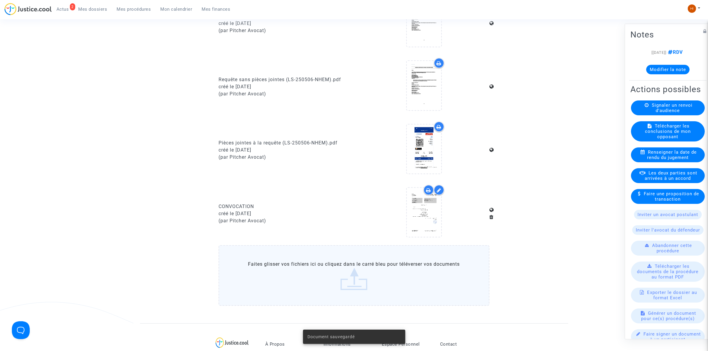
click at [129, 5] on link "Mes procédures" at bounding box center [134, 9] width 44 height 9
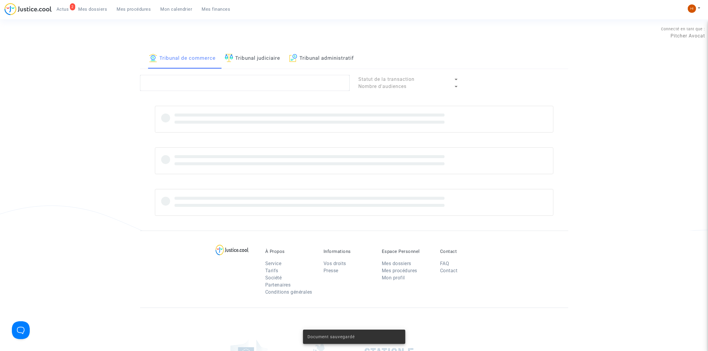
click at [254, 59] on link "Tribunal judiciaire" at bounding box center [253, 58] width 56 height 20
click at [249, 83] on textarea at bounding box center [245, 83] width 210 height 16
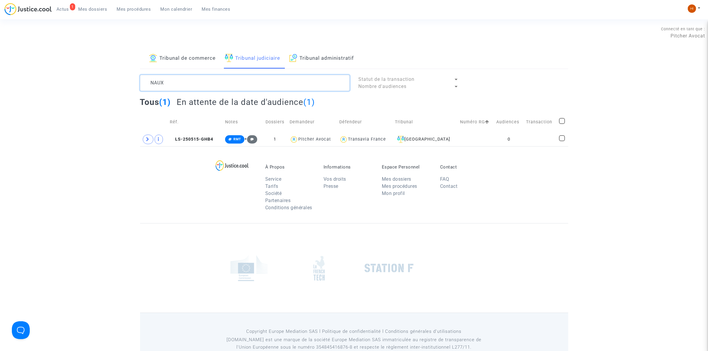
type textarea "NAUX"
click at [145, 139] on span at bounding box center [148, 140] width 11 height 10
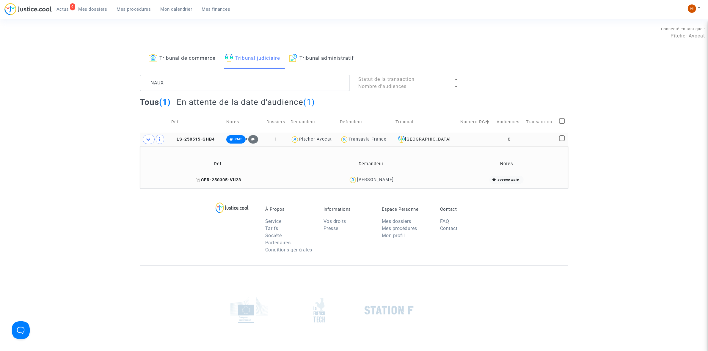
click at [200, 182] on icon at bounding box center [198, 180] width 4 height 4
click at [193, 142] on span "LS-250515-GHB4" at bounding box center [192, 139] width 43 height 5
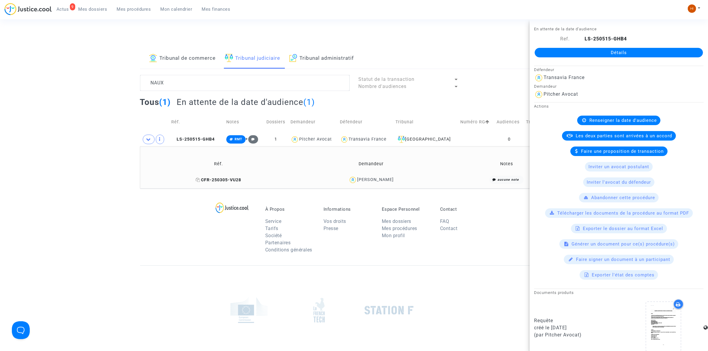
click at [200, 181] on icon at bounding box center [198, 180] width 4 height 4
click at [210, 137] on span "LS-250515-GHB4" at bounding box center [192, 139] width 43 height 5
click at [583, 51] on link "Détails" at bounding box center [619, 53] width 168 height 10
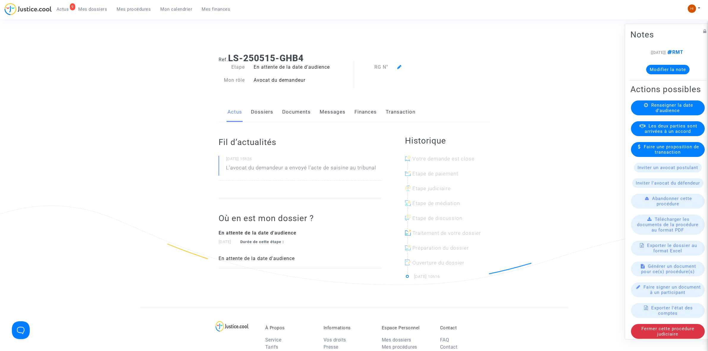
click at [664, 113] on span "Renseigner la date d'audience" at bounding box center [672, 107] width 42 height 11
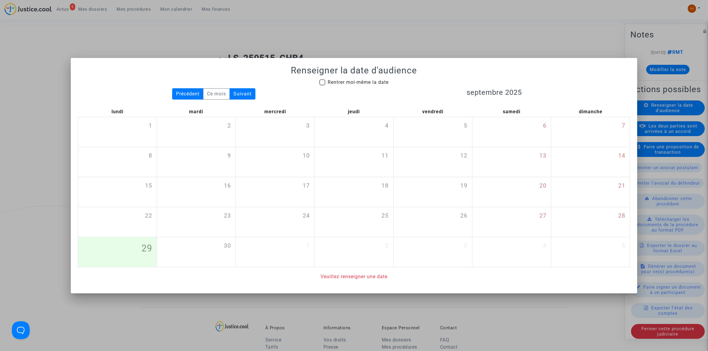
click at [332, 82] on span "Rentrer moi-même la date" at bounding box center [358, 82] width 61 height 6
click at [322, 85] on input "Rentrer moi-même la date" at bounding box center [322, 85] width 0 height 0
checkbox input "true"
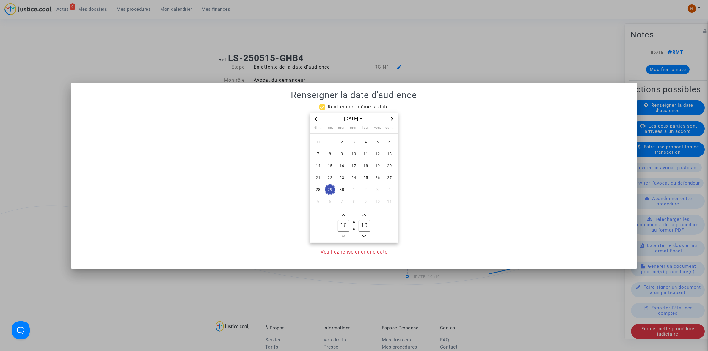
click at [394, 116] on span "Next month" at bounding box center [391, 118] width 7 height 7
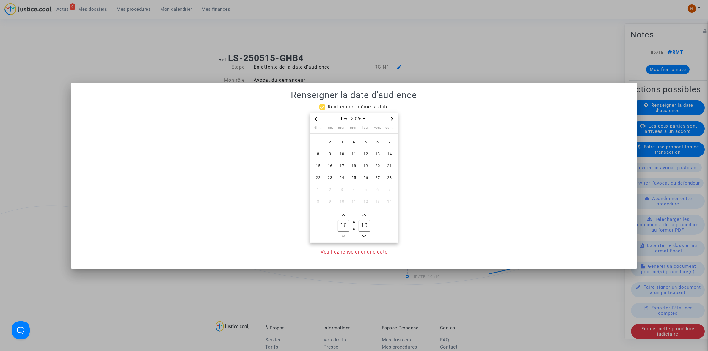
click at [394, 116] on span "Next month" at bounding box center [391, 118] width 7 height 7
click at [380, 180] on span "27" at bounding box center [377, 178] width 11 height 11
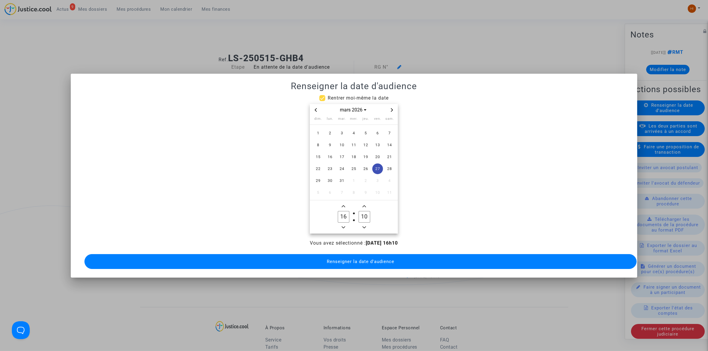
click at [344, 226] on icon "Minus a hour" at bounding box center [344, 228] width 4 height 4
click at [345, 226] on icon "Minus a hour" at bounding box center [344, 228] width 4 height 4
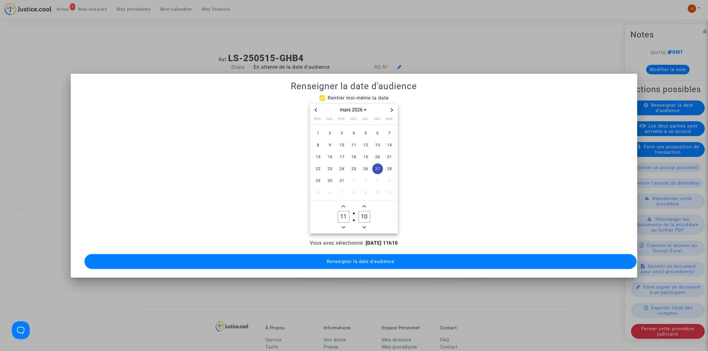
click at [345, 226] on icon "Minus a hour" at bounding box center [344, 228] width 4 height 4
type input "09"
click at [366, 215] on input "10" at bounding box center [364, 216] width 11 height 11
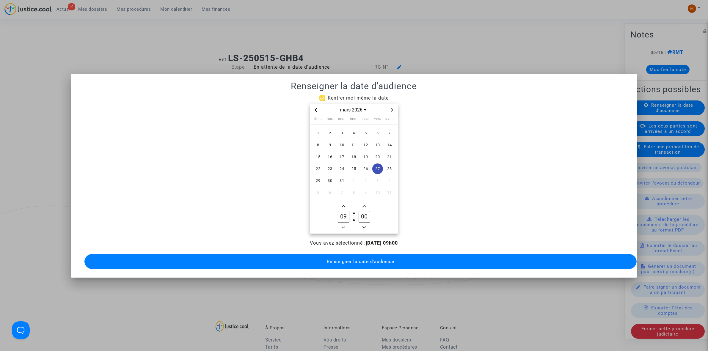
type input "00"
drag, startPoint x: 350, startPoint y: 257, endPoint x: 341, endPoint y: 244, distance: 15.8
click at [349, 259] on span "Renseigner la date d'audience" at bounding box center [361, 261] width 68 height 5
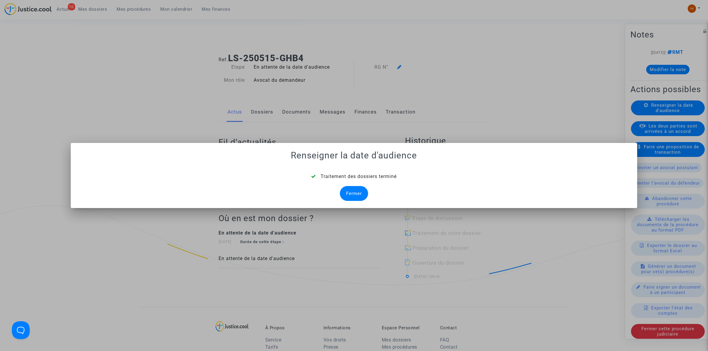
click at [349, 194] on div "Fermer" at bounding box center [354, 193] width 28 height 15
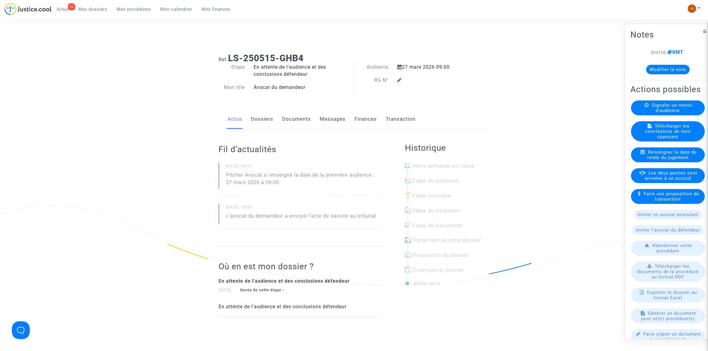
click at [399, 79] on icon at bounding box center [399, 80] width 4 height 5
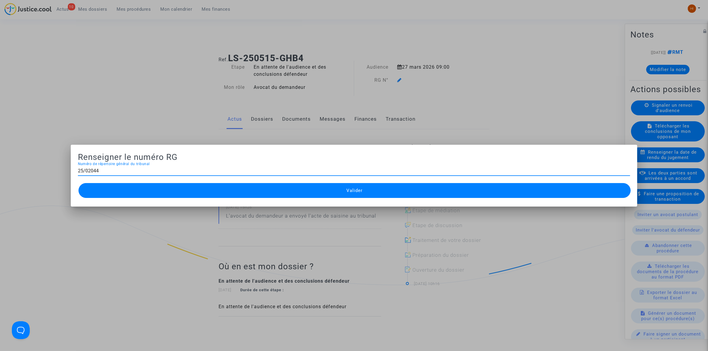
type input "25/02044"
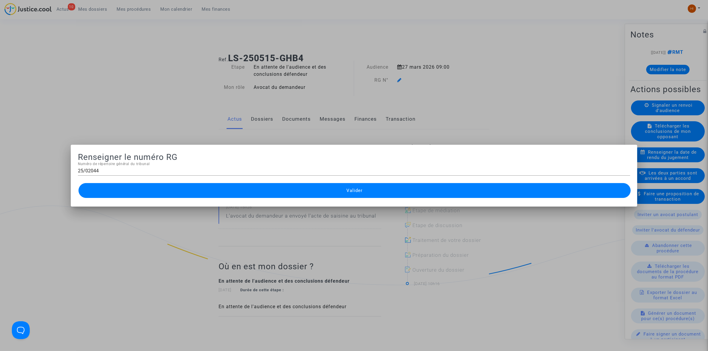
click at [267, 186] on button "Valider" at bounding box center [355, 190] width 552 height 15
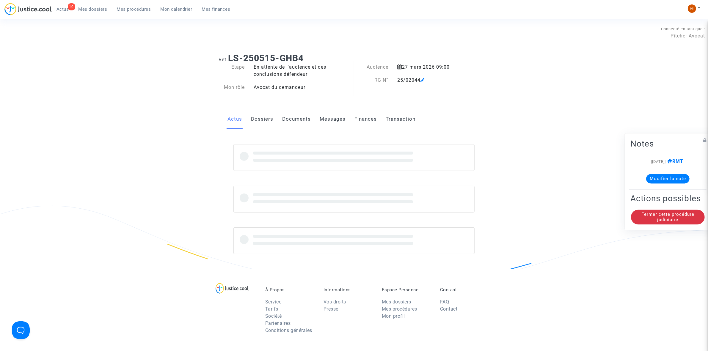
click at [264, 190] on section "Connecté en tant que : Pitcher Avocat Ref. LS-250515-GHB4 Etape En attente de l…" at bounding box center [354, 245] width 708 height 490
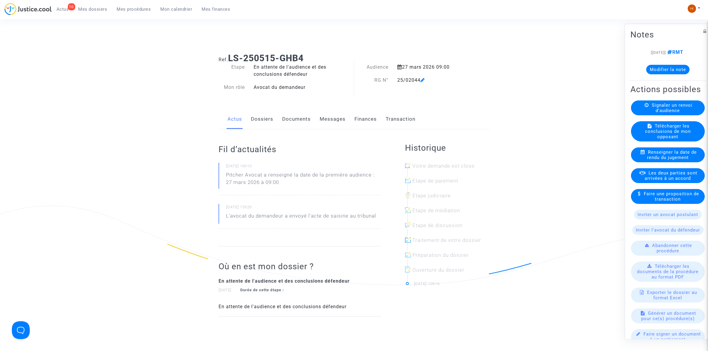
click at [294, 116] on link "Documents" at bounding box center [296, 119] width 29 height 20
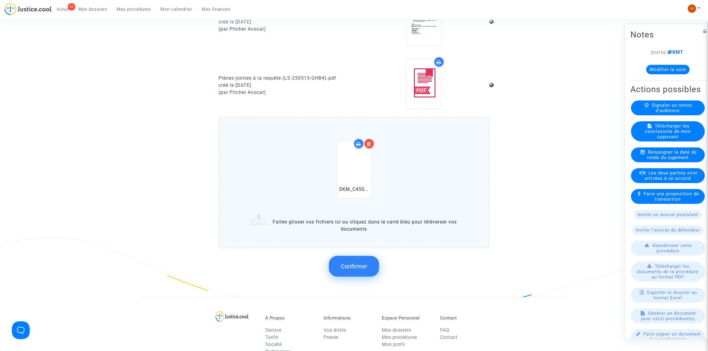
scroll to position [483, 0]
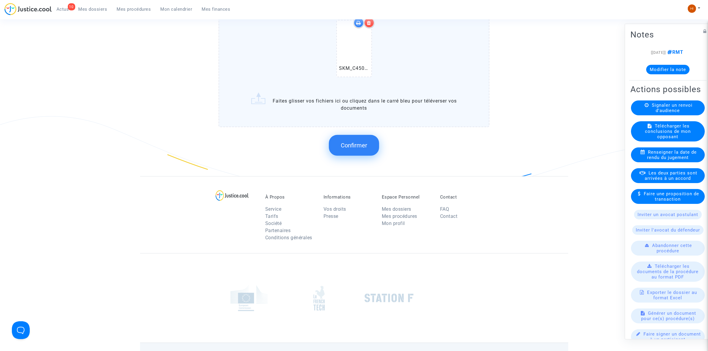
click at [355, 138] on button "Confirmer" at bounding box center [354, 145] width 50 height 21
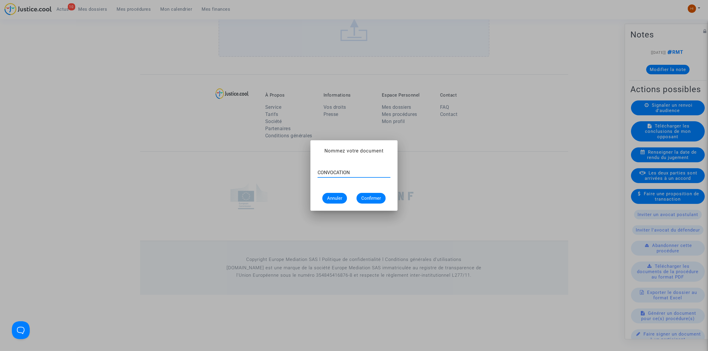
type input "CONVOCATION"
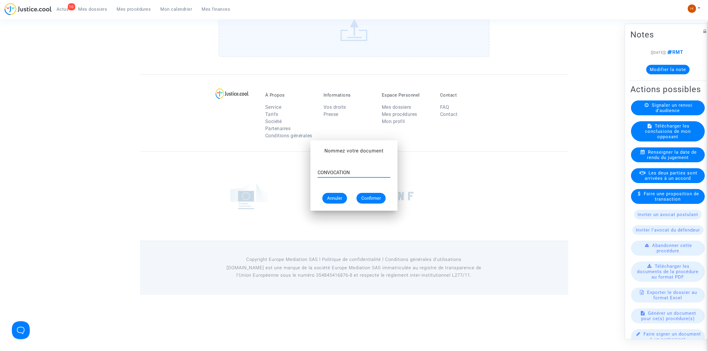
scroll to position [425, 0]
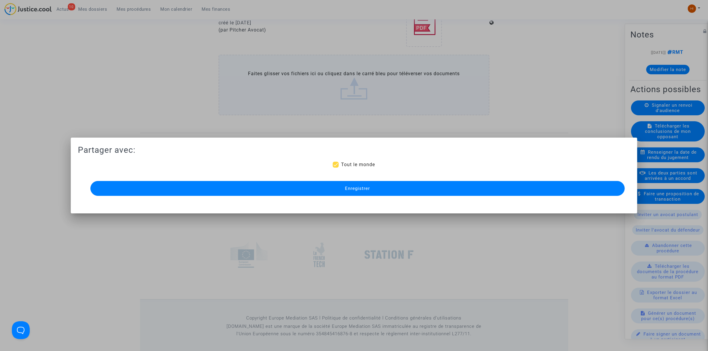
click at [193, 191] on button "Enregistrer" at bounding box center [357, 188] width 535 height 15
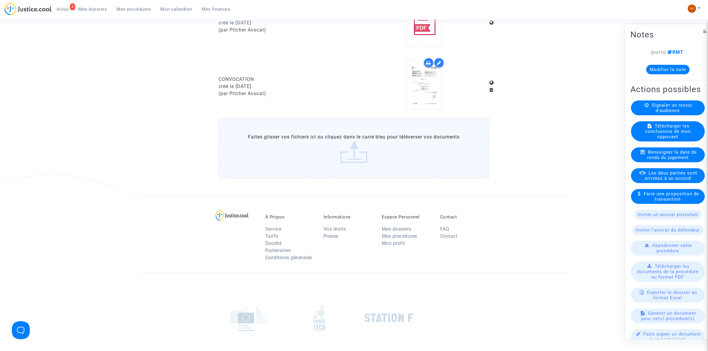
click at [139, 8] on span "Mes procédures" at bounding box center [134, 9] width 34 height 5
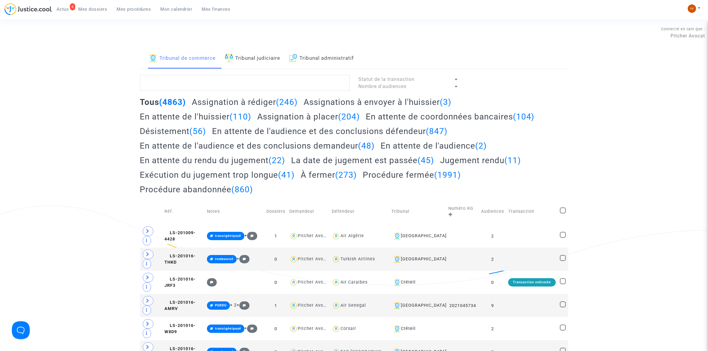
click at [278, 59] on link "Tribunal judiciaire" at bounding box center [253, 58] width 56 height 20
click at [274, 78] on textarea at bounding box center [245, 83] width 210 height 16
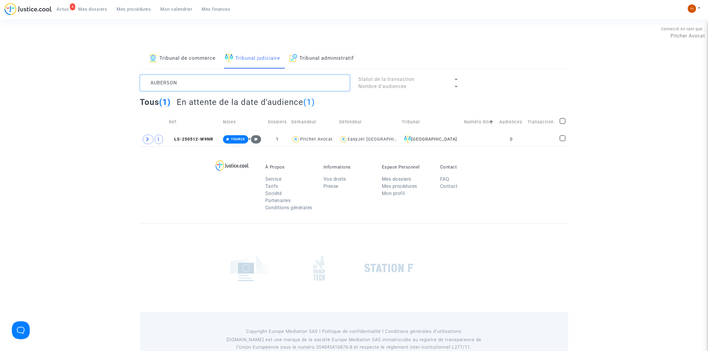
type textarea "AUBERSON"
click at [528, 141] on td at bounding box center [542, 140] width 32 height 14
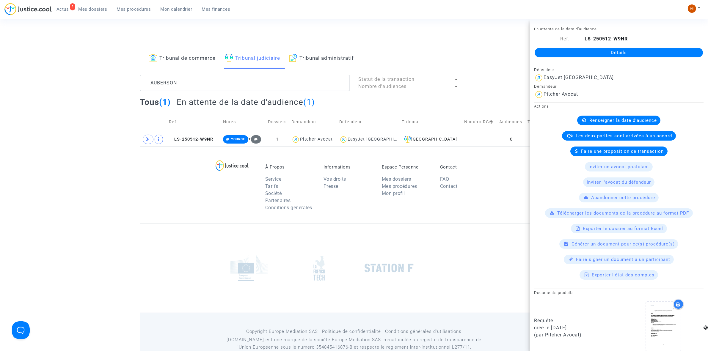
click at [610, 49] on link "Détails" at bounding box center [619, 53] width 168 height 10
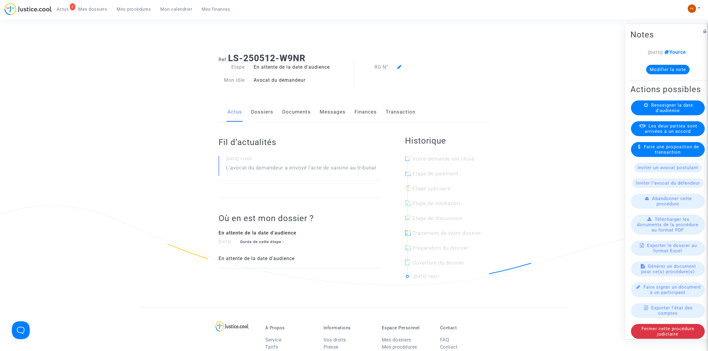
click at [644, 107] on icon at bounding box center [646, 105] width 4 height 4
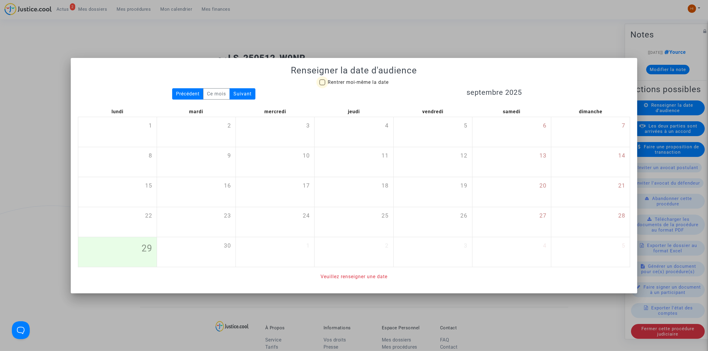
click at [353, 81] on span "Rentrer moi-même la date" at bounding box center [358, 82] width 61 height 6
click at [322, 85] on input "Rentrer moi-même la date" at bounding box center [322, 85] width 0 height 0
checkbox input "true"
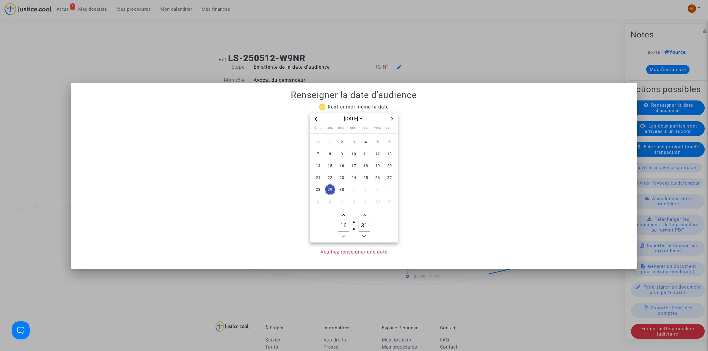
click at [388, 113] on div "[DATE]" at bounding box center [354, 119] width 88 height 12
click at [388, 114] on div "[DATE]" at bounding box center [354, 119] width 88 height 12
click at [391, 117] on icon "Next month" at bounding box center [392, 119] width 4 height 4
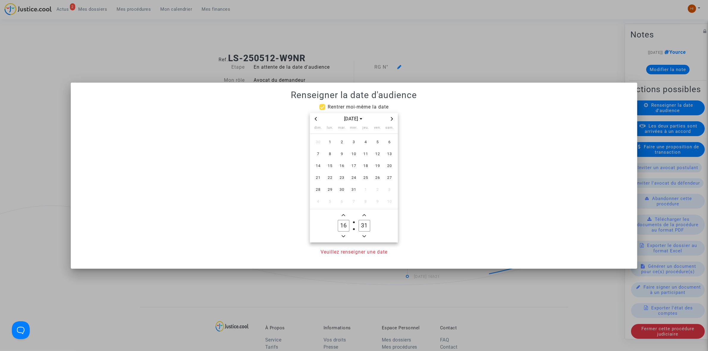
click at [391, 117] on icon "Next month" at bounding box center [392, 119] width 4 height 4
click at [376, 174] on span "27" at bounding box center [377, 178] width 11 height 11
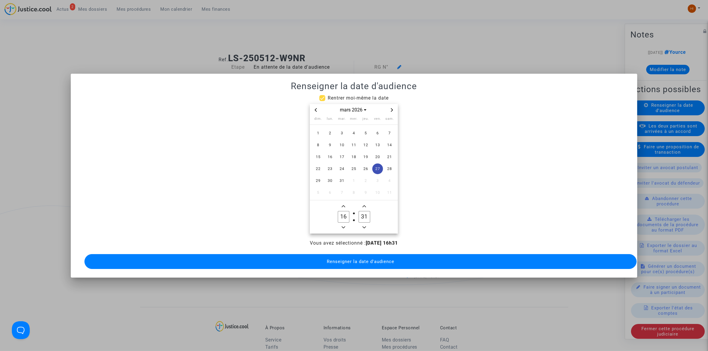
click at [339, 213] on input "16" at bounding box center [343, 216] width 11 height 11
type input "09"
type input "00"
click at [341, 259] on span "Renseigner la date d'audience" at bounding box center [361, 261] width 68 height 5
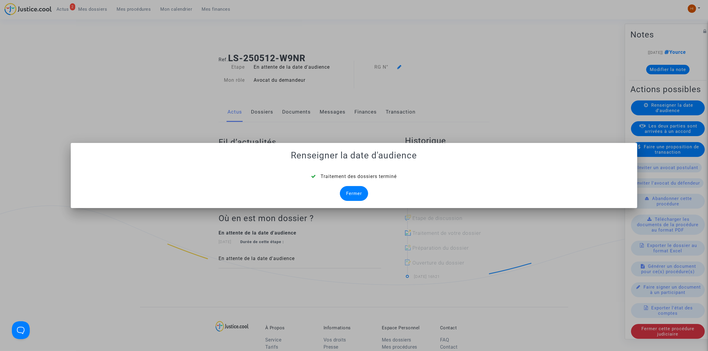
click at [359, 190] on div "Fermer" at bounding box center [354, 193] width 28 height 15
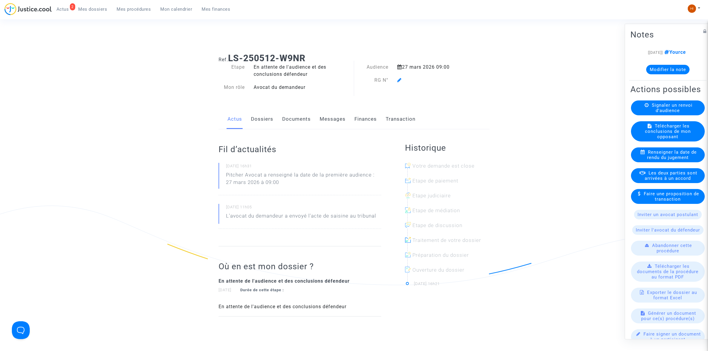
click at [400, 76] on span at bounding box center [399, 63] width 4 height 40
click at [399, 76] on span at bounding box center [399, 63] width 4 height 40
click at [398, 81] on icon at bounding box center [399, 80] width 4 height 5
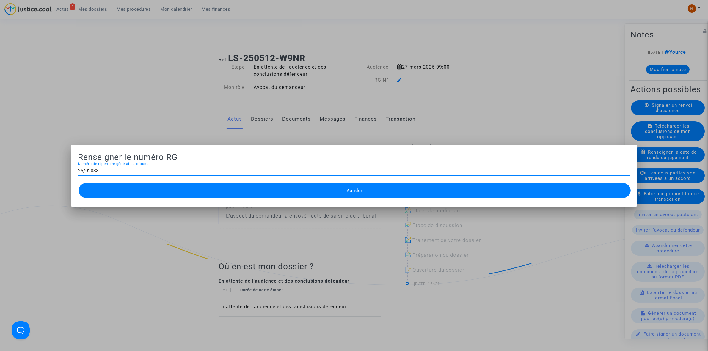
type input "25/02038"
click at [378, 192] on button "Valider" at bounding box center [355, 190] width 552 height 15
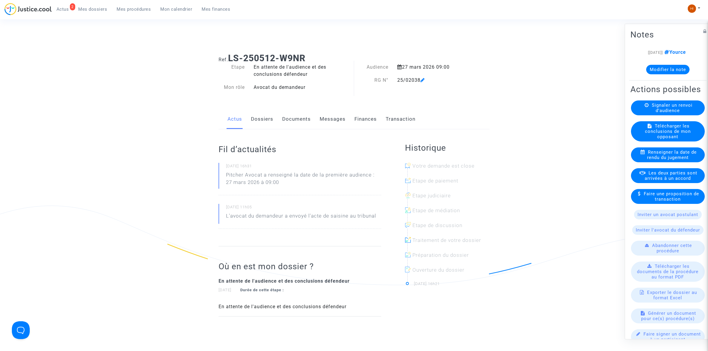
click at [290, 117] on link "Documents" at bounding box center [296, 119] width 29 height 20
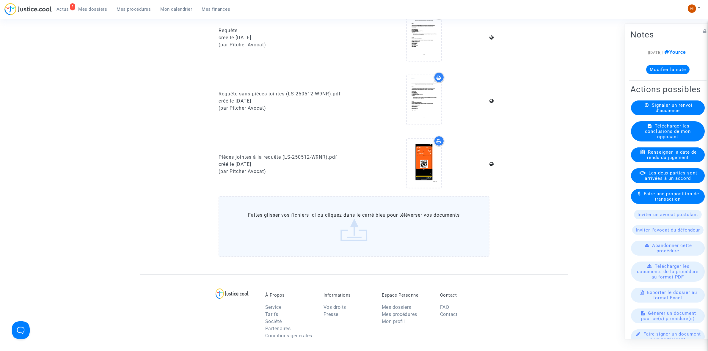
scroll to position [297, 0]
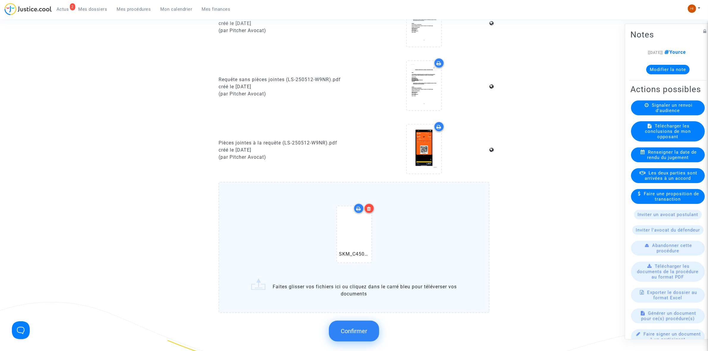
click at [361, 332] on span "Confirmer" at bounding box center [354, 331] width 26 height 7
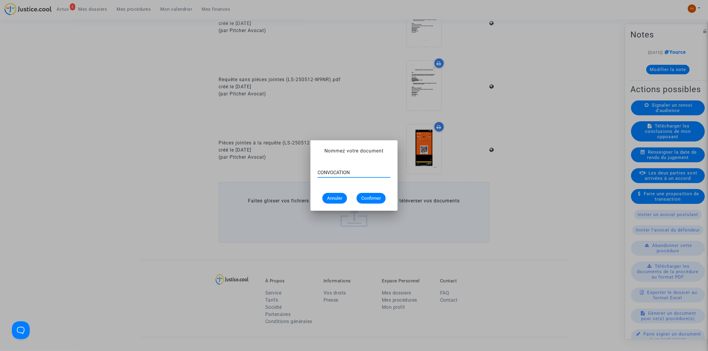
type input "CONVOCATION"
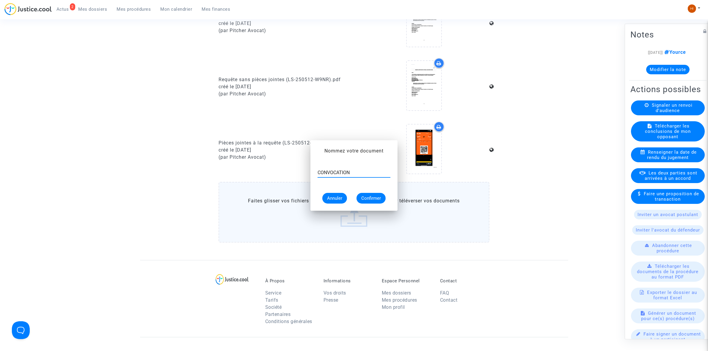
scroll to position [297, 0]
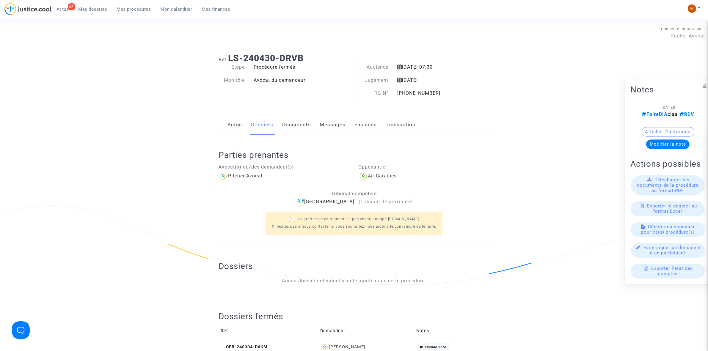
click at [181, 7] on span "Mon calendrier" at bounding box center [177, 9] width 32 height 5
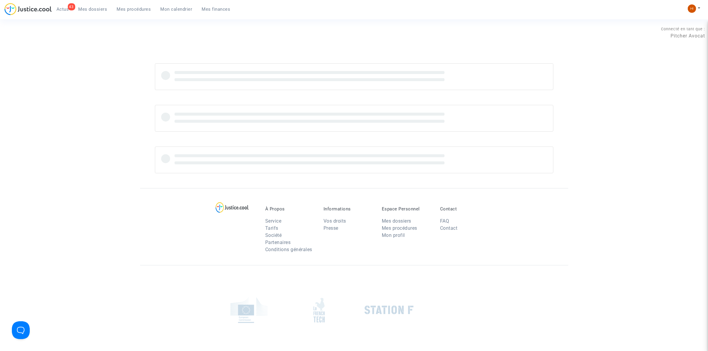
click at [170, 7] on span "Mon calendrier" at bounding box center [177, 9] width 32 height 5
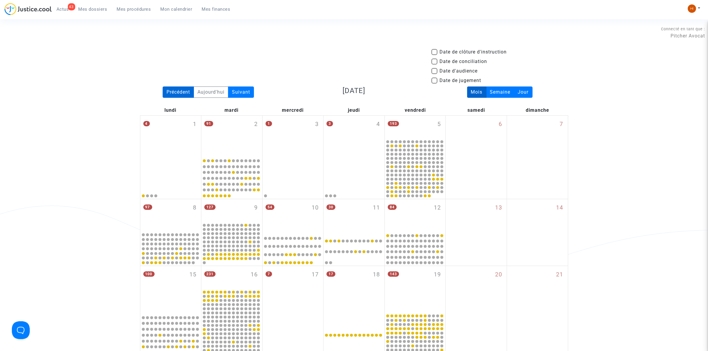
click at [183, 88] on div "Précédent" at bounding box center [178, 92] width 31 height 11
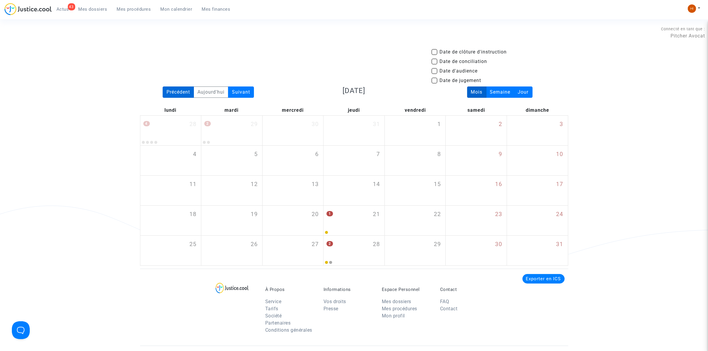
click at [183, 89] on div "Précédent" at bounding box center [178, 92] width 31 height 11
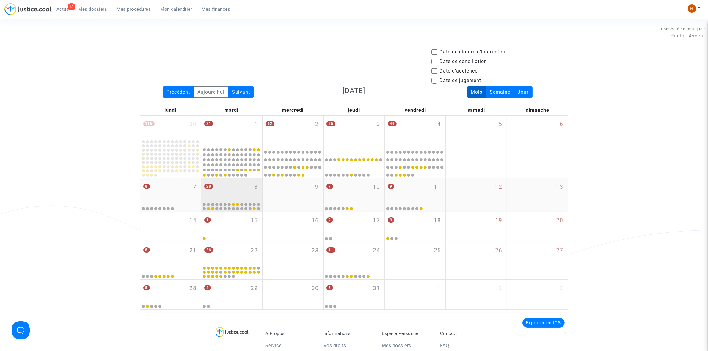
click at [240, 187] on div "28 8" at bounding box center [231, 189] width 61 height 23
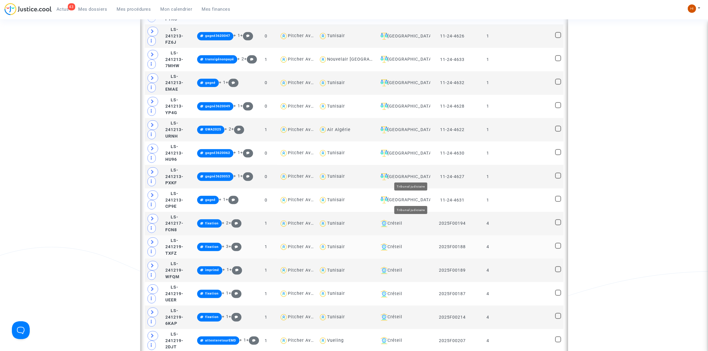
scroll to position [335, 0]
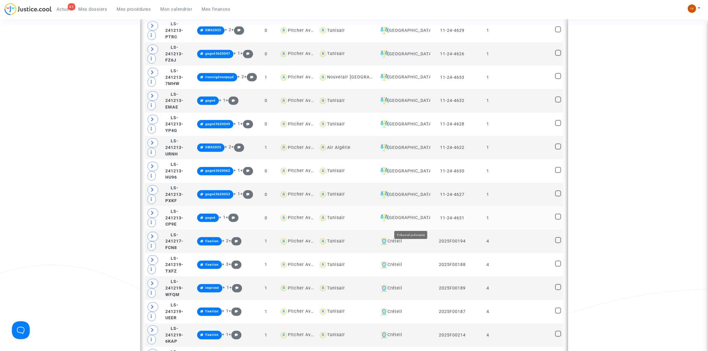
click at [421, 222] on div "Villeurbanne" at bounding box center [403, 217] width 50 height 7
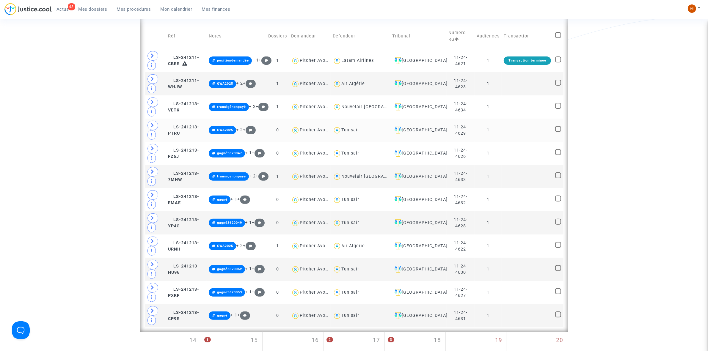
scroll to position [186, 0]
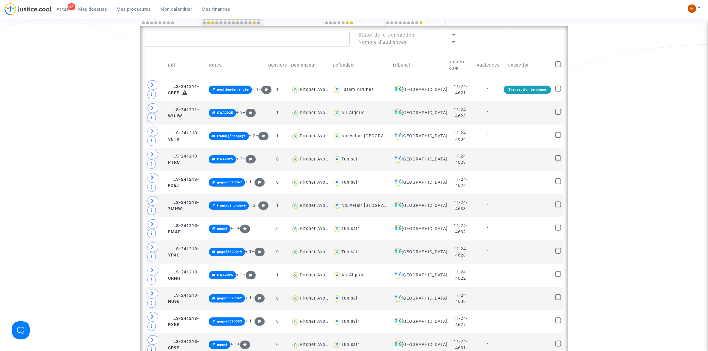
click at [134, 11] on span "Mes procédures" at bounding box center [134, 9] width 34 height 5
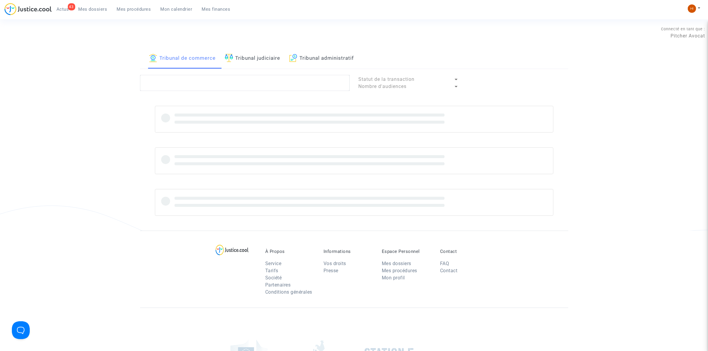
click at [261, 59] on link "Tribunal judiciaire" at bounding box center [253, 58] width 56 height 20
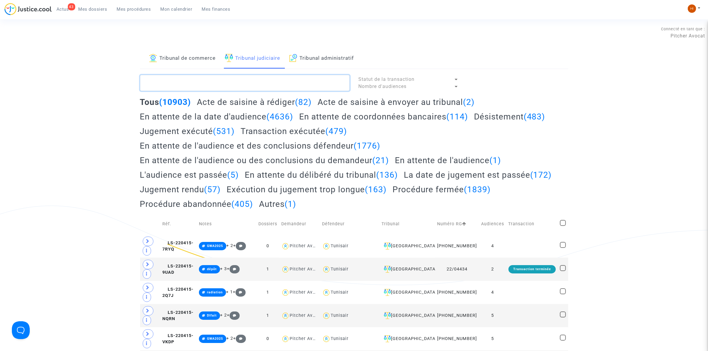
click at [255, 81] on textarea at bounding box center [245, 83] width 210 height 16
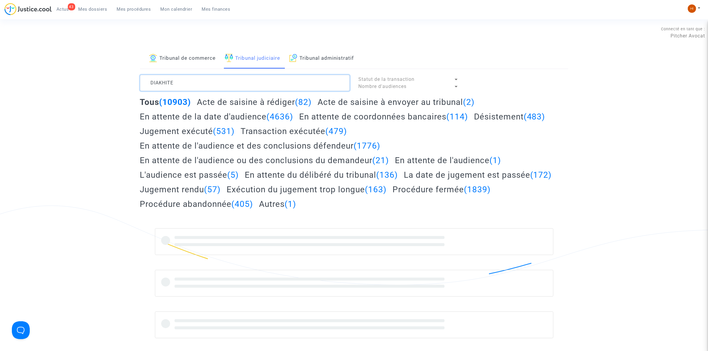
click at [255, 81] on textarea at bounding box center [245, 83] width 210 height 16
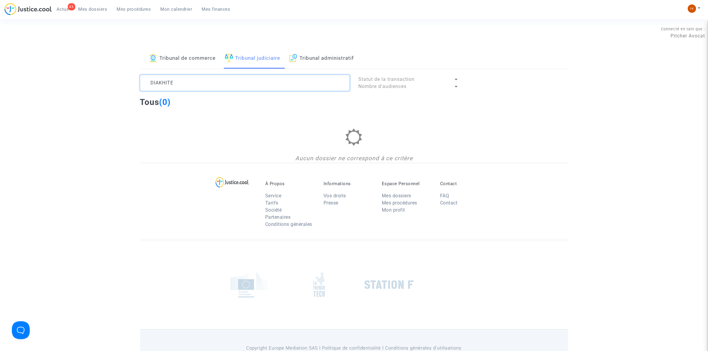
type textarea "DIAKHITE"
drag, startPoint x: 101, startPoint y: 8, endPoint x: 147, endPoint y: 23, distance: 48.5
click at [101, 8] on span "Mes dossiers" at bounding box center [93, 9] width 29 height 5
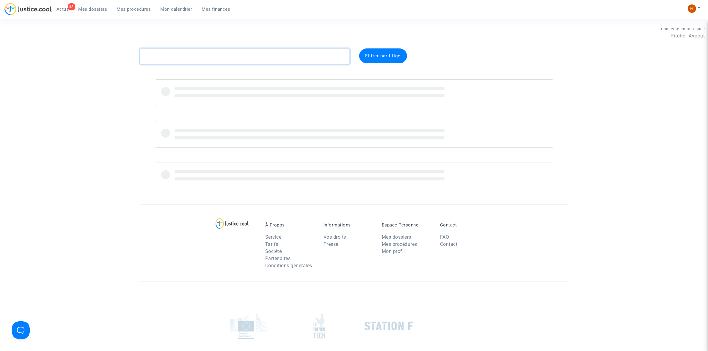
click at [204, 58] on textarea at bounding box center [245, 56] width 210 height 16
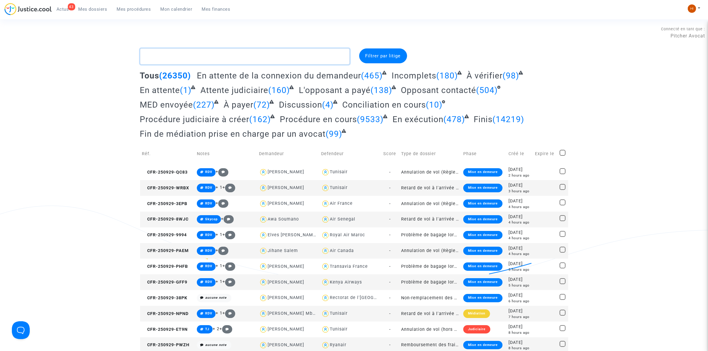
type textarea "D"
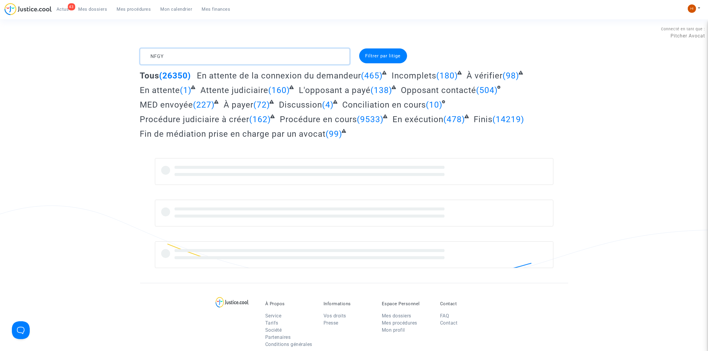
type textarea "NFGY"
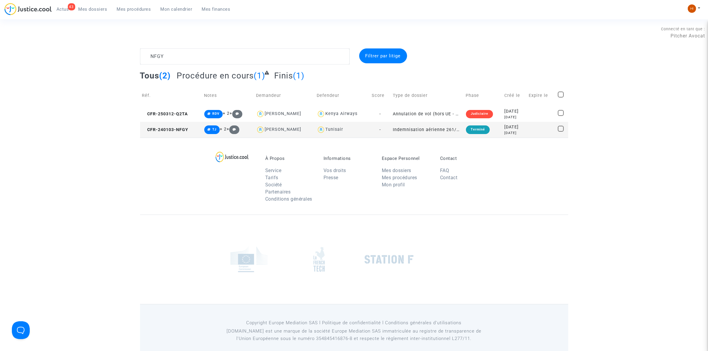
click at [196, 130] on td "CFR-240103-NFGY" at bounding box center [171, 130] width 62 height 16
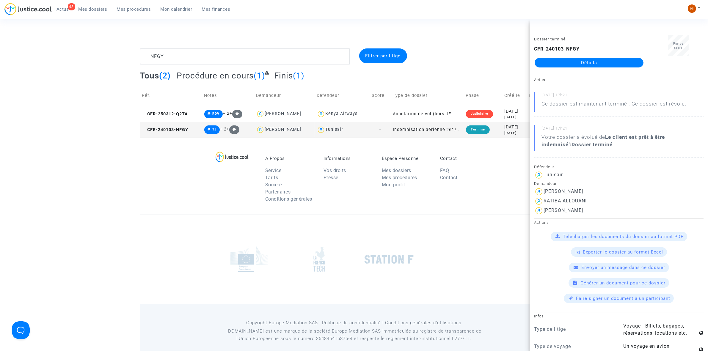
click at [583, 68] on div "Dossier terminé CFR-240103-NFGY Détails" at bounding box center [589, 53] width 119 height 37
click at [588, 66] on link "Détails" at bounding box center [589, 63] width 109 height 10
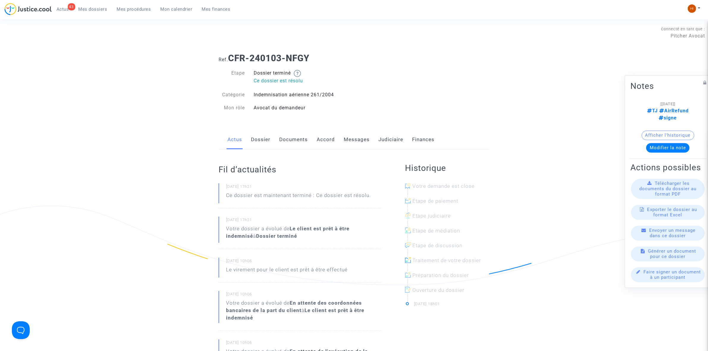
click at [673, 131] on button "Afficher l'historique" at bounding box center [668, 136] width 53 height 10
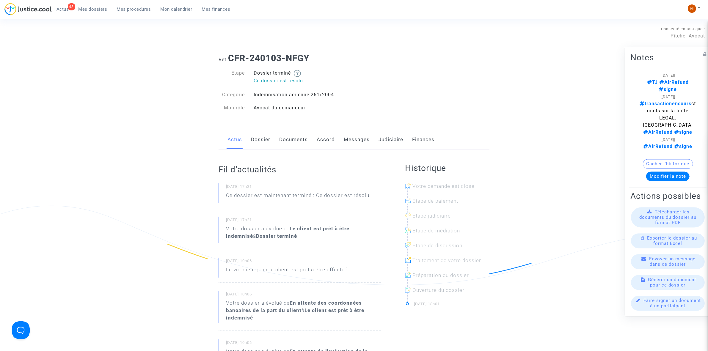
click at [391, 141] on link "Judiciaire" at bounding box center [391, 140] width 25 height 20
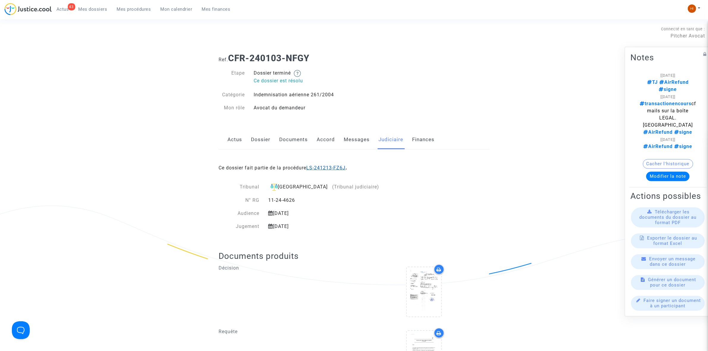
click at [346, 168] on link "LS-241213-FZ6J" at bounding box center [325, 168] width 39 height 6
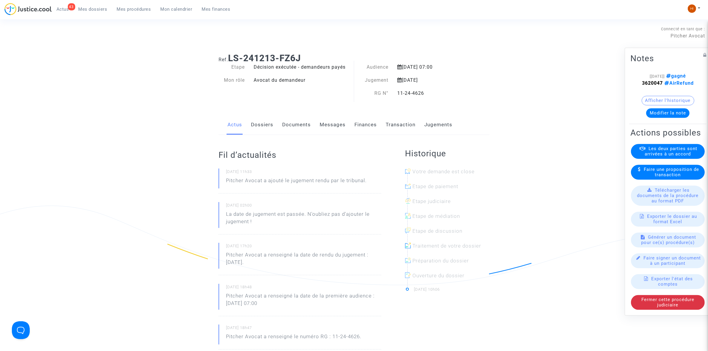
drag, startPoint x: 662, startPoint y: 73, endPoint x: 688, endPoint y: 73, distance: 25.9
click at [688, 73] on div "[11/08/2025] gagné 3620047 AirRefund" at bounding box center [668, 80] width 57 height 14
click at [437, 125] on link "Jugements" at bounding box center [438, 125] width 28 height 20
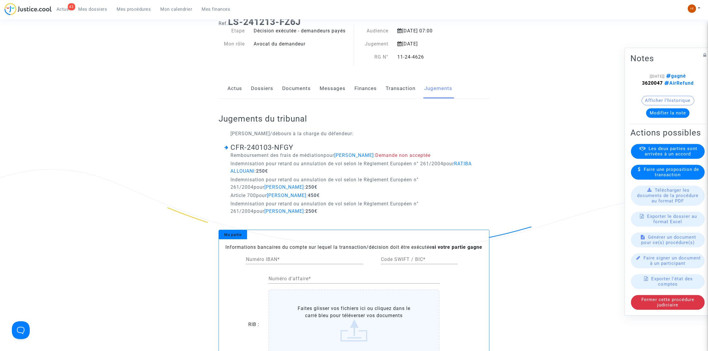
scroll to position [37, 0]
click at [301, 89] on link "Documents" at bounding box center [296, 88] width 29 height 20
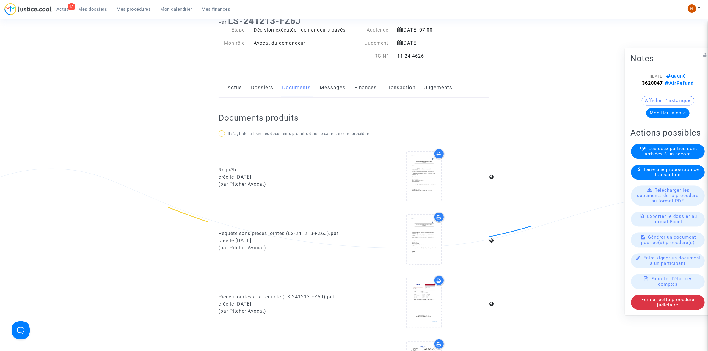
click at [267, 89] on link "Dossiers" at bounding box center [262, 88] width 22 height 20
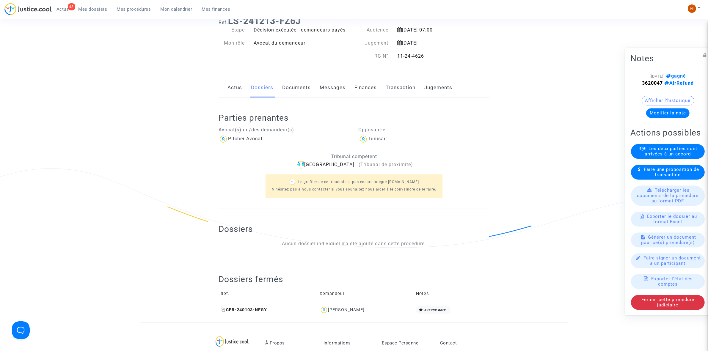
click at [239, 311] on span "CFR-240103-NFGY" at bounding box center [244, 310] width 46 height 5
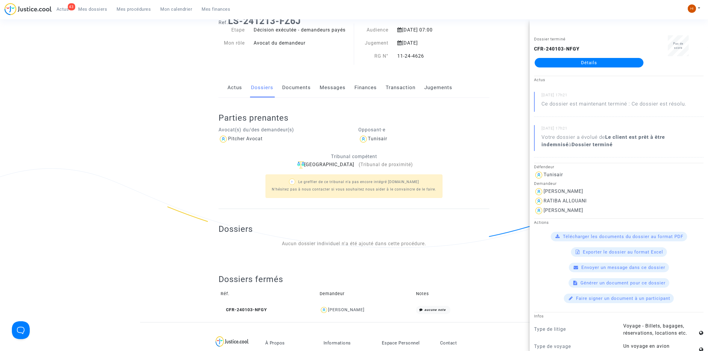
click at [620, 65] on link "Détails" at bounding box center [589, 63] width 109 height 10
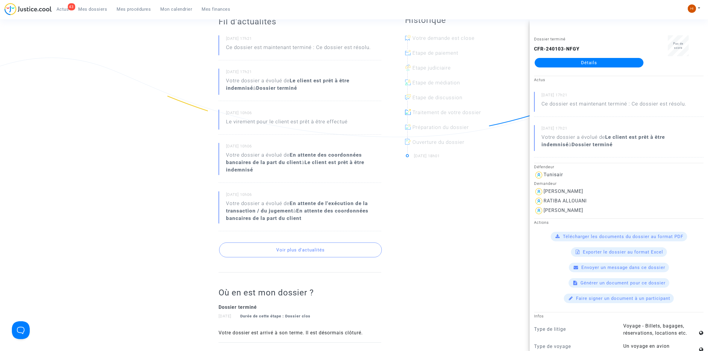
scroll to position [149, 0]
click at [269, 249] on button "Voir plus d'actualités" at bounding box center [300, 249] width 163 height 15
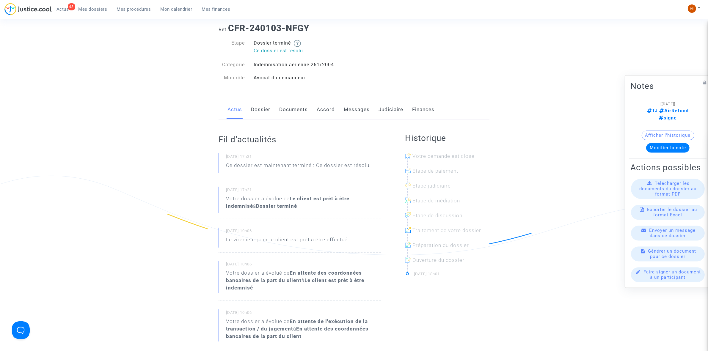
scroll to position [0, 0]
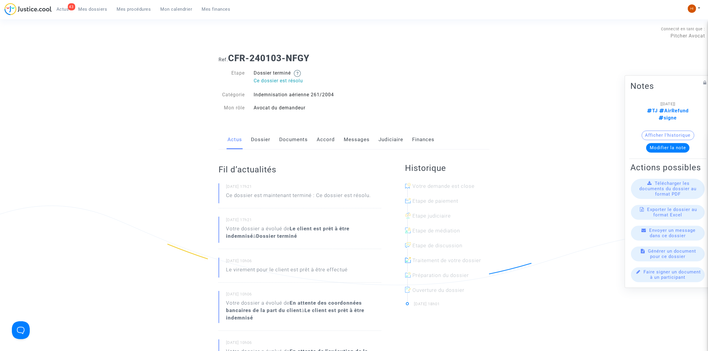
click at [271, 141] on div "Actus Dossier Documents Accord Messages Judiciaire Finances" at bounding box center [354, 140] width 271 height 20
click at [265, 142] on link "Dossier" at bounding box center [260, 140] width 19 height 20
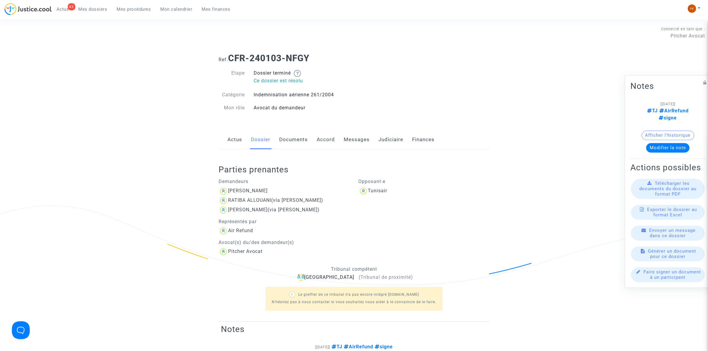
click at [250, 234] on div "Air Refund" at bounding box center [284, 231] width 131 height 10
click at [247, 228] on div "Air Refund" at bounding box center [240, 231] width 25 height 6
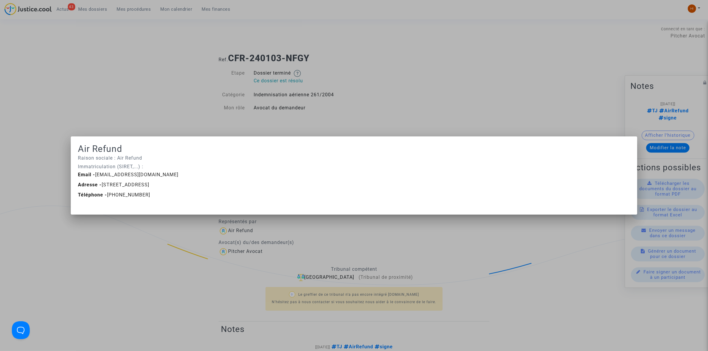
click at [140, 75] on div at bounding box center [354, 175] width 708 height 351
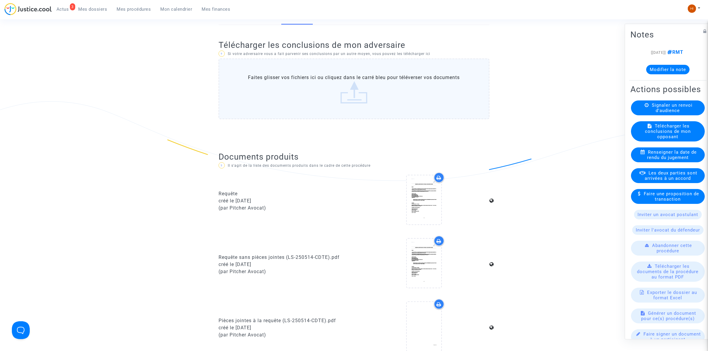
scroll to position [223, 0]
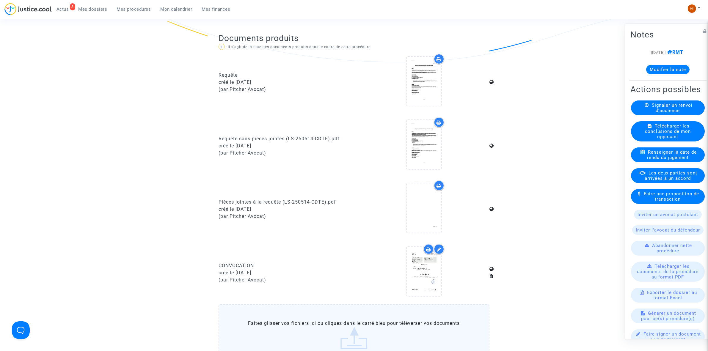
click at [132, 7] on span "Mes procédures" at bounding box center [134, 9] width 34 height 5
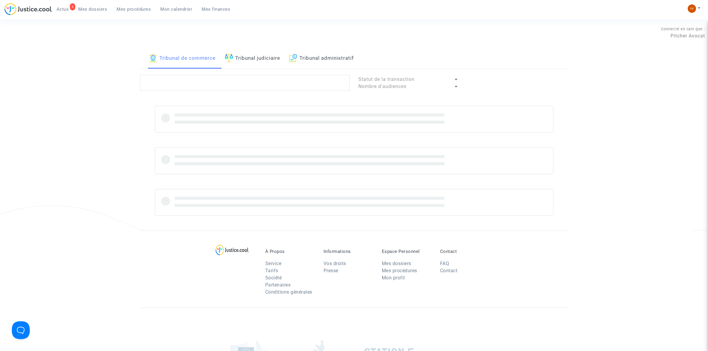
click at [243, 54] on link "Tribunal judiciaire" at bounding box center [253, 58] width 56 height 20
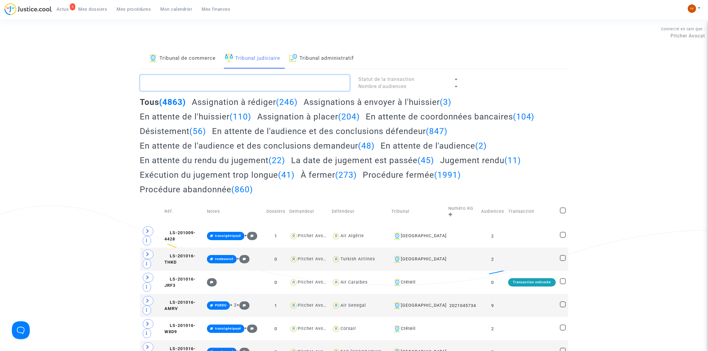
click at [227, 82] on textarea at bounding box center [245, 83] width 210 height 16
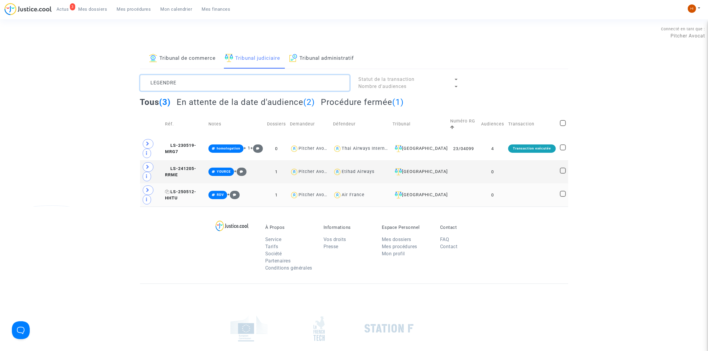
type textarea "LEGENDRE"
click at [189, 192] on span "LS-250512-HHTU" at bounding box center [180, 195] width 31 height 12
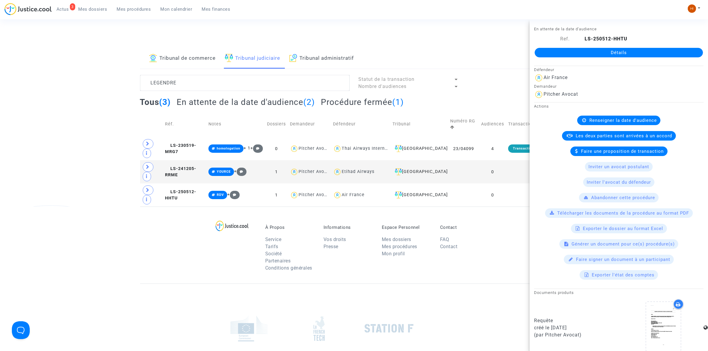
click at [616, 42] on div "LS-250512-HHTU" at bounding box center [641, 38] width 134 height 7
click at [616, 47] on div "Détails" at bounding box center [619, 53] width 178 height 20
click at [616, 58] on div "Détails" at bounding box center [619, 53] width 178 height 20
click at [623, 51] on link "Détails" at bounding box center [619, 53] width 168 height 10
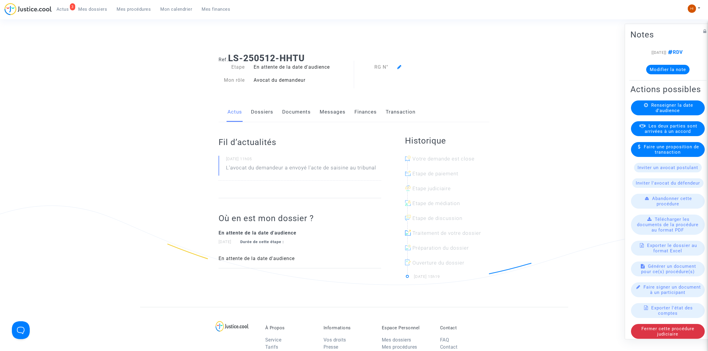
click at [647, 115] on div "Renseigner la date d'audience" at bounding box center [668, 107] width 74 height 15
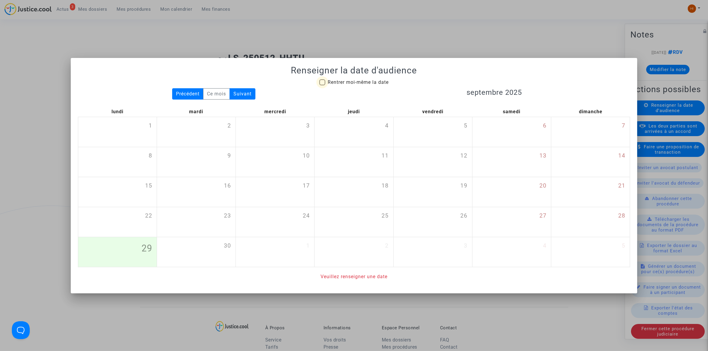
click at [362, 84] on span "Rentrer moi-même la date" at bounding box center [358, 82] width 61 height 6
click at [322, 85] on input "Rentrer moi-même la date" at bounding box center [322, 85] width 0 height 0
checkbox input "true"
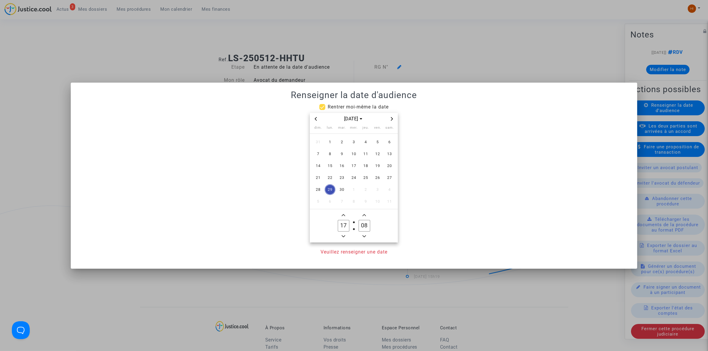
click at [394, 115] on div "[DATE]" at bounding box center [354, 119] width 88 height 12
click at [393, 118] on icon "Next month" at bounding box center [392, 119] width 4 height 4
click at [393, 118] on icon "Next month" at bounding box center [392, 119] width 2 height 4
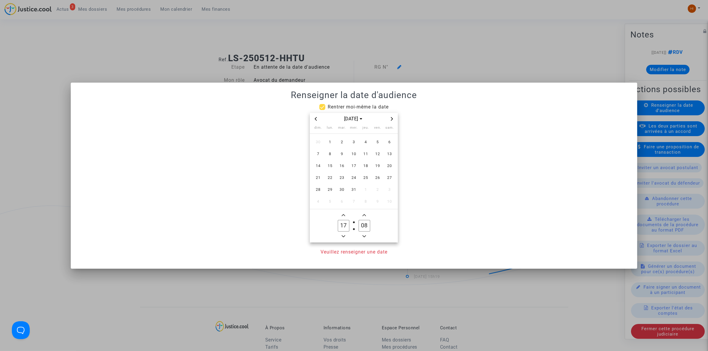
click at [393, 118] on icon "Next month" at bounding box center [392, 119] width 2 height 4
click at [310, 121] on div "mai 2026" at bounding box center [354, 119] width 88 height 12
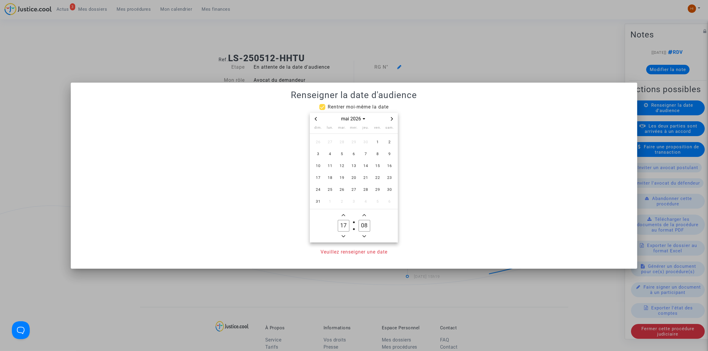
click at [317, 121] on span "Previous month" at bounding box center [315, 118] width 7 height 7
click at [317, 120] on icon "Previous month" at bounding box center [316, 119] width 4 height 4
click at [381, 177] on span "27" at bounding box center [377, 178] width 11 height 11
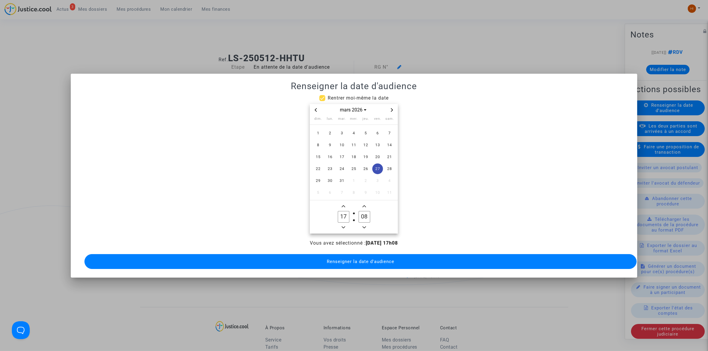
click at [348, 211] on input "17" at bounding box center [343, 216] width 11 height 11
type input "09"
type input "00"
click at [326, 262] on button "Renseigner la date d'audience" at bounding box center [360, 261] width 552 height 15
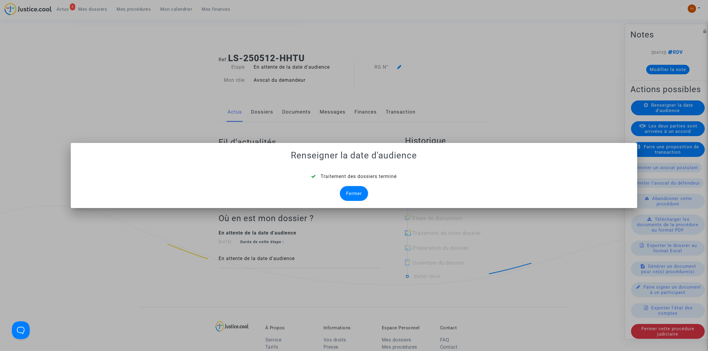
click at [360, 194] on div "Fermer" at bounding box center [354, 193] width 28 height 15
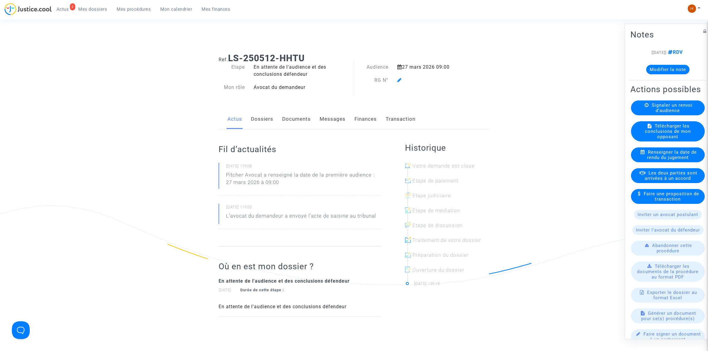
click at [396, 80] on div at bounding box center [432, 80] width 78 height 7
click at [399, 81] on icon at bounding box center [399, 80] width 4 height 5
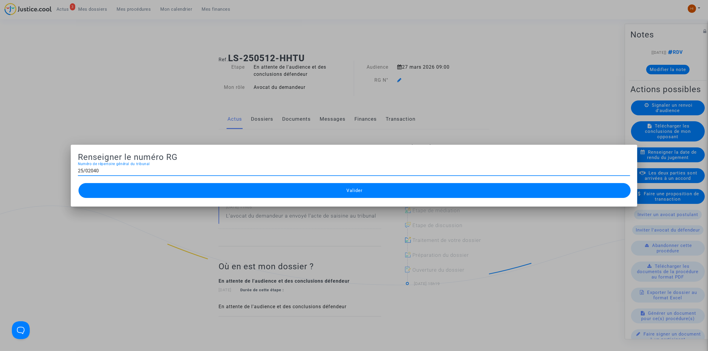
type input "25/02040"
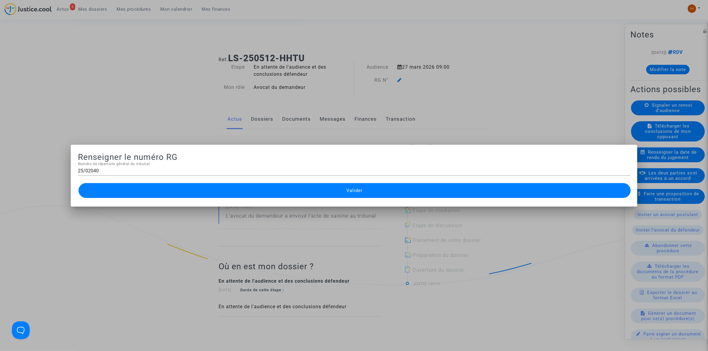
click at [450, 187] on button "Valider" at bounding box center [355, 190] width 552 height 15
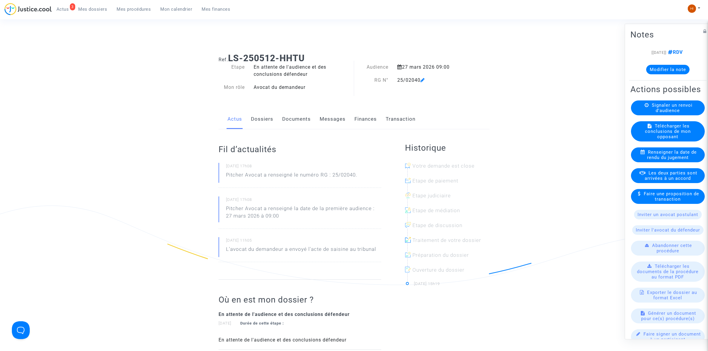
click at [279, 123] on div "Actus Dossiers Documents Messages Finances Transaction" at bounding box center [354, 119] width 271 height 20
click at [294, 118] on link "Documents" at bounding box center [296, 119] width 29 height 20
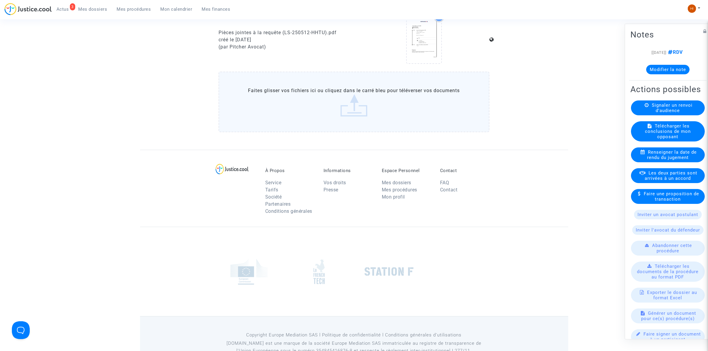
scroll to position [409, 0]
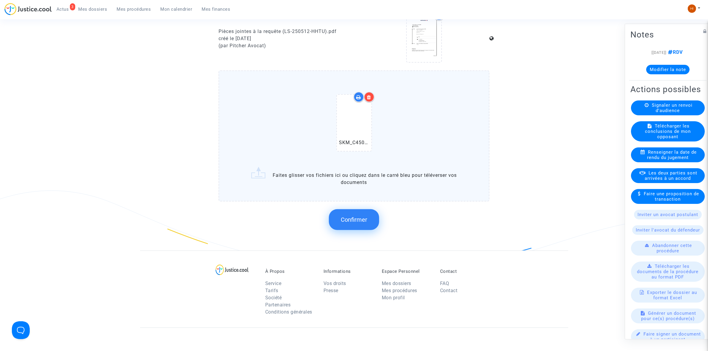
click at [347, 225] on button "Confirmer" at bounding box center [354, 219] width 50 height 21
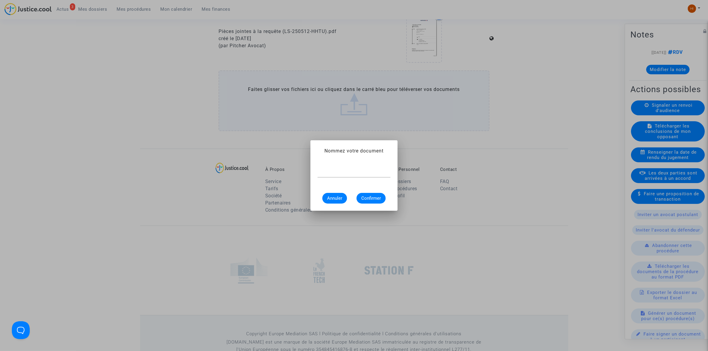
scroll to position [0, 0]
type input "CONVOCATION"
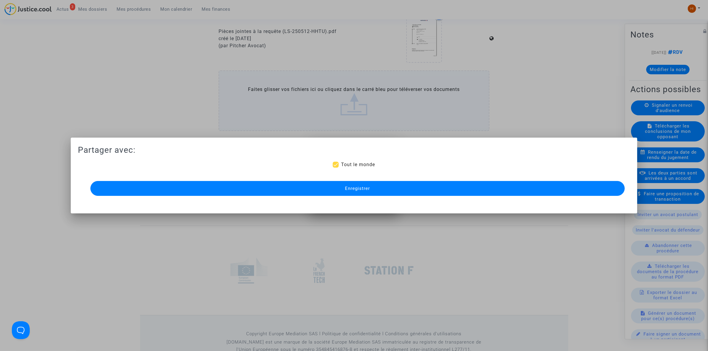
scroll to position [409, 0]
click at [347, 189] on span "Enregistrer" at bounding box center [357, 188] width 25 height 5
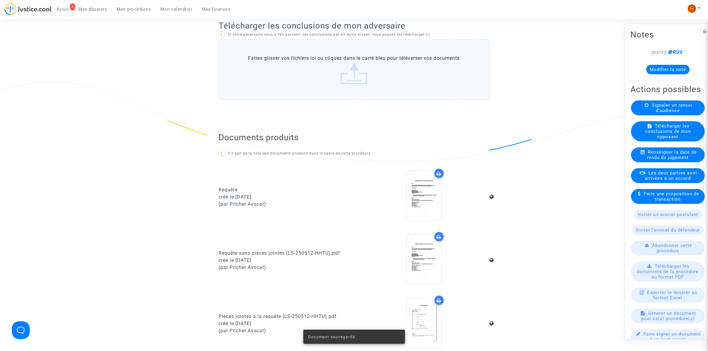
scroll to position [186, 0]
